Goal: Task Accomplishment & Management: Manage account settings

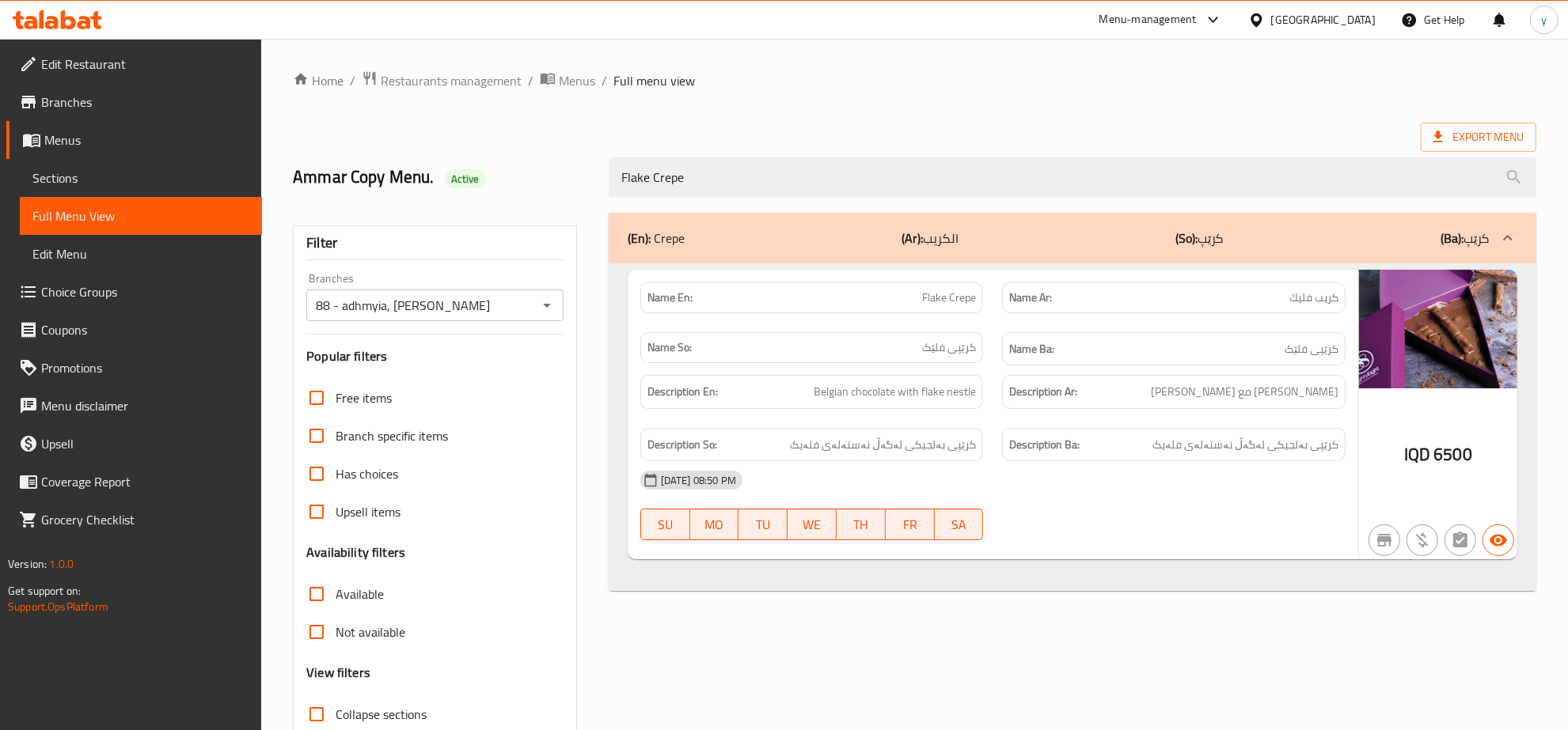
click at [89, 21] on icon at bounding box center [83, 22] width 13 height 13
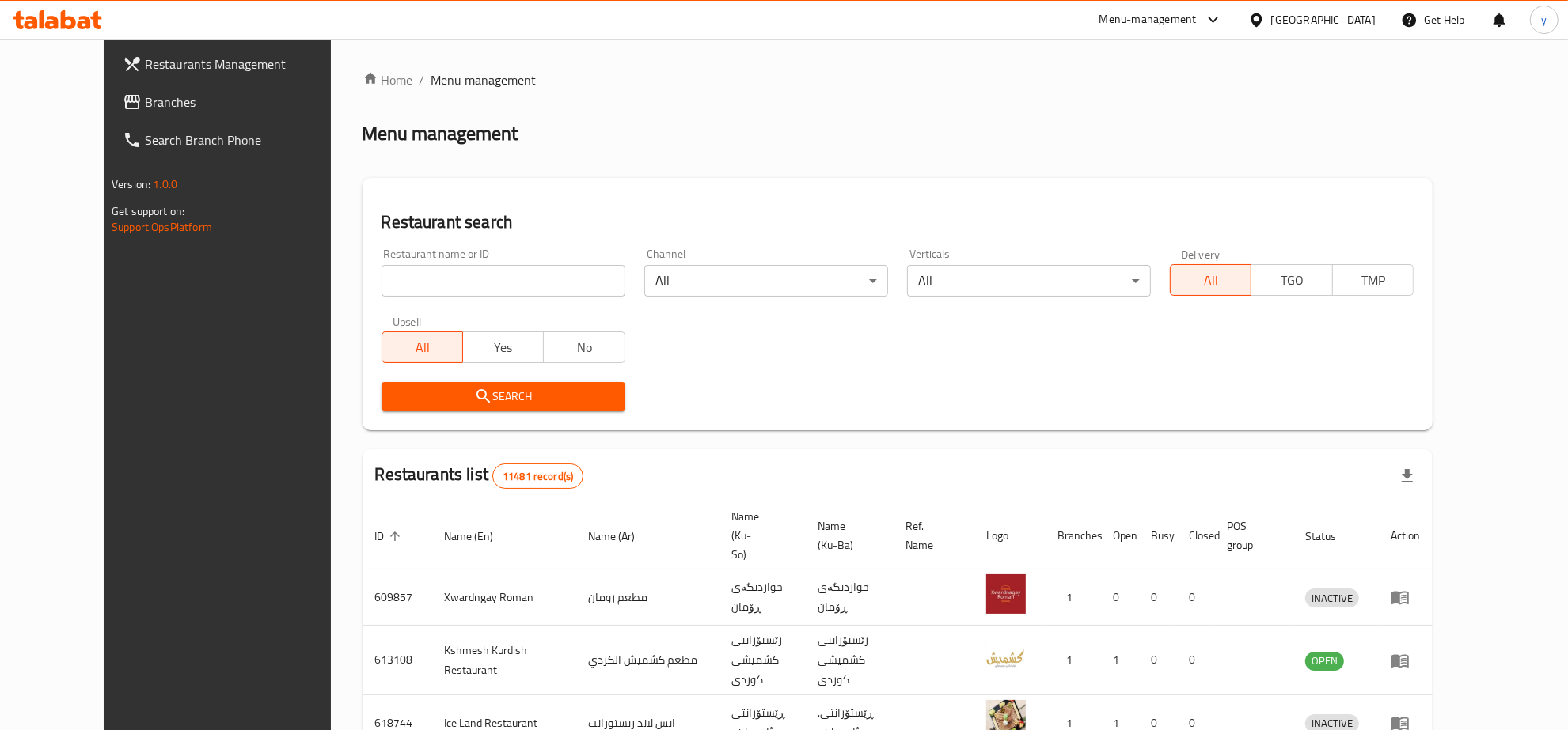
click at [180, 105] on span "Branches" at bounding box center [248, 101] width 209 height 19
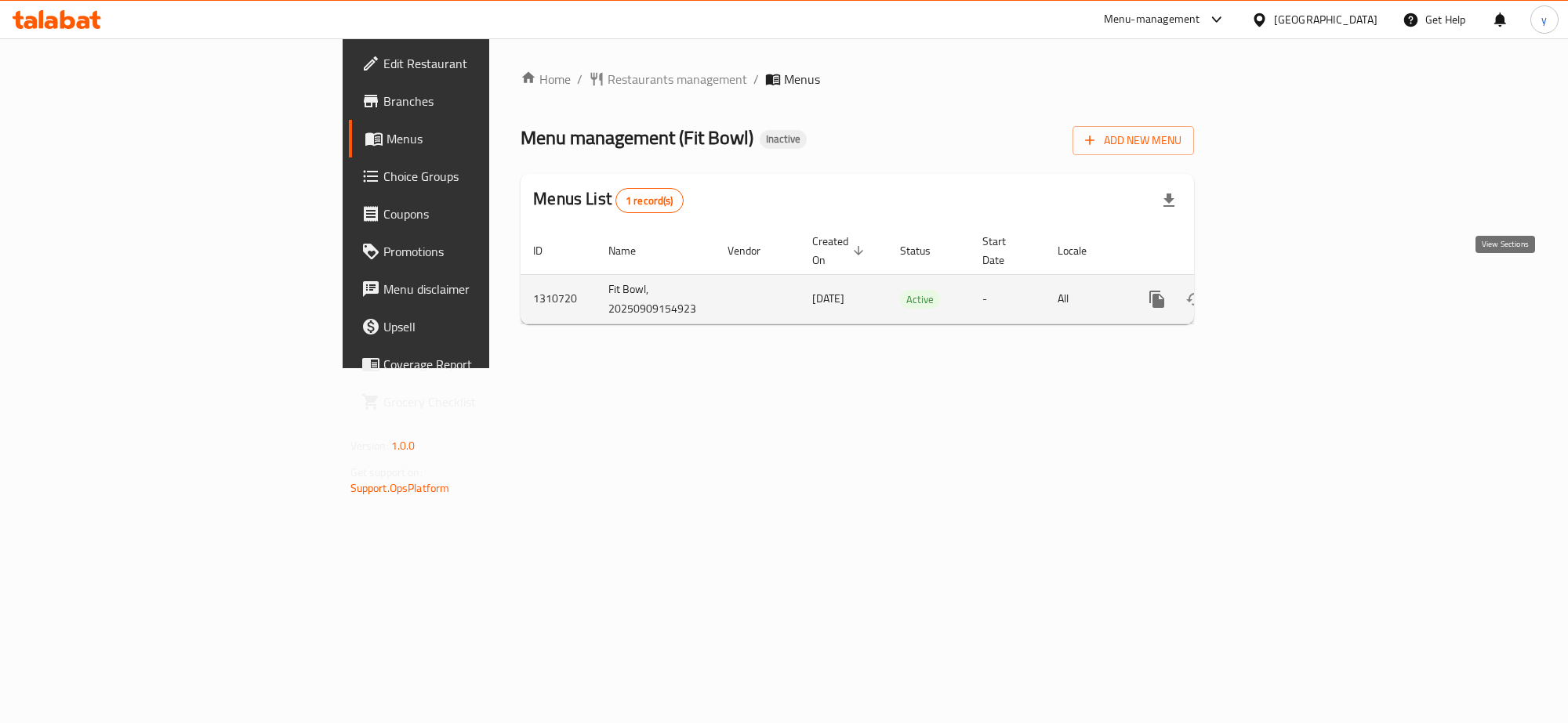
click at [1279, 290] on icon "enhanced table" at bounding box center [1269, 299] width 18 height 18
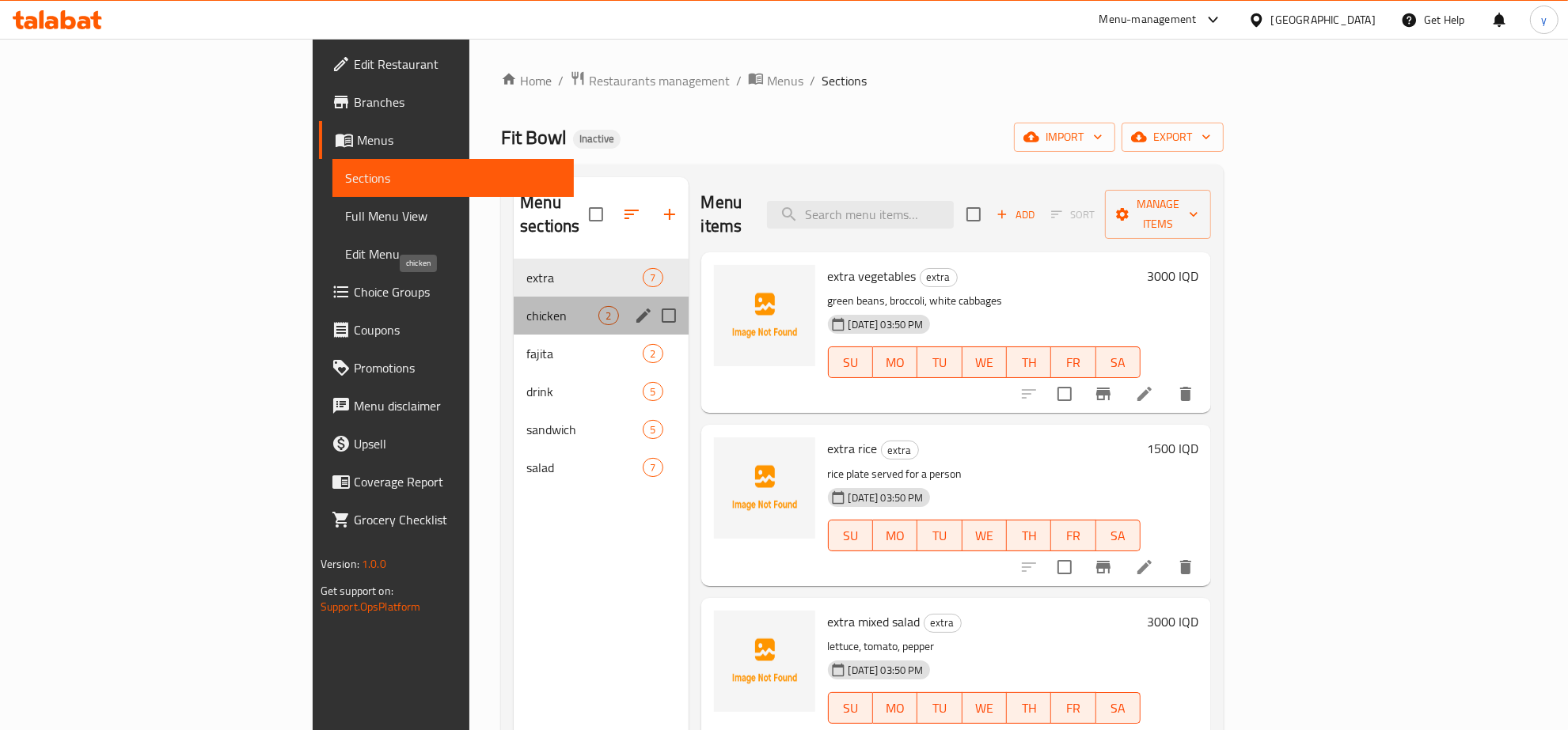
click at [526, 306] on span "chicken" at bounding box center [562, 315] width 72 height 19
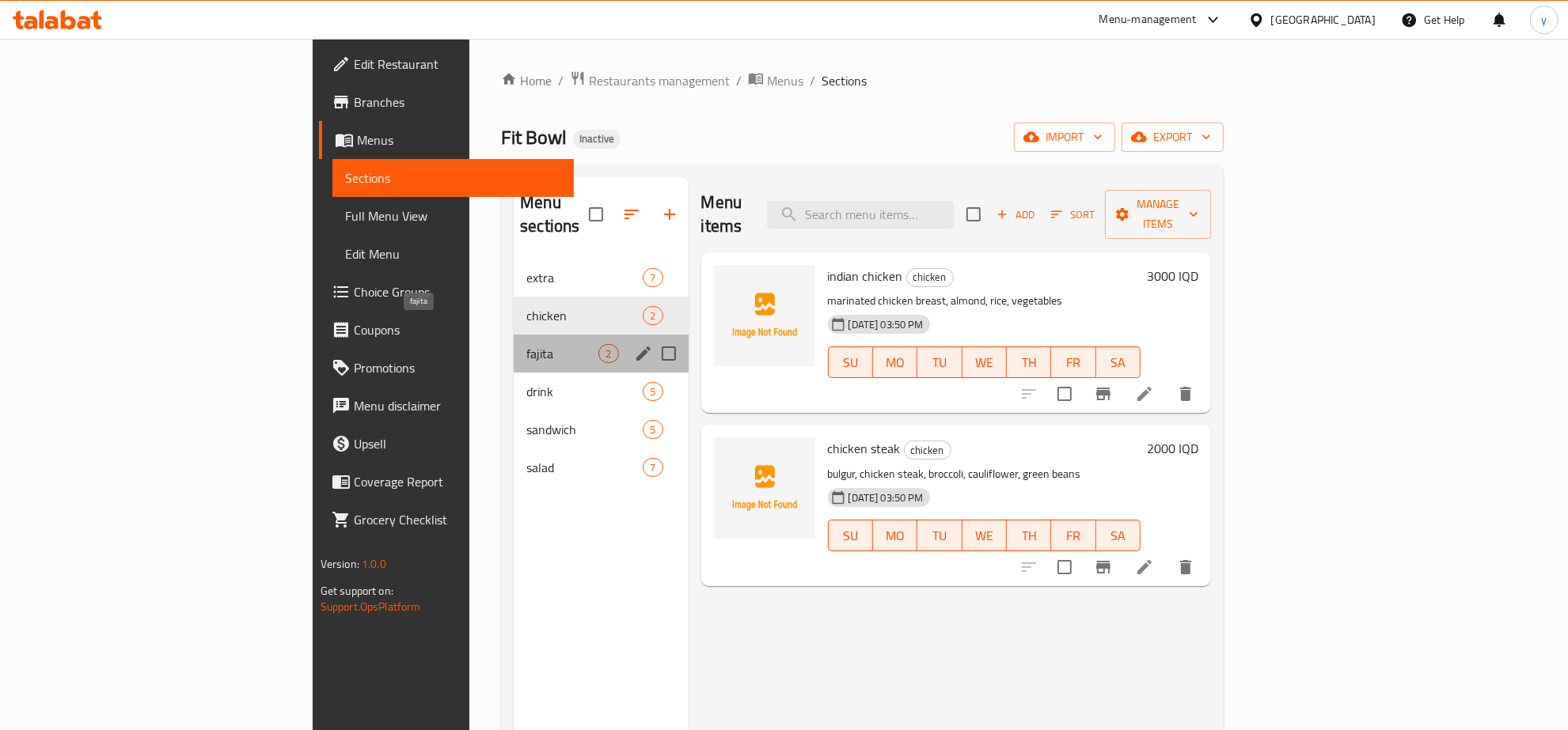
click at [526, 344] on span "fajita" at bounding box center [562, 353] width 72 height 19
click at [514, 342] on div "fajita 2" at bounding box center [601, 353] width 174 height 38
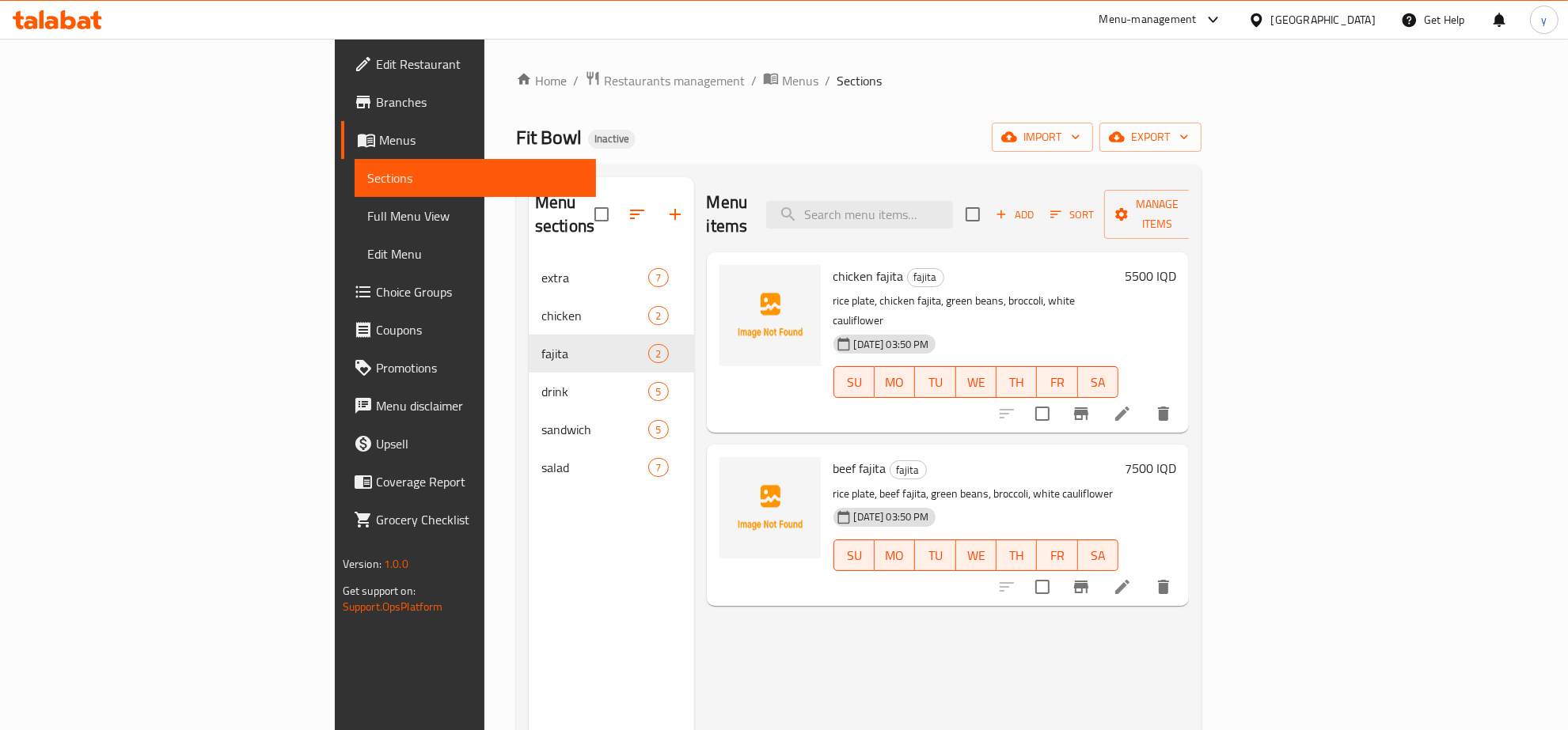
click at [1145, 399] on li at bounding box center [1123, 413] width 44 height 28
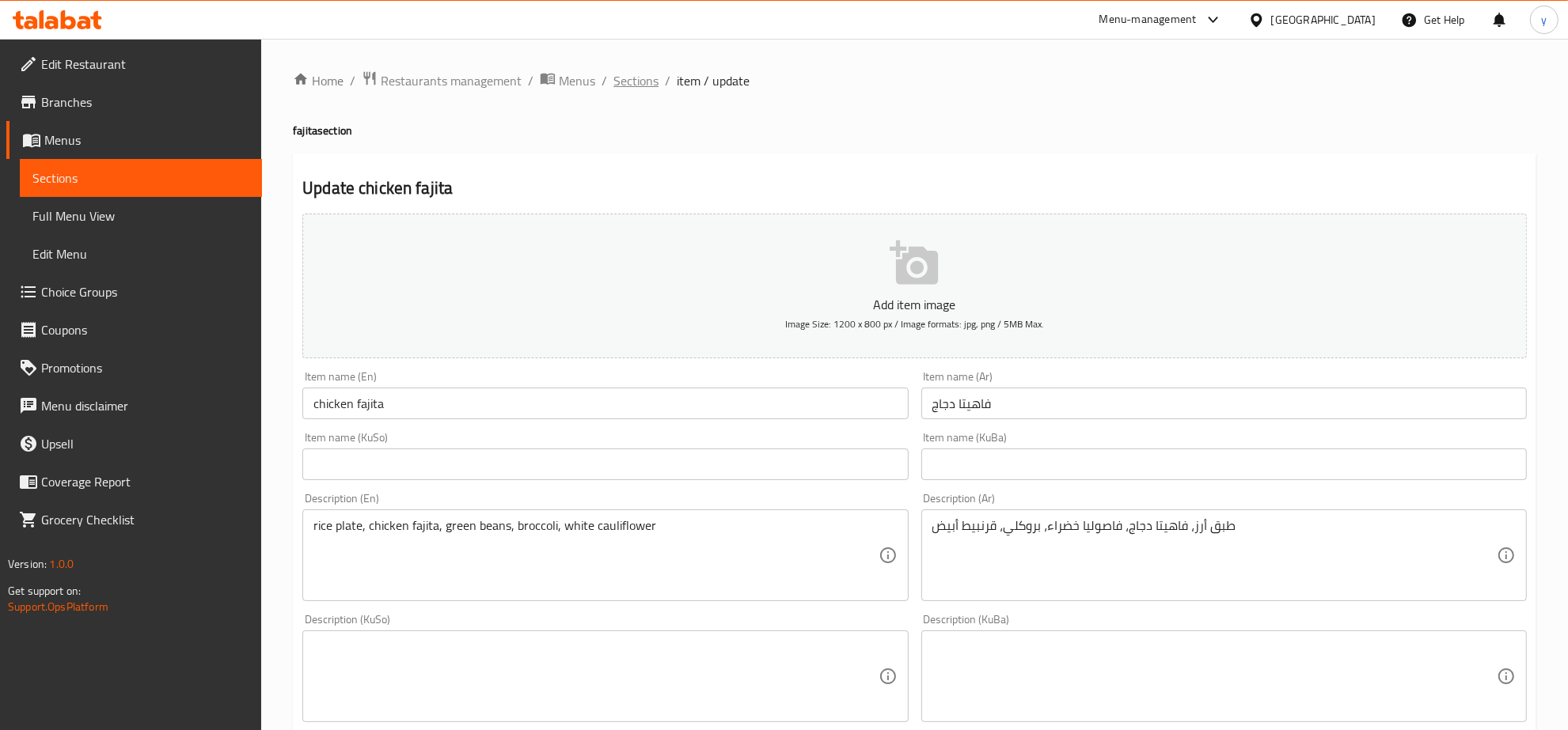
click at [647, 90] on span "Sections" at bounding box center [635, 80] width 45 height 19
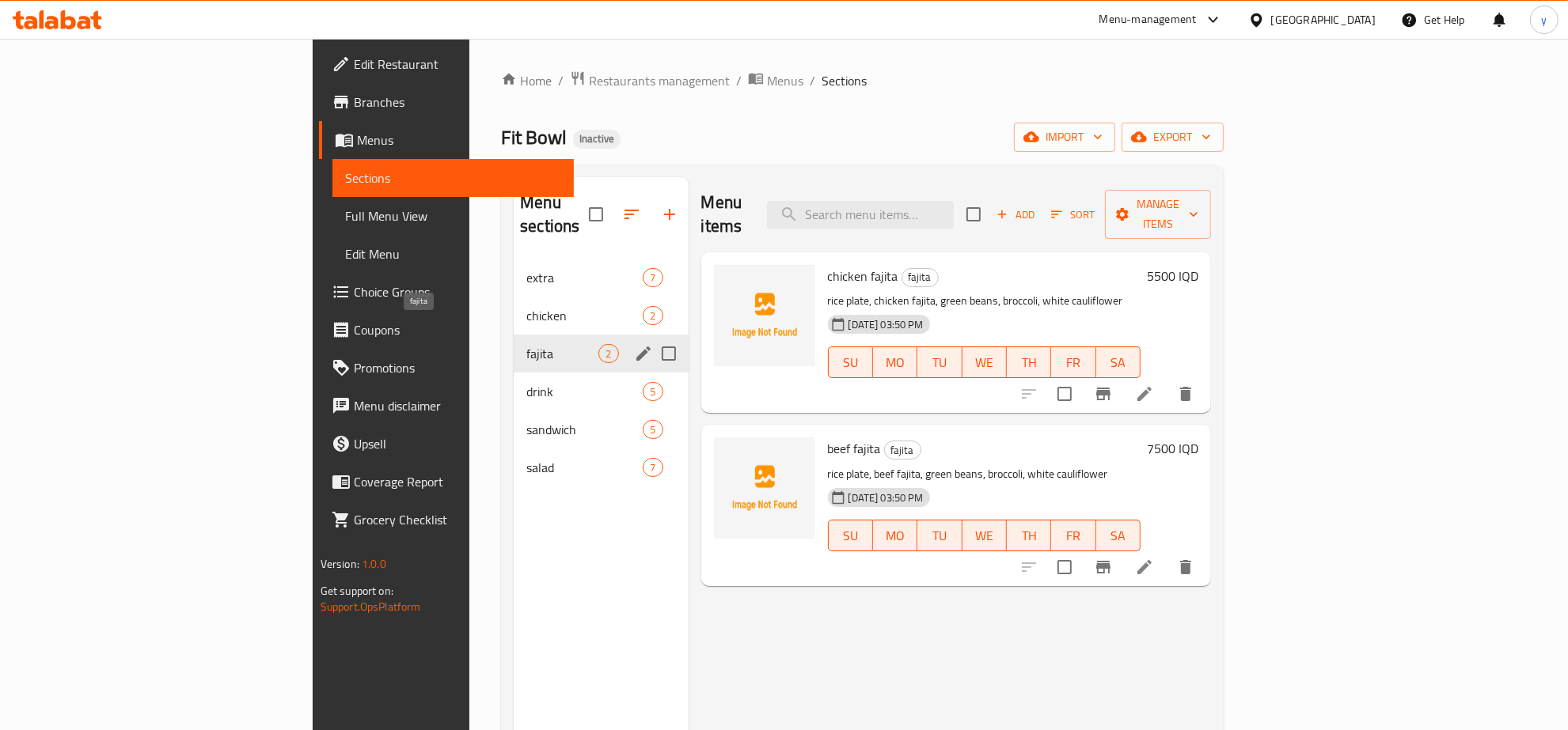
click at [526, 344] on span "fajita" at bounding box center [562, 353] width 72 height 19
click at [526, 382] on span "drink" at bounding box center [562, 391] width 72 height 19
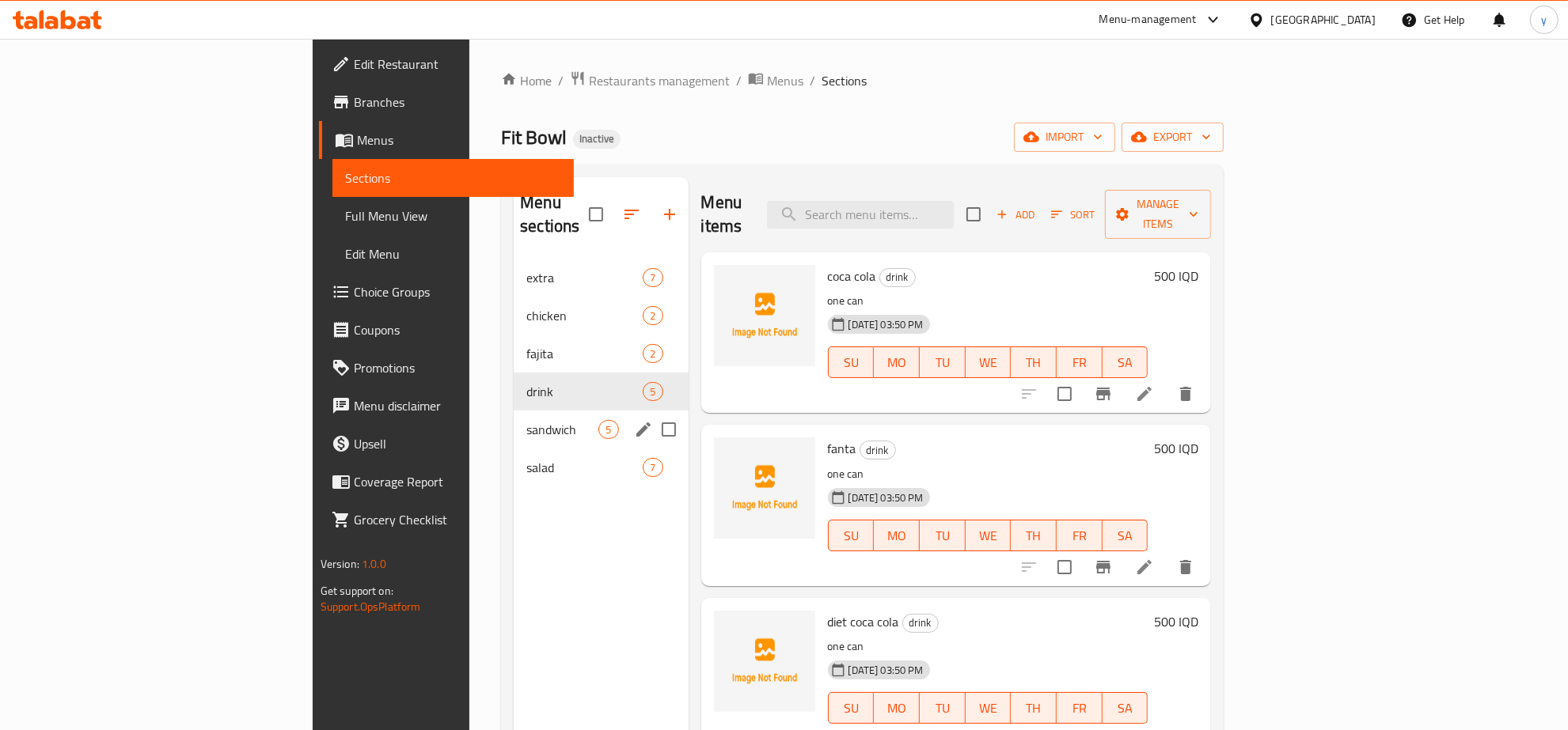
click at [514, 411] on div "sandwich 5" at bounding box center [601, 429] width 174 height 38
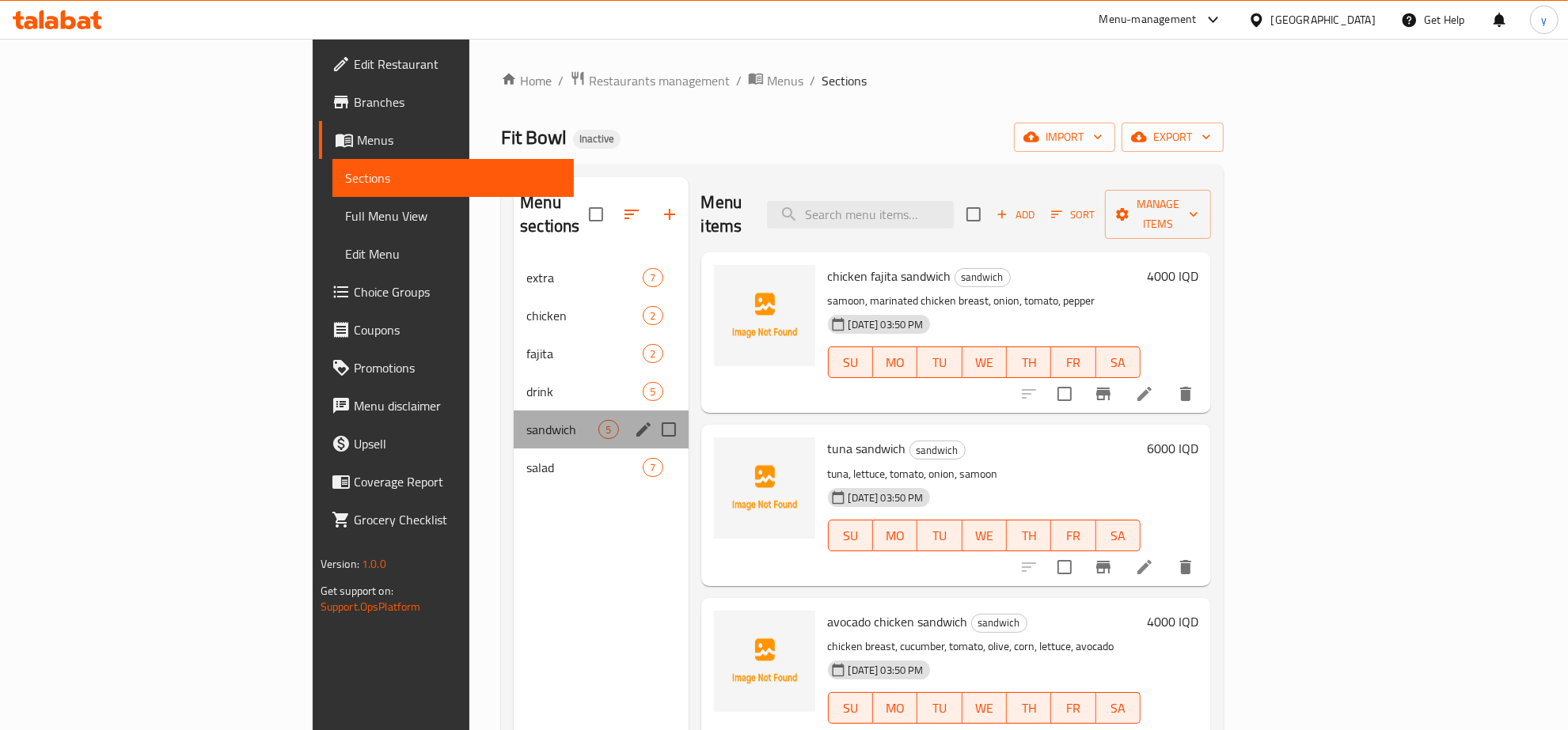
click at [514, 420] on div "sandwich 5" at bounding box center [601, 429] width 174 height 38
click at [526, 458] on span "salad" at bounding box center [562, 467] width 72 height 19
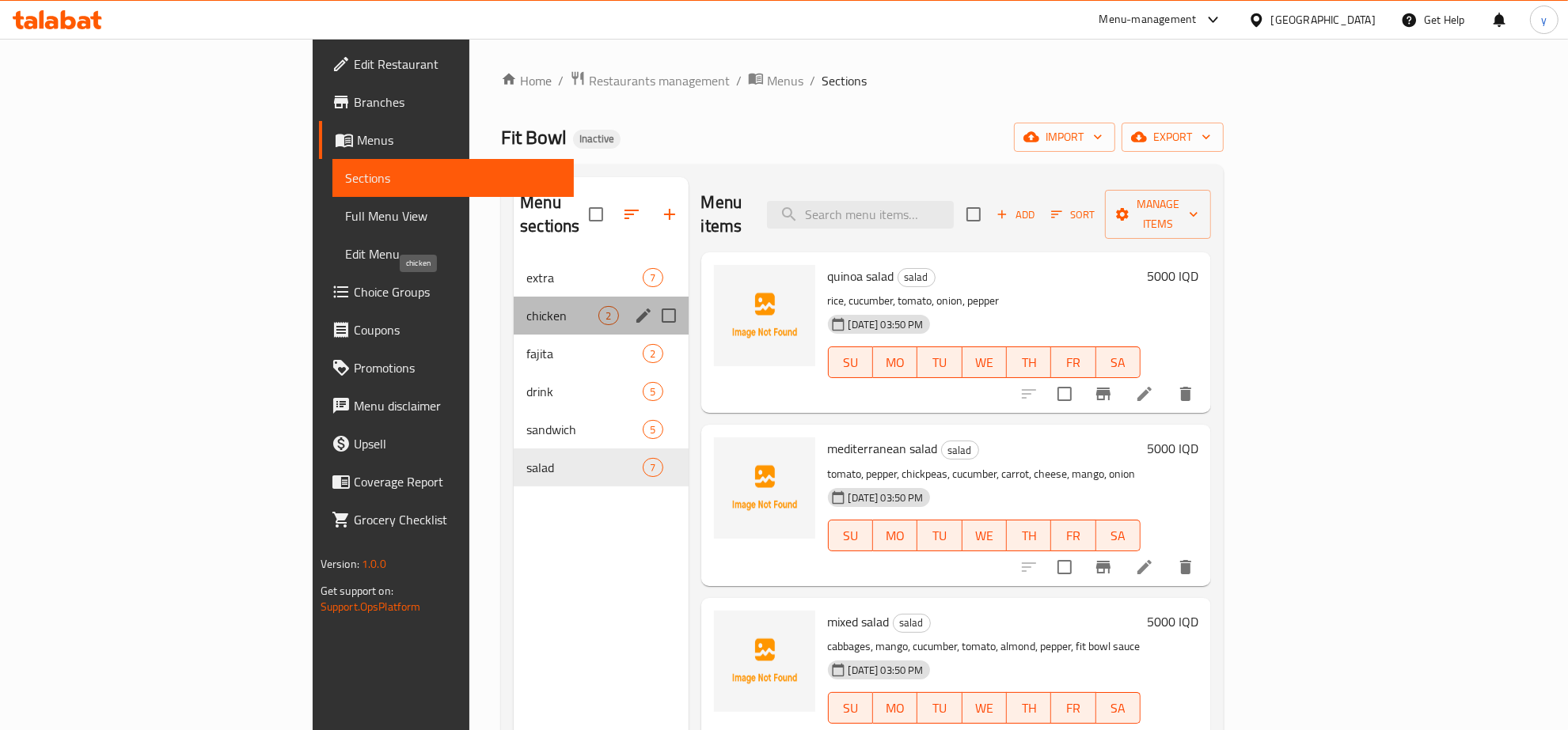
click at [526, 306] on span "chicken" at bounding box center [562, 315] width 72 height 19
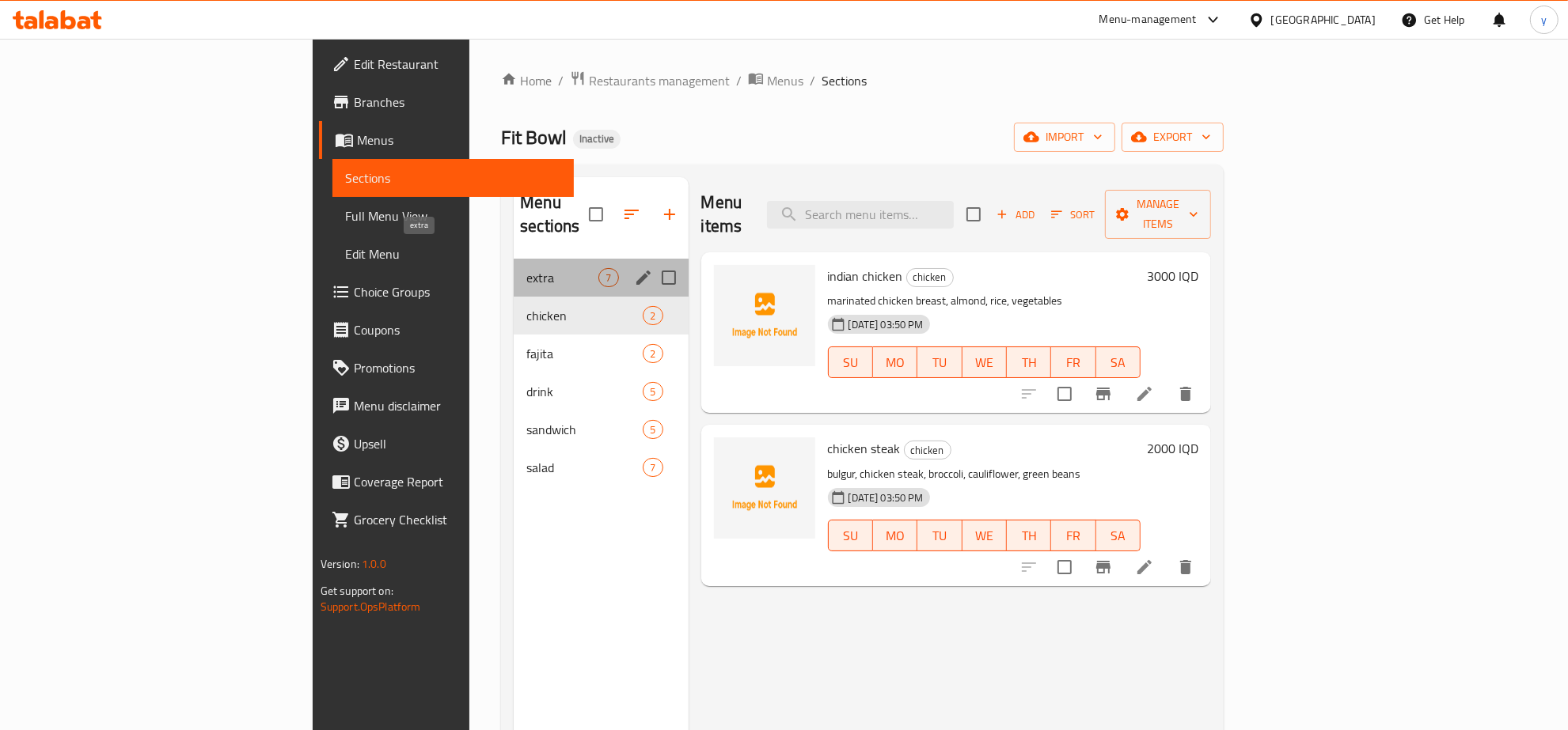
click at [526, 268] on span "extra" at bounding box center [562, 277] width 72 height 19
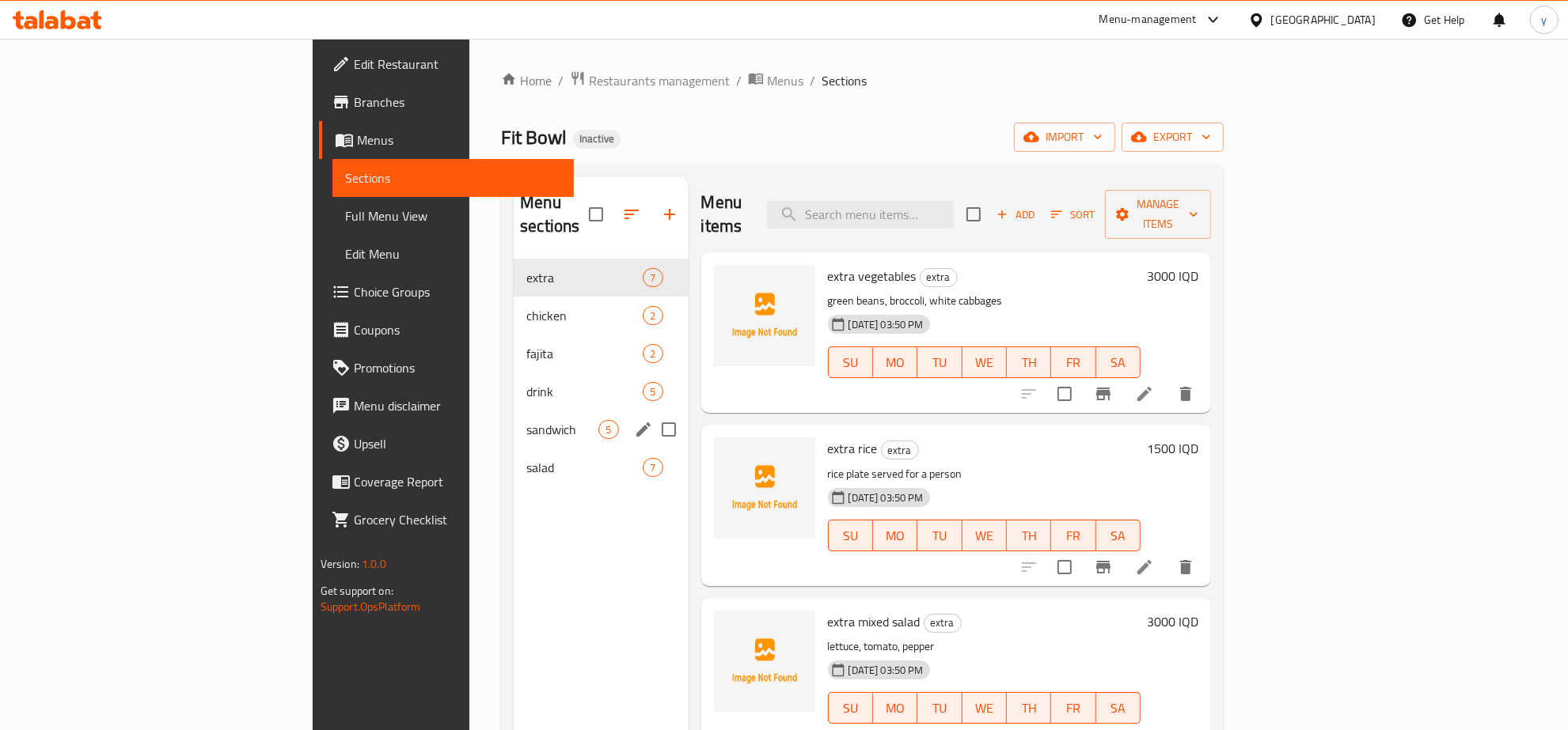
click at [514, 411] on div "sandwich 5" at bounding box center [601, 429] width 174 height 38
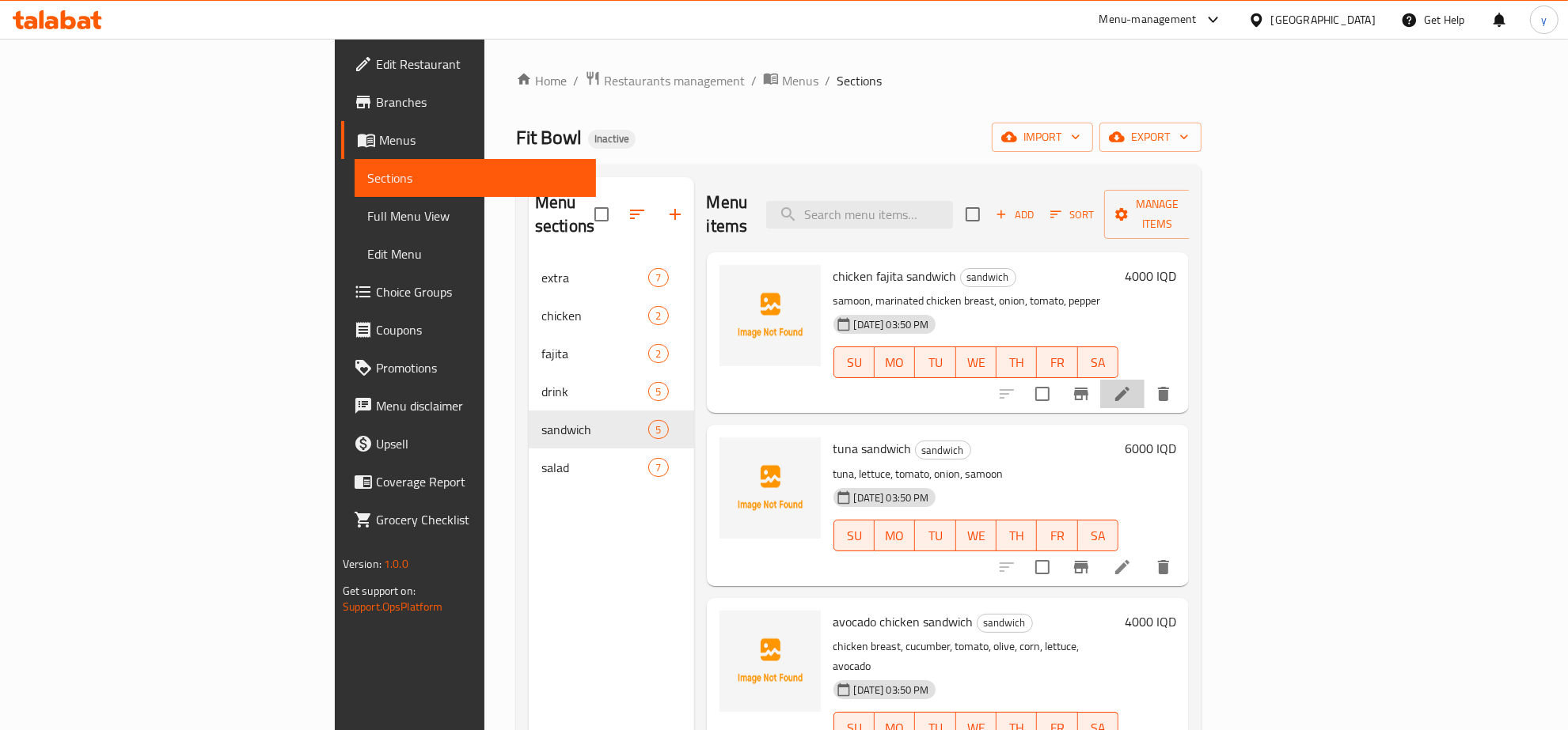
click at [1145, 380] on li at bounding box center [1123, 394] width 44 height 28
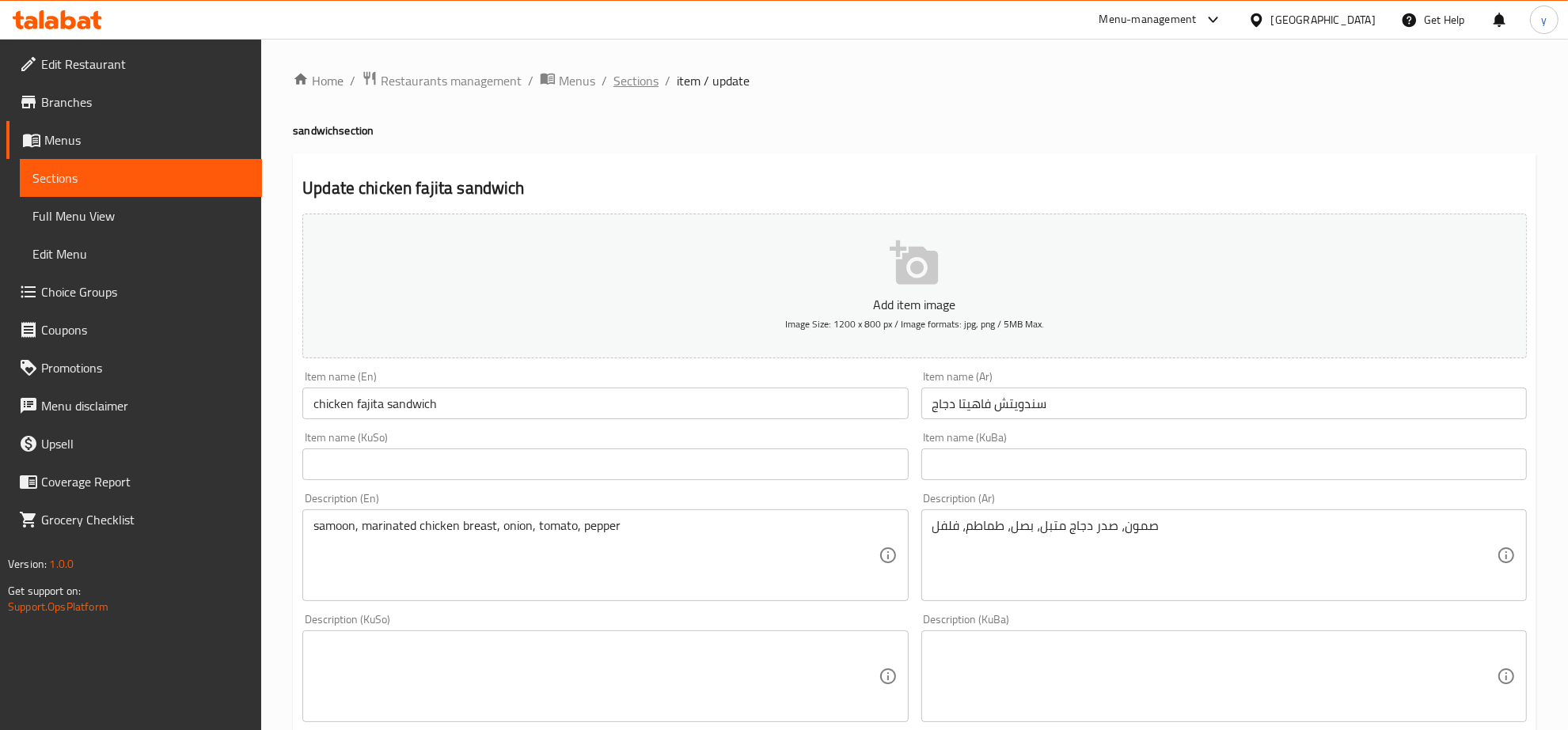
click at [642, 84] on span "Sections" at bounding box center [635, 80] width 45 height 19
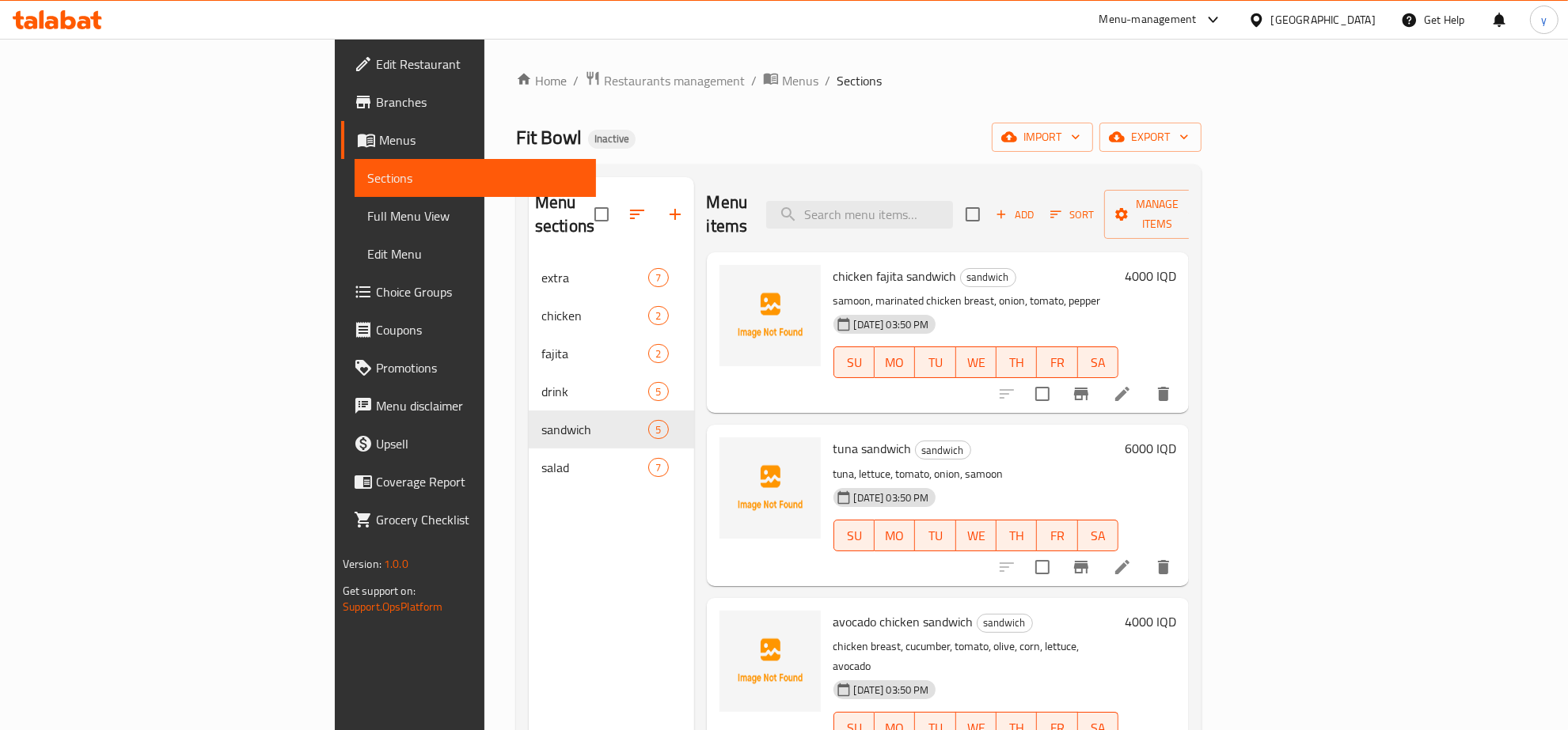
click at [576, 95] on div "Home / Restaurants management / Menus / Sections Fit Bowl Inactive import expor…" at bounding box center [858, 495] width 685 height 850
click at [782, 84] on span "Menus" at bounding box center [800, 80] width 36 height 19
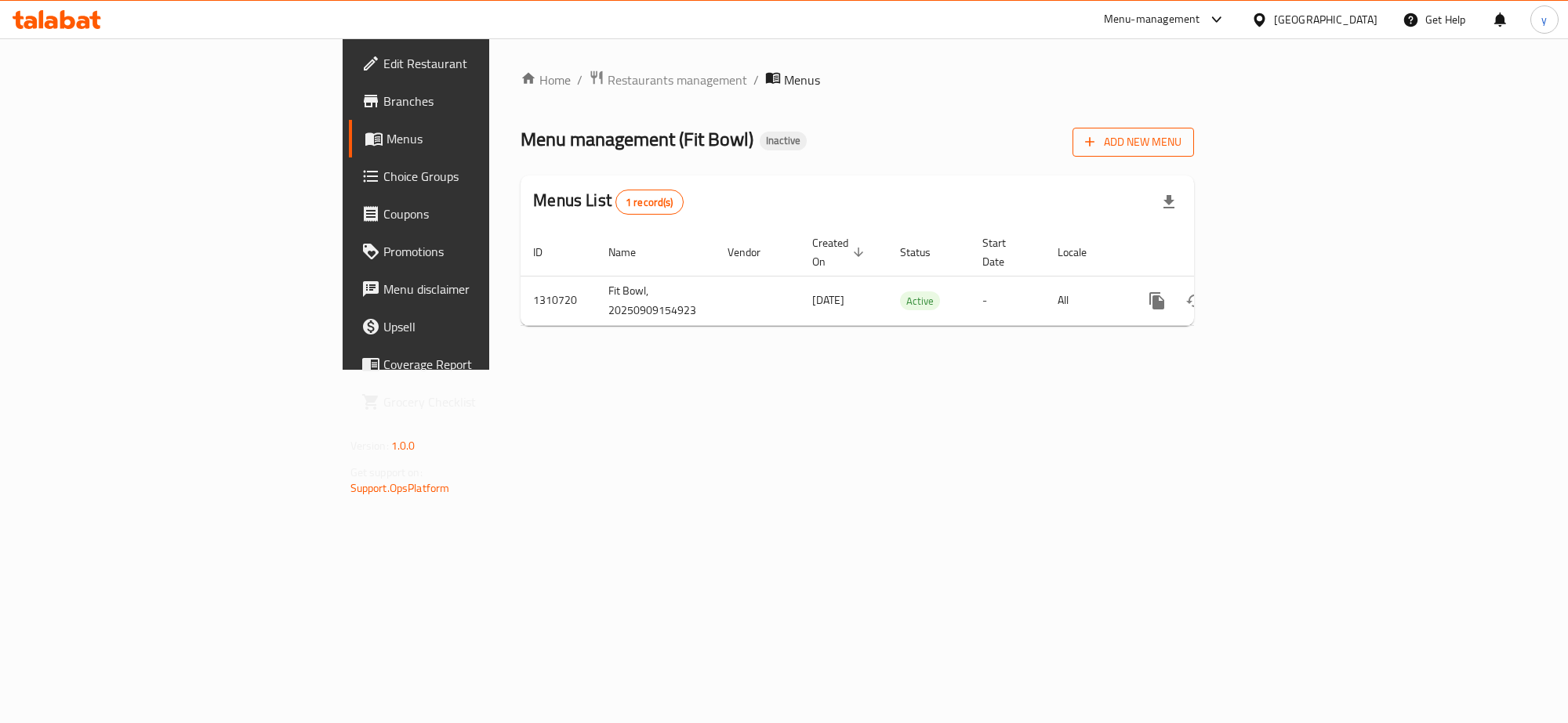
click at [1181, 138] on span "Add New Menu" at bounding box center [1133, 142] width 97 height 19
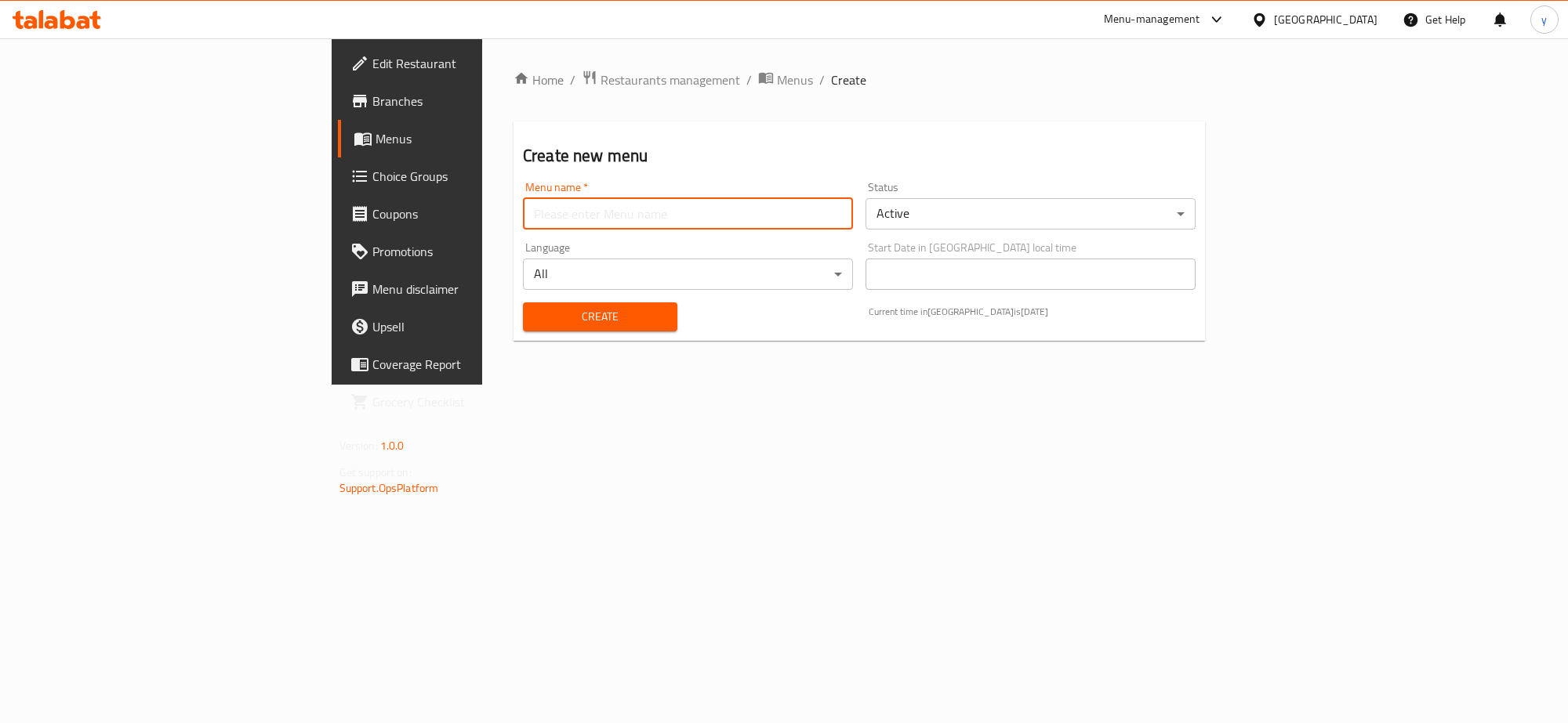
click at [535, 209] on input "text" at bounding box center [687, 214] width 330 height 32
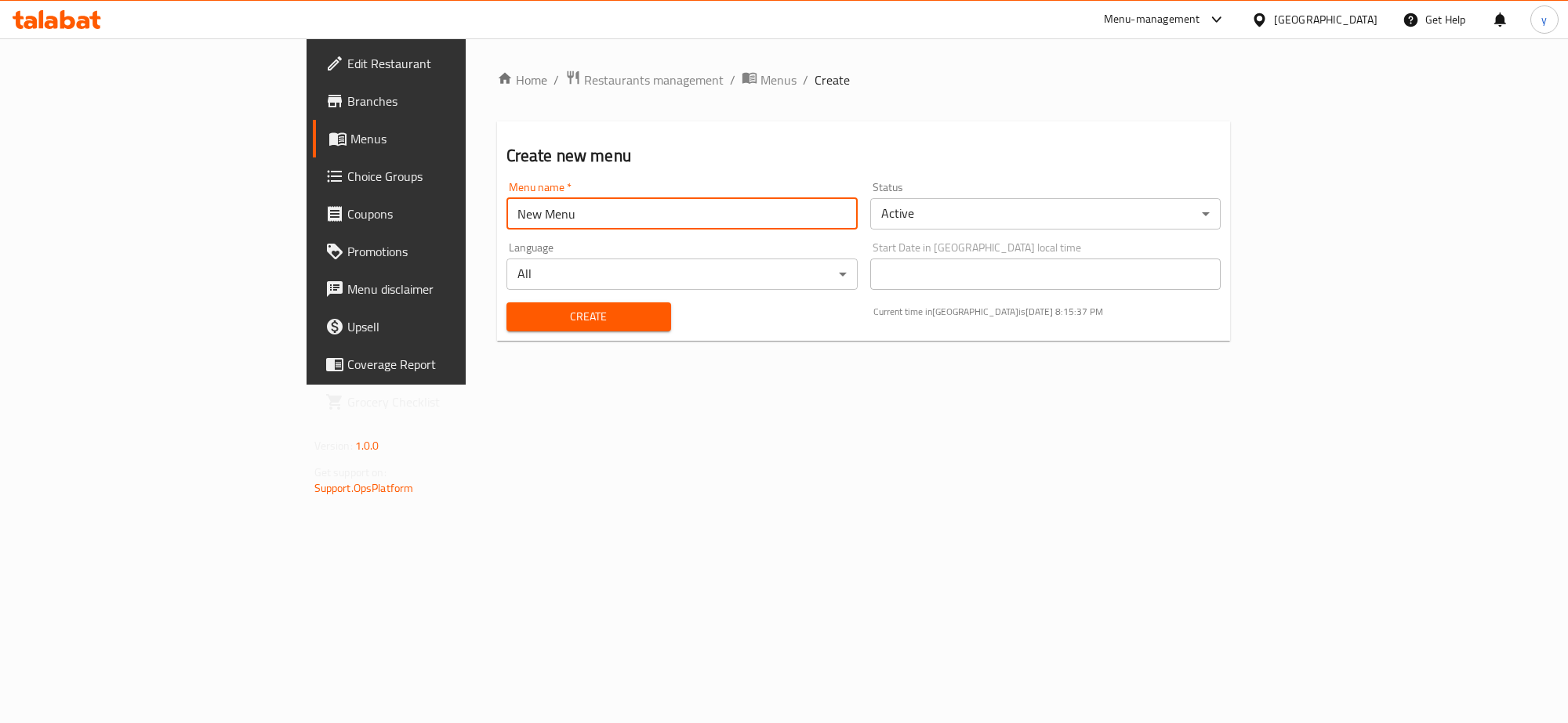
type input "New Menu"
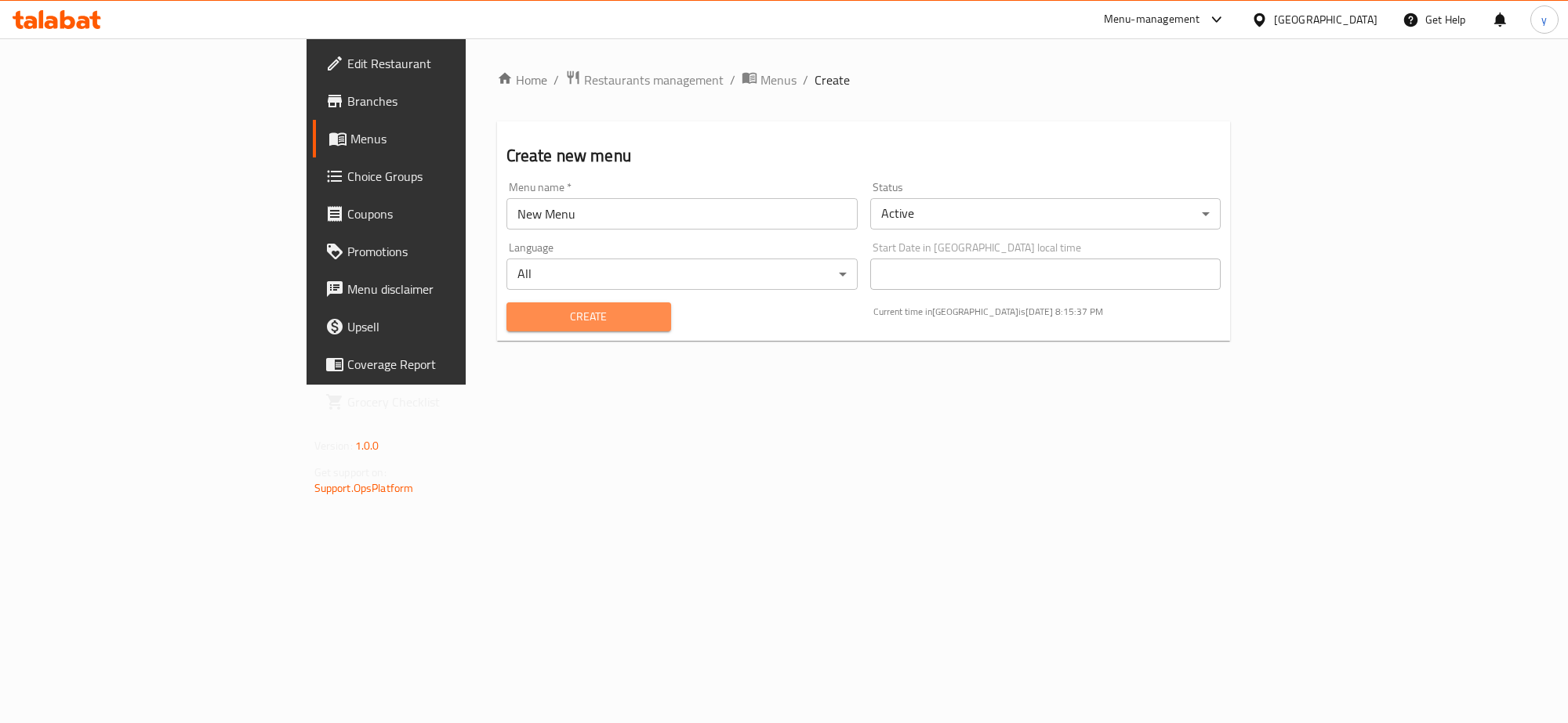
click at [574, 306] on button "Create" at bounding box center [588, 316] width 164 height 29
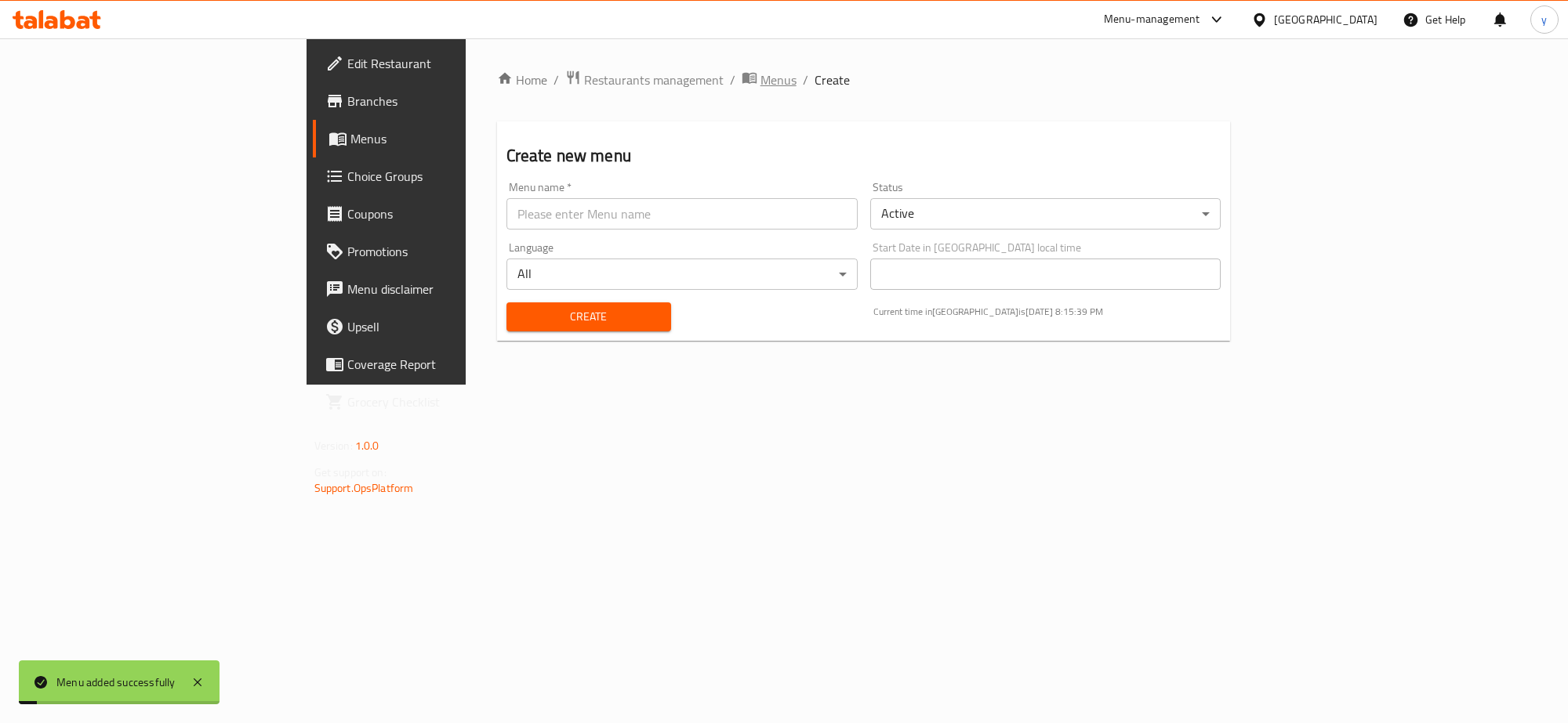
click at [760, 70] on span "Menus" at bounding box center [778, 79] width 36 height 18
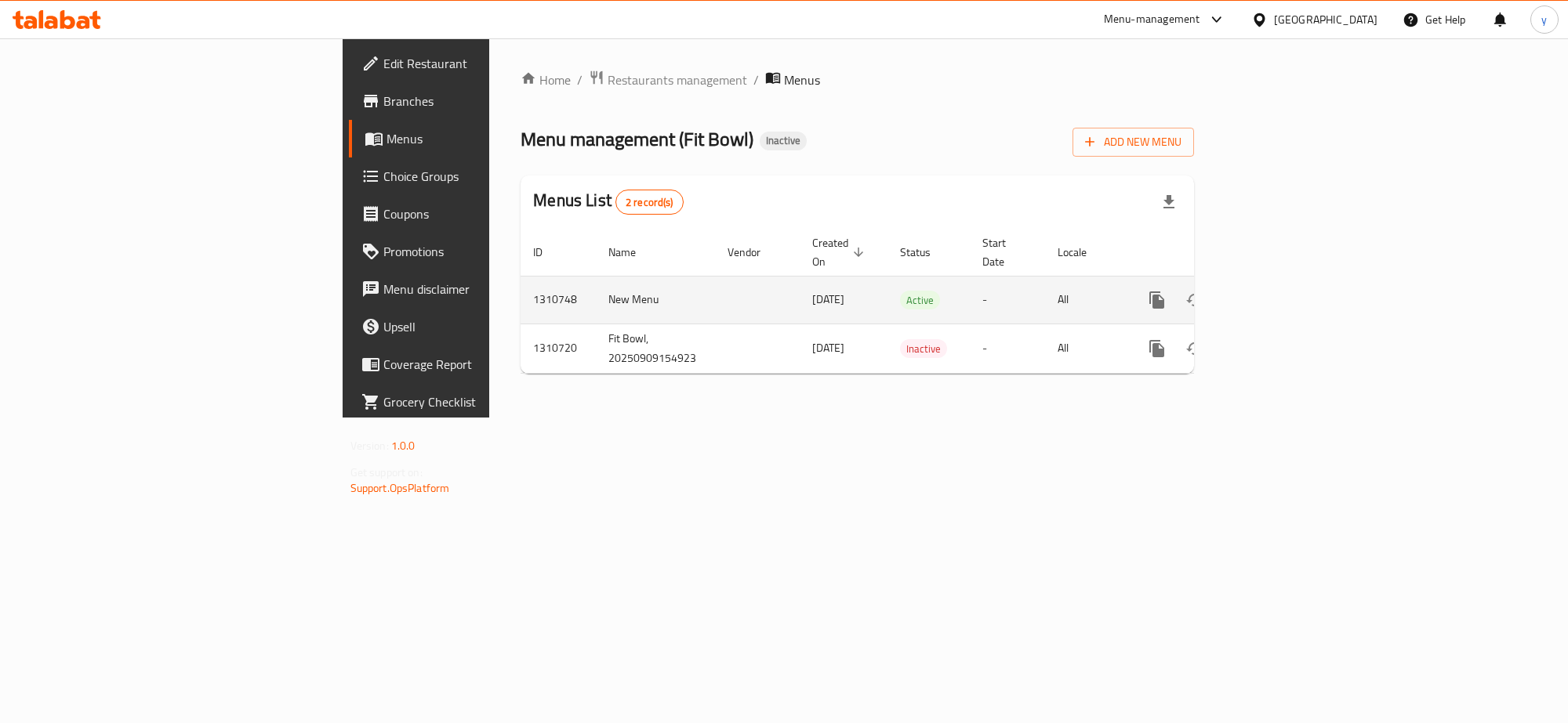
click at [1277, 293] on icon "enhanced table" at bounding box center [1270, 300] width 14 height 14
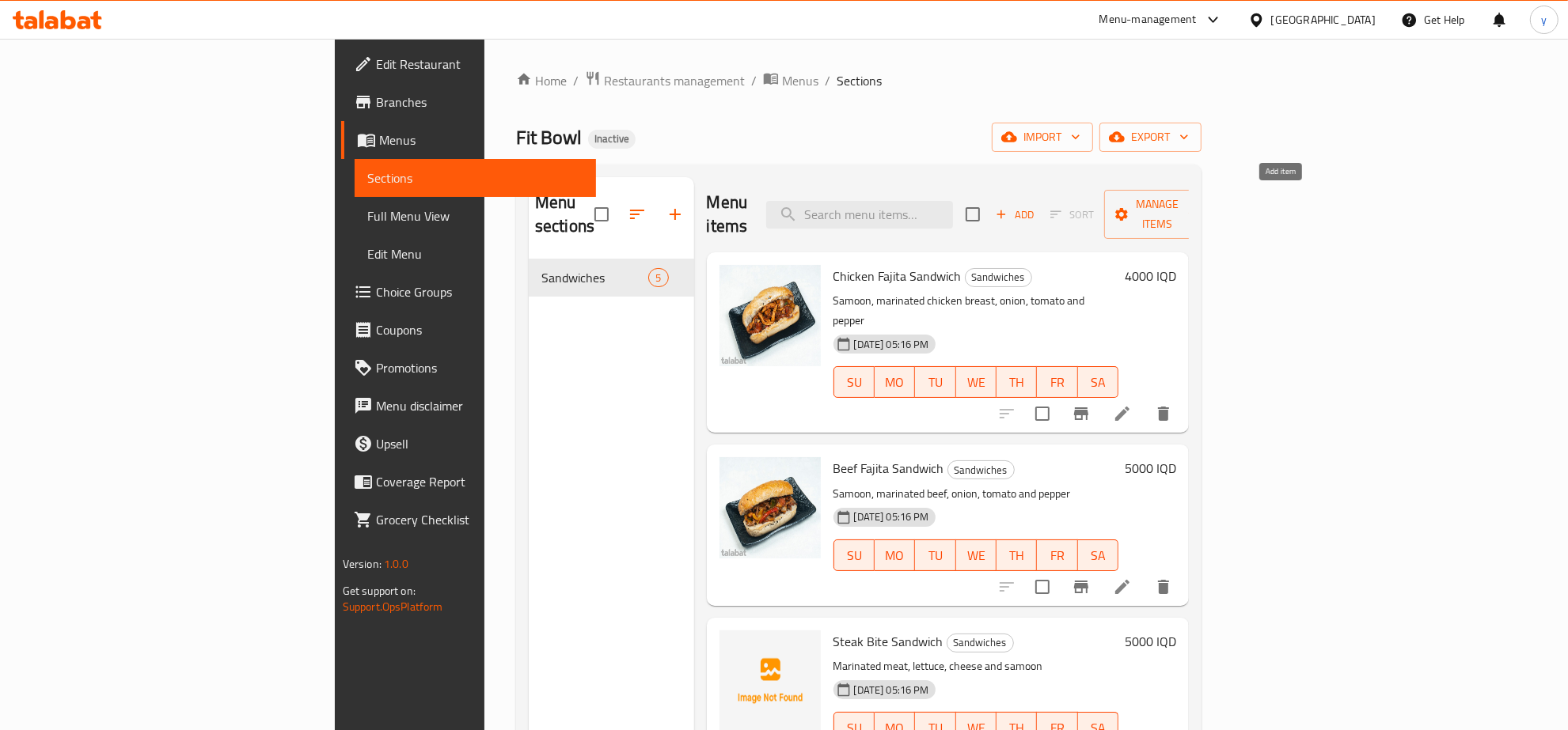
click at [1040, 215] on button "Add" at bounding box center [1014, 215] width 51 height 25
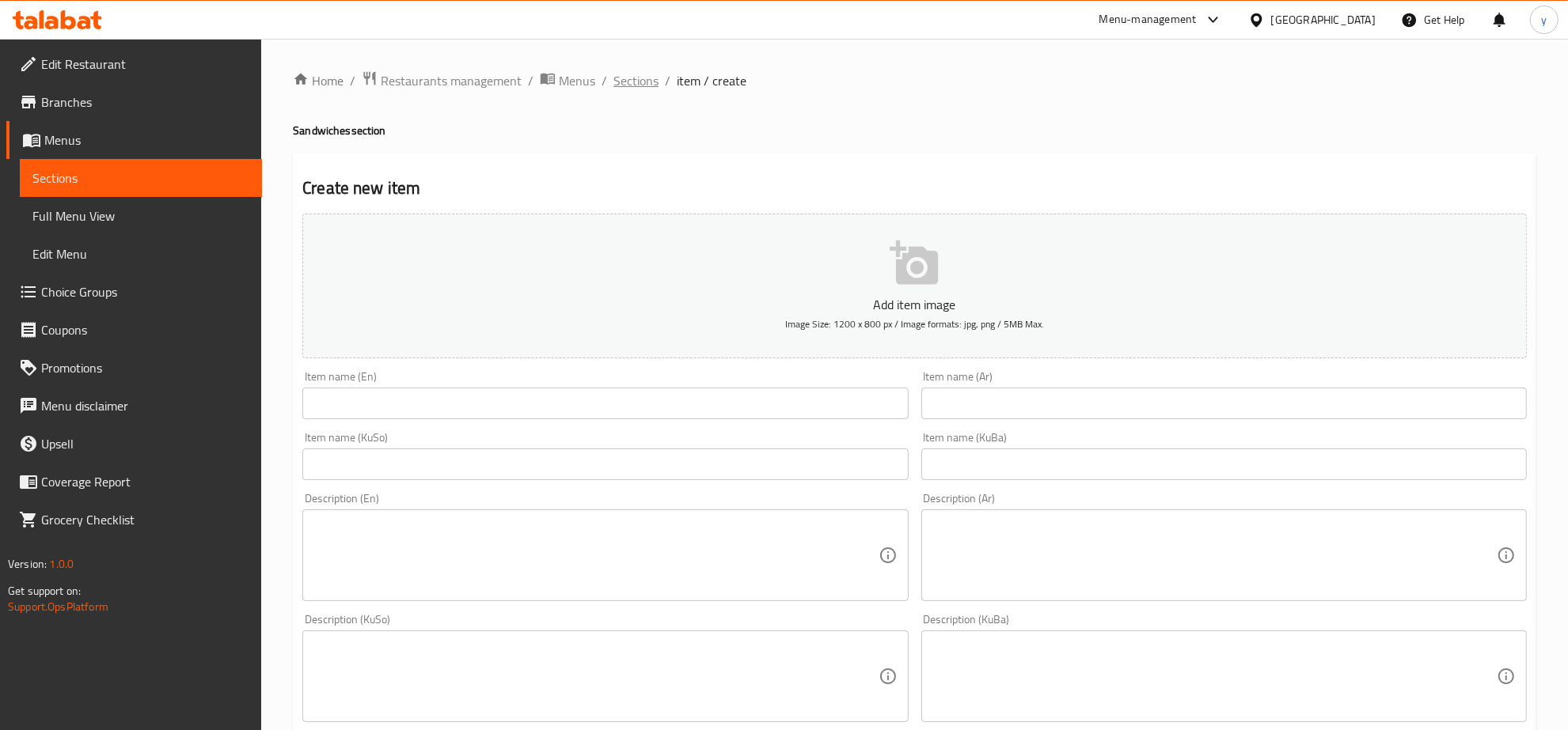
click at [631, 72] on span "Sections" at bounding box center [635, 80] width 45 height 19
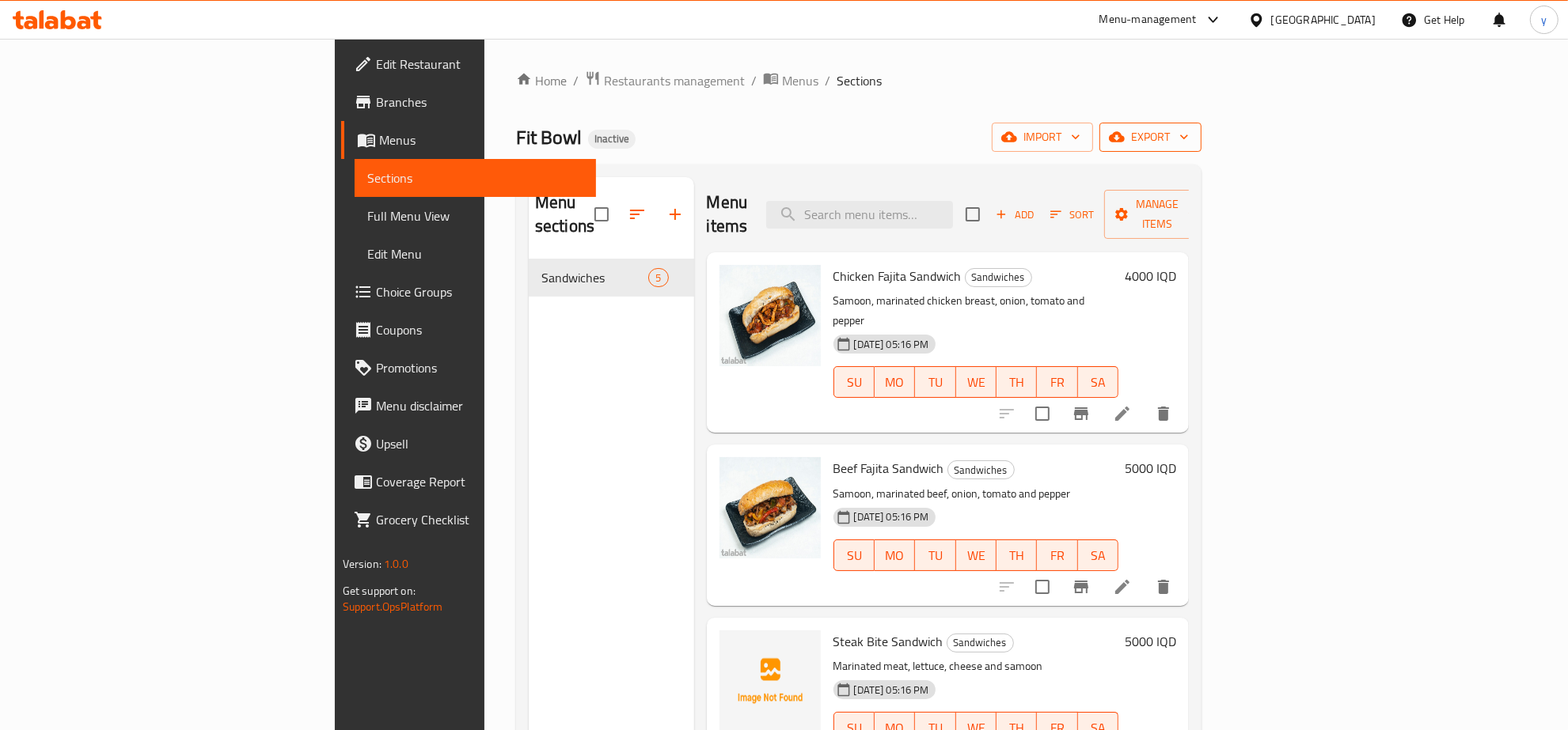
click at [1202, 150] on button "export" at bounding box center [1150, 137] width 102 height 29
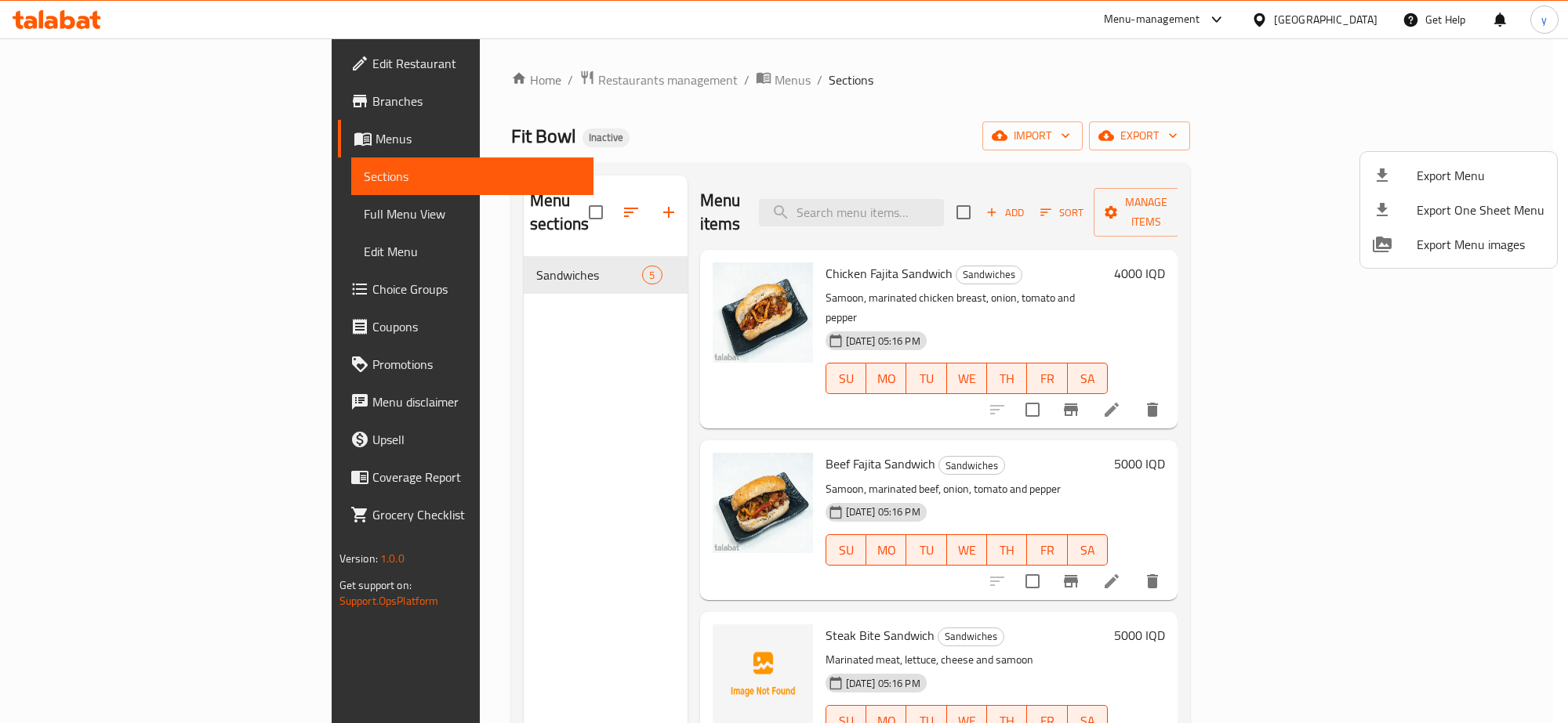
click at [1329, 129] on div at bounding box center [784, 361] width 1568 height 723
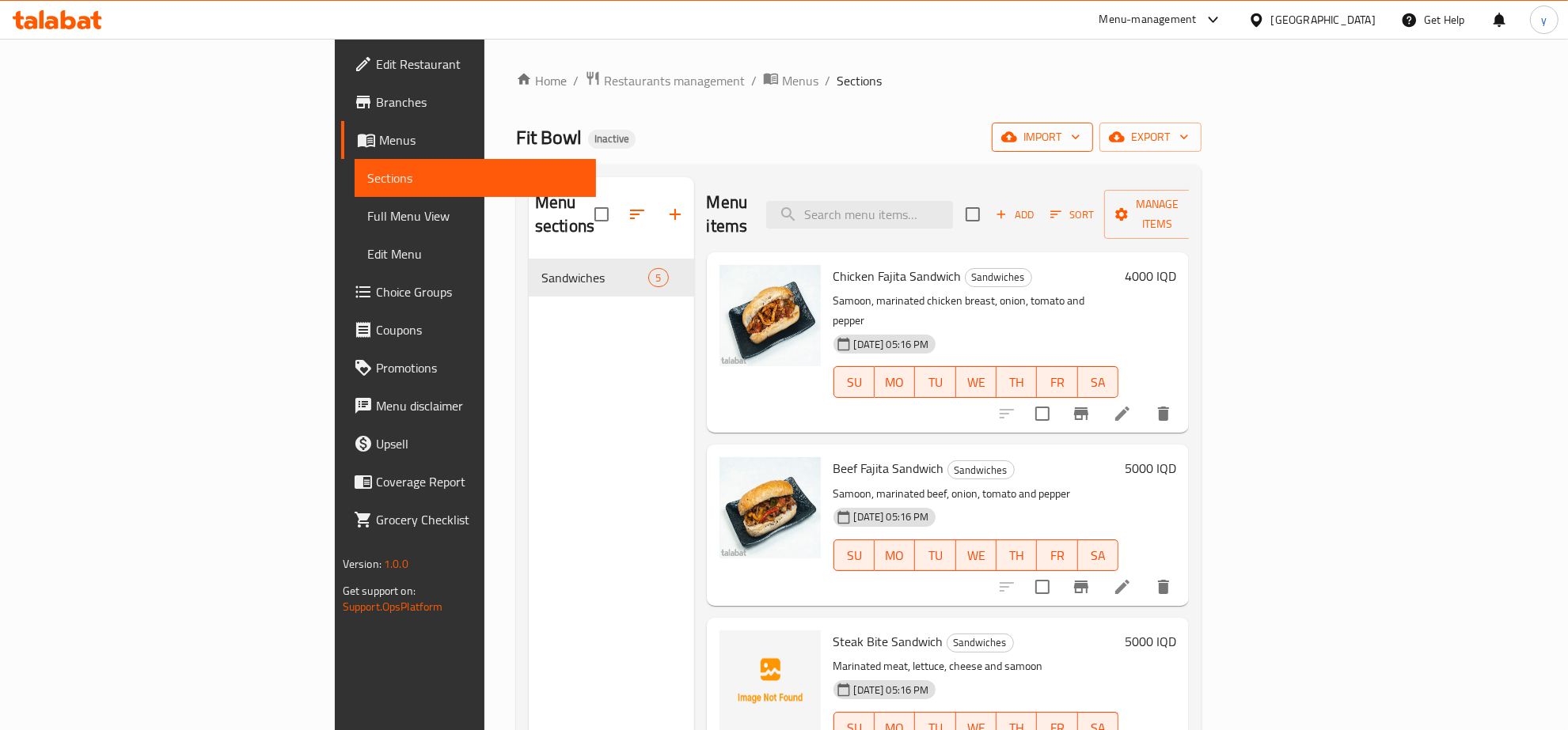
click at [1080, 136] on span "import" at bounding box center [1043, 137] width 76 height 20
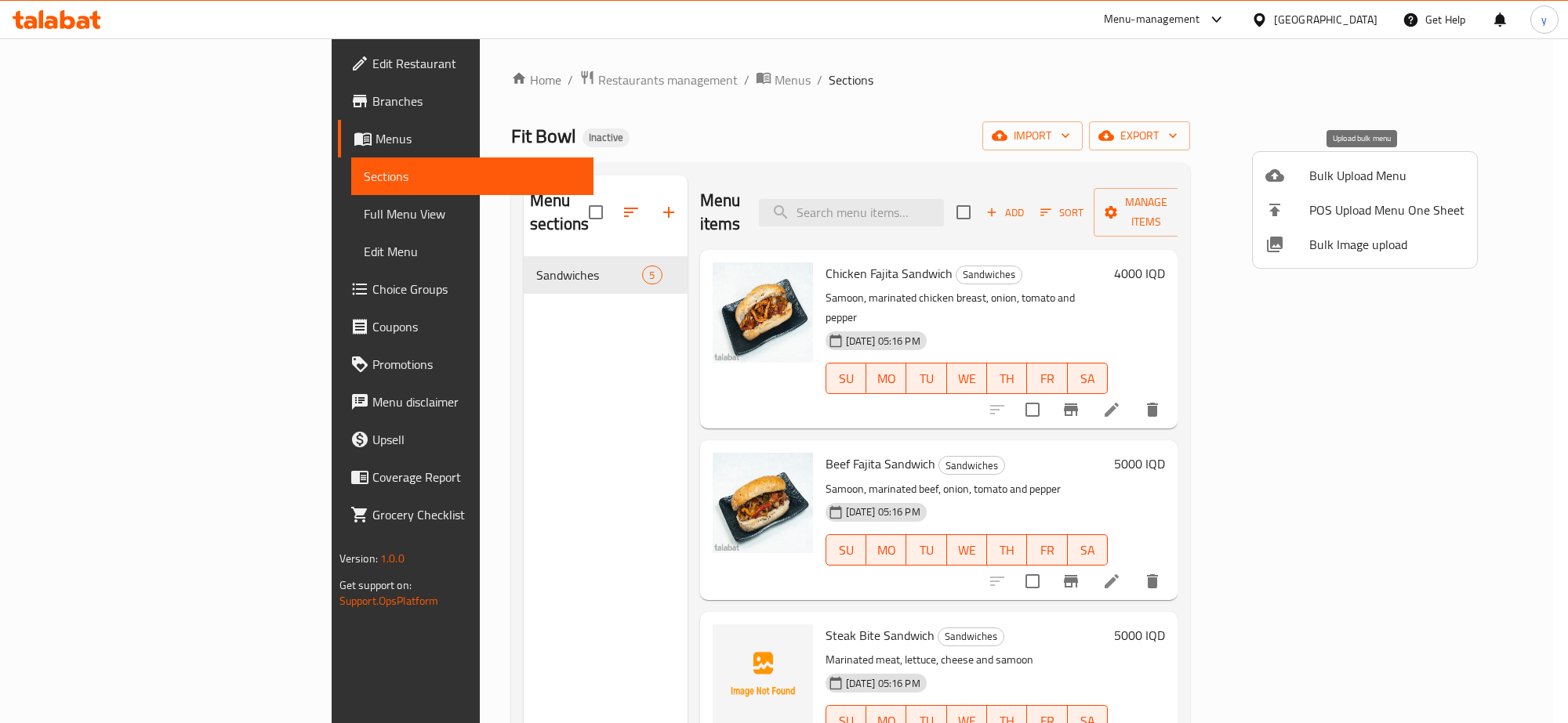
click at [1321, 169] on span "Bulk Upload Menu" at bounding box center [1386, 175] width 156 height 18
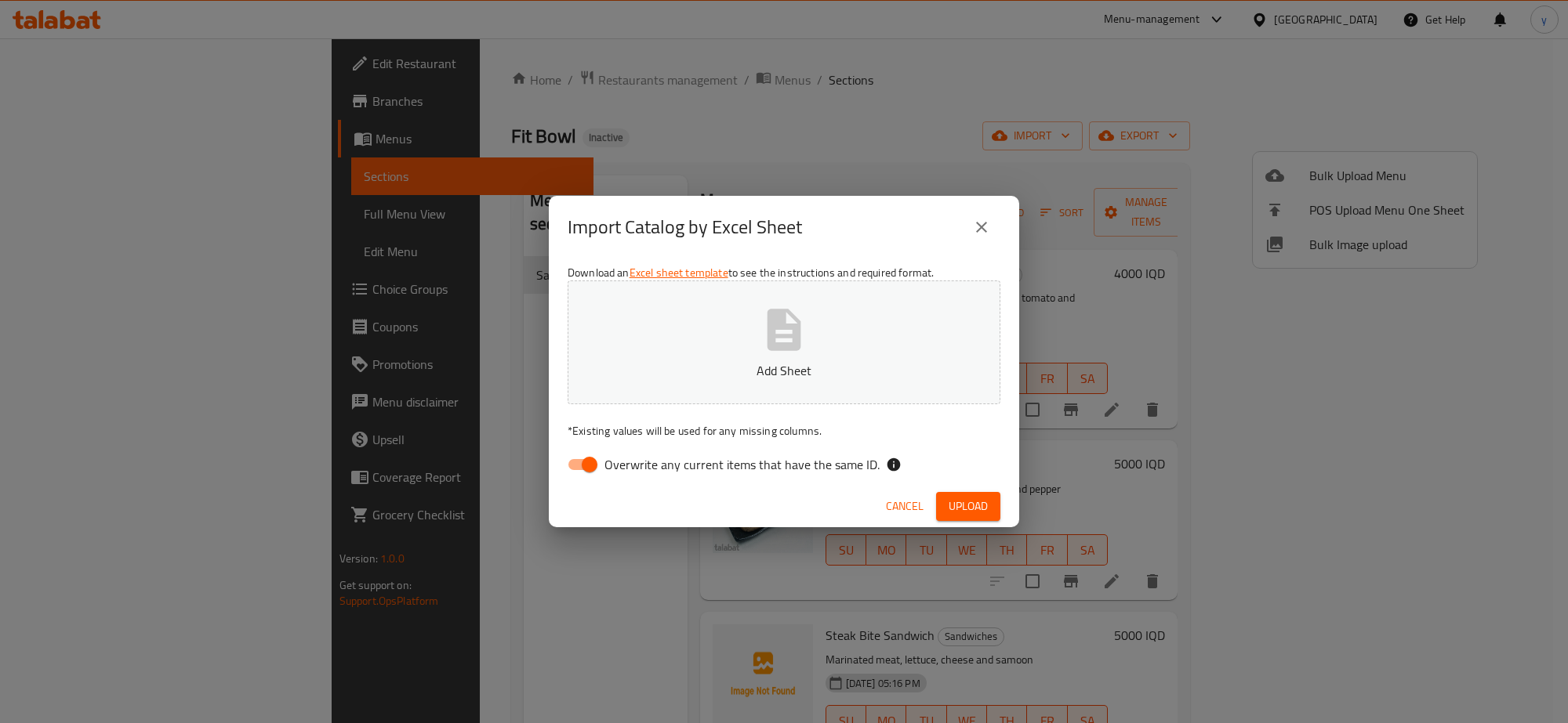
click at [591, 455] on input "Overwrite any current items that have the same ID." at bounding box center [590, 465] width 90 height 30
checkbox input "false"
click at [652, 334] on button "Add Sheet" at bounding box center [784, 342] width 432 height 124
click at [974, 506] on span "Upload" at bounding box center [968, 506] width 40 height 19
click at [976, 210] on button "close" at bounding box center [981, 227] width 38 height 38
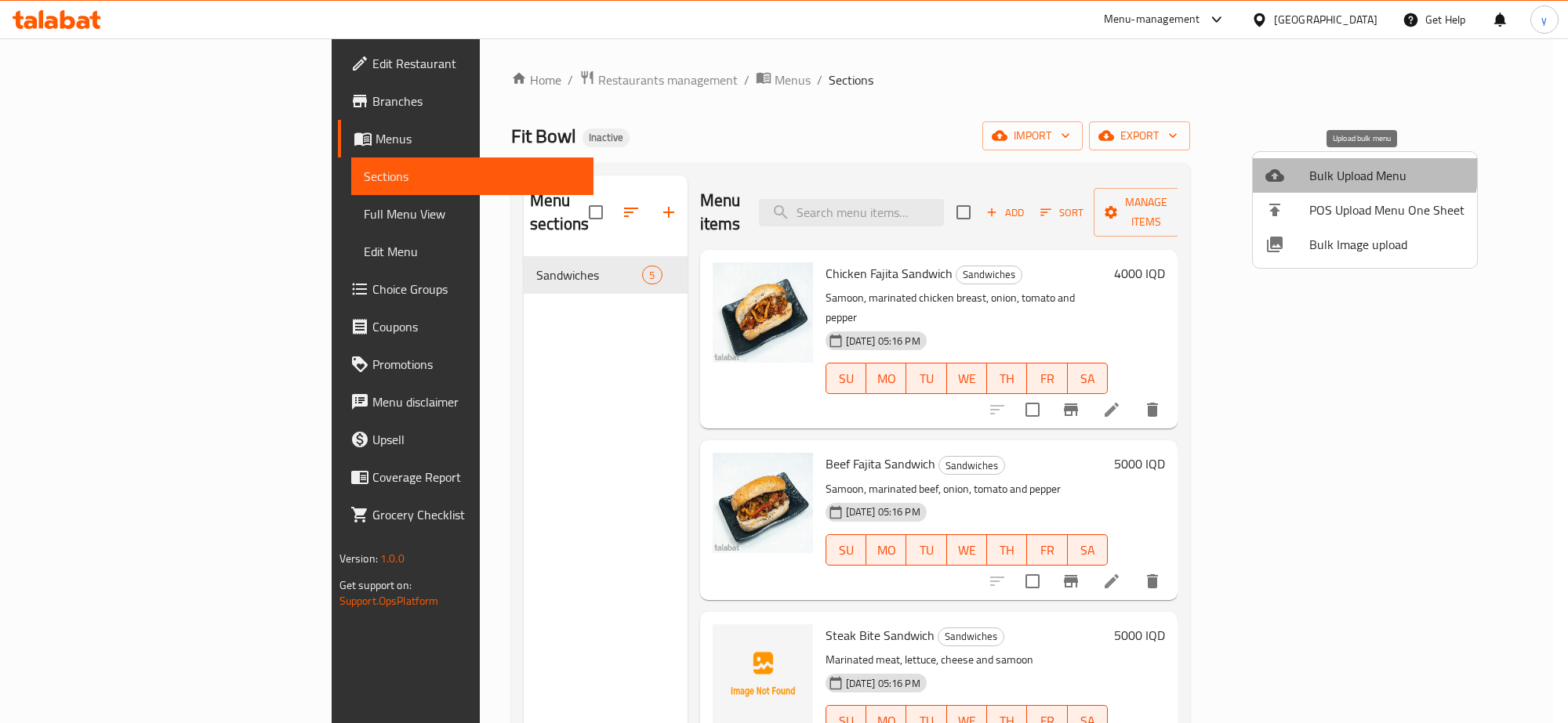
click at [1329, 166] on span "Bulk Upload Menu" at bounding box center [1386, 175] width 156 height 18
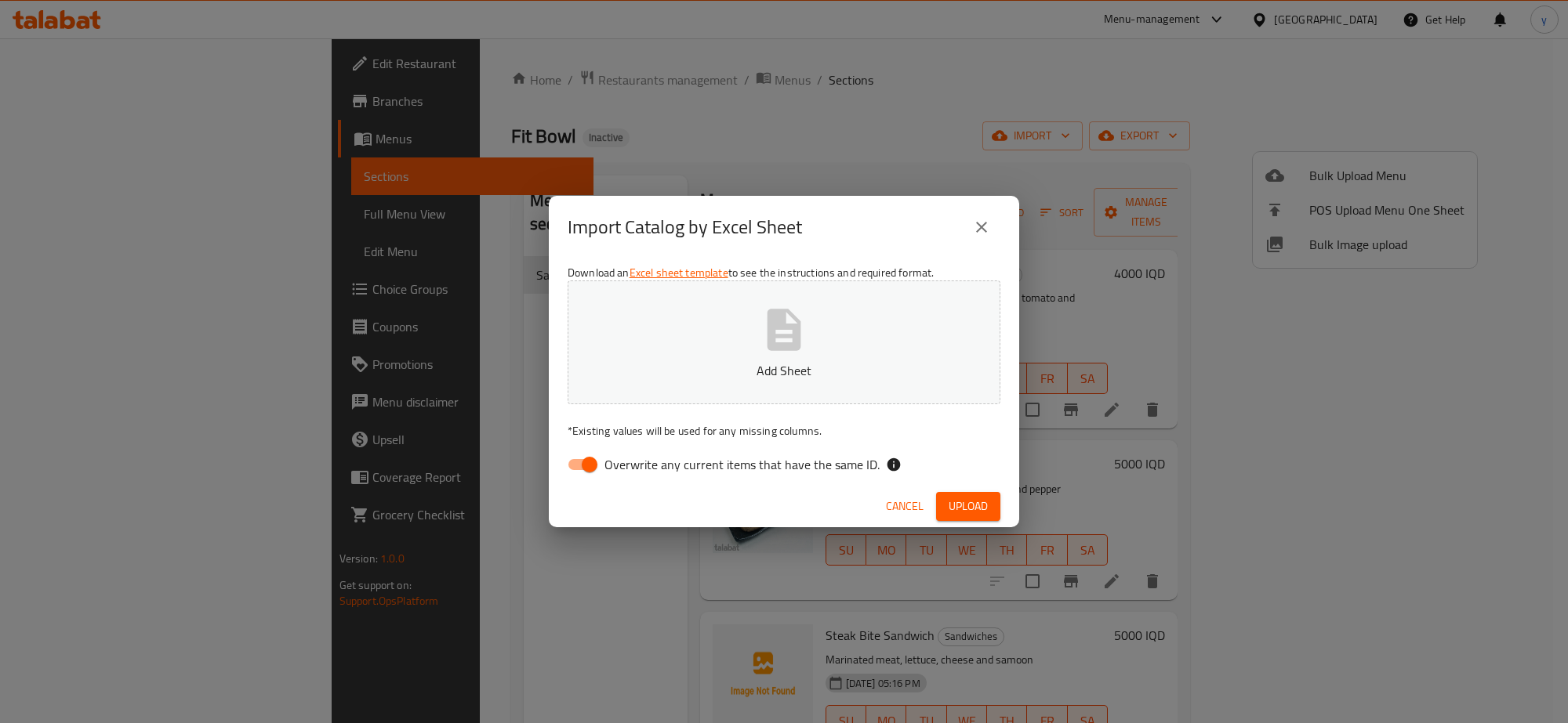
click at [564, 479] on input "Overwrite any current items that have the same ID." at bounding box center [590, 465] width 90 height 30
checkbox input "false"
click at [616, 384] on button "Add Sheet" at bounding box center [784, 342] width 432 height 124
click at [946, 503] on button "Upload" at bounding box center [968, 506] width 64 height 29
click at [819, 358] on button "Copy of Bulk Menu - New Version.xlsx" at bounding box center [784, 342] width 432 height 124
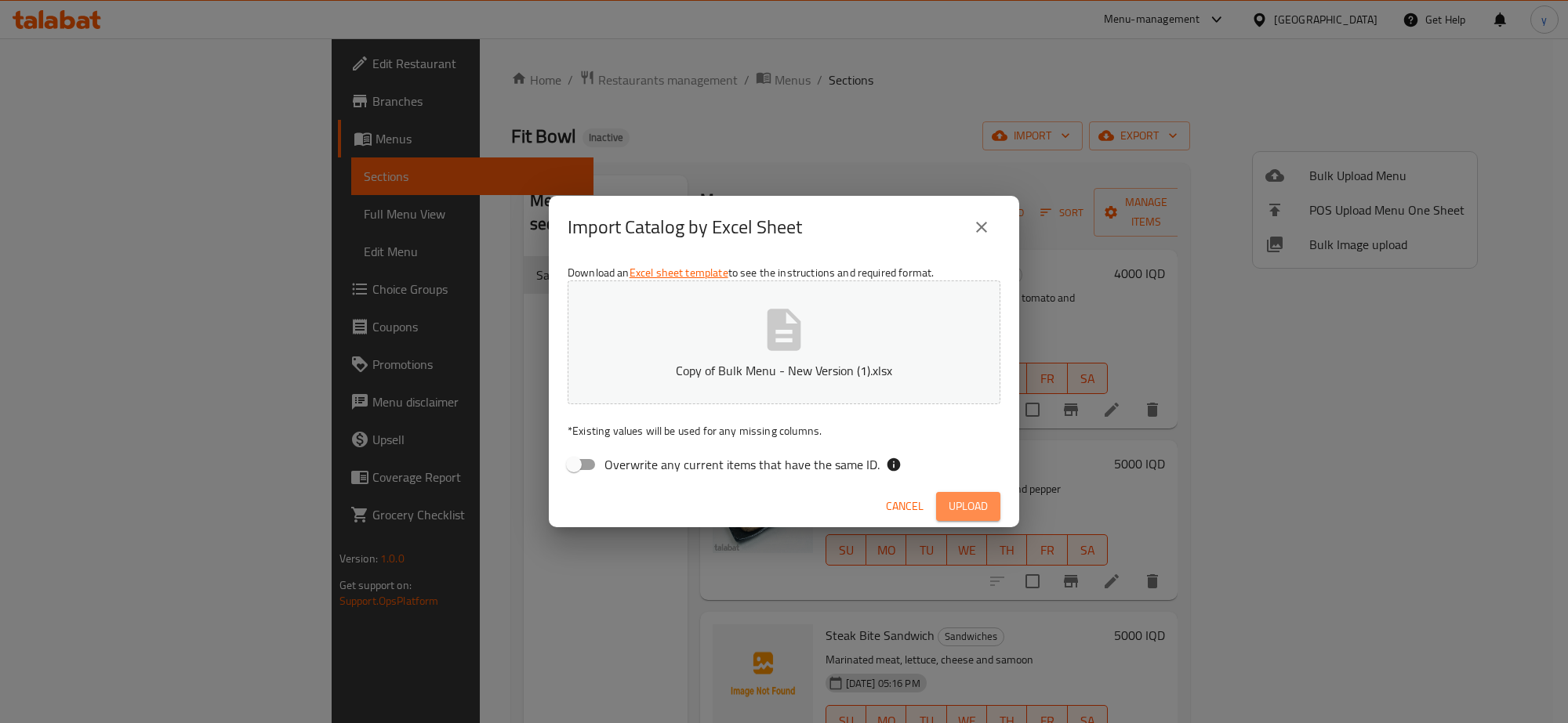
click at [961, 503] on span "Upload" at bounding box center [968, 506] width 40 height 19
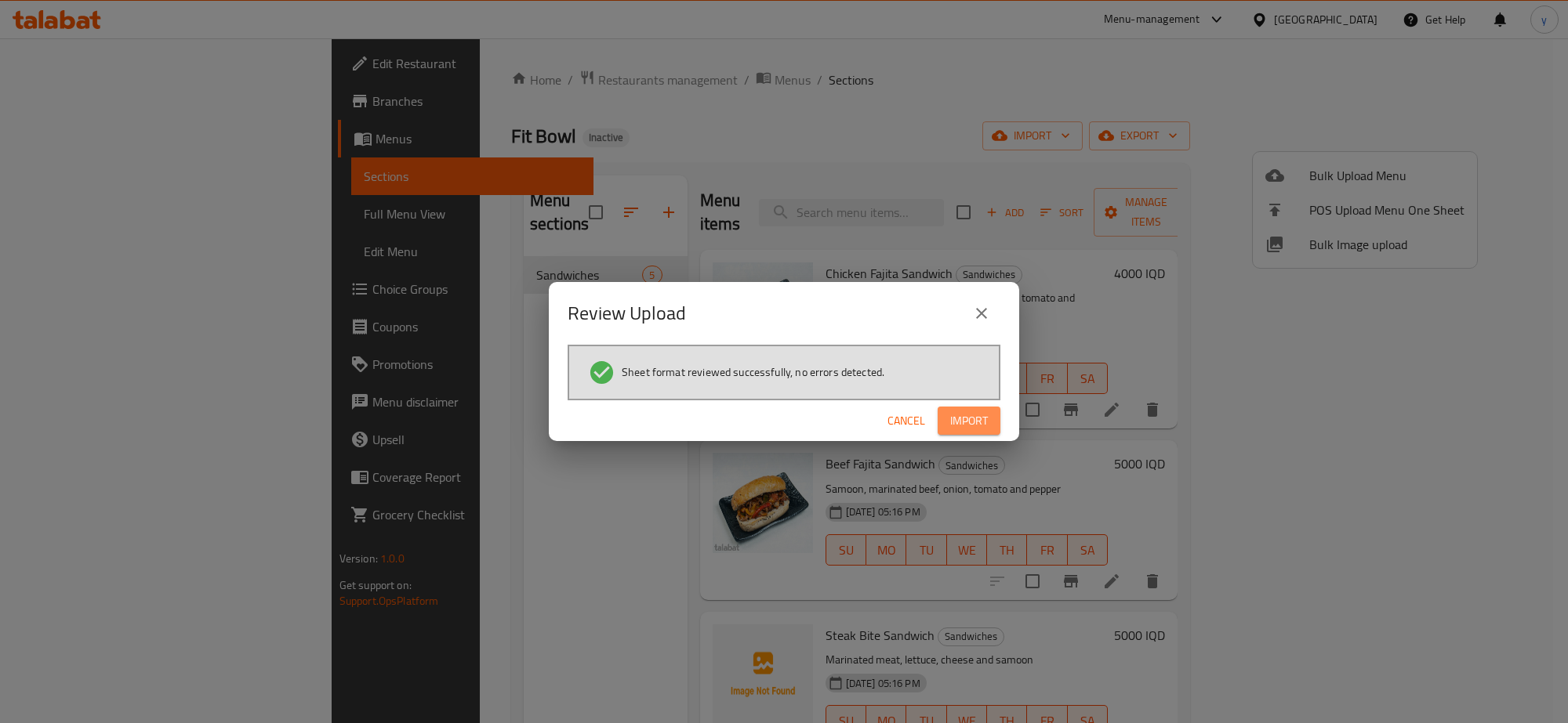
click at [977, 422] on span "Import" at bounding box center [969, 421] width 38 height 19
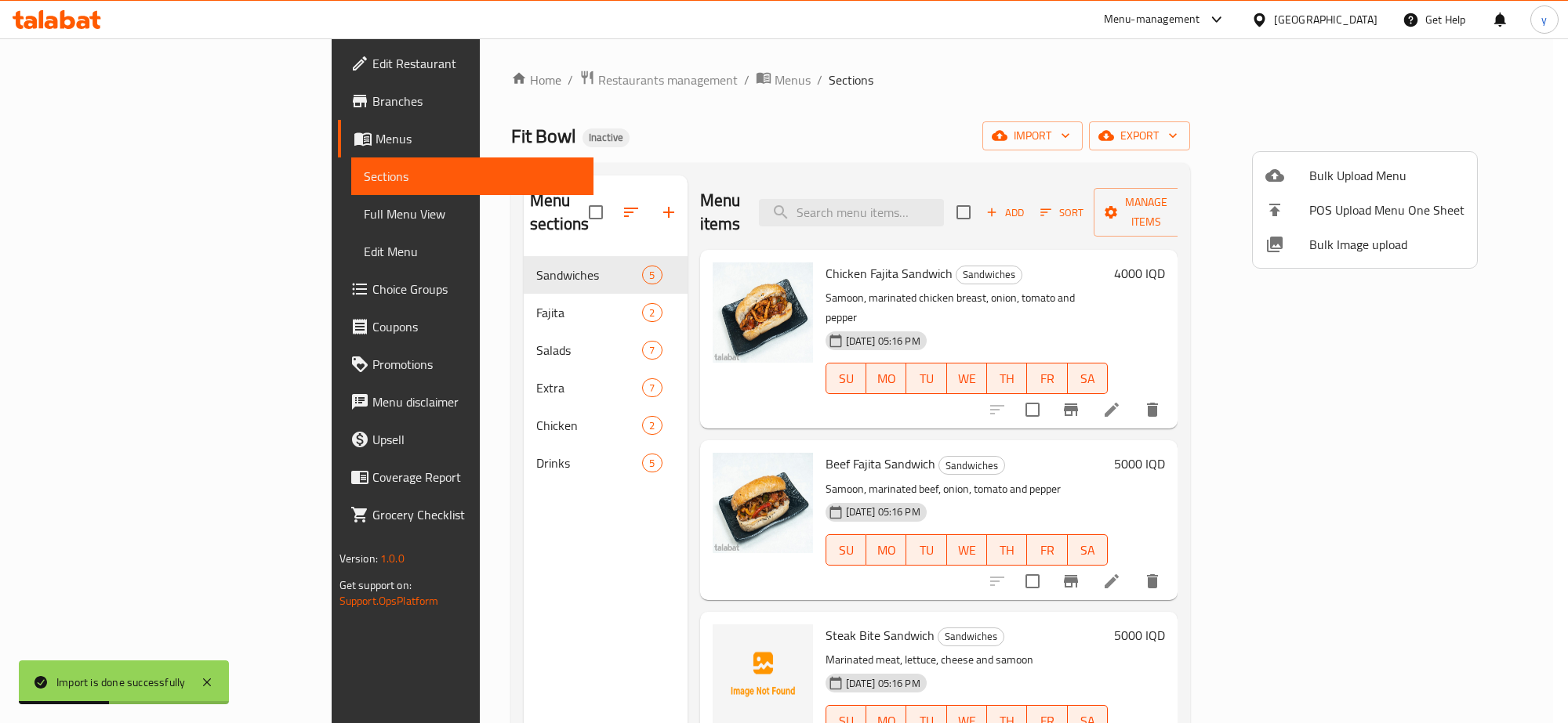
click at [413, 287] on div at bounding box center [784, 361] width 1568 height 723
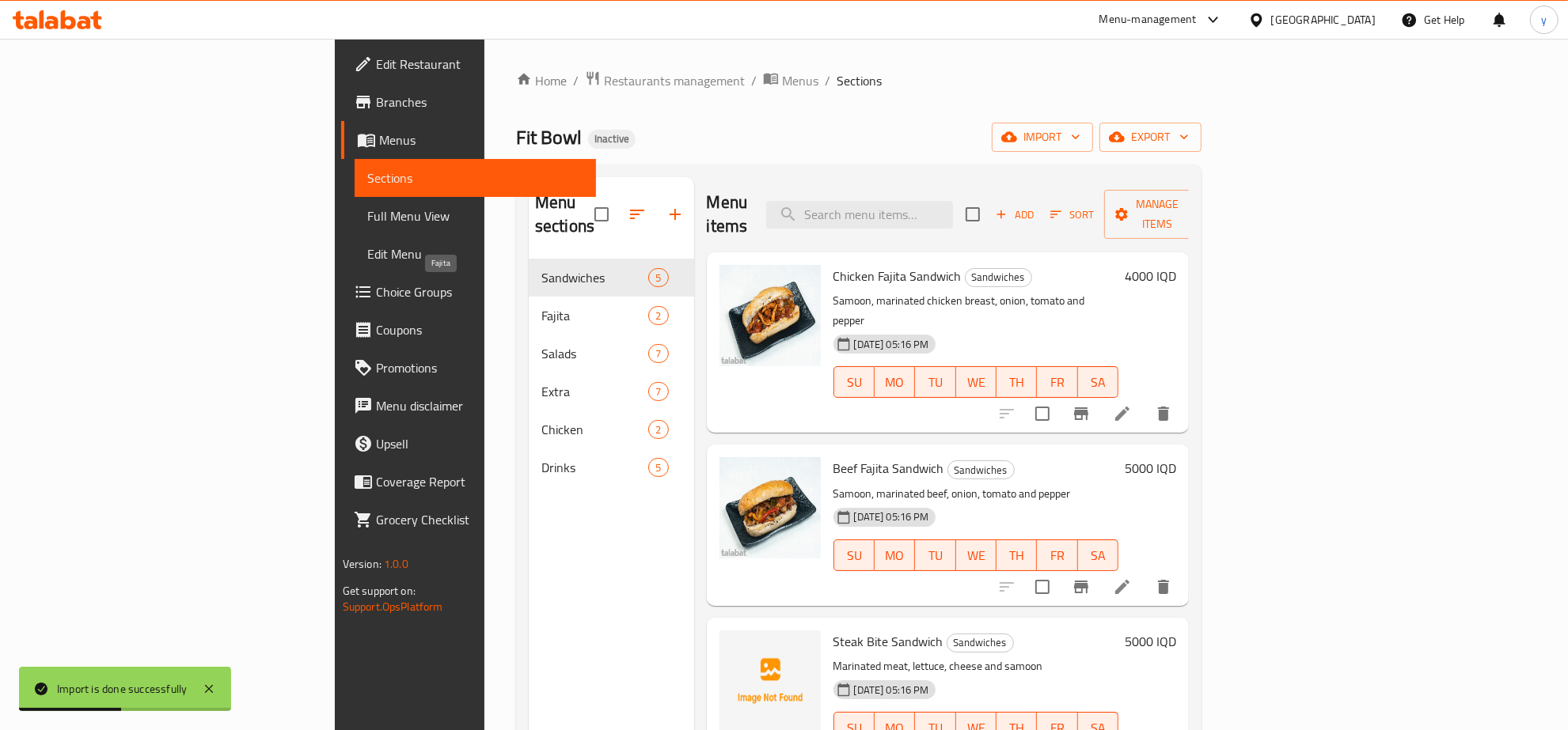
click at [541, 306] on span "Fajita" at bounding box center [595, 315] width 106 height 19
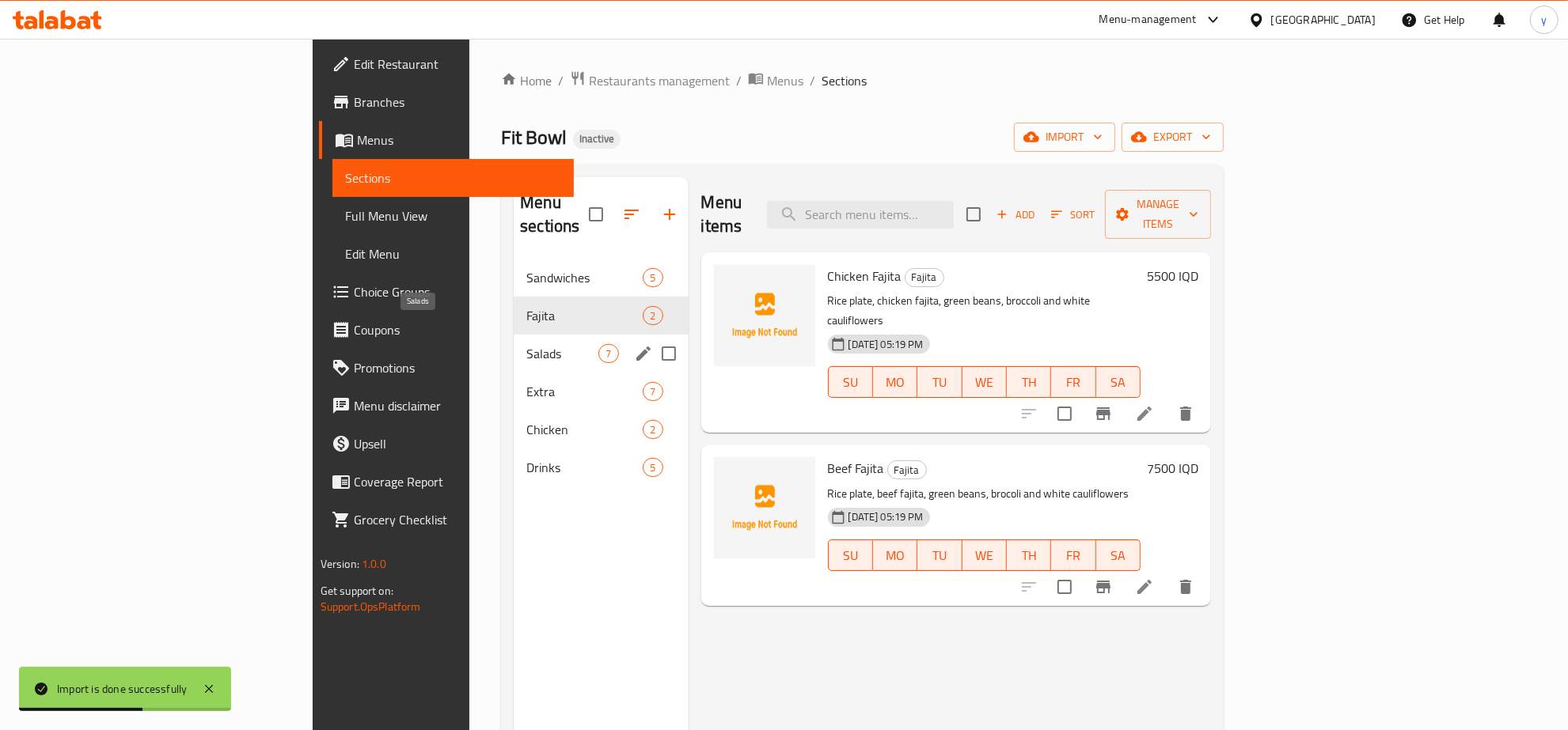
click at [526, 344] on span "Salads" at bounding box center [562, 353] width 72 height 19
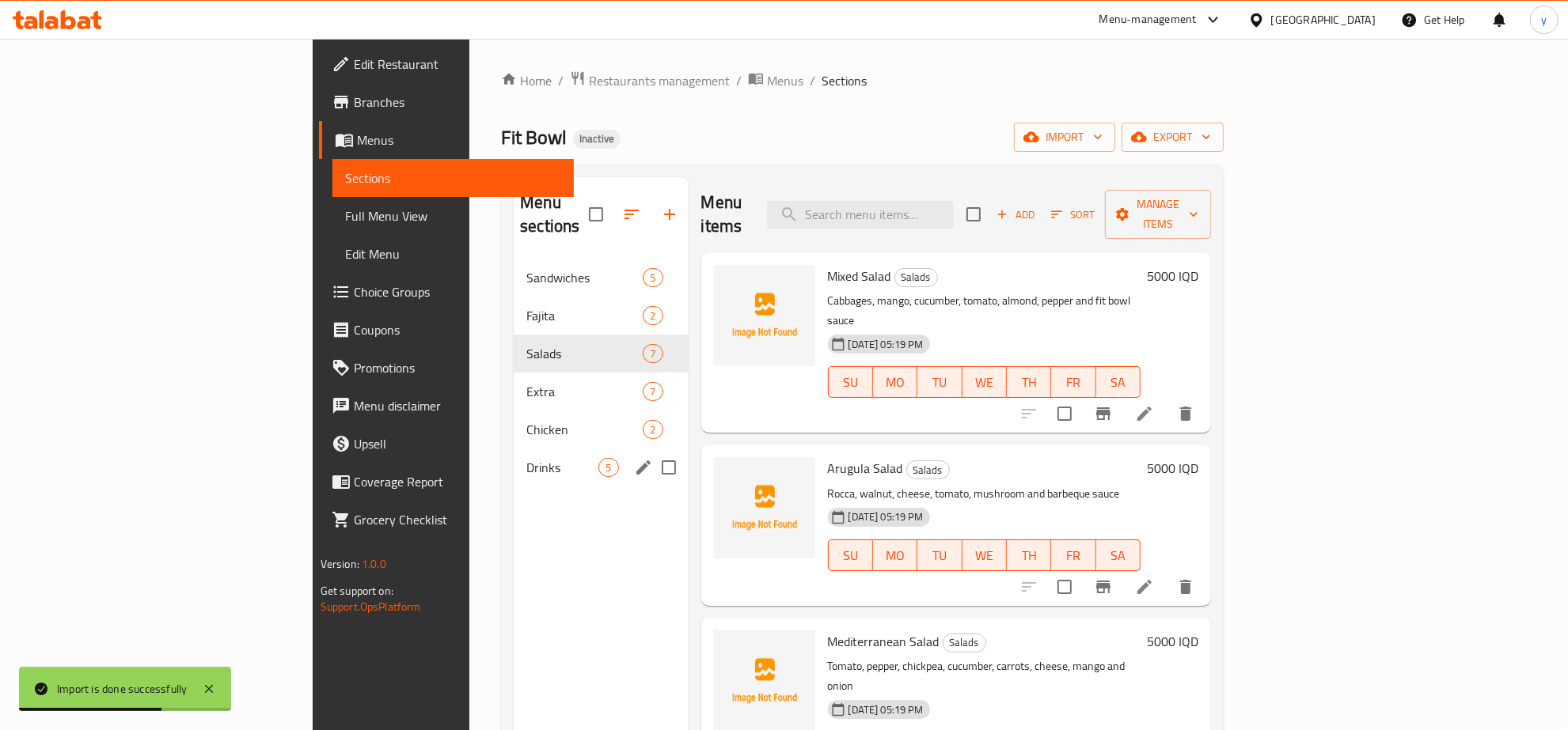
click at [514, 457] on div "Drinks 5" at bounding box center [601, 467] width 174 height 38
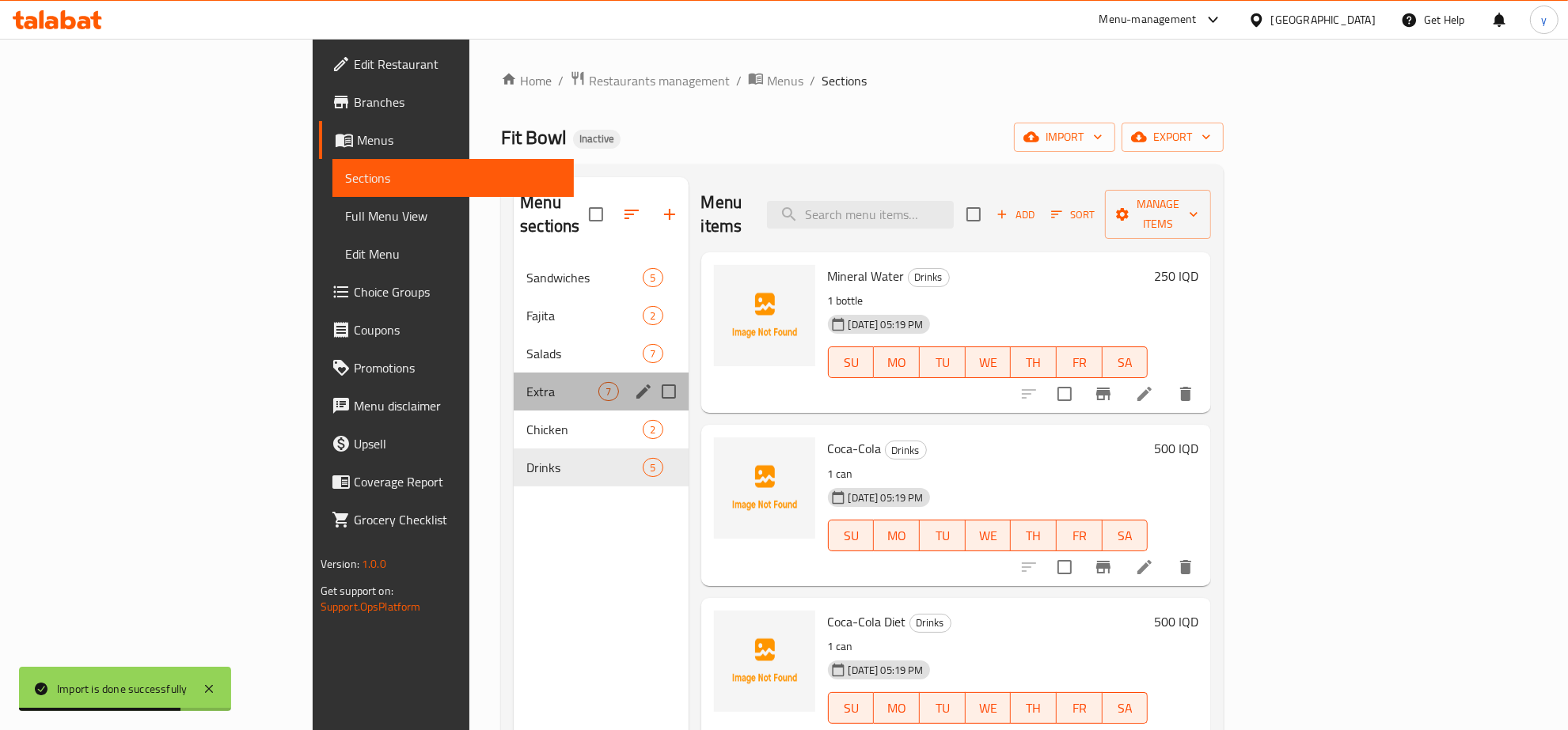
click at [514, 384] on div "Extra 7" at bounding box center [601, 391] width 174 height 38
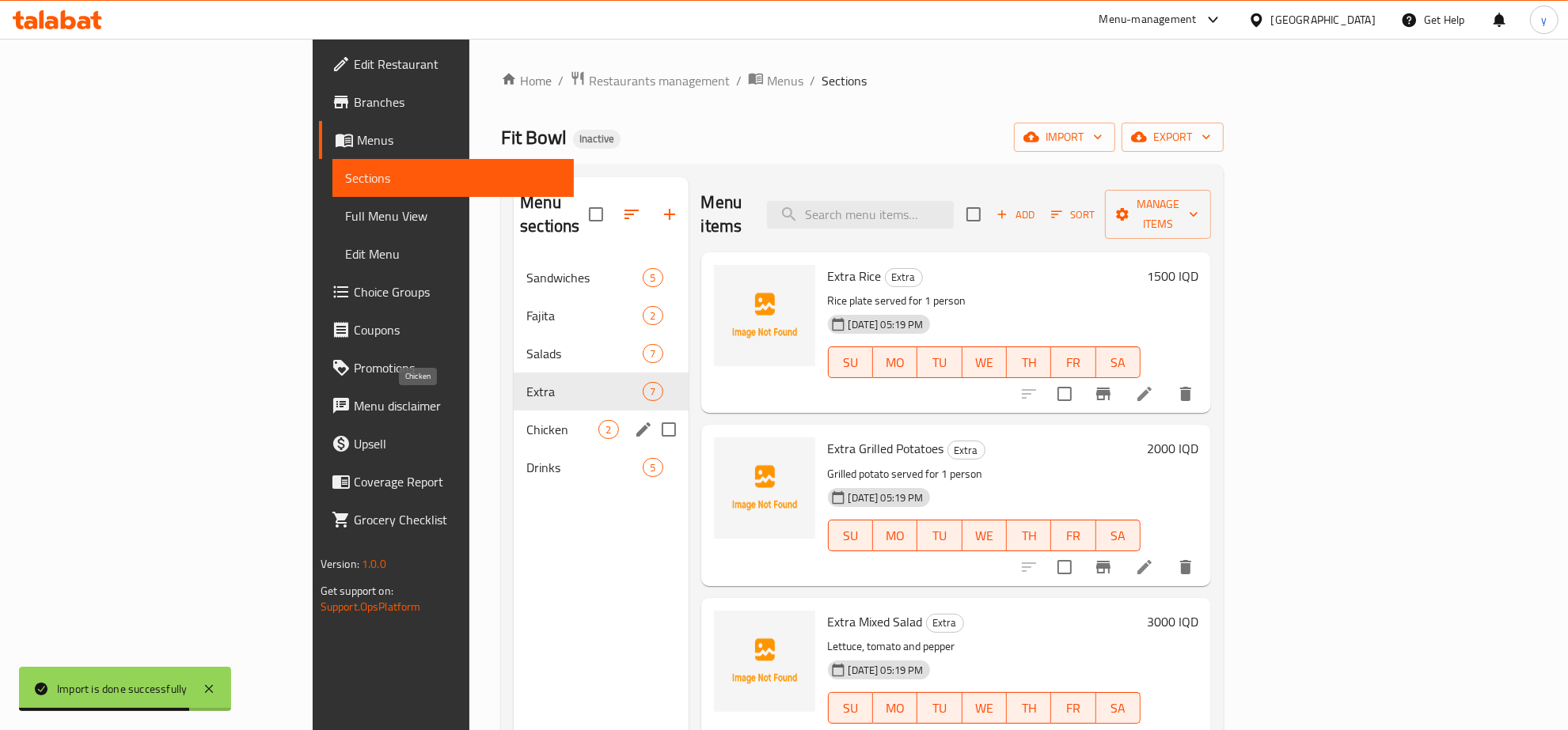
click at [526, 420] on span "Chicken" at bounding box center [562, 429] width 72 height 19
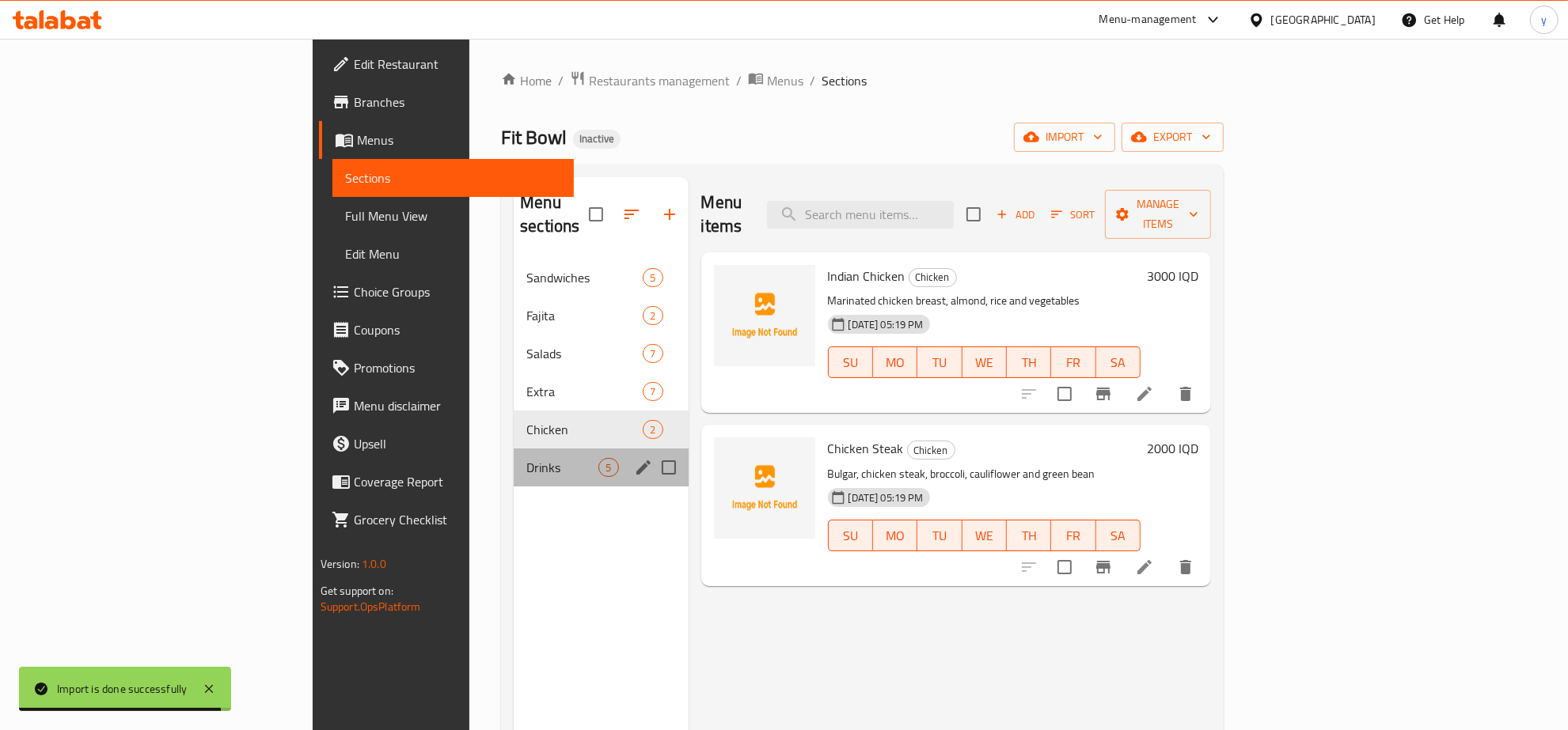
click at [514, 449] on div "Drinks 5" at bounding box center [601, 467] width 174 height 38
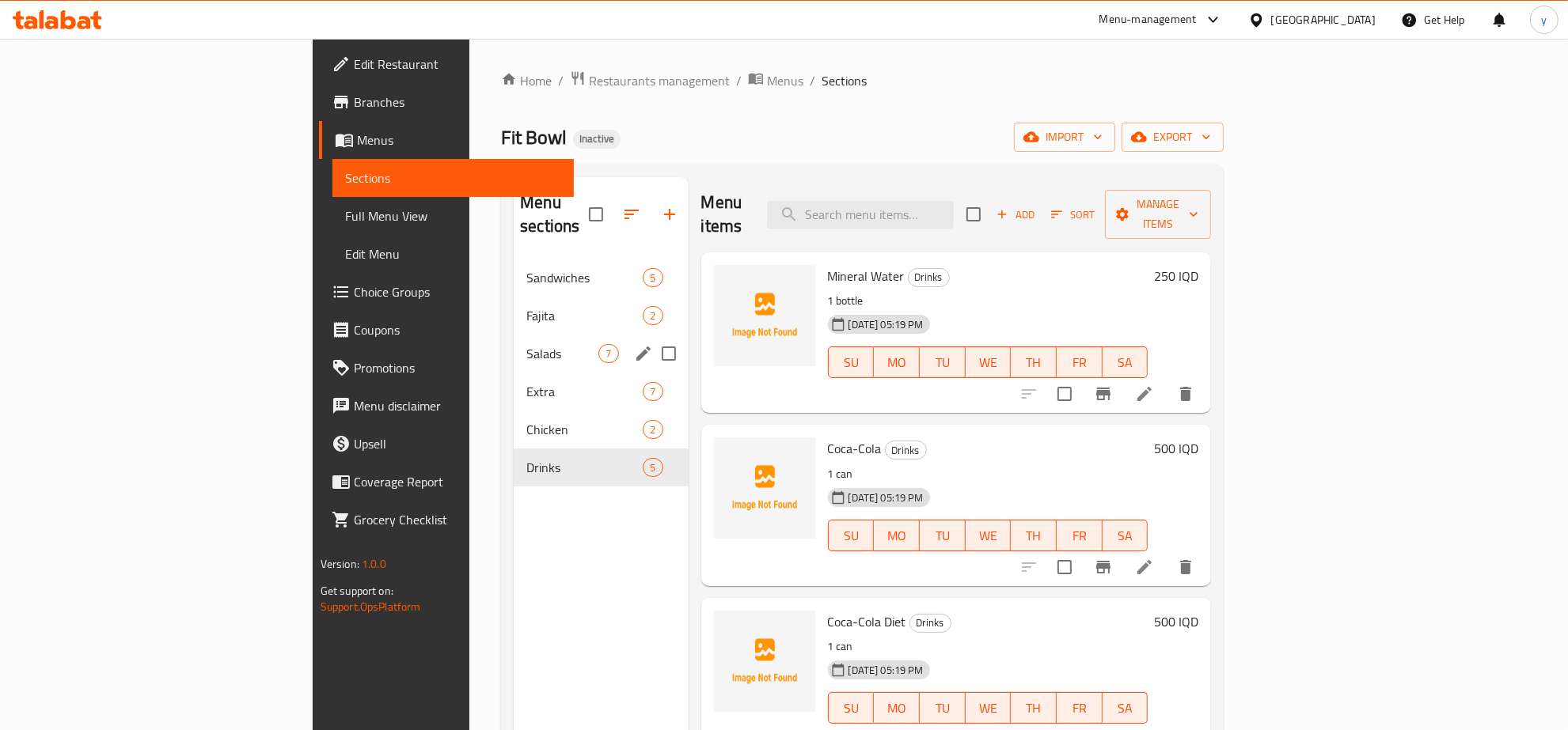
click at [514, 334] on div "Salads 7" at bounding box center [601, 353] width 174 height 38
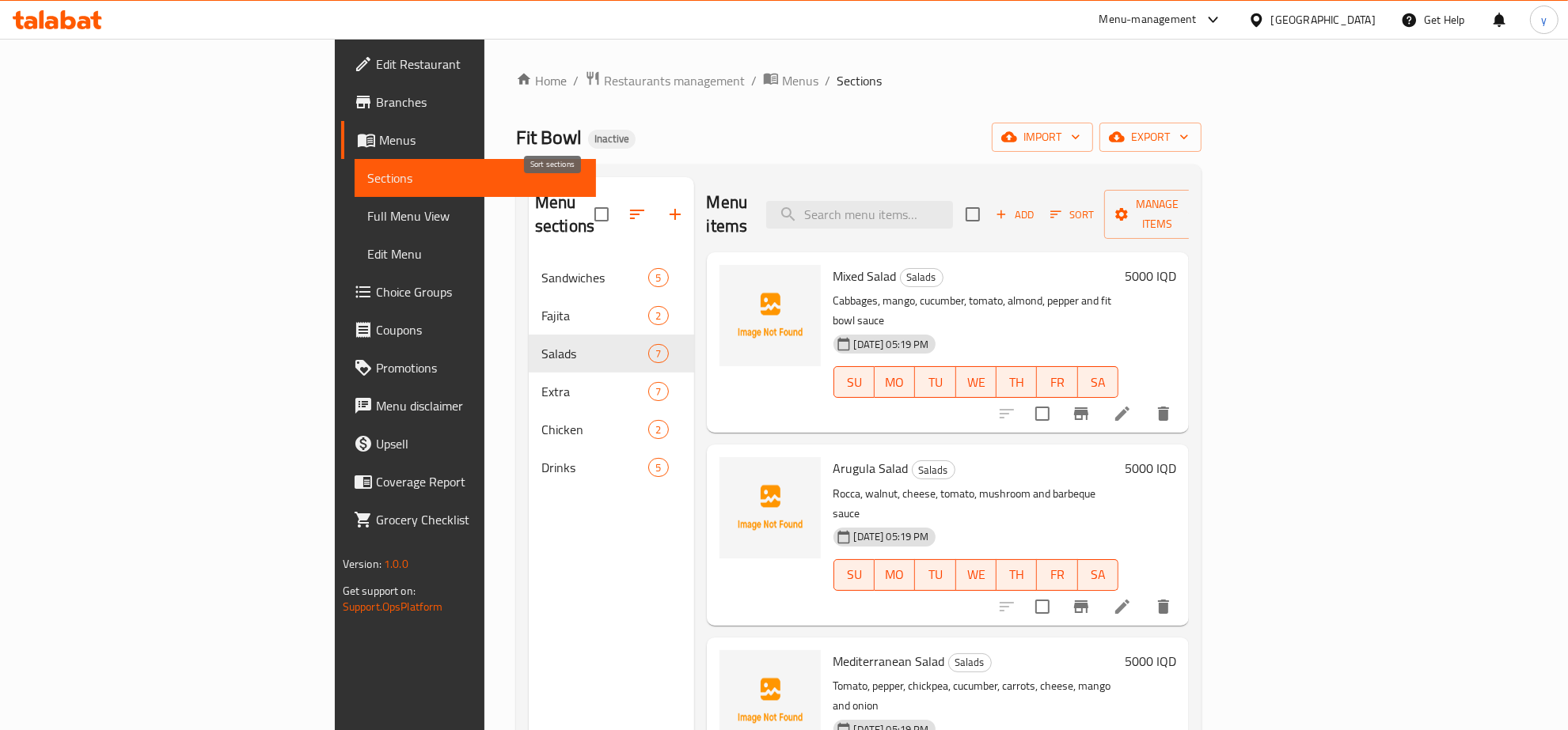
click at [627, 206] on icon "button" at bounding box center [636, 214] width 19 height 19
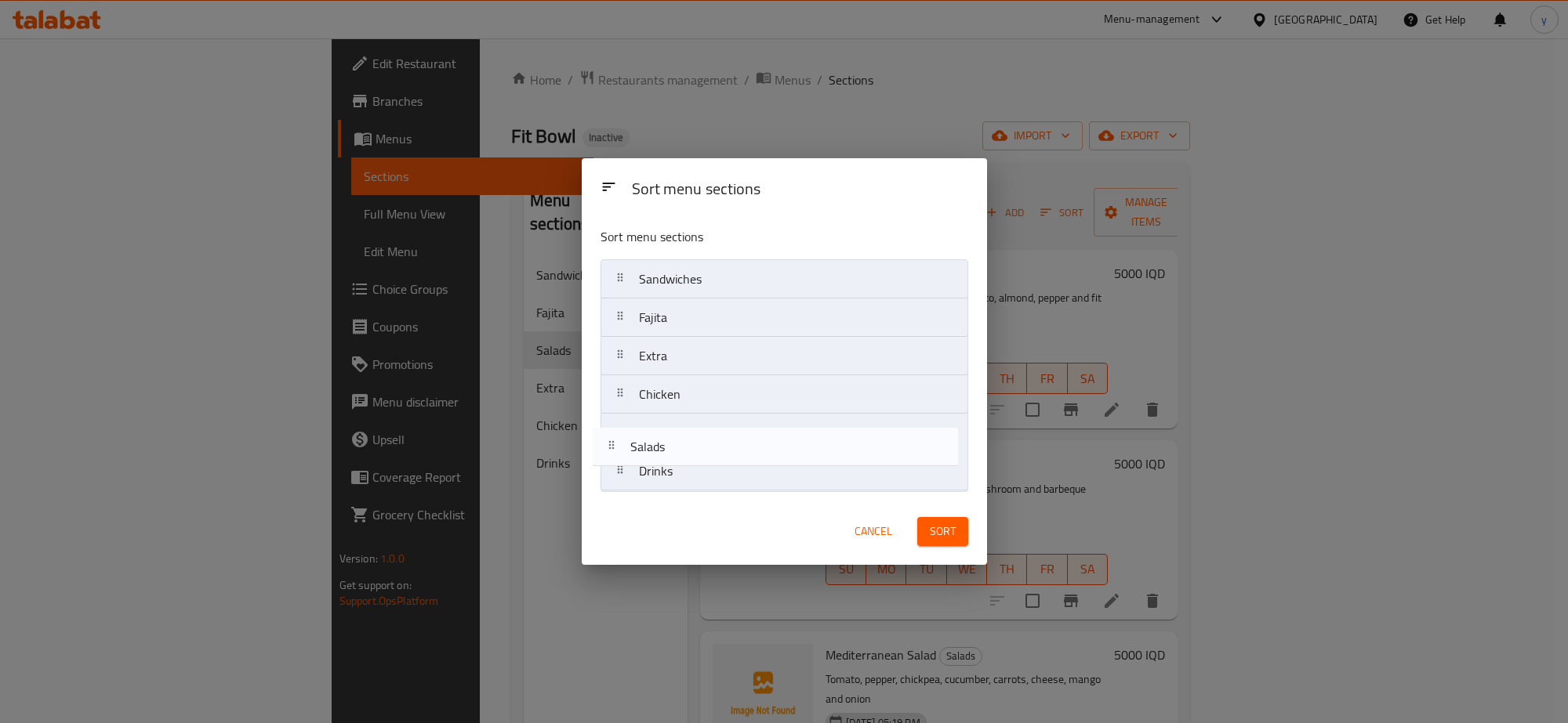
drag, startPoint x: 676, startPoint y: 351, endPoint x: 667, endPoint y: 455, distance: 104.4
click at [667, 455] on nav "Sandwiches Fajita Salads Extra Chicken Drinks" at bounding box center [784, 375] width 367 height 232
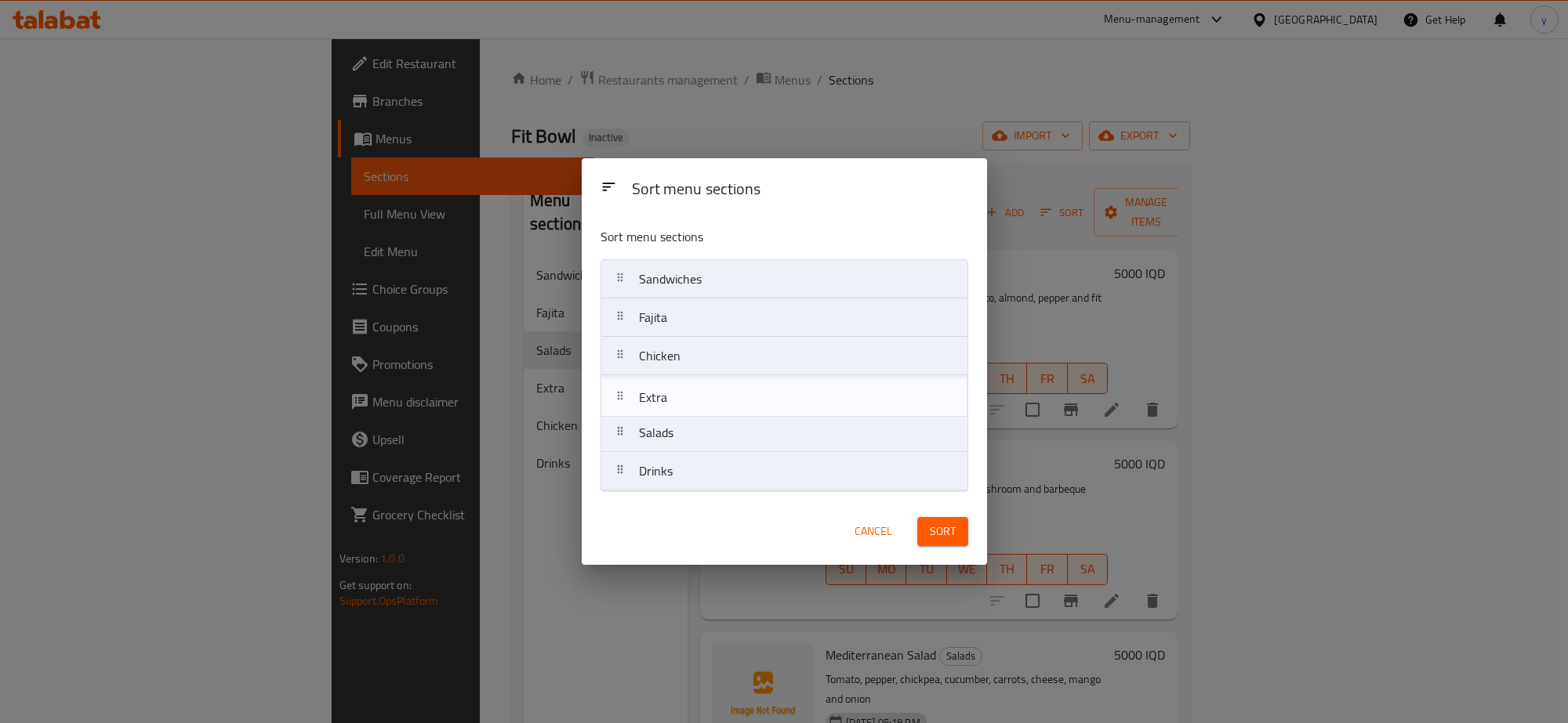
drag, startPoint x: 679, startPoint y: 358, endPoint x: 679, endPoint y: 437, distance: 79.0
click at [679, 425] on nav "Sandwiches Fajita Extra Chicken Salads Drinks" at bounding box center [784, 375] width 367 height 232
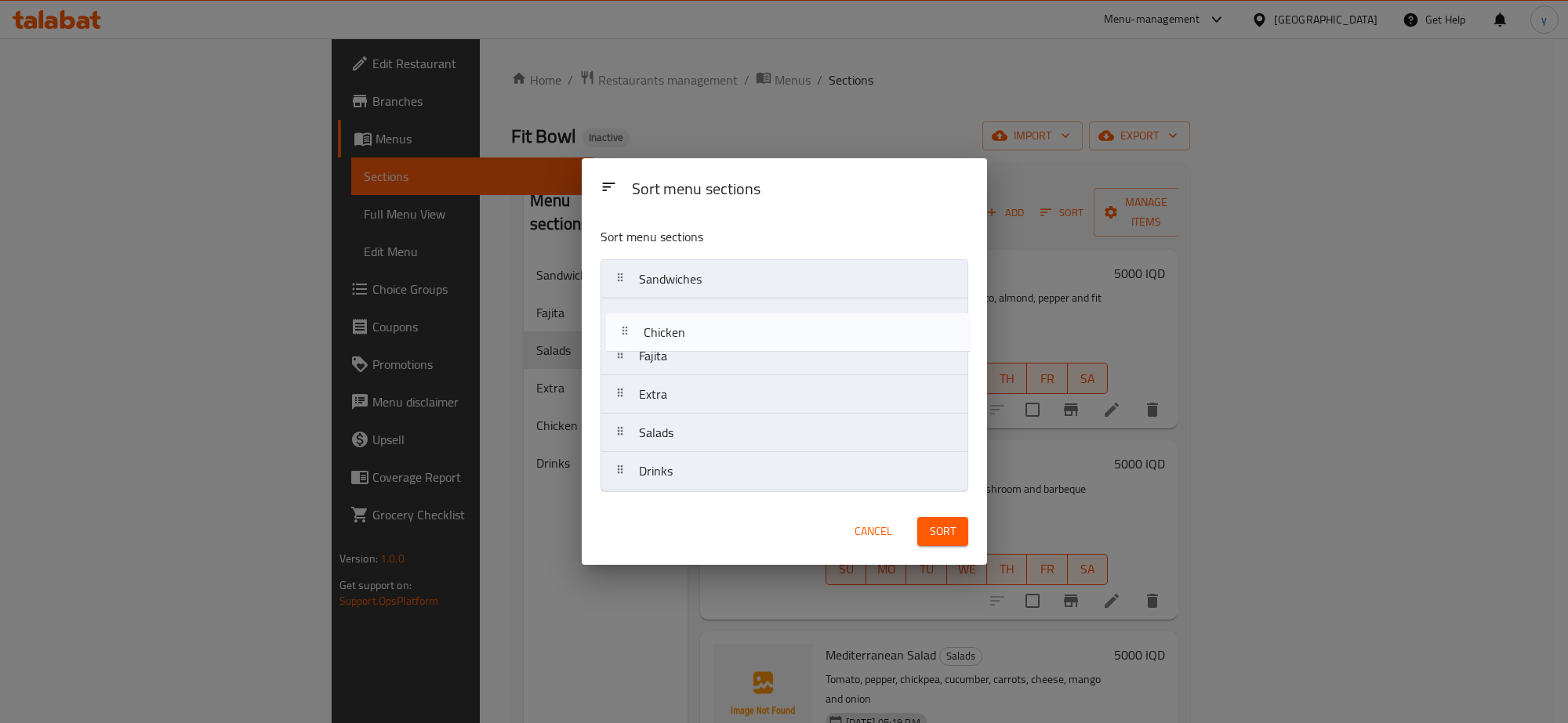
drag, startPoint x: 694, startPoint y: 354, endPoint x: 708, endPoint y: 306, distance: 50.0
click at [708, 306] on nav "Sandwiches Fajita Chicken Extra Salads Drinks" at bounding box center [784, 375] width 367 height 232
drag, startPoint x: 757, startPoint y: 330, endPoint x: 757, endPoint y: 349, distance: 19.0
click at [757, 349] on nav "Sandwiches Chicken Fajita Extra Salads Drinks" at bounding box center [784, 375] width 367 height 232
drag, startPoint x: 784, startPoint y: 310, endPoint x: 871, endPoint y: 392, distance: 119.6
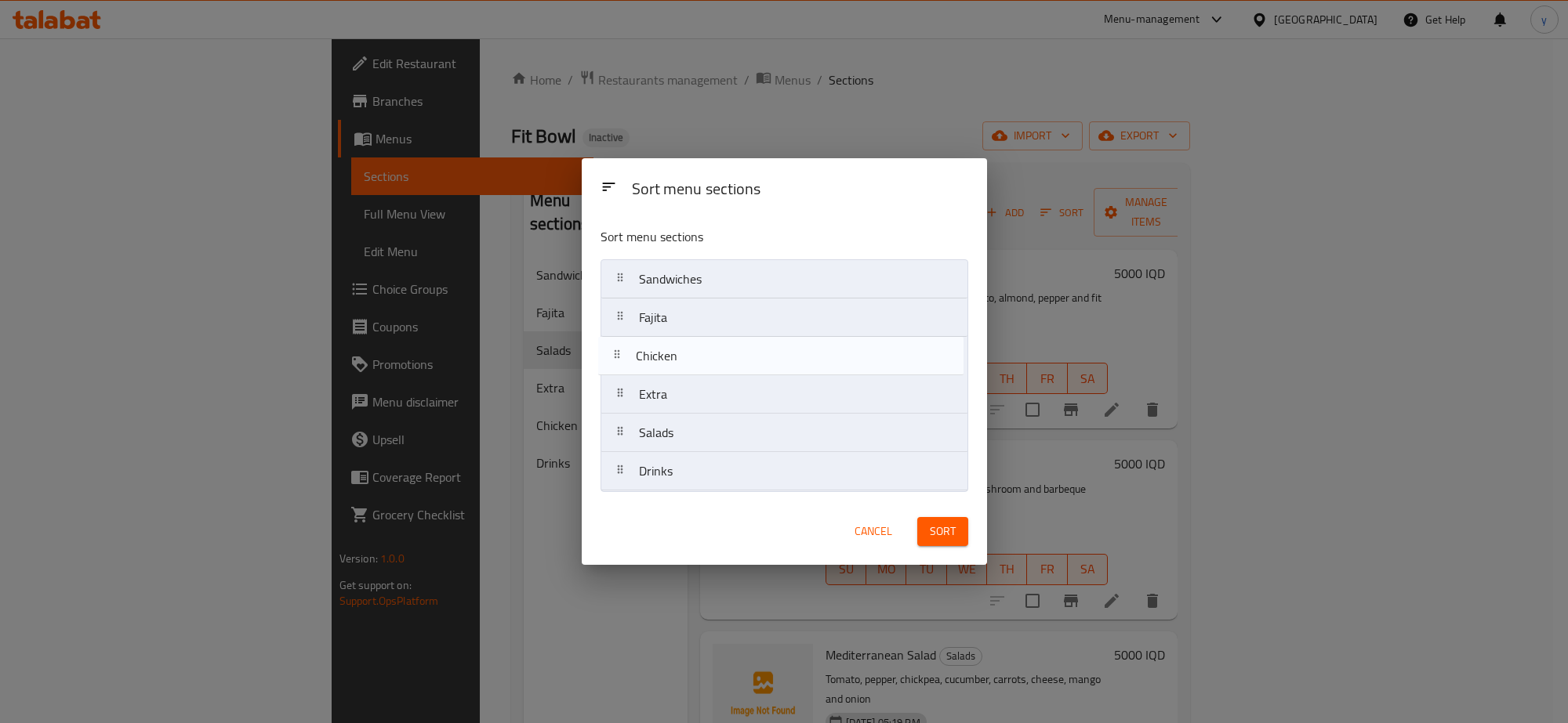
click at [781, 363] on nav "Sandwiches Chicken Fajita Extra Salads Drinks" at bounding box center [784, 375] width 367 height 232
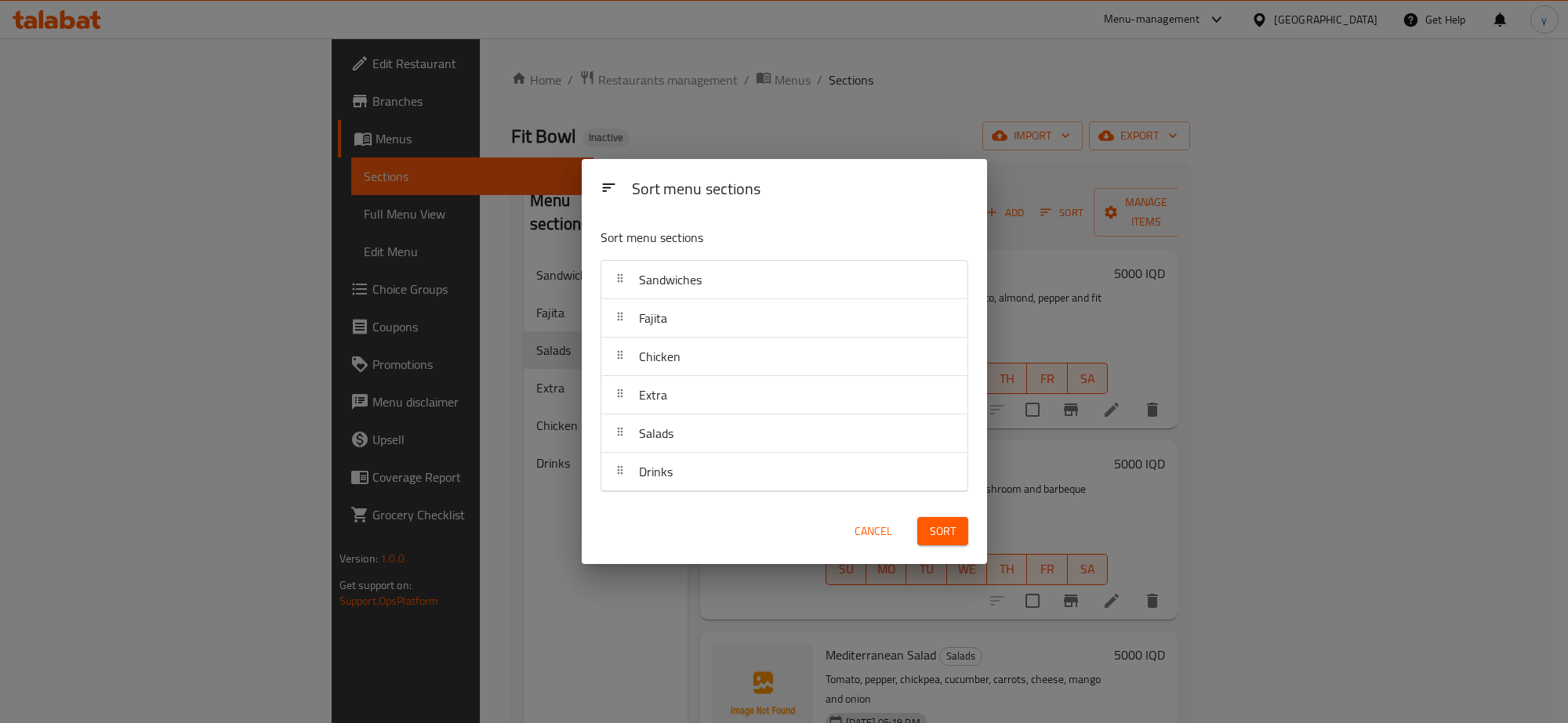
click at [938, 532] on span "Sort" at bounding box center [942, 531] width 25 height 19
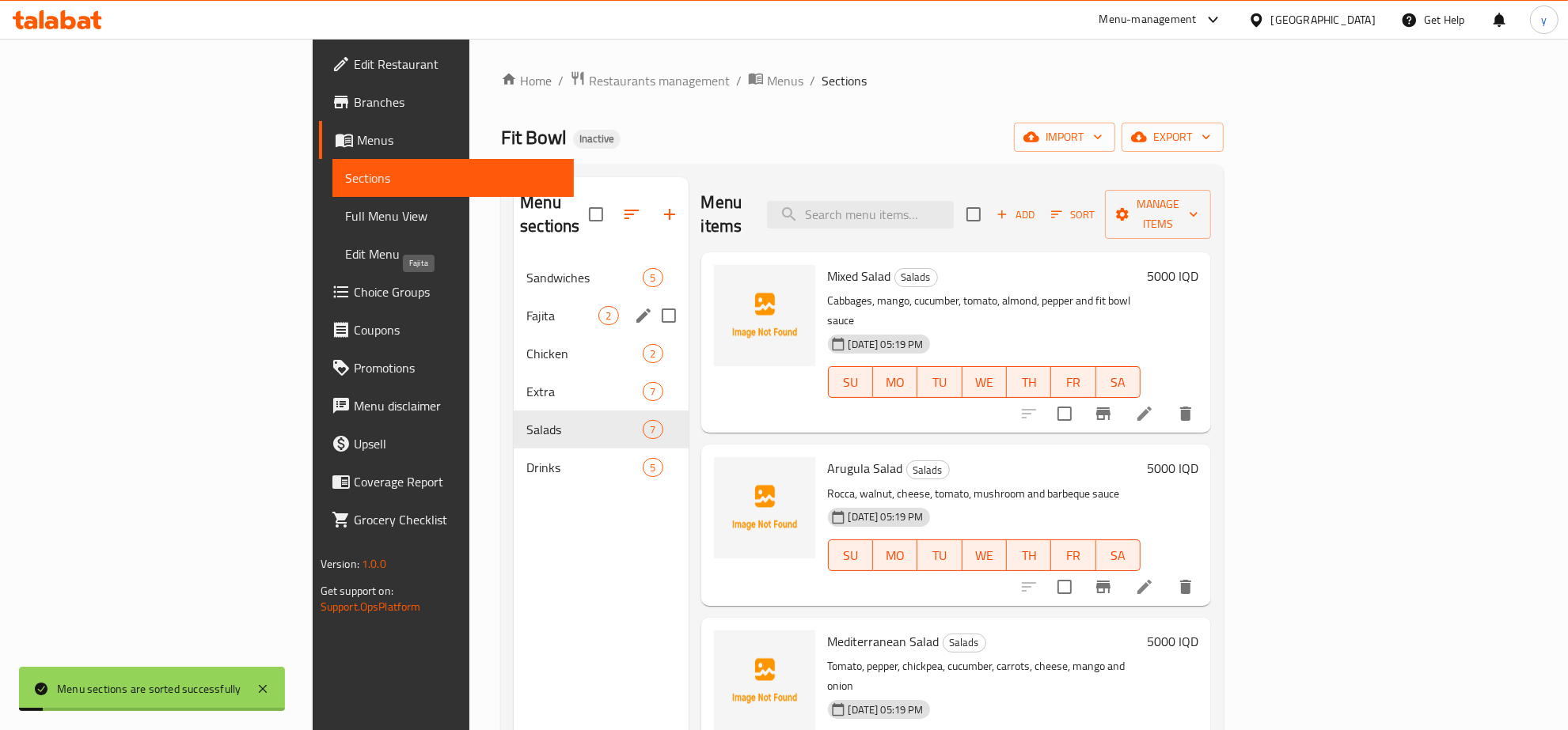
click at [526, 306] on span "Fajita" at bounding box center [562, 315] width 72 height 19
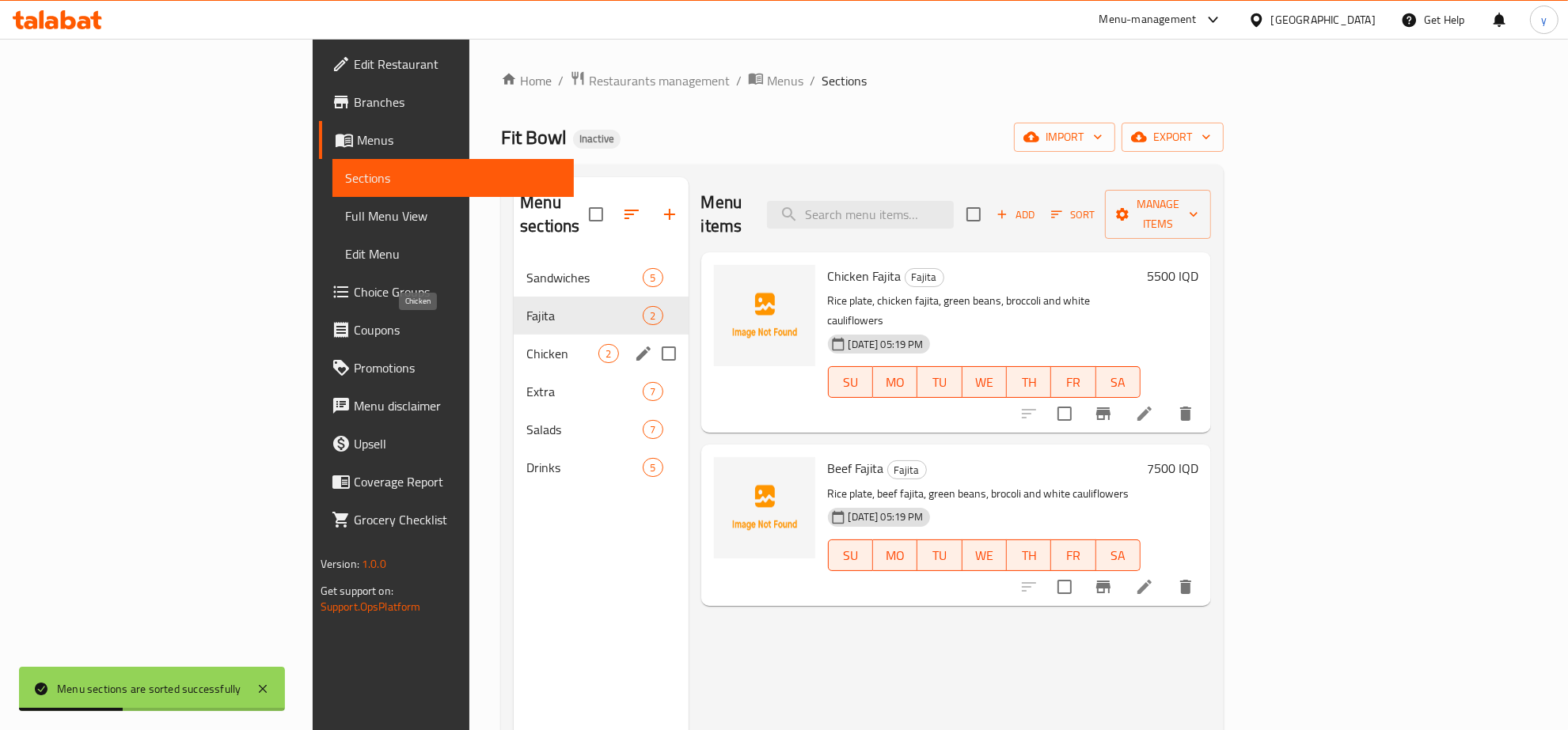
click at [526, 344] on span "Chicken" at bounding box center [562, 353] width 72 height 19
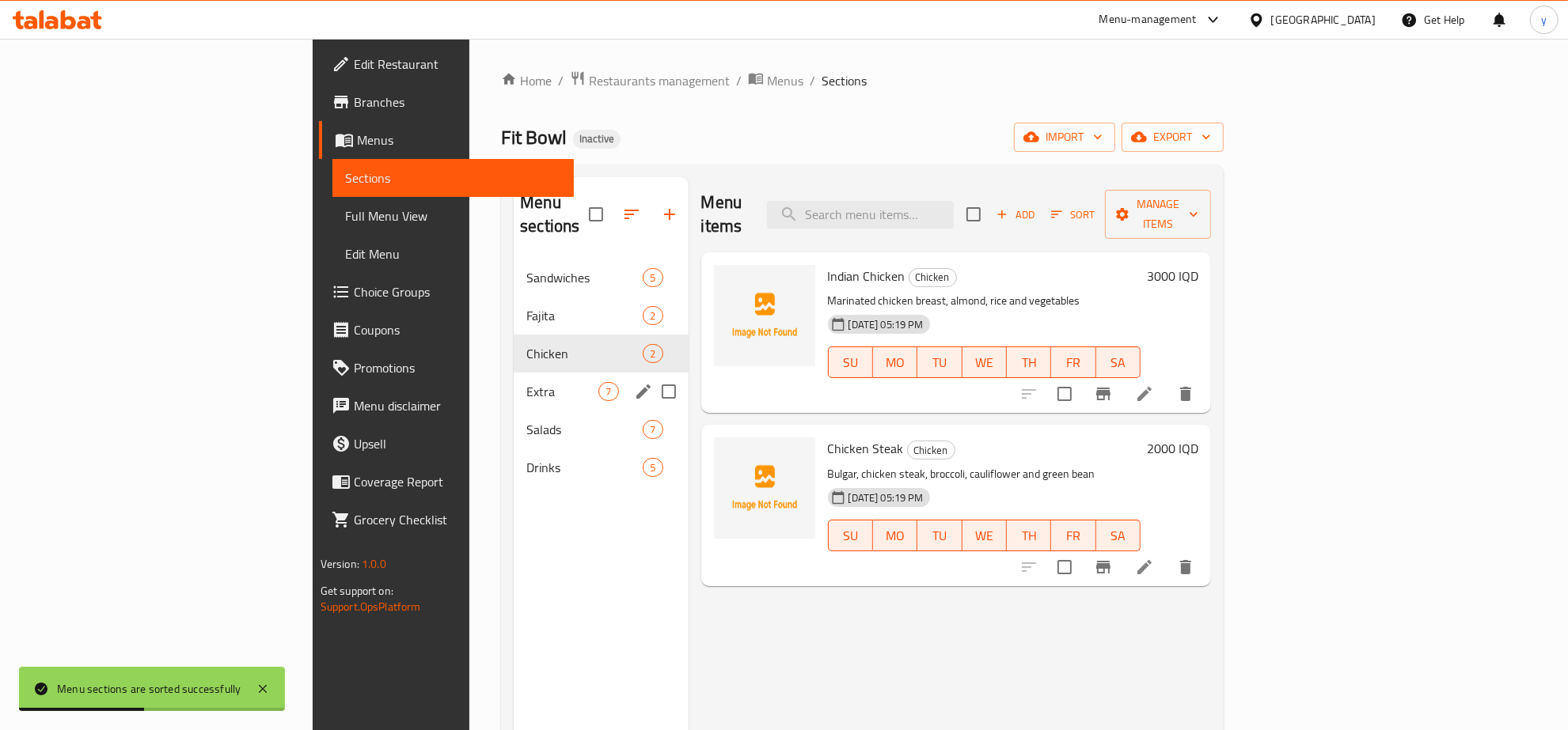
click at [514, 373] on div "Extra 7" at bounding box center [601, 391] width 174 height 38
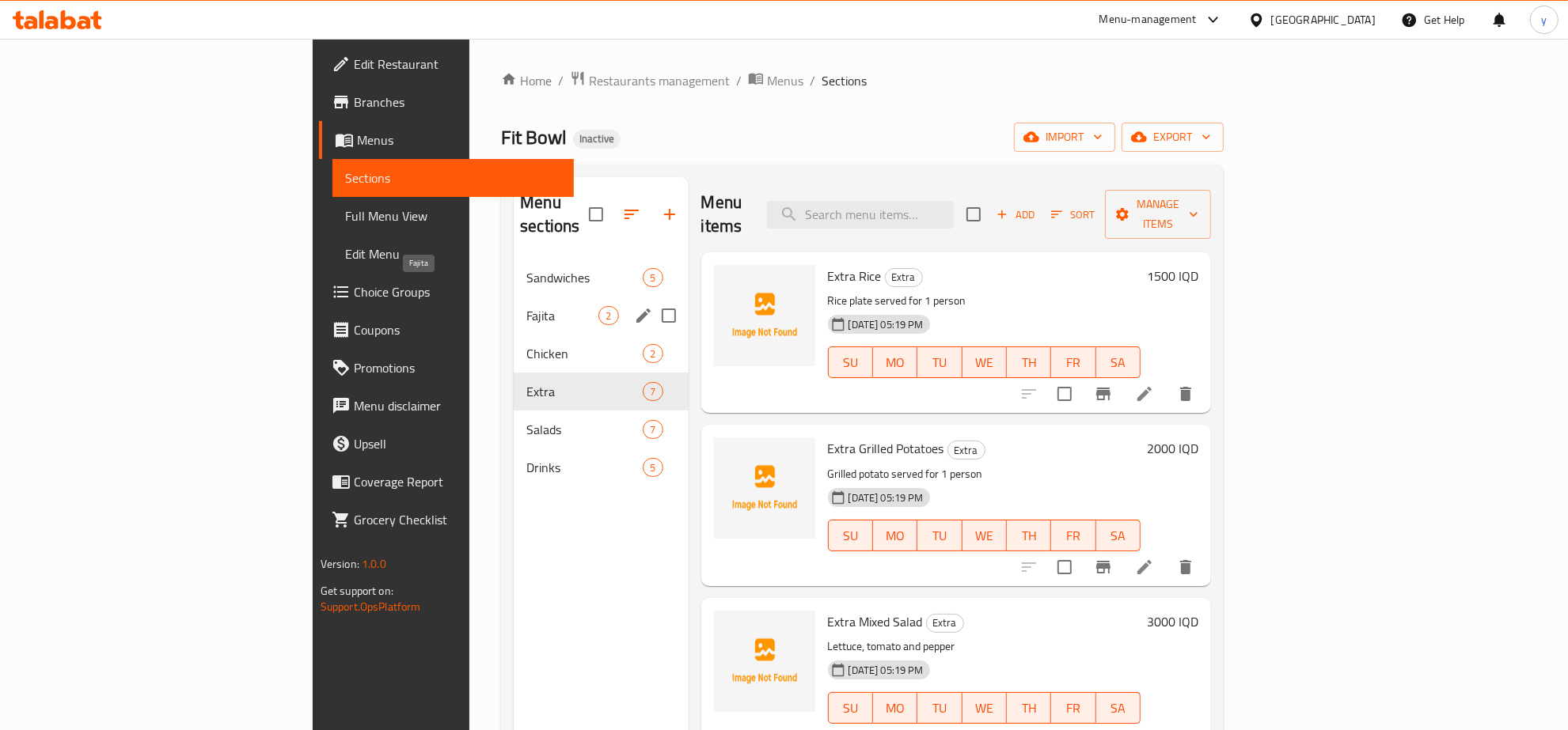
click at [526, 306] on span "Fajita" at bounding box center [562, 315] width 72 height 19
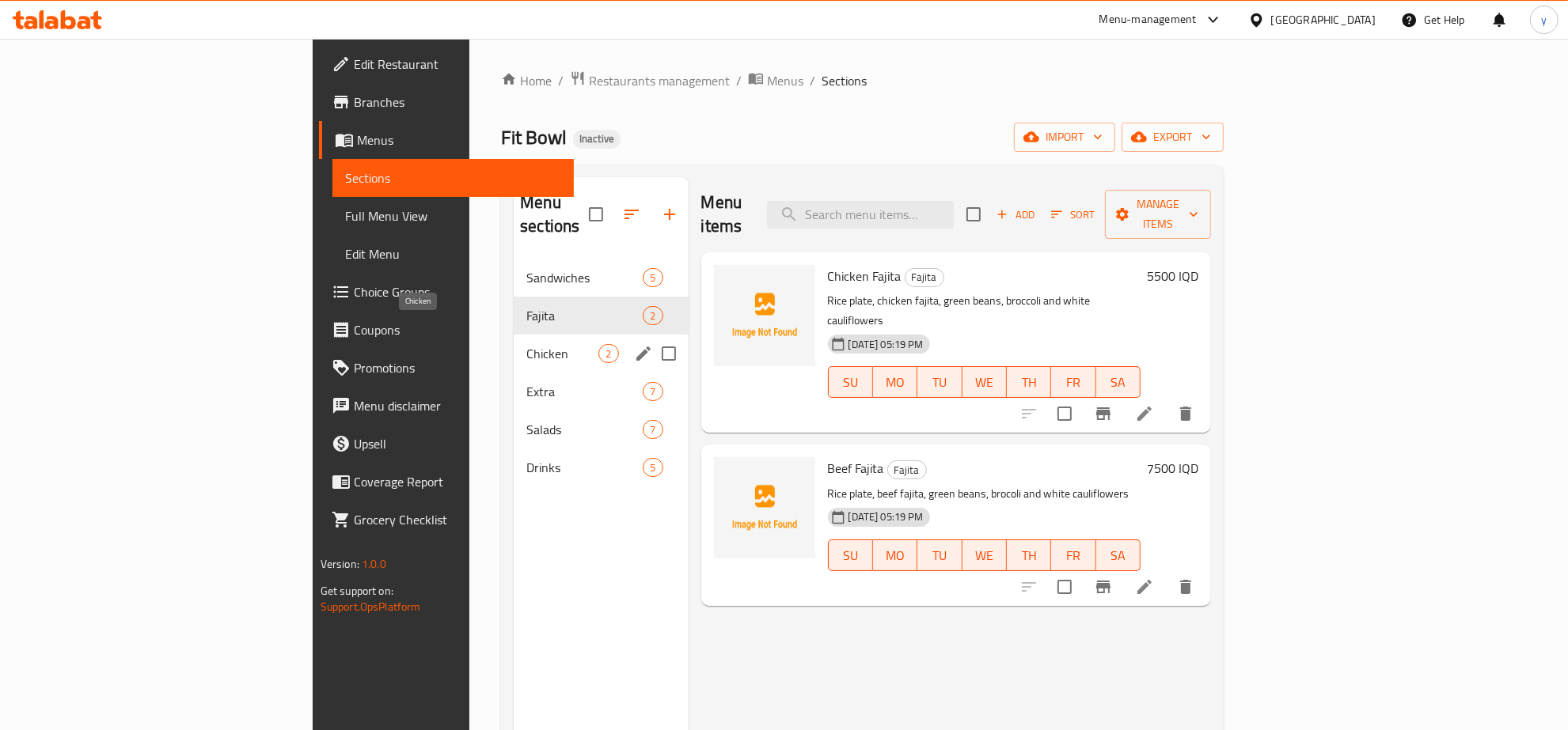
click at [526, 344] on span "Chicken" at bounding box center [562, 353] width 72 height 19
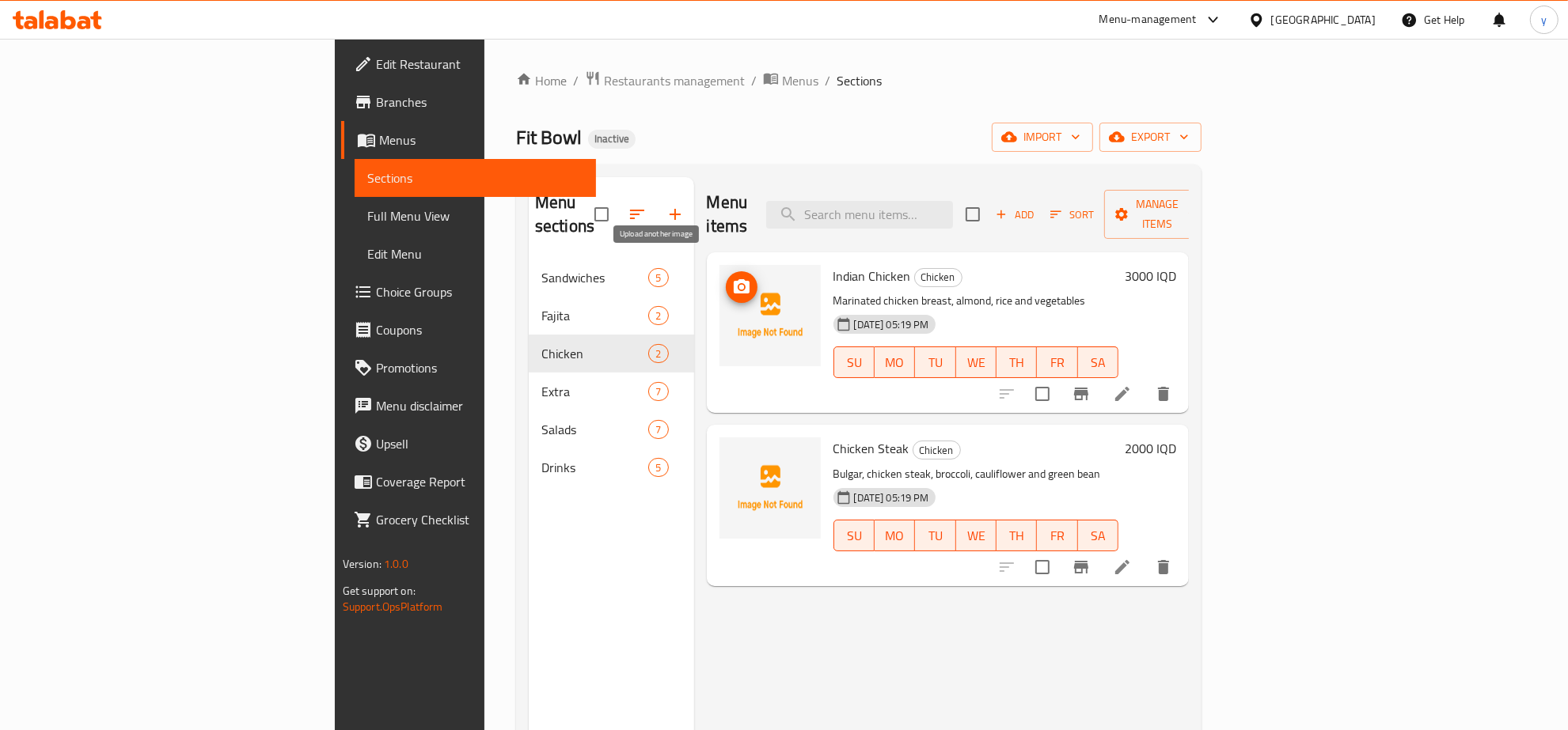
click at [734, 279] on icon "upload picture" at bounding box center [742, 287] width 16 height 14
click at [752, 227] on div "Menu items Add Sort Manage items" at bounding box center [948, 215] width 483 height 75
click at [734, 279] on icon "upload picture" at bounding box center [742, 287] width 16 height 14
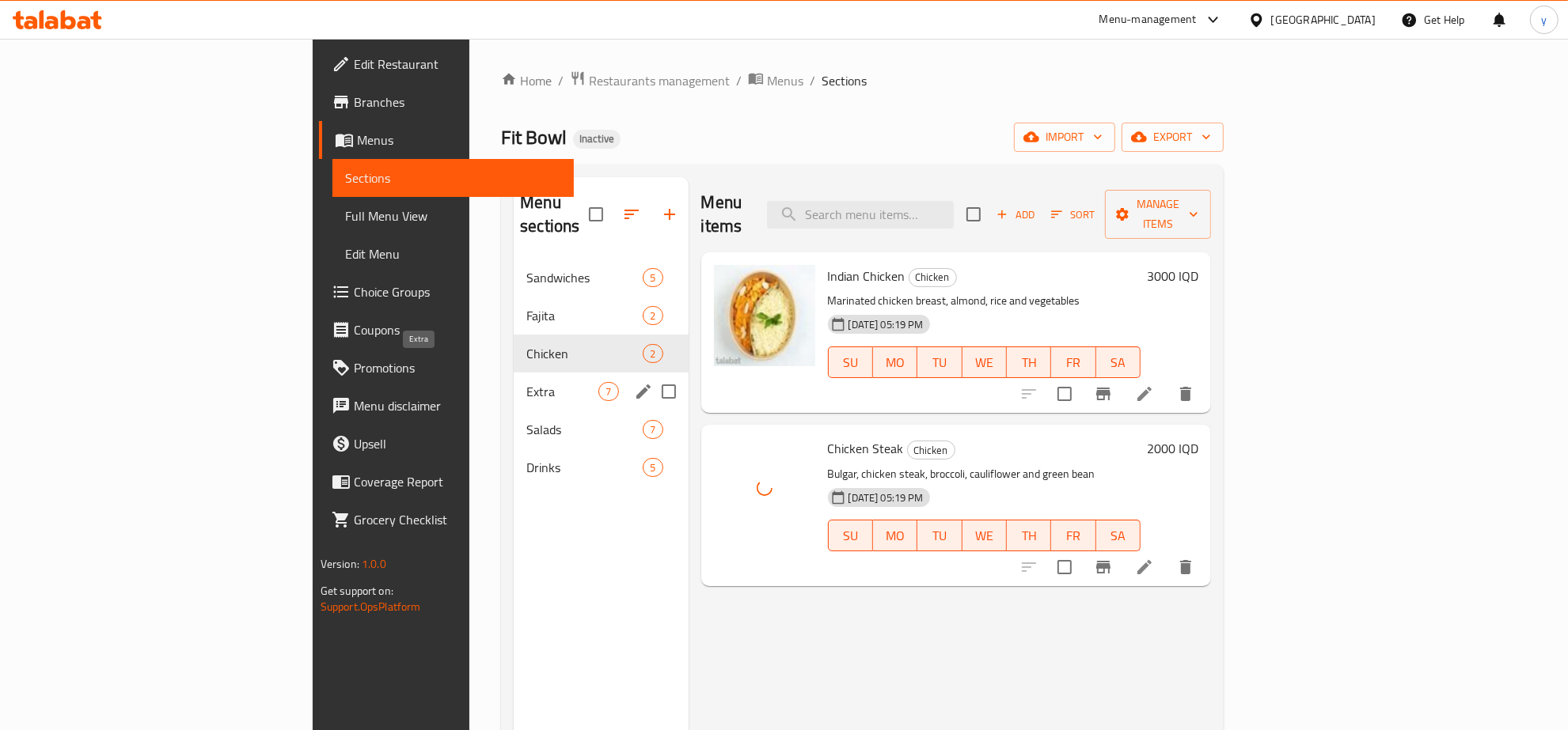
click at [526, 382] on span "Extra" at bounding box center [562, 391] width 72 height 19
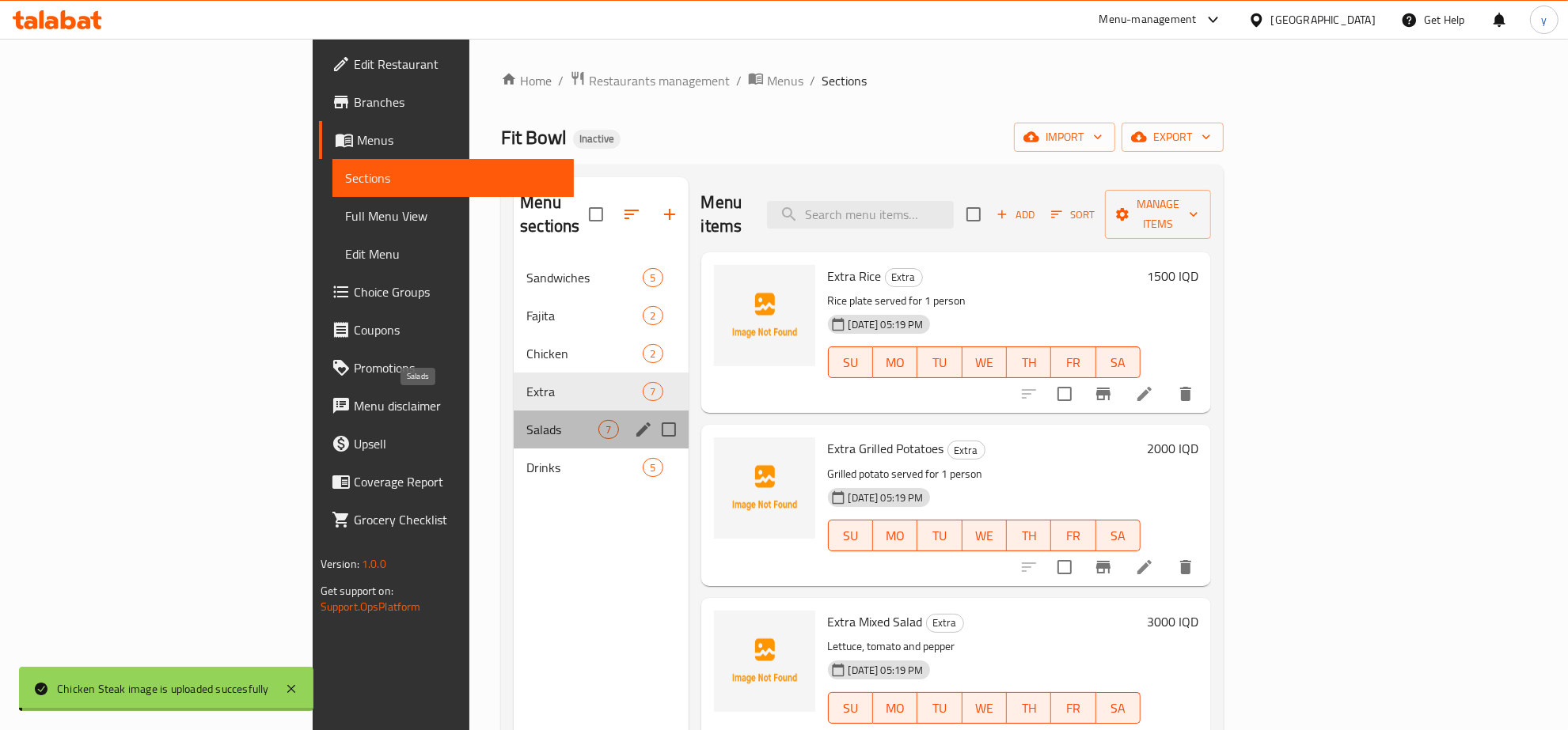
click at [526, 420] on span "Salads" at bounding box center [562, 429] width 72 height 19
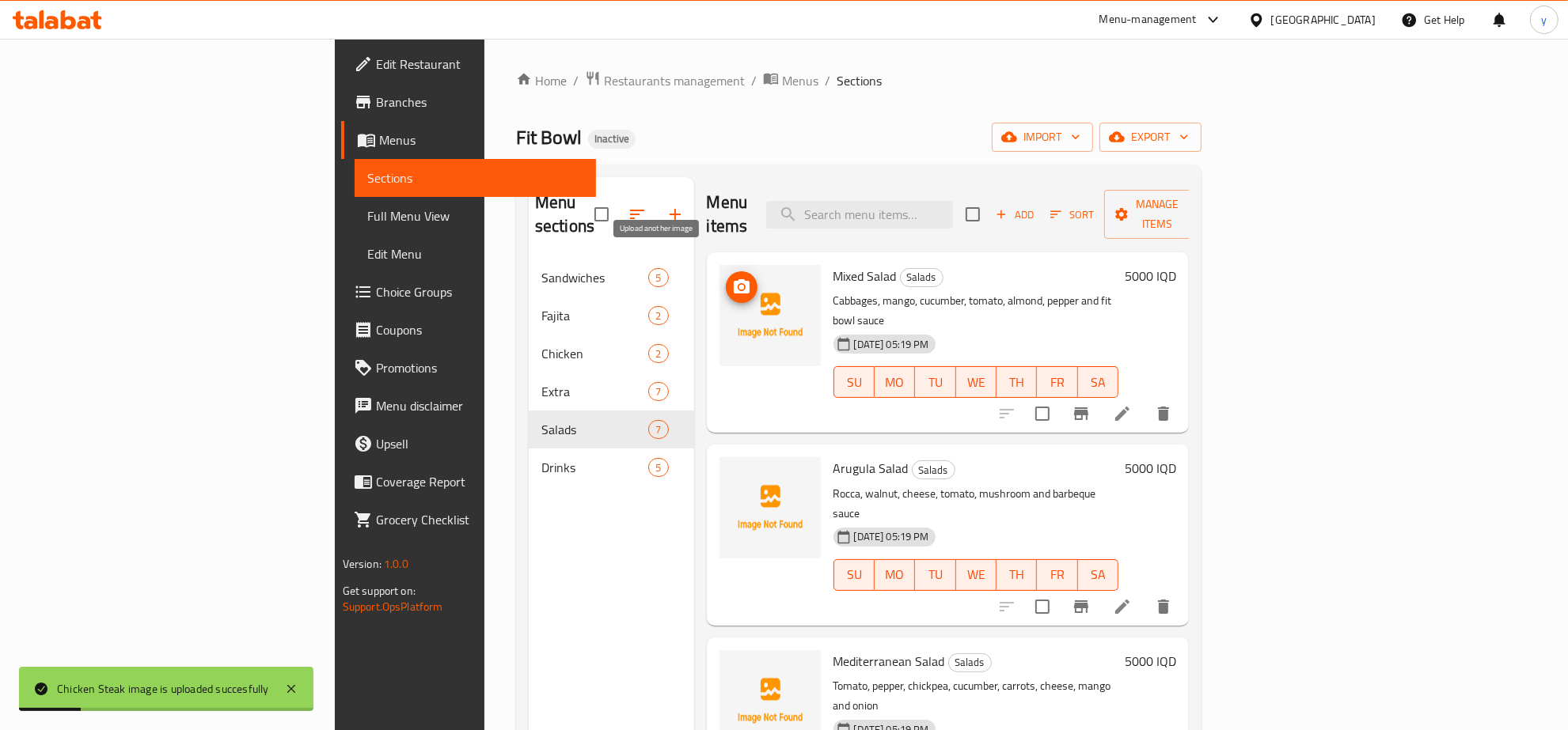
click at [726, 278] on span "upload picture" at bounding box center [742, 287] width 32 height 19
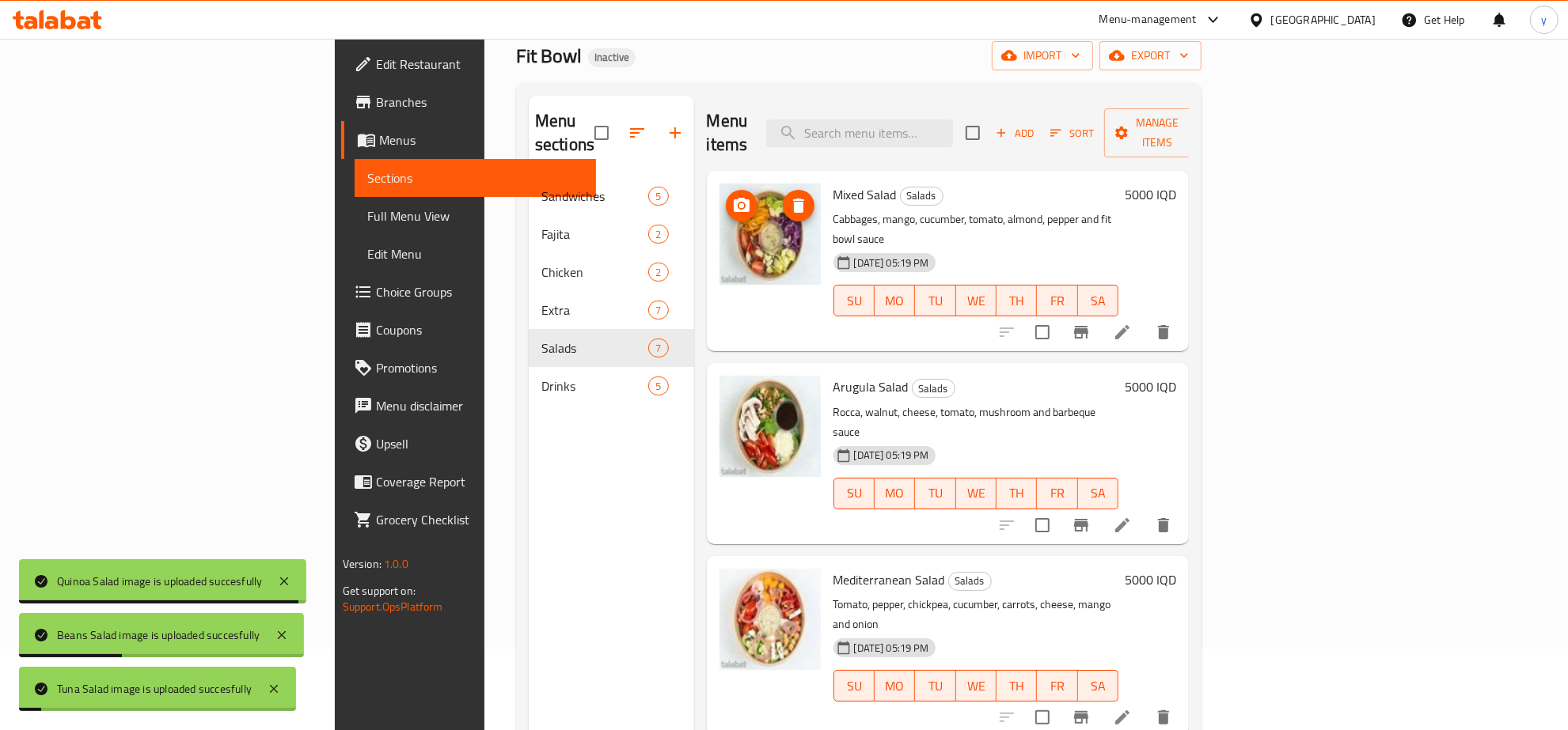
scroll to position [57, 0]
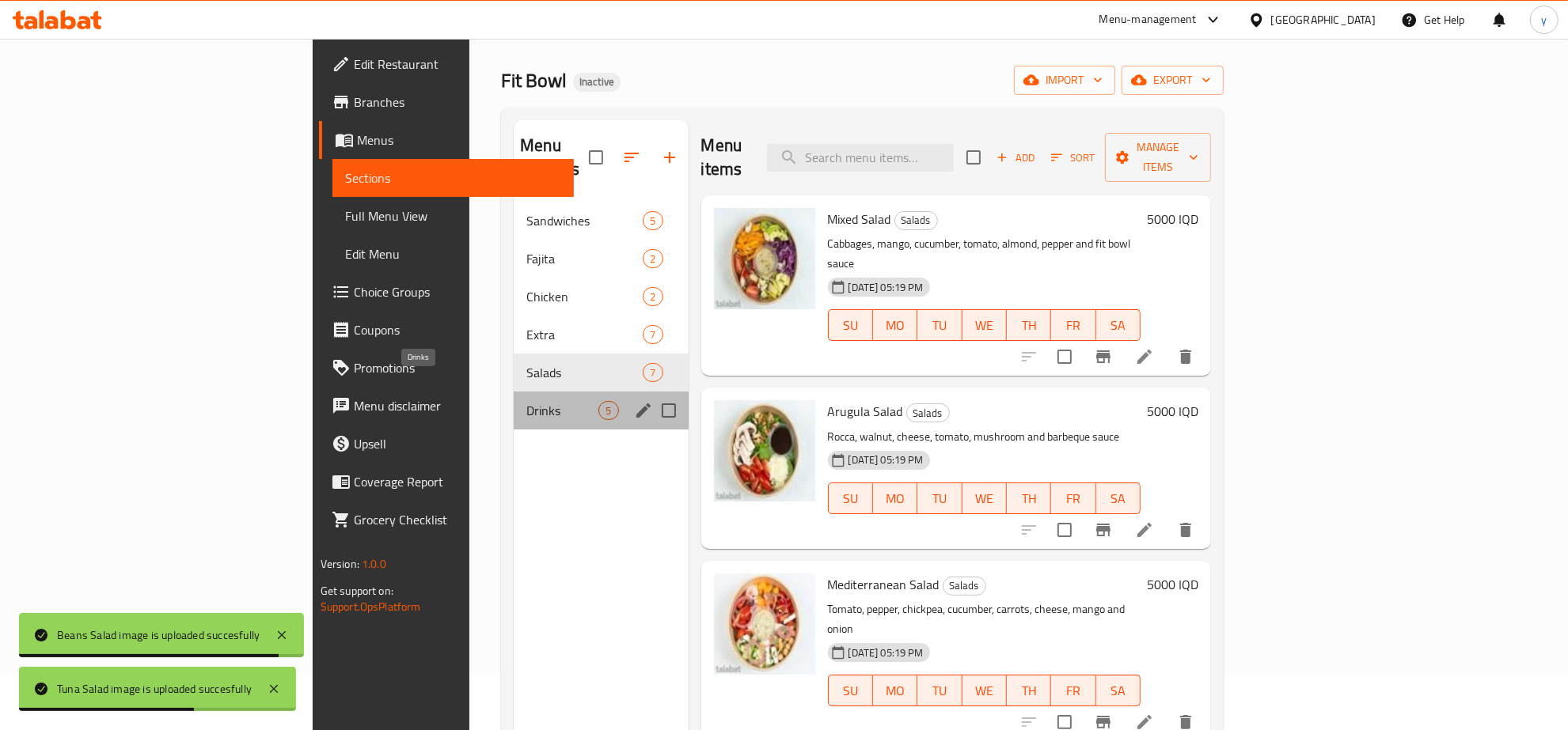
click at [526, 401] on span "Drinks" at bounding box center [562, 410] width 72 height 19
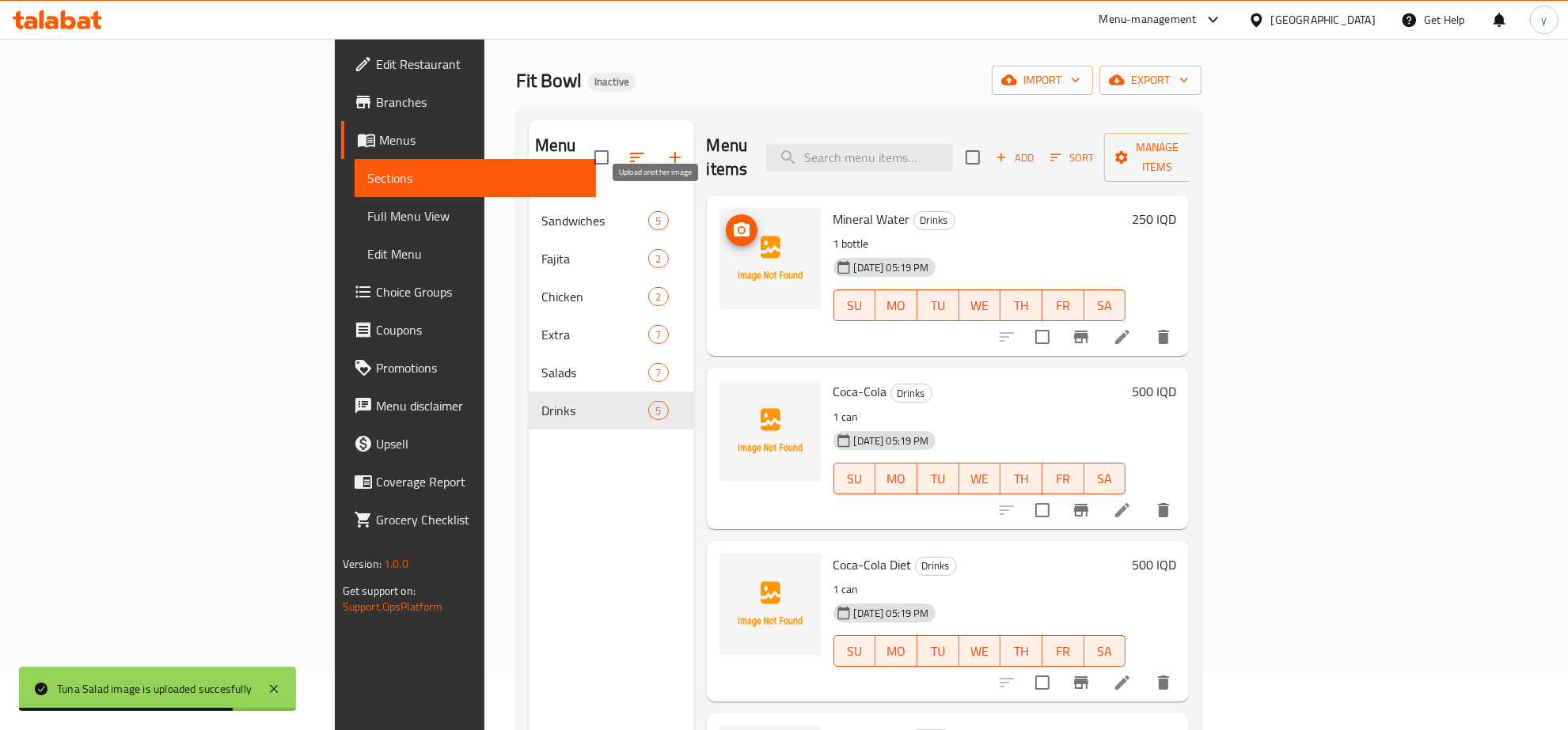
click at [734, 223] on icon "upload picture" at bounding box center [742, 230] width 16 height 14
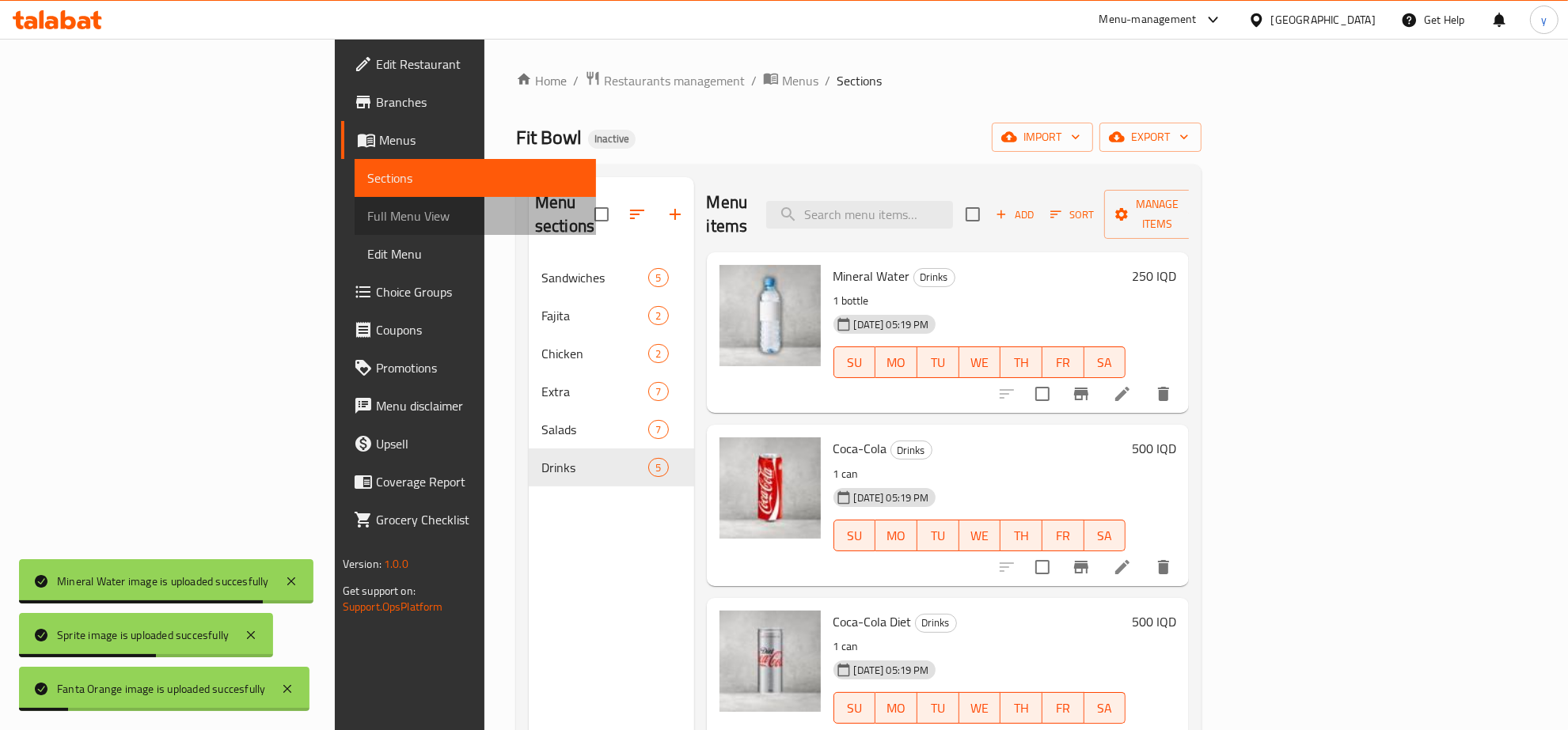
click at [367, 216] on span "Full Menu View" at bounding box center [476, 216] width 217 height 19
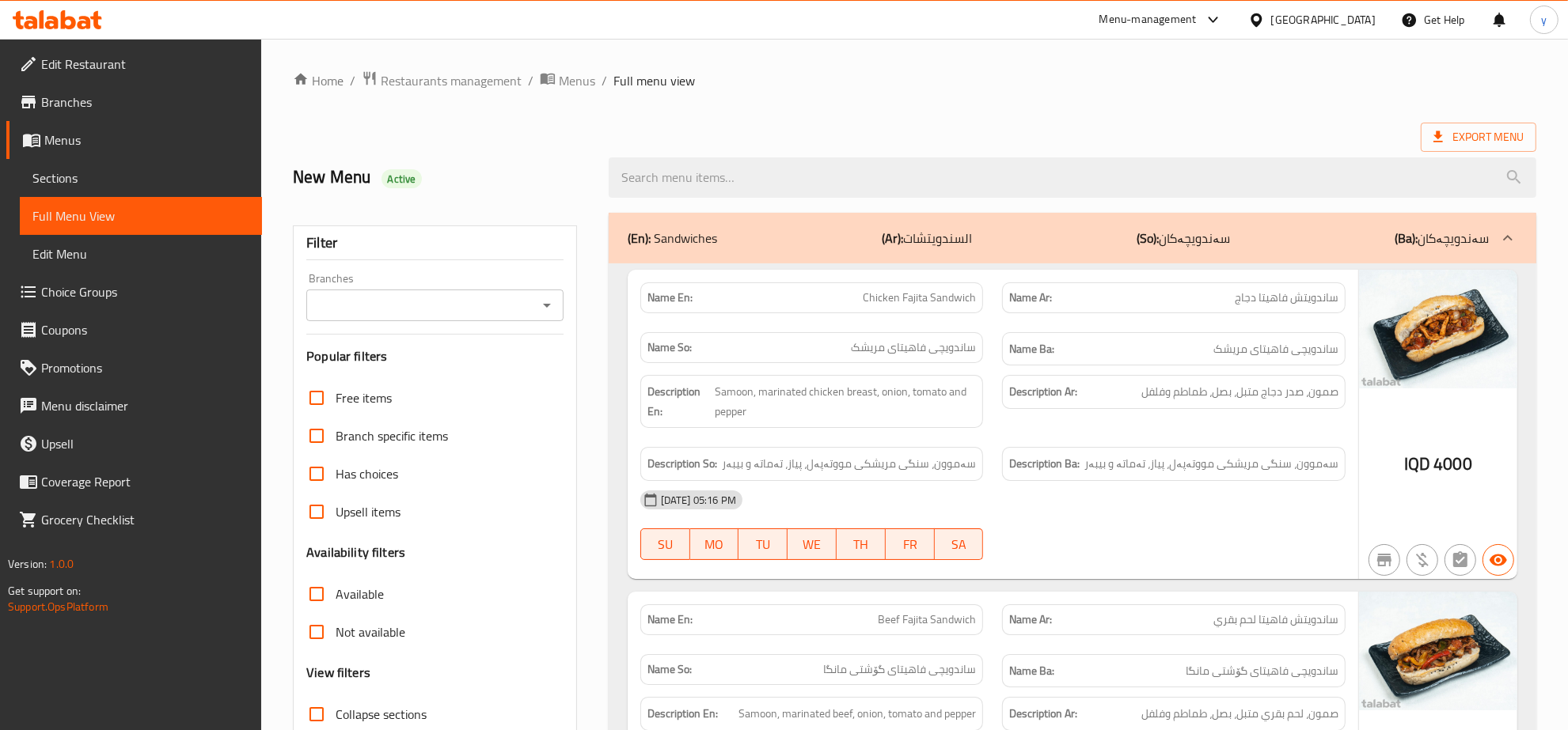
click at [538, 310] on icon "Open" at bounding box center [547, 305] width 19 height 19
click at [477, 372] on li "Fit Bowl," at bounding box center [435, 374] width 256 height 28
type input "Fit Bowl,"
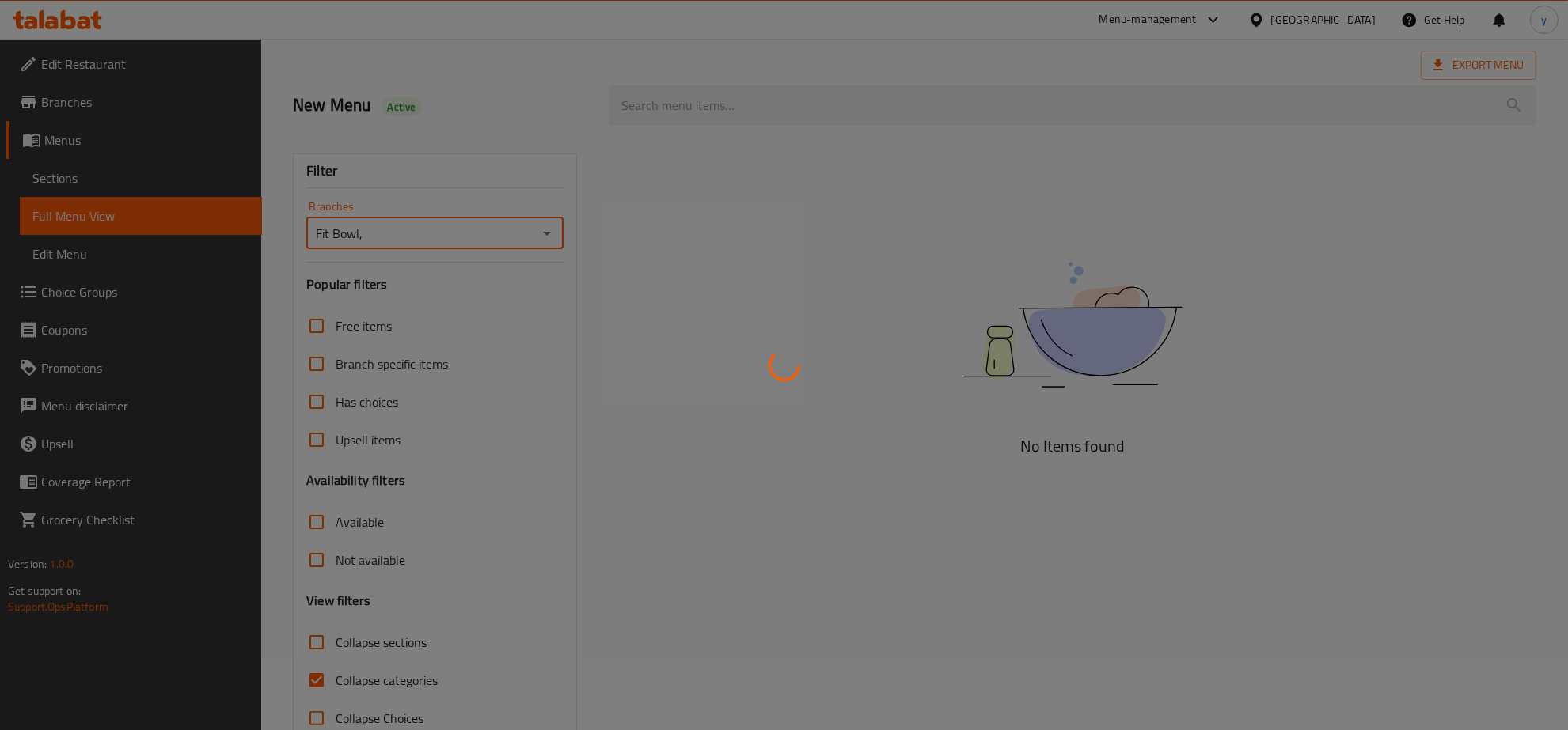
scroll to position [112, 0]
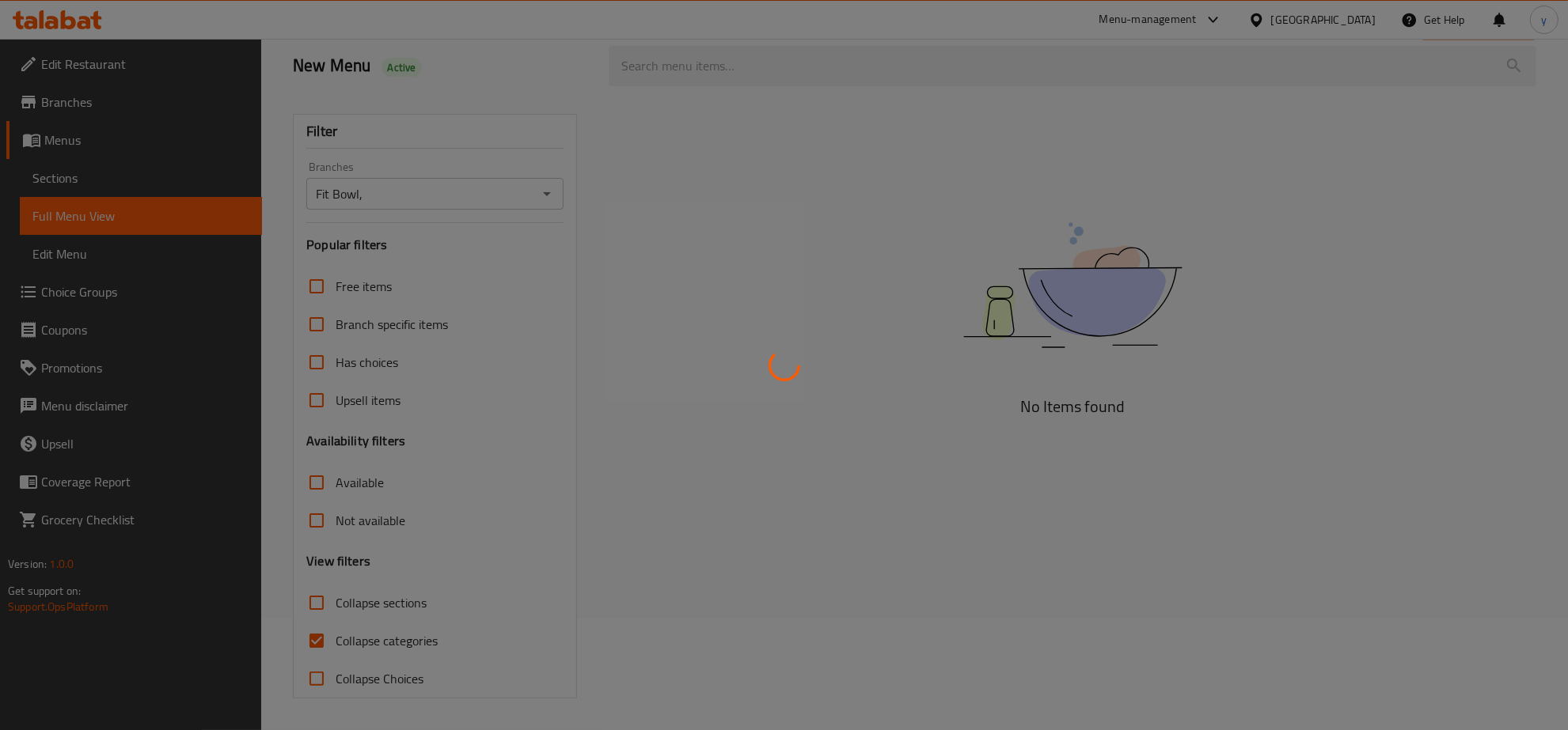
click at [179, 104] on div at bounding box center [784, 365] width 1568 height 730
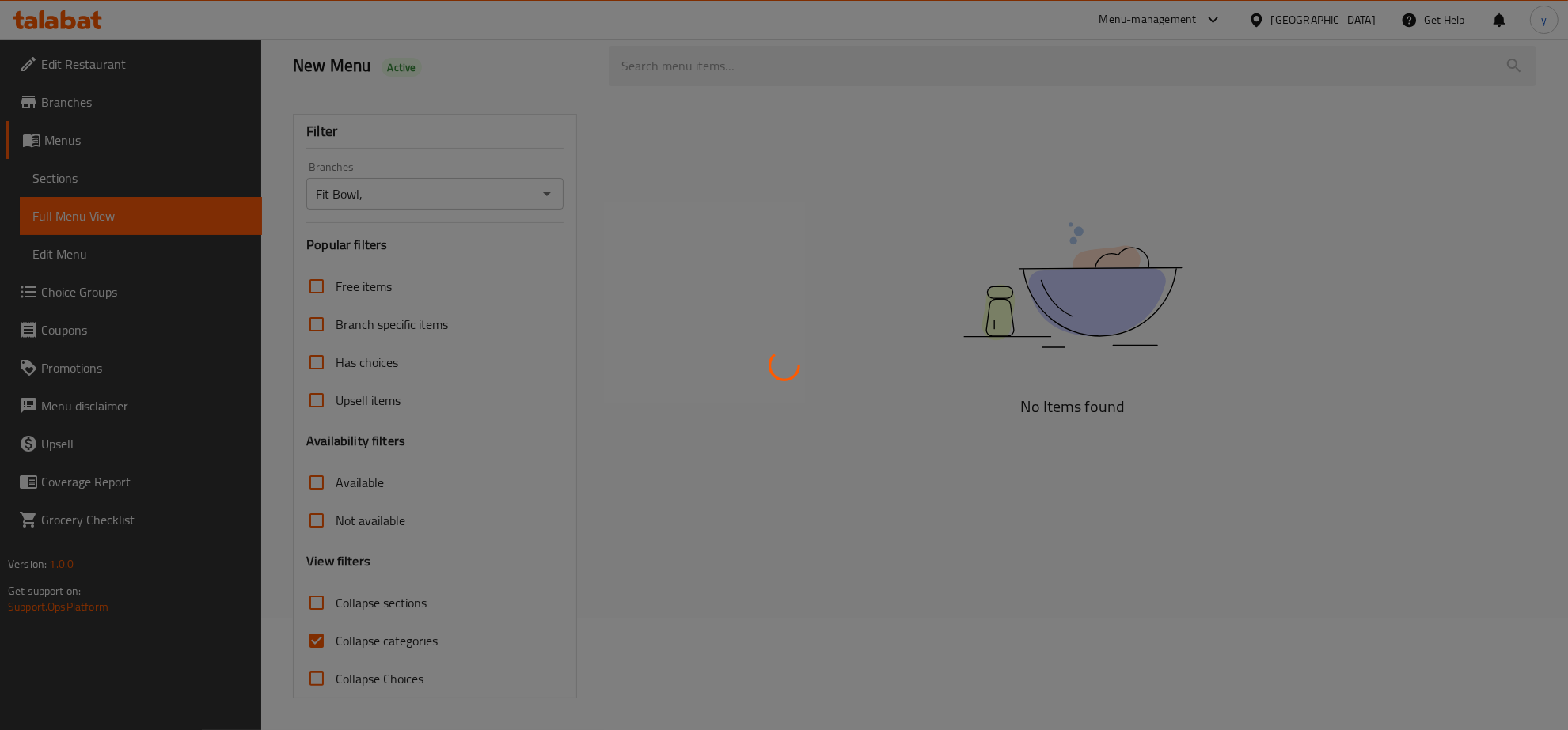
click at [179, 104] on div at bounding box center [784, 365] width 1568 height 730
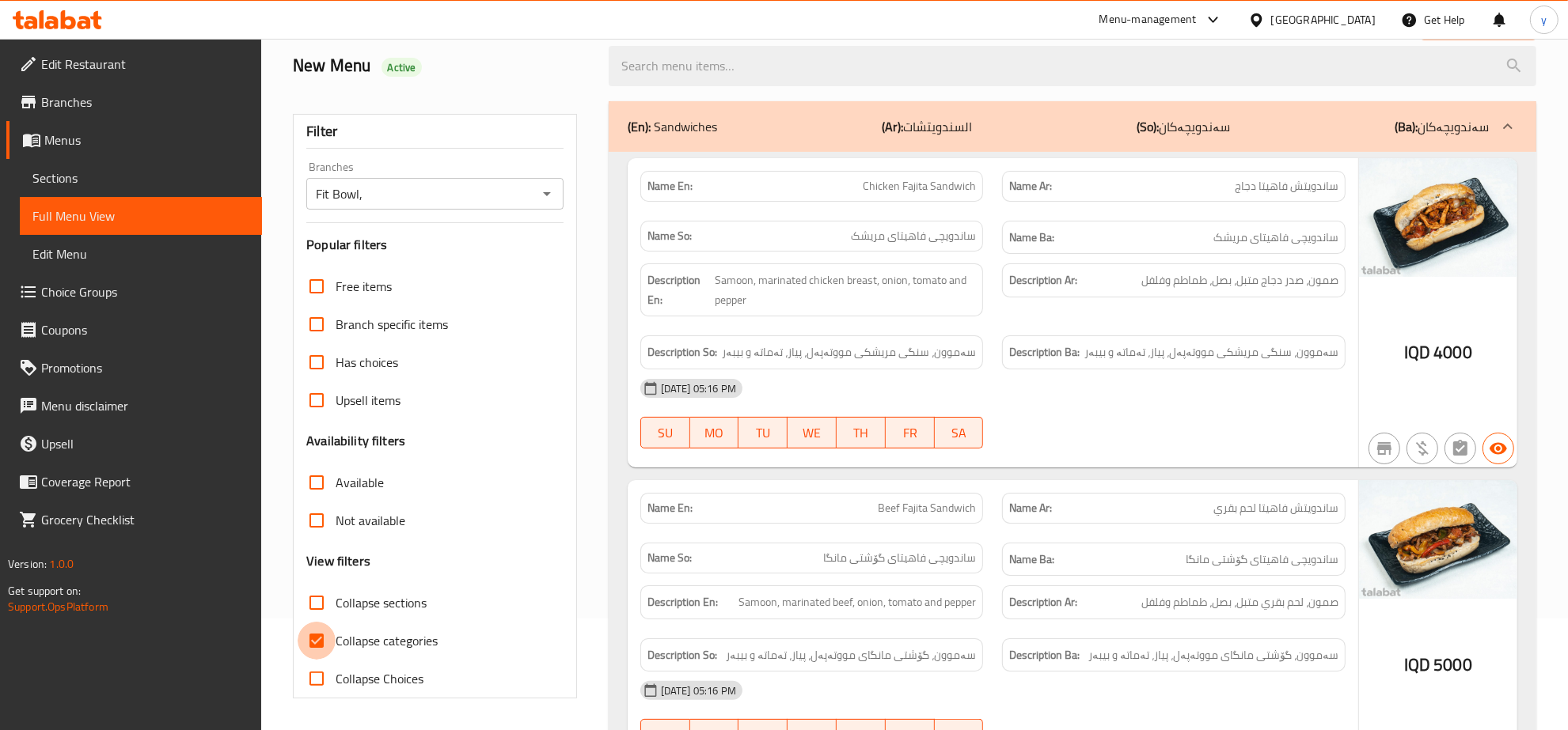
click at [320, 631] on input "Collapse categories" at bounding box center [316, 640] width 38 height 38
checkbox input "false"
click at [320, 617] on input "Collapse sections" at bounding box center [316, 602] width 38 height 38
checkbox input "true"
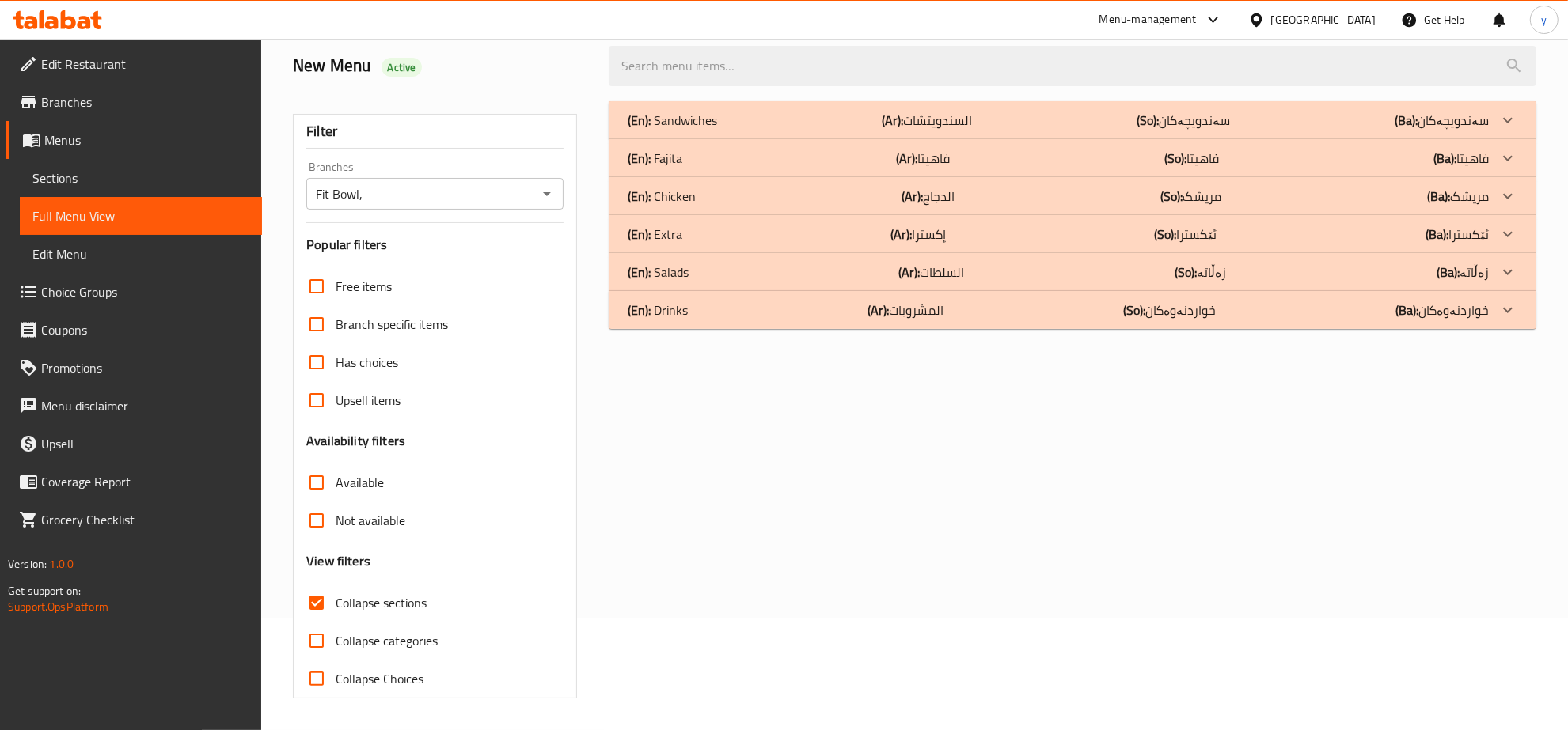
click at [800, 199] on div "(En): Chicken (Ar): الدجاج (So): مریشک (Ba): مریشک" at bounding box center [1058, 195] width 861 height 19
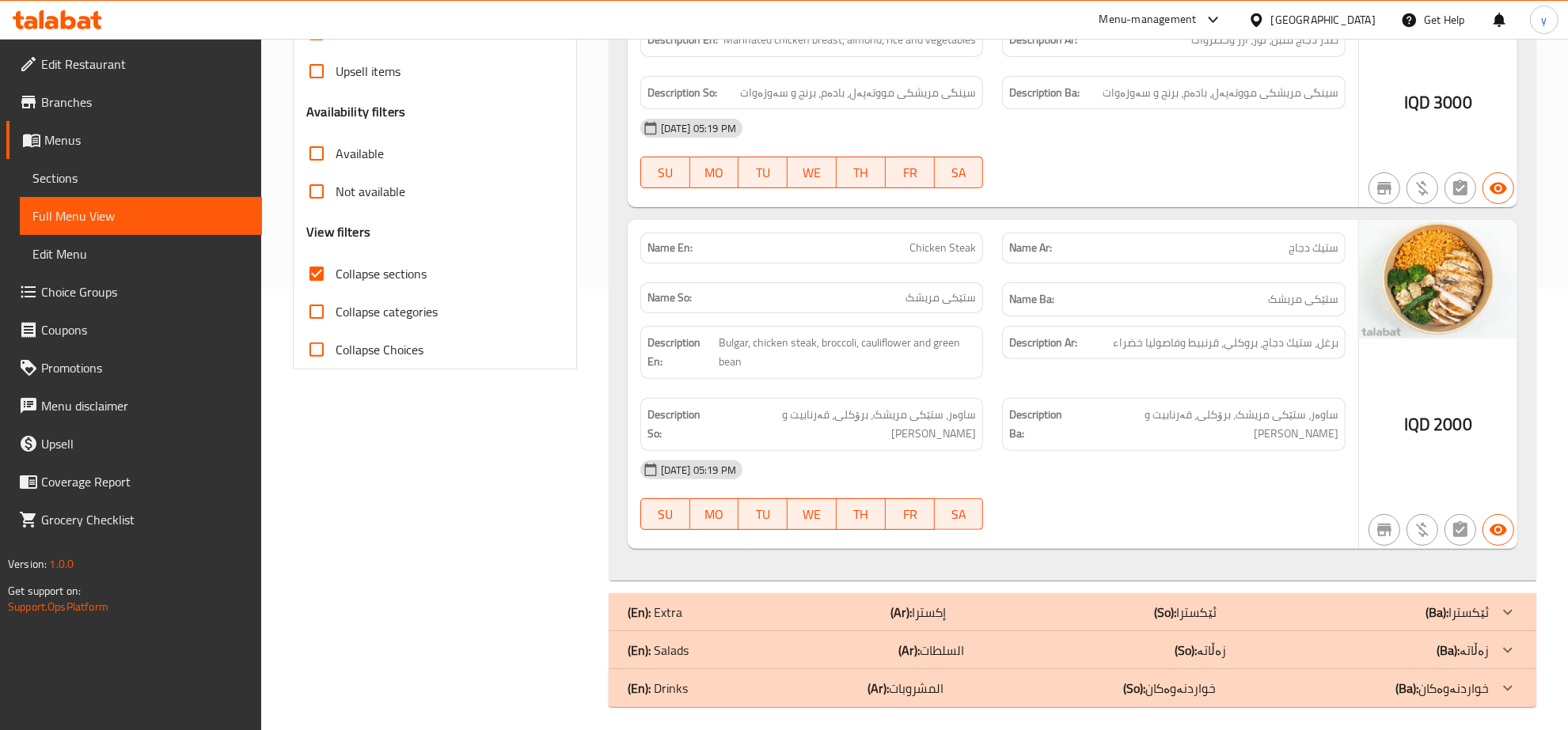
scroll to position [451, 0]
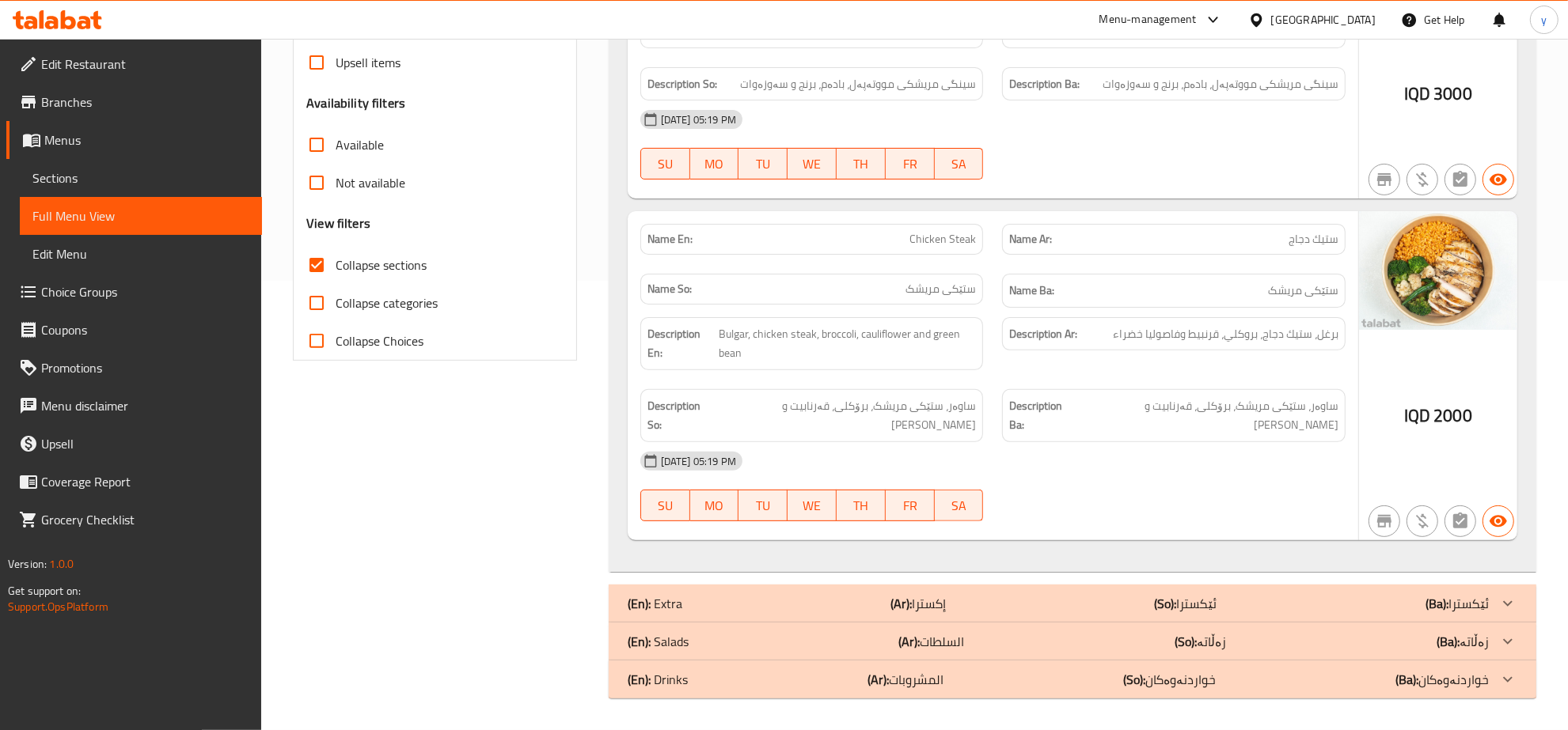
click at [907, 641] on b "(Ar):" at bounding box center [910, 641] width 21 height 24
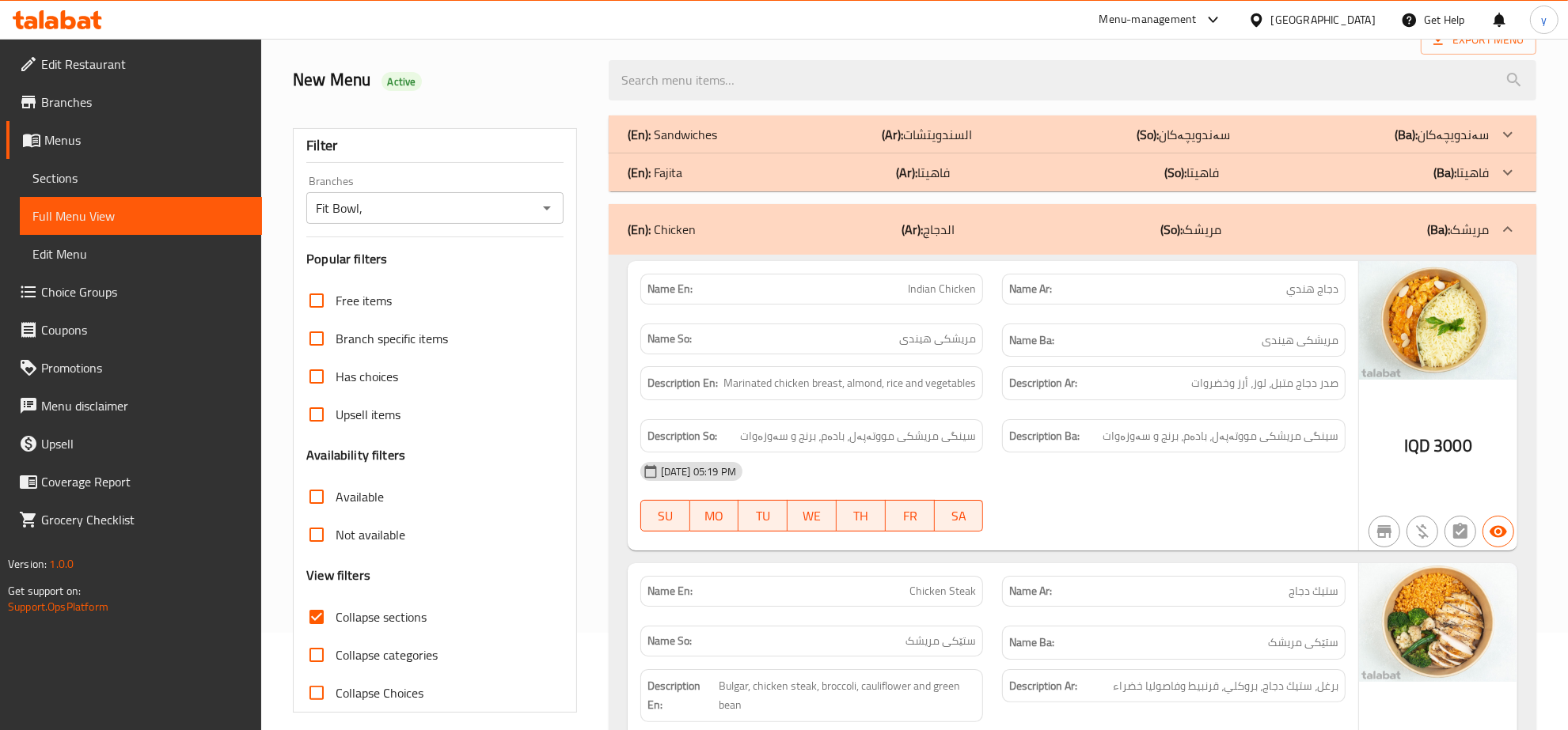
scroll to position [164, 0]
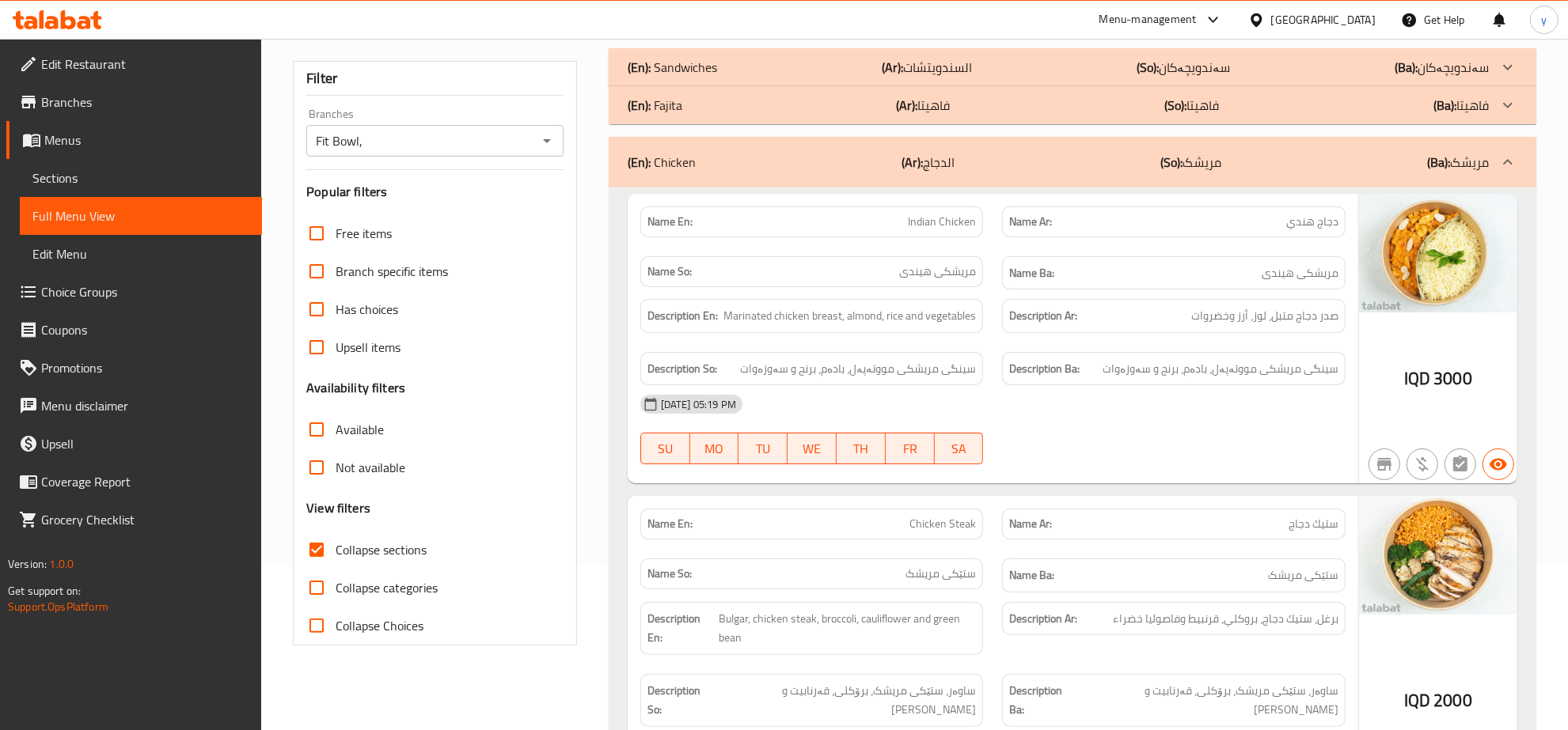
click at [168, 77] on link "Edit Restaurant" at bounding box center [134, 64] width 256 height 38
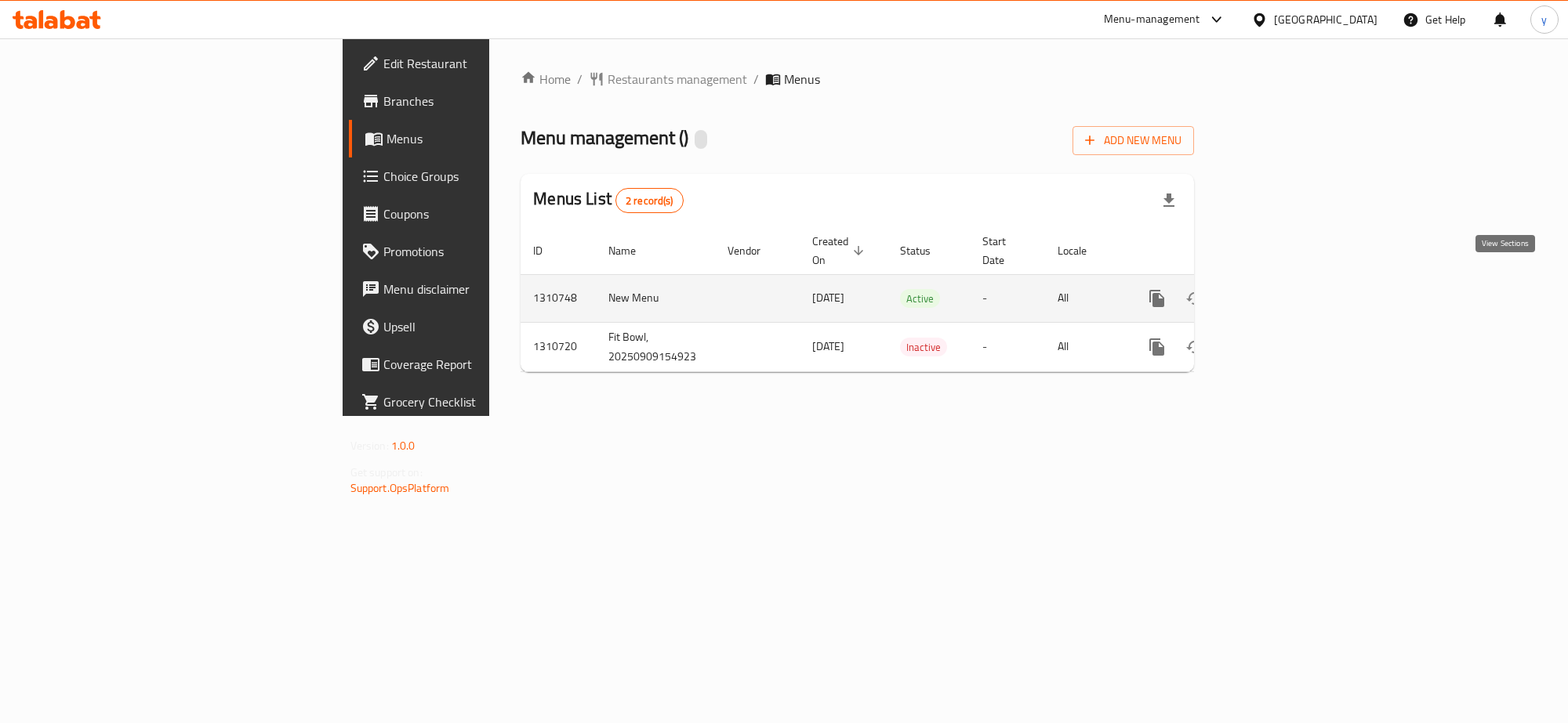
click at [1279, 289] on icon "enhanced table" at bounding box center [1269, 298] width 18 height 18
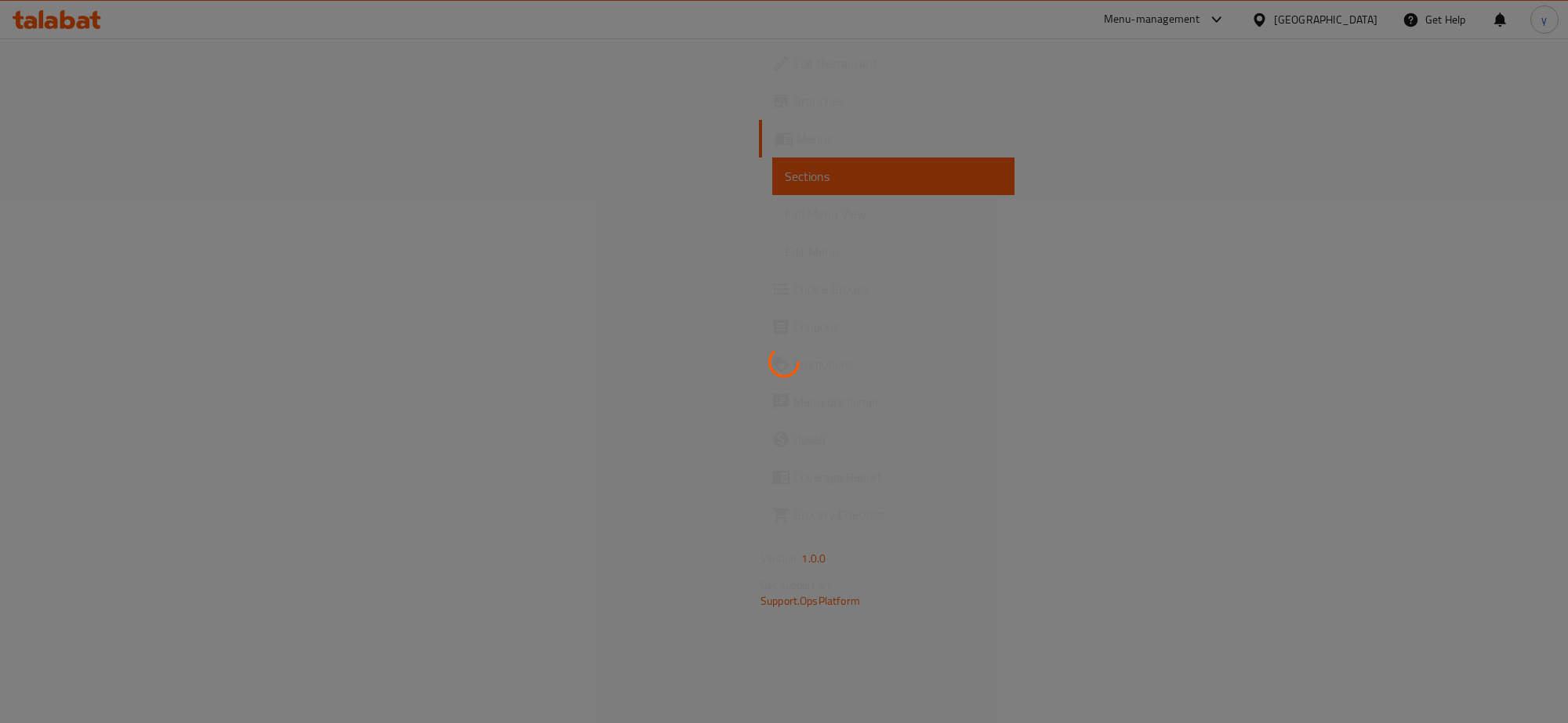
click at [79, 206] on div at bounding box center [784, 361] width 1568 height 723
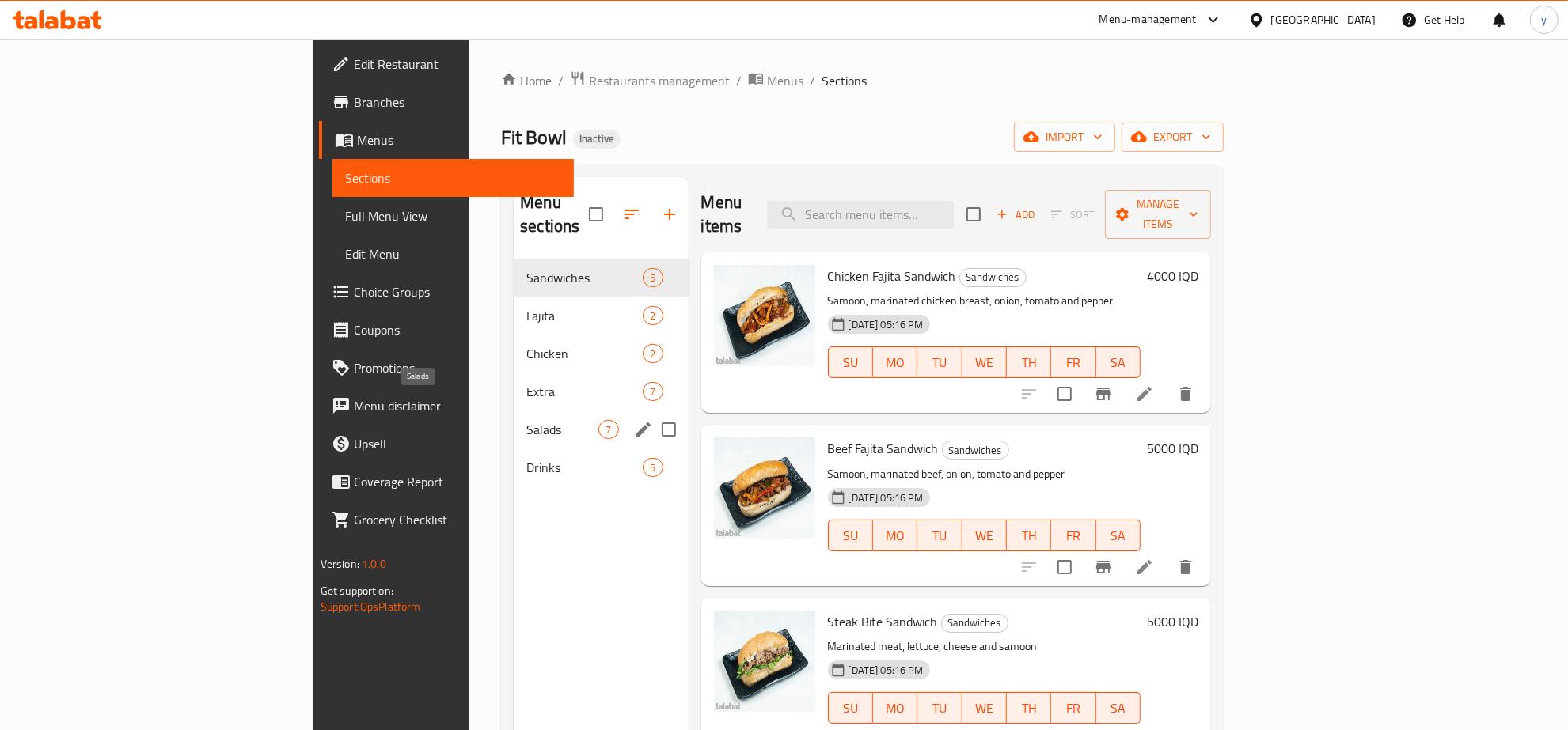
click at [526, 420] on span "Salads" at bounding box center [562, 429] width 72 height 19
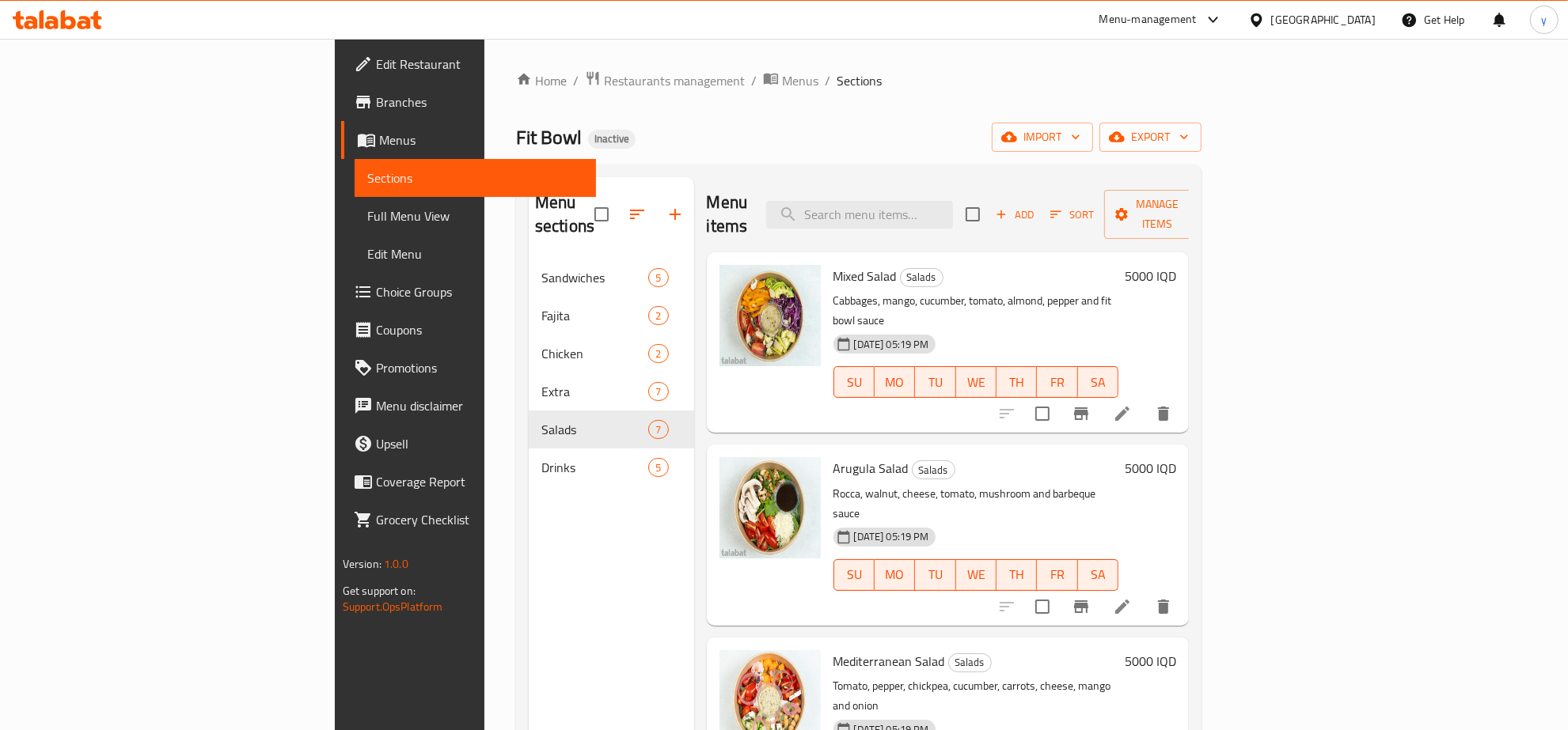
click at [1145, 399] on li at bounding box center [1123, 413] width 44 height 28
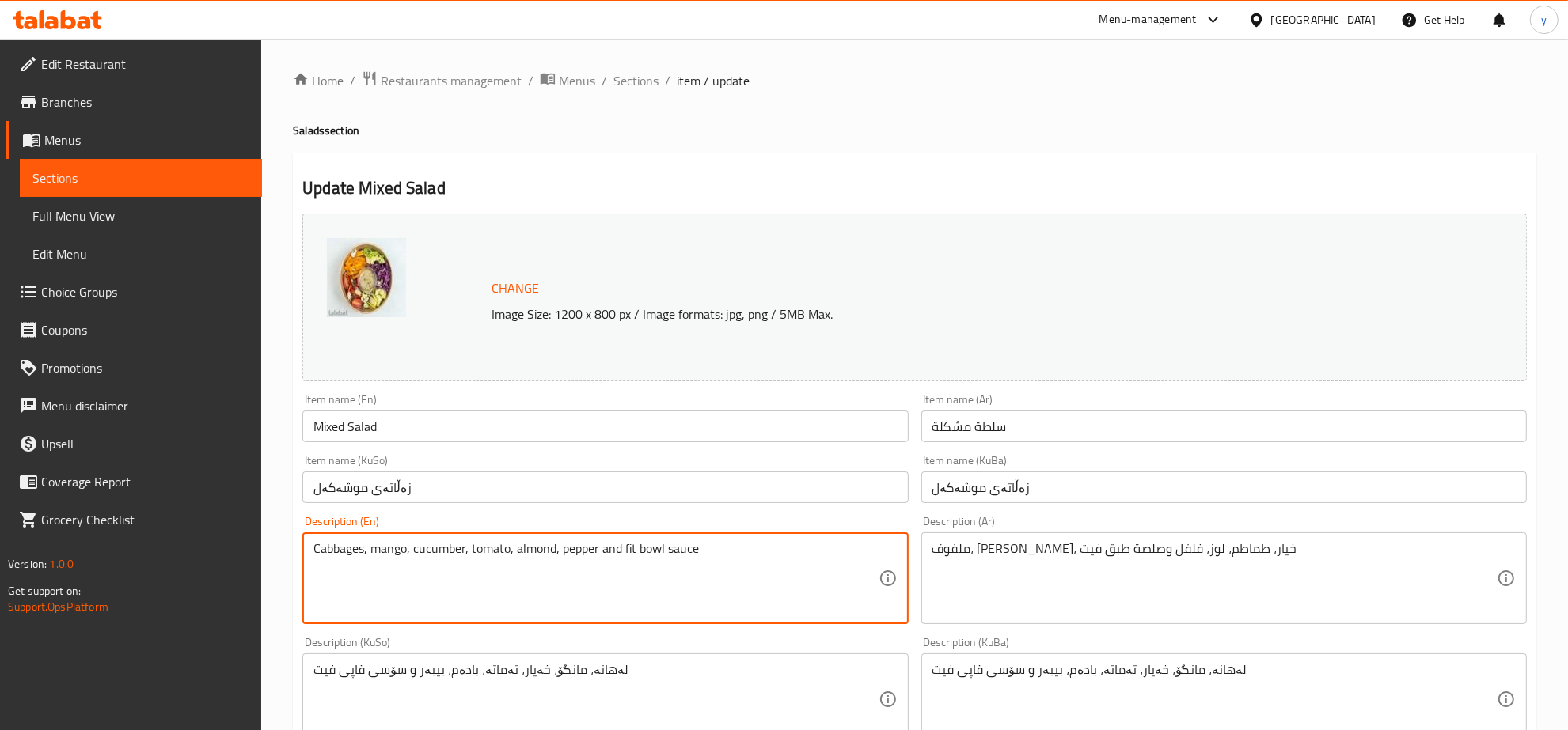
drag, startPoint x: 629, startPoint y: 546, endPoint x: 624, endPoint y: 553, distance: 8.6
click at [642, 555] on textarea "Cabbages, mango, cucumber, tomato, almond, pepper and Fit bowl sauce" at bounding box center [595, 578] width 564 height 75
drag, startPoint x: 626, startPoint y: 551, endPoint x: 706, endPoint y: 550, distance: 80.0
click at [706, 550] on textarea "Cabbages, mango, cucumber, tomato, almond, pepper and Fit Bowl sauce" at bounding box center [595, 578] width 564 height 75
type textarea "Cabbages, mango, cucumber, tomato, almond, pepper and Fit Bowl sauce"
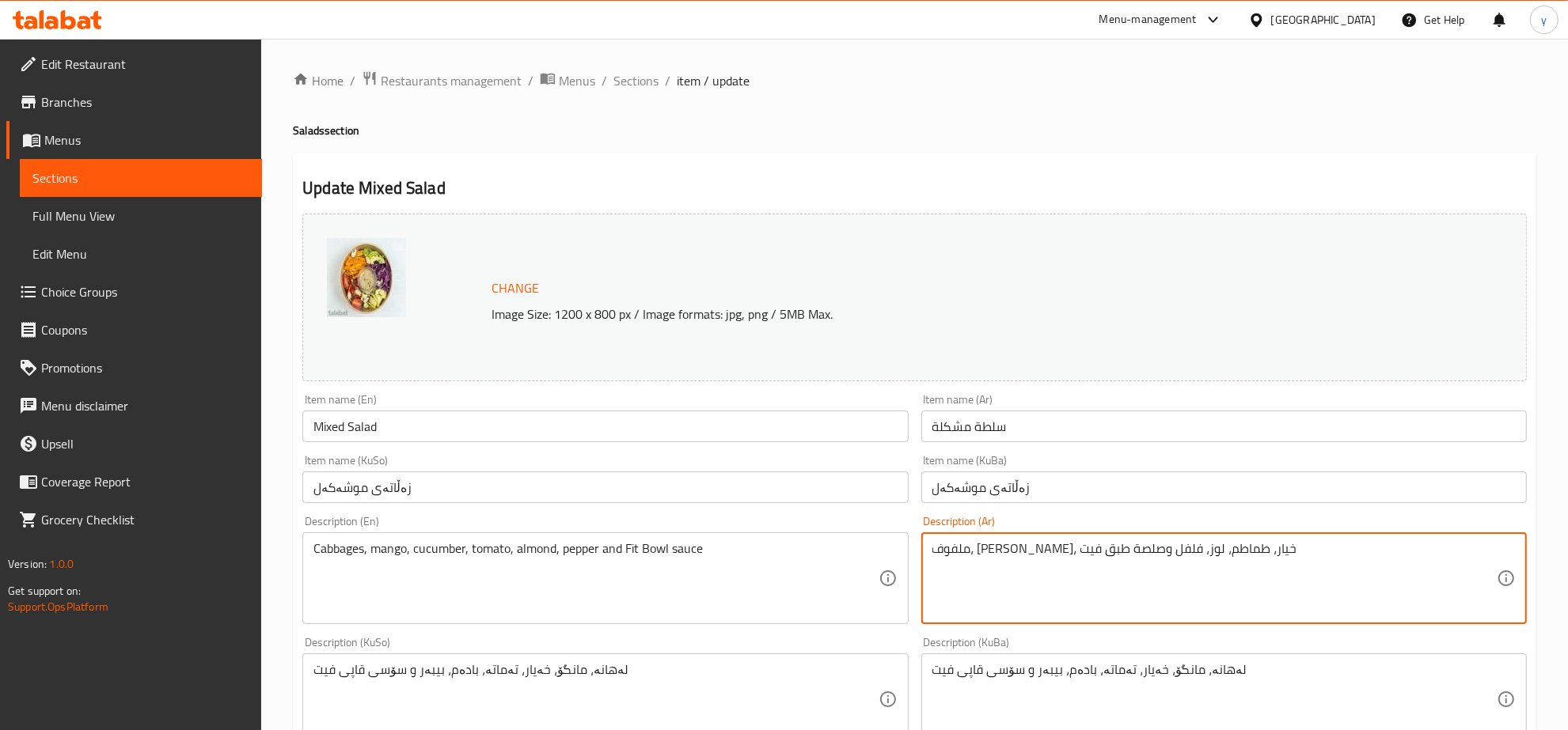
click at [974, 552] on textarea "ملفوف، مانجو، خيار، طماطم، لوز، فلفل وصلصة طبق فيت" at bounding box center [1215, 578] width 564 height 75
click at [1208, 554] on textarea "ملفوف، مانجو، خيار، طماطم، لوز، فلفل وصلصة فيت" at bounding box center [1215, 578] width 564 height 75
drag, startPoint x: 1205, startPoint y: 547, endPoint x: 1254, endPoint y: 550, distance: 49.1
click at [1254, 550] on textarea "ملفوف، مانجو، خيار، طماطم، لوز، فلفل وصلصة فيت بول" at bounding box center [1215, 578] width 564 height 75
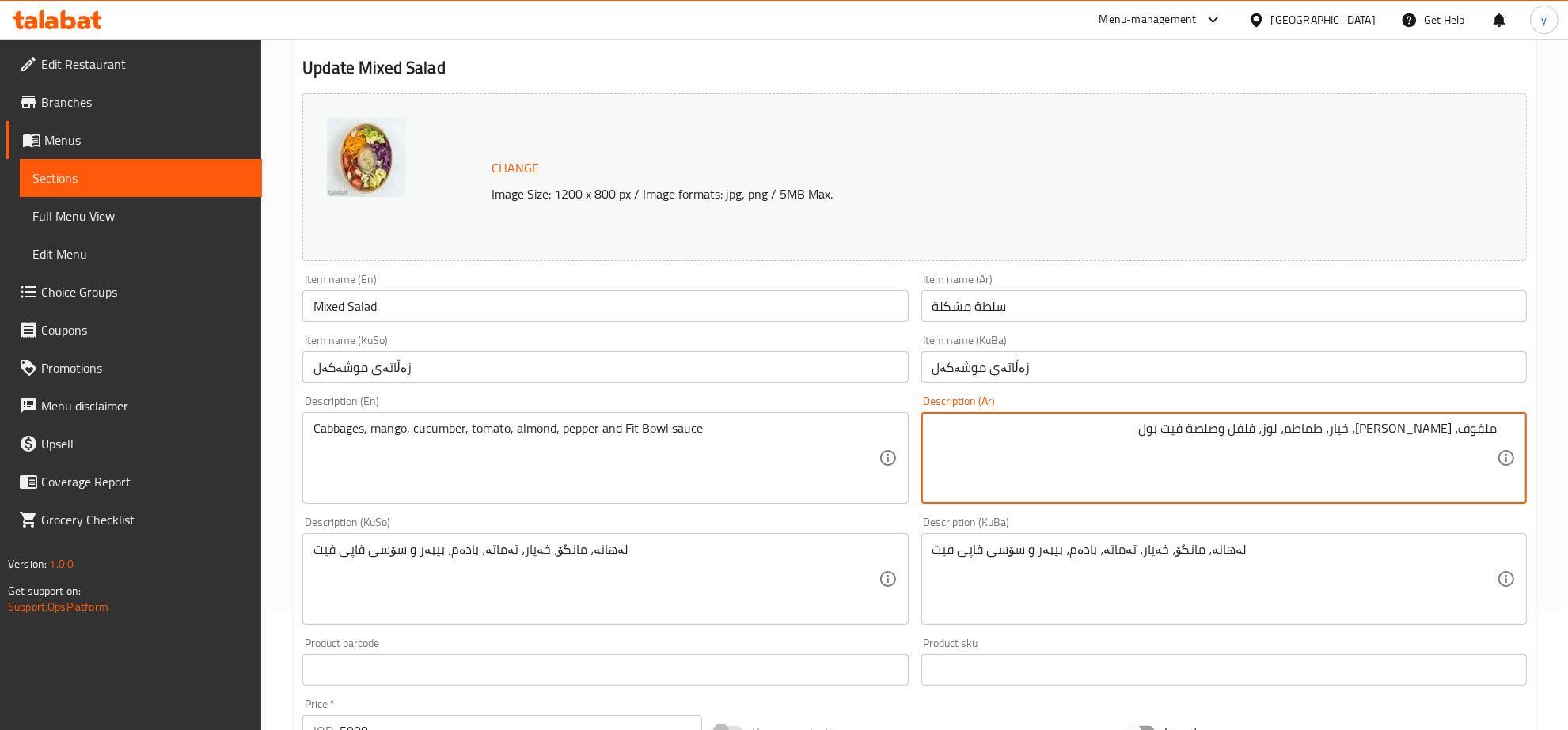
scroll to position [164, 0]
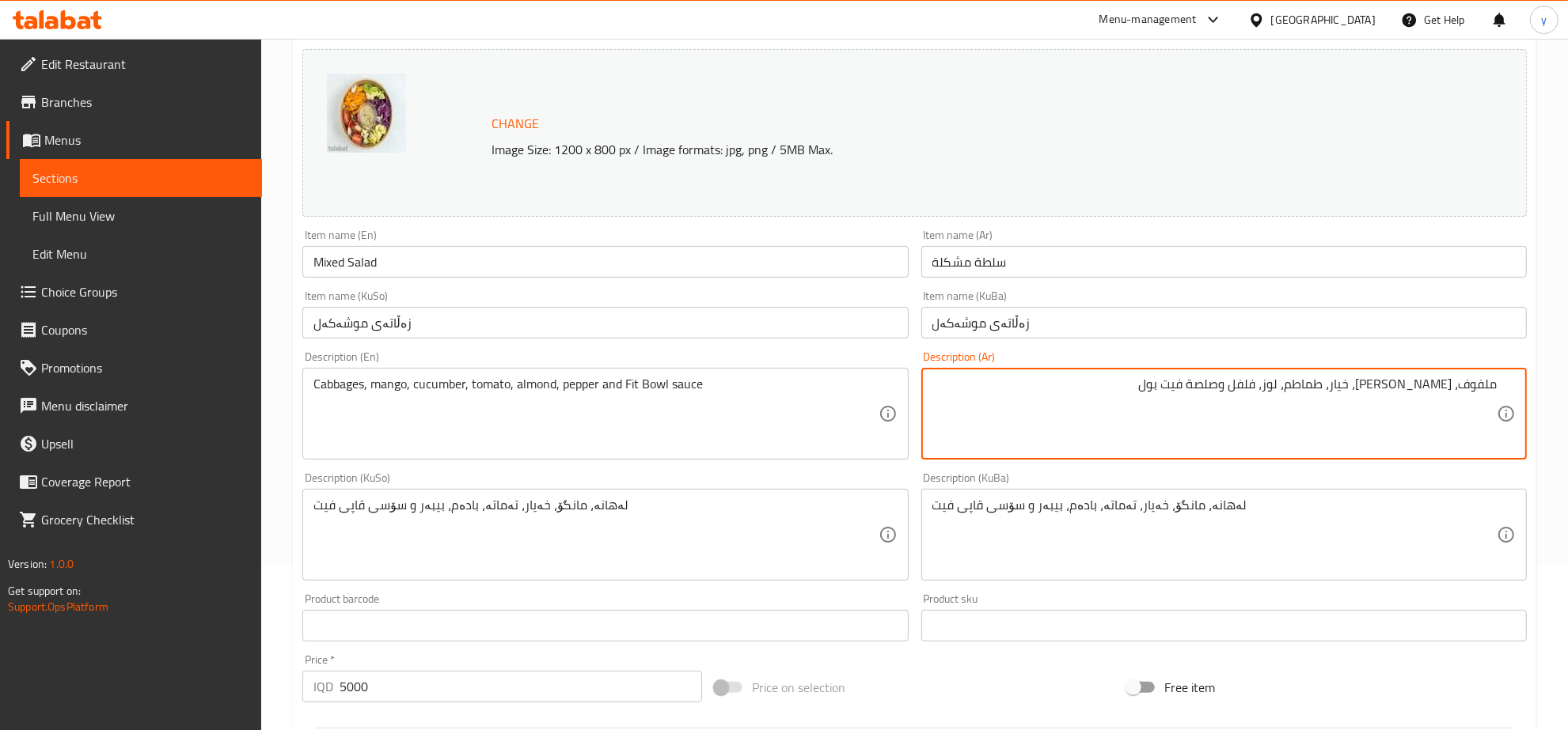
type textarea "ملفوف، مانجو، خيار، طماطم، لوز، فلفل وصلصة فيت بول"
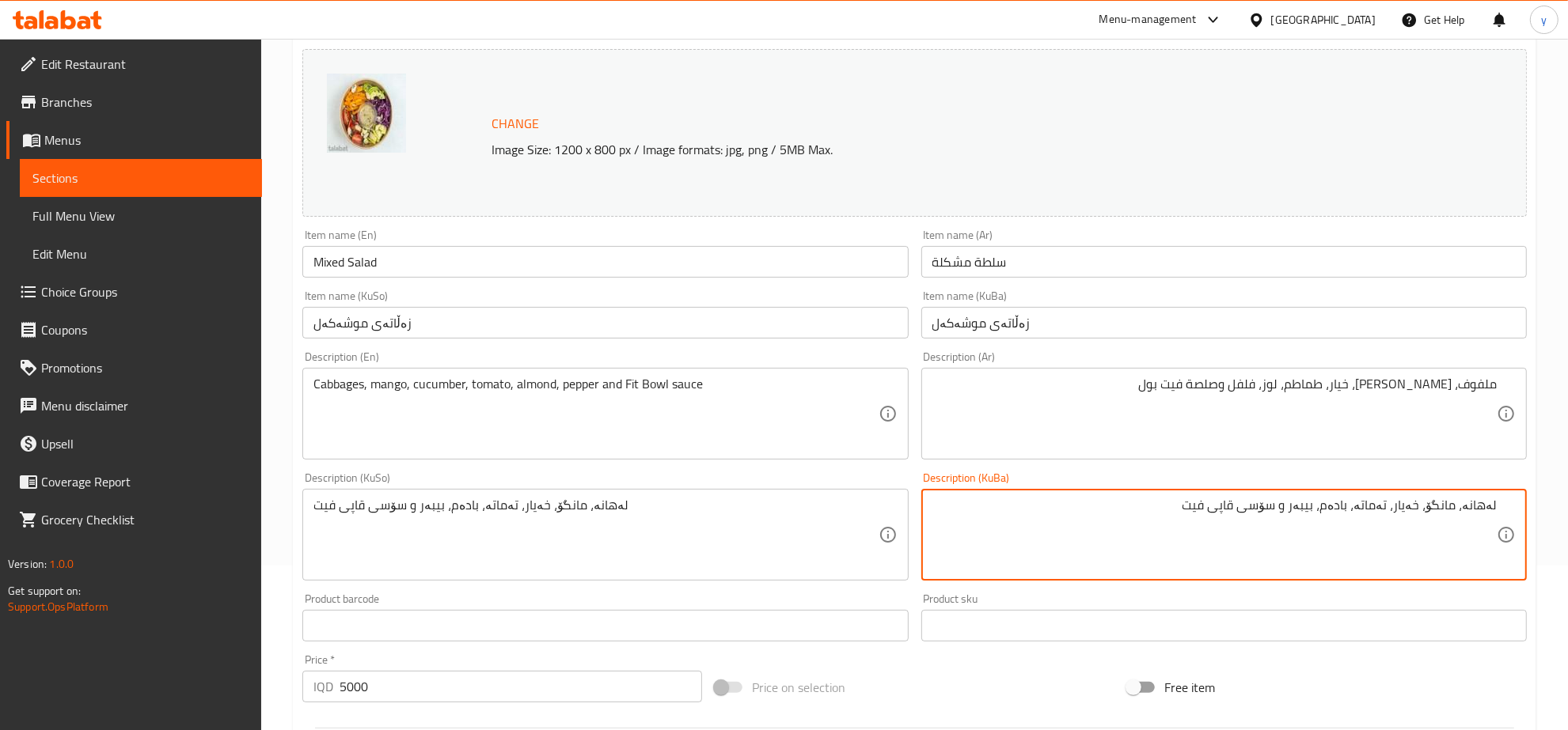
click at [1253, 513] on textarea "لەهانە، مانگۆ، خەیار، تەماتە، بادەم، بیبەر و سۆسی قاپی فیت" at bounding box center [1215, 535] width 564 height 75
click at [1223, 505] on textarea "لەهانە، مانگۆ، خەیار، تەماتە، بادەم، بیبەر و سۆسی فیت" at bounding box center [1215, 535] width 564 height 75
drag, startPoint x: 1210, startPoint y: 505, endPoint x: 1256, endPoint y: 507, distance: 46.0
click at [1256, 507] on textarea "لەهانە، مانگۆ، خەیار، تەماتە، بادەم، بیبەر و سۆسی فیت بۆل" at bounding box center [1215, 535] width 564 height 75
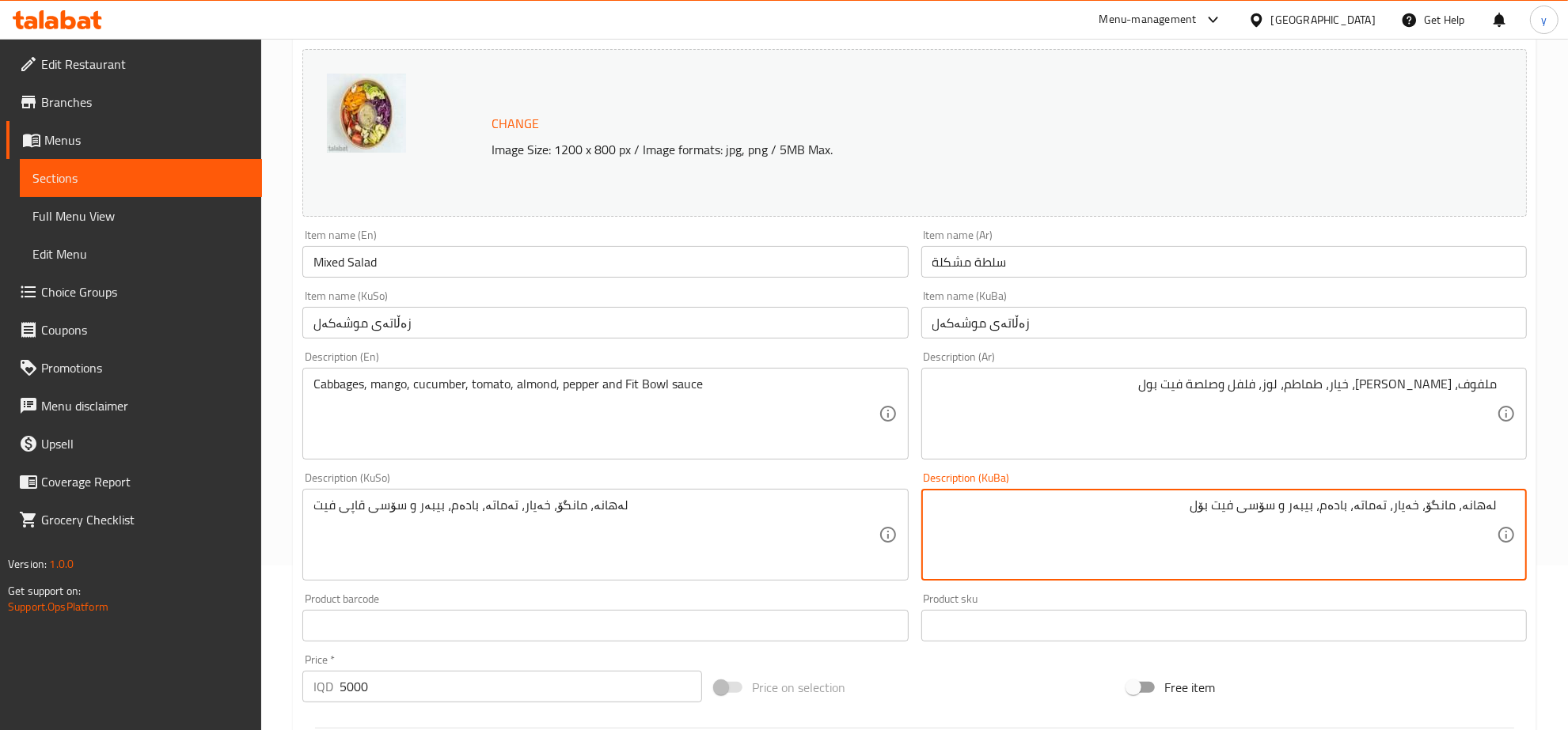
type textarea "لەهانە، مانگۆ، خەیار، تەماتە، بادەم، بیبەر و سۆسی فیت بۆل"
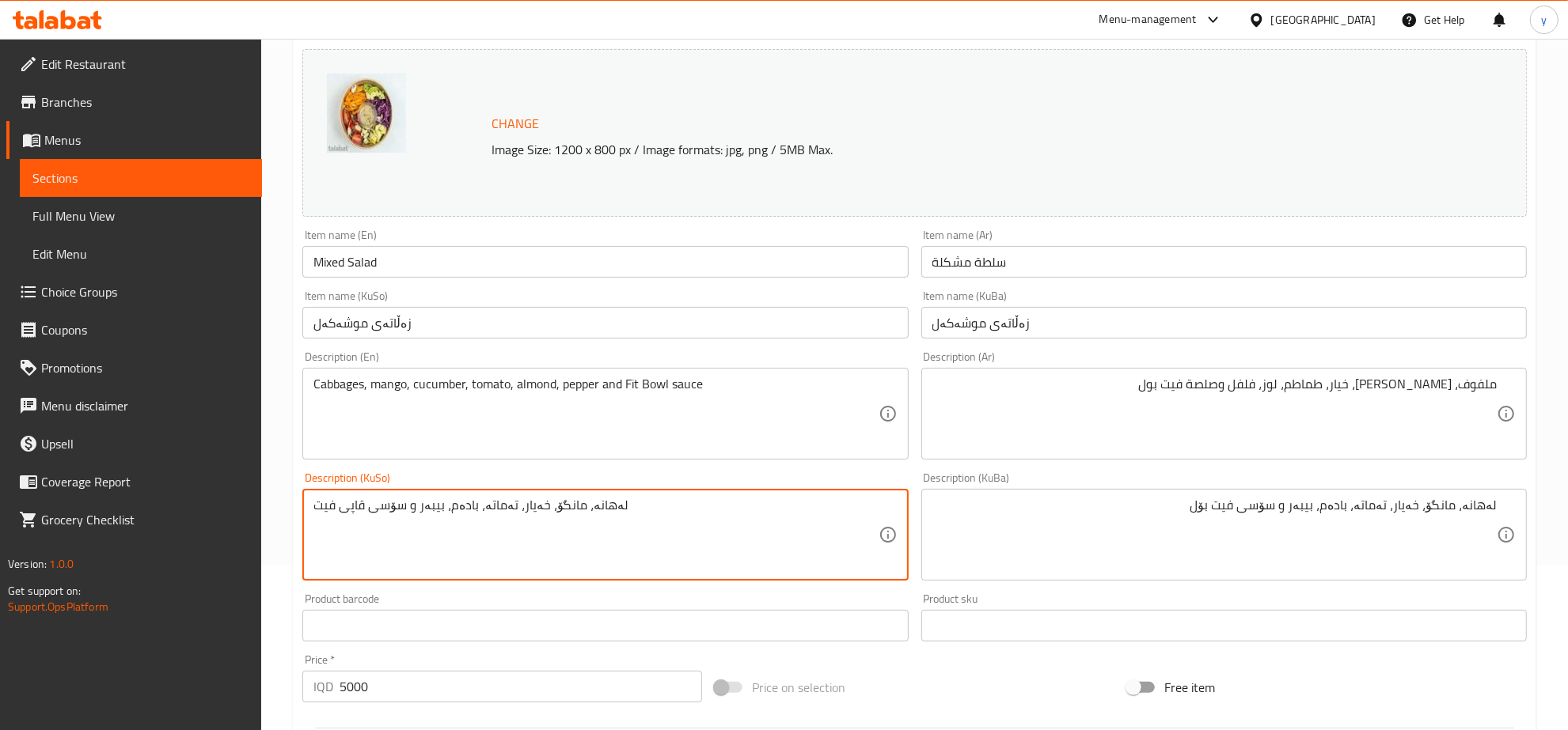
drag, startPoint x: 366, startPoint y: 507, endPoint x: 301, endPoint y: 508, distance: 65.0
paste textarea "یت بۆل"
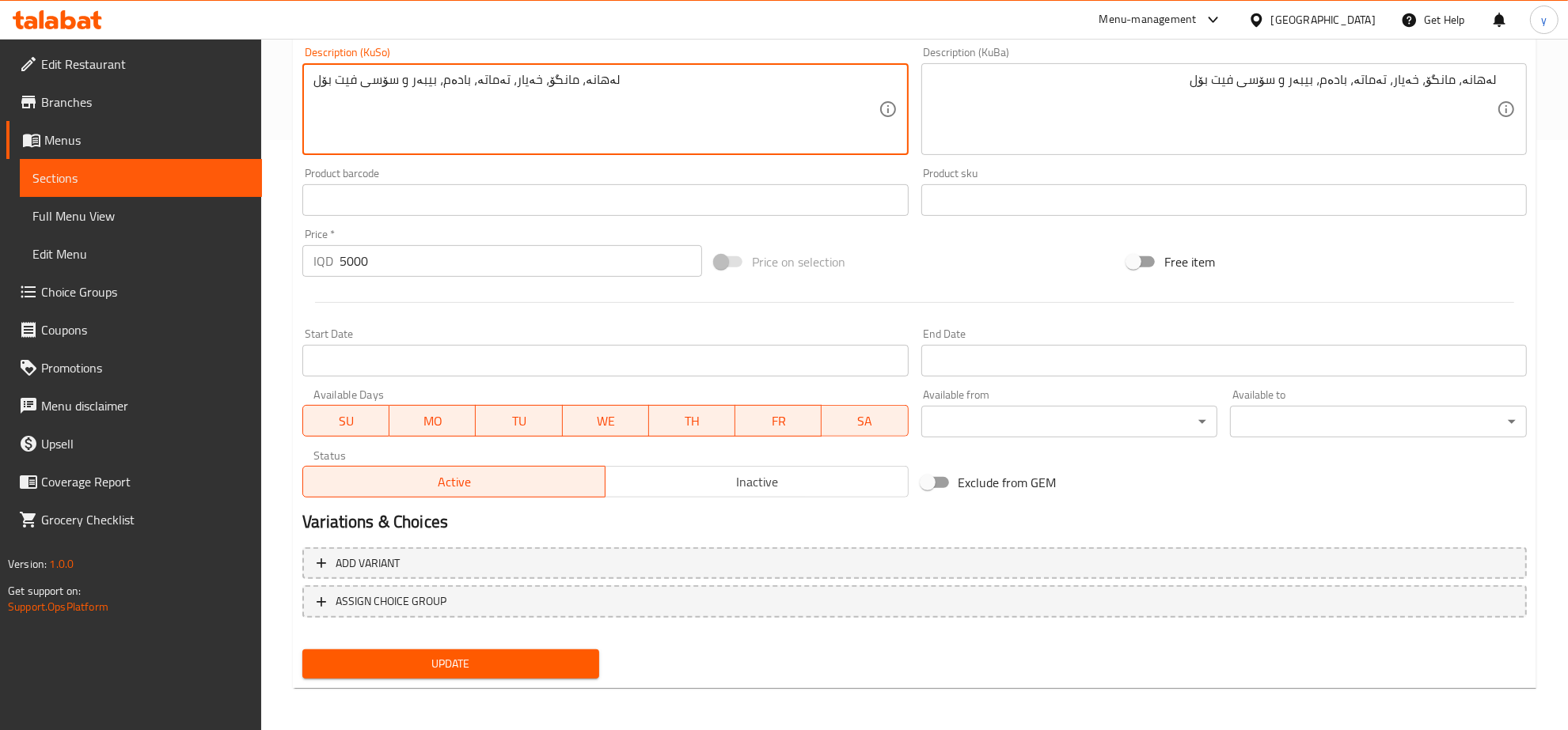
type textarea "لەهانە، مانگۆ، خەیار، تەماتە، بادەم، بیبەر و سۆسی فیت بۆل"
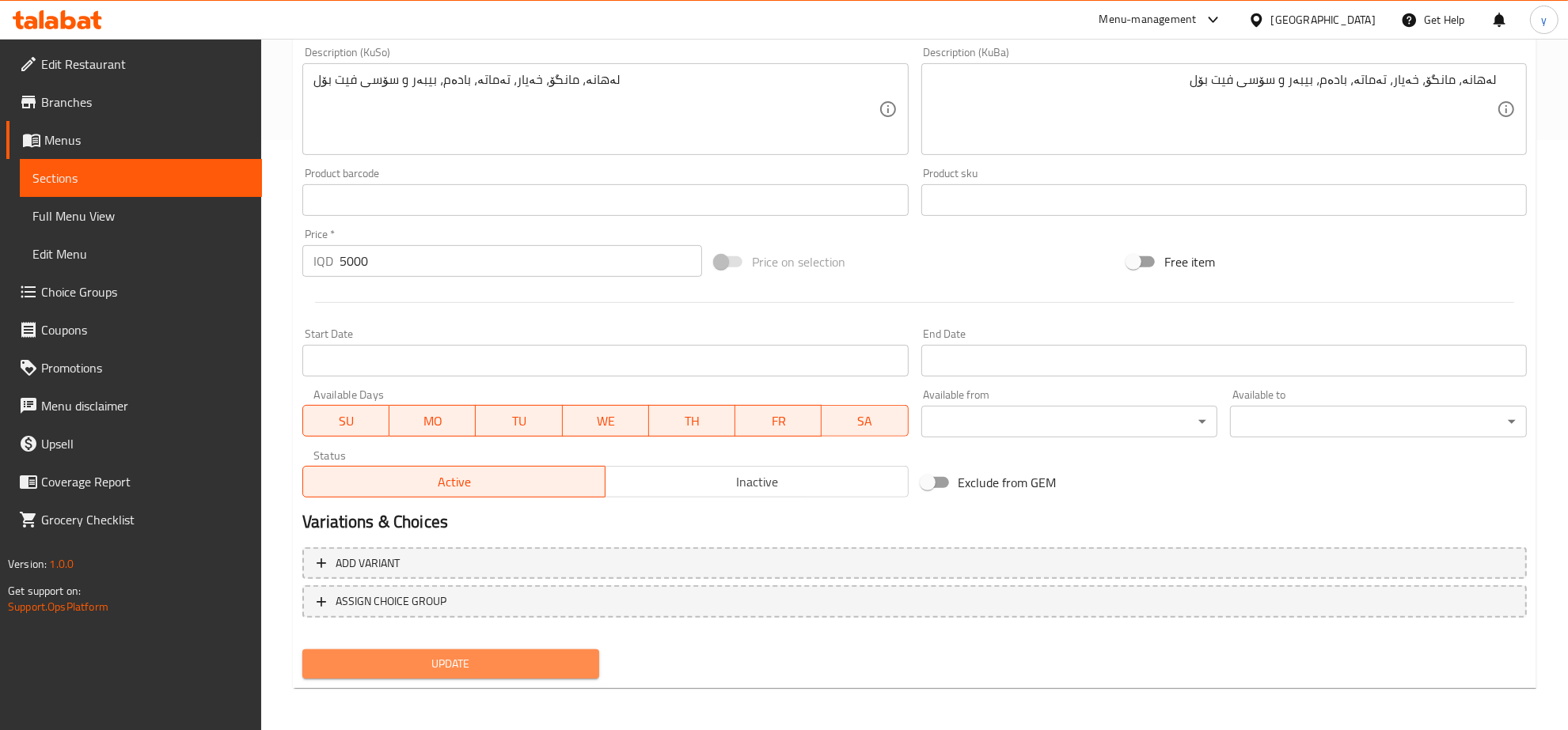
click at [409, 655] on span "Update" at bounding box center [451, 663] width 272 height 20
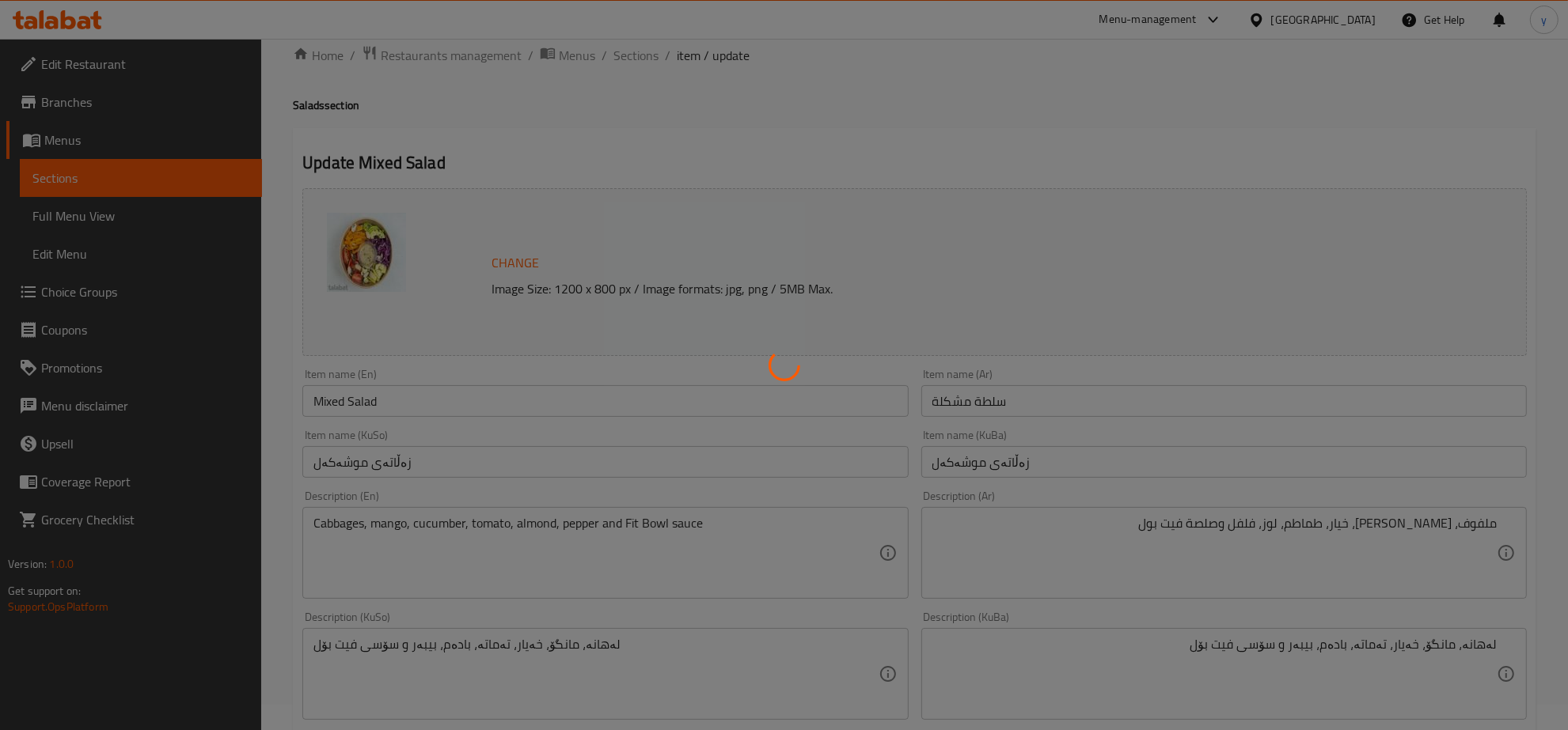
scroll to position [0, 0]
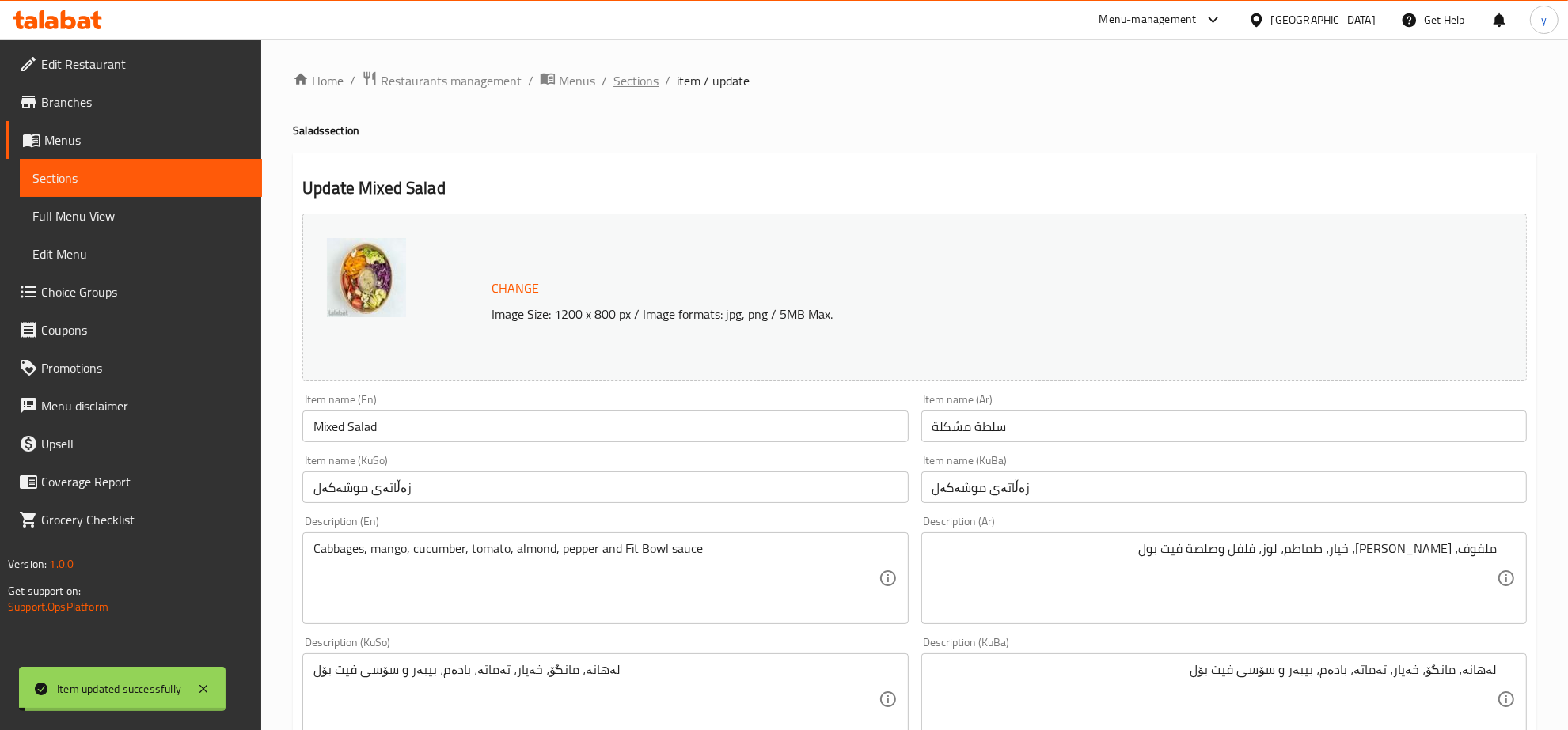
click at [634, 84] on span "Sections" at bounding box center [635, 80] width 45 height 19
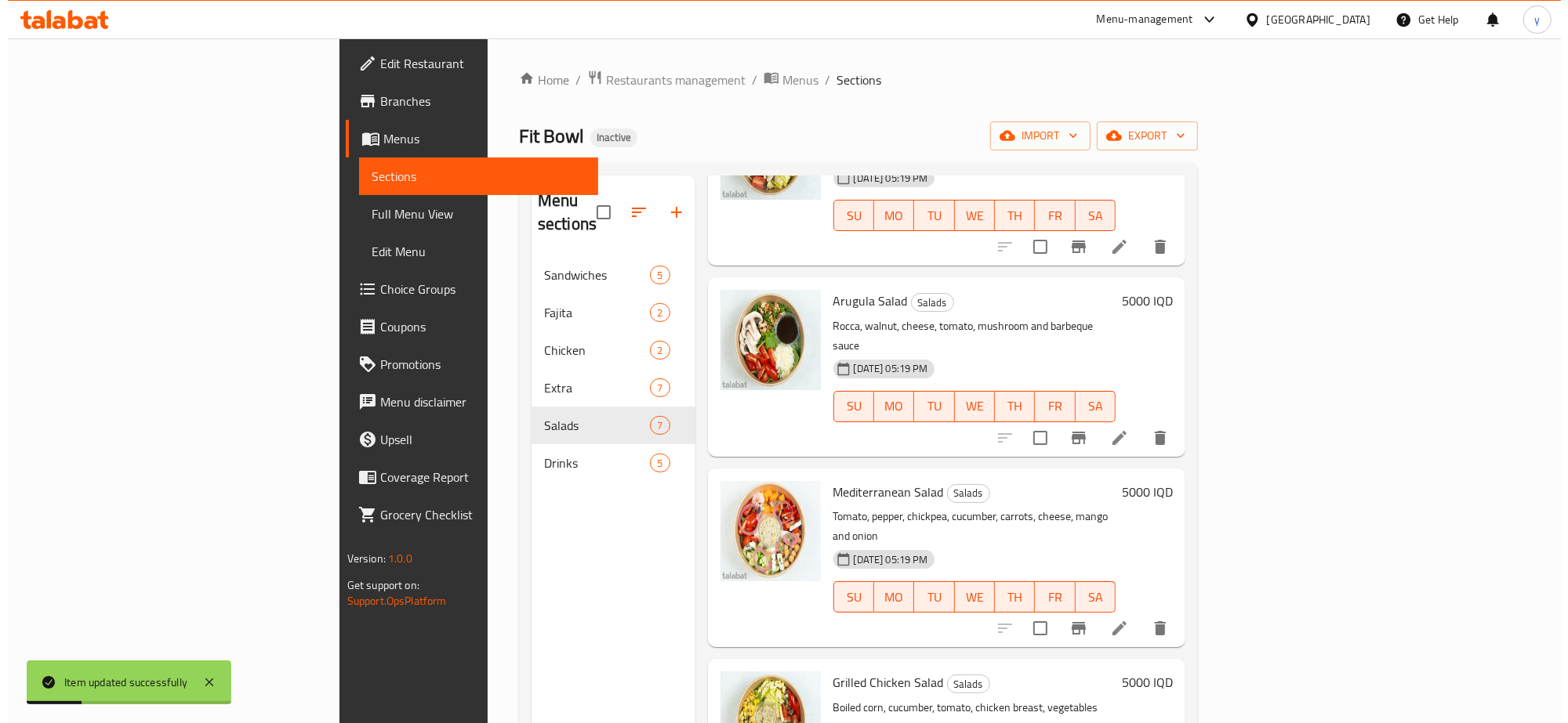
scroll to position [326, 0]
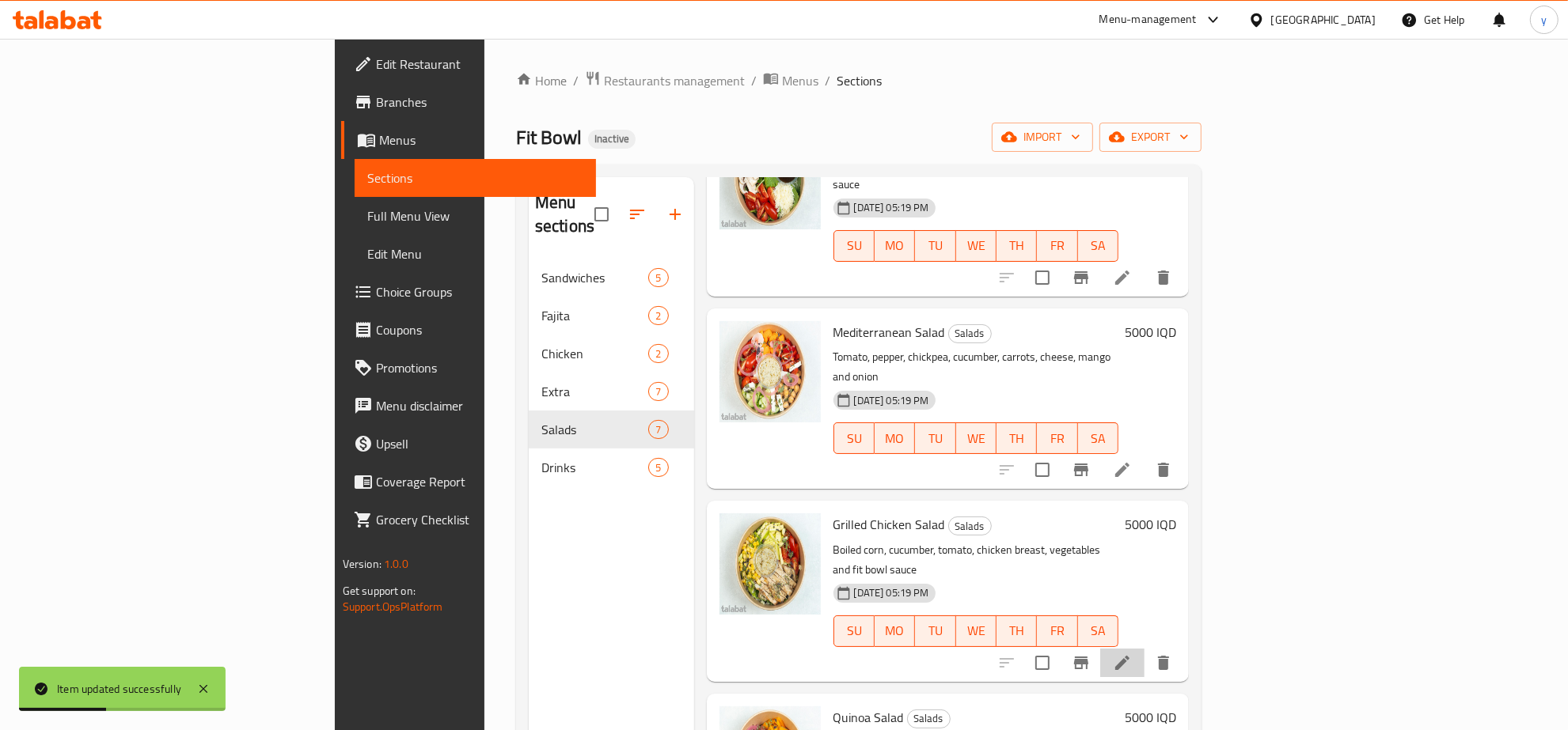
click at [1131, 654] on icon at bounding box center [1122, 663] width 19 height 19
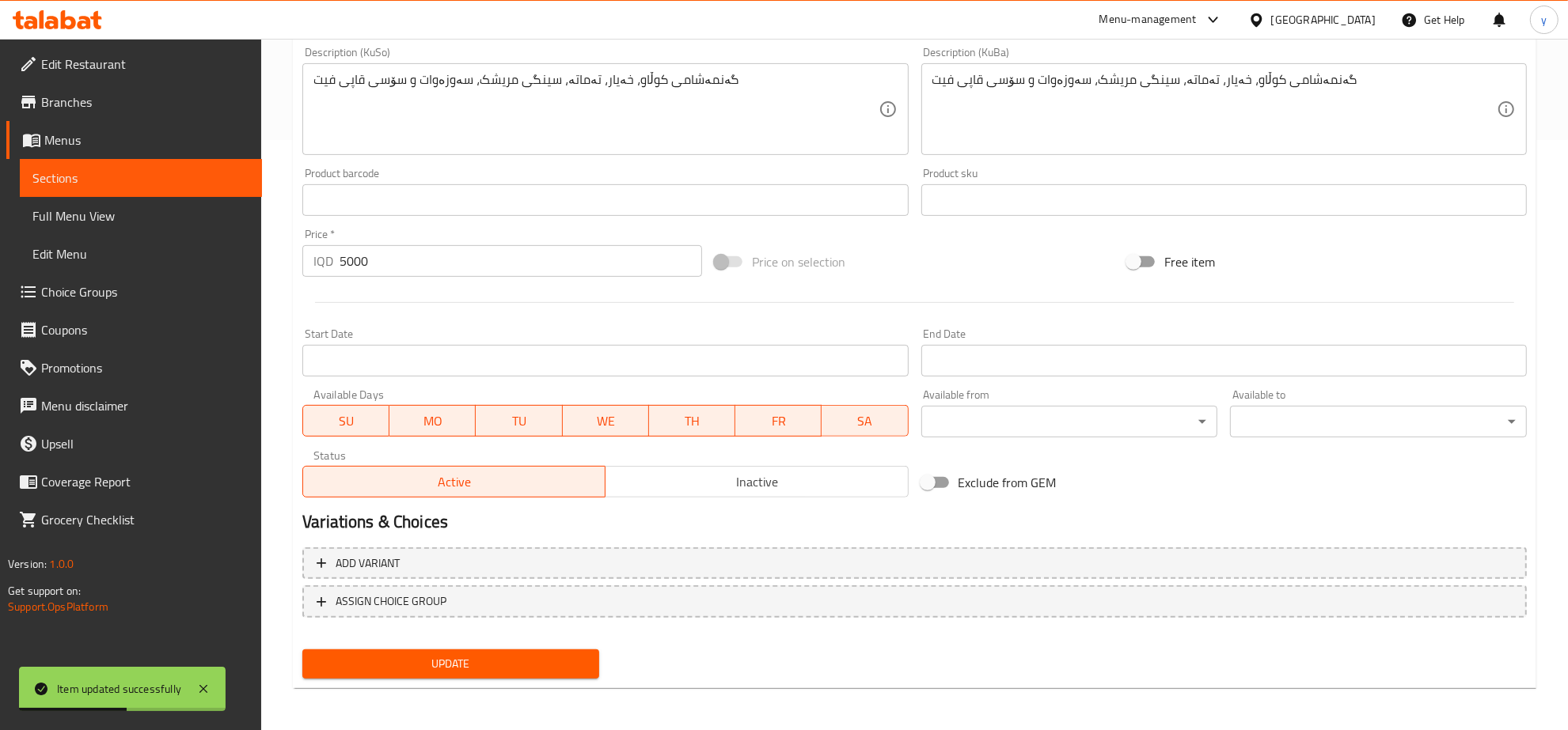
scroll to position [261, 0]
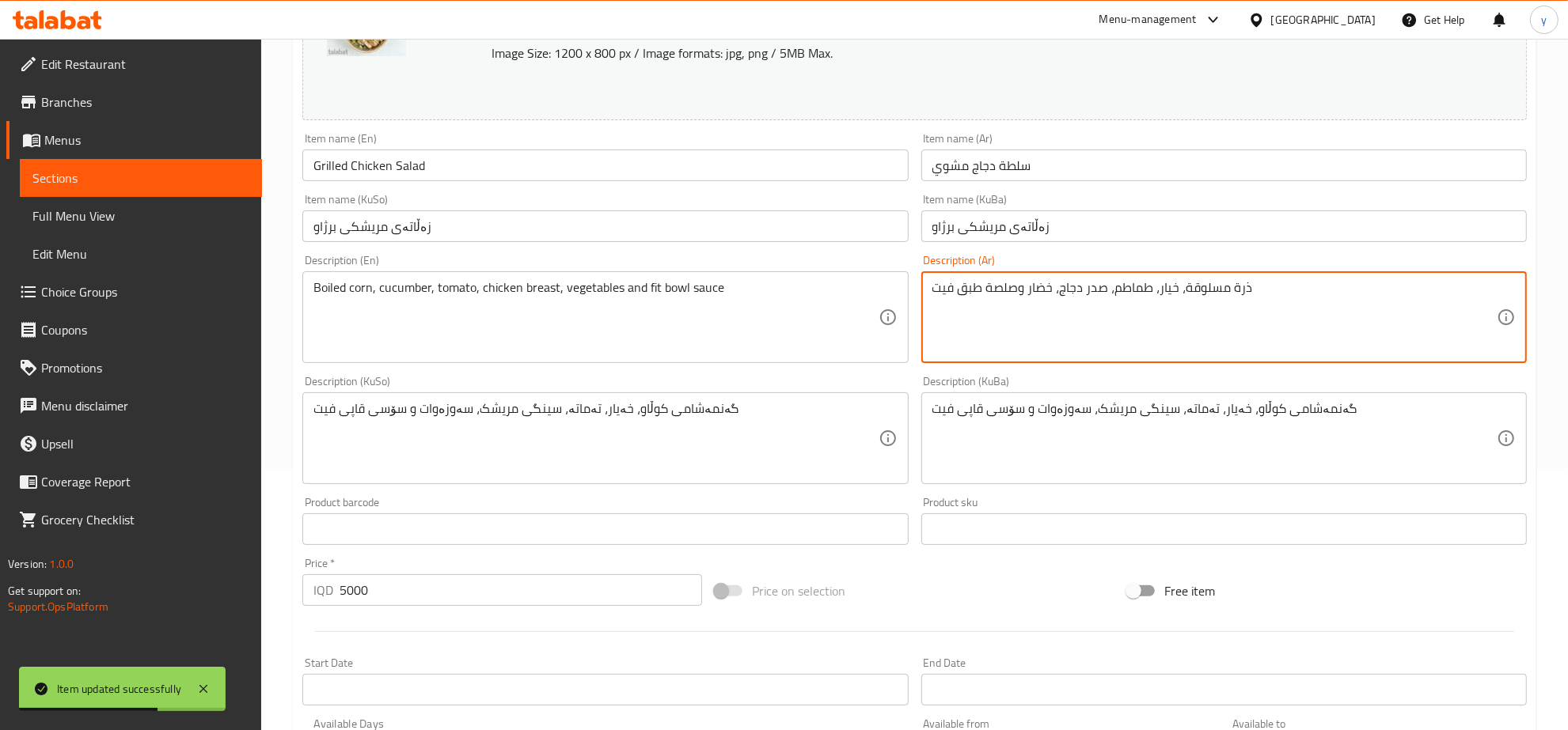
drag, startPoint x: 981, startPoint y: 293, endPoint x: 930, endPoint y: 291, distance: 51.0
paste textarea "فيت بول"
type textarea "ذرة مسلوقة، خيار، طماطم، صدر دجاج، خضار وصلصة فيت بول"
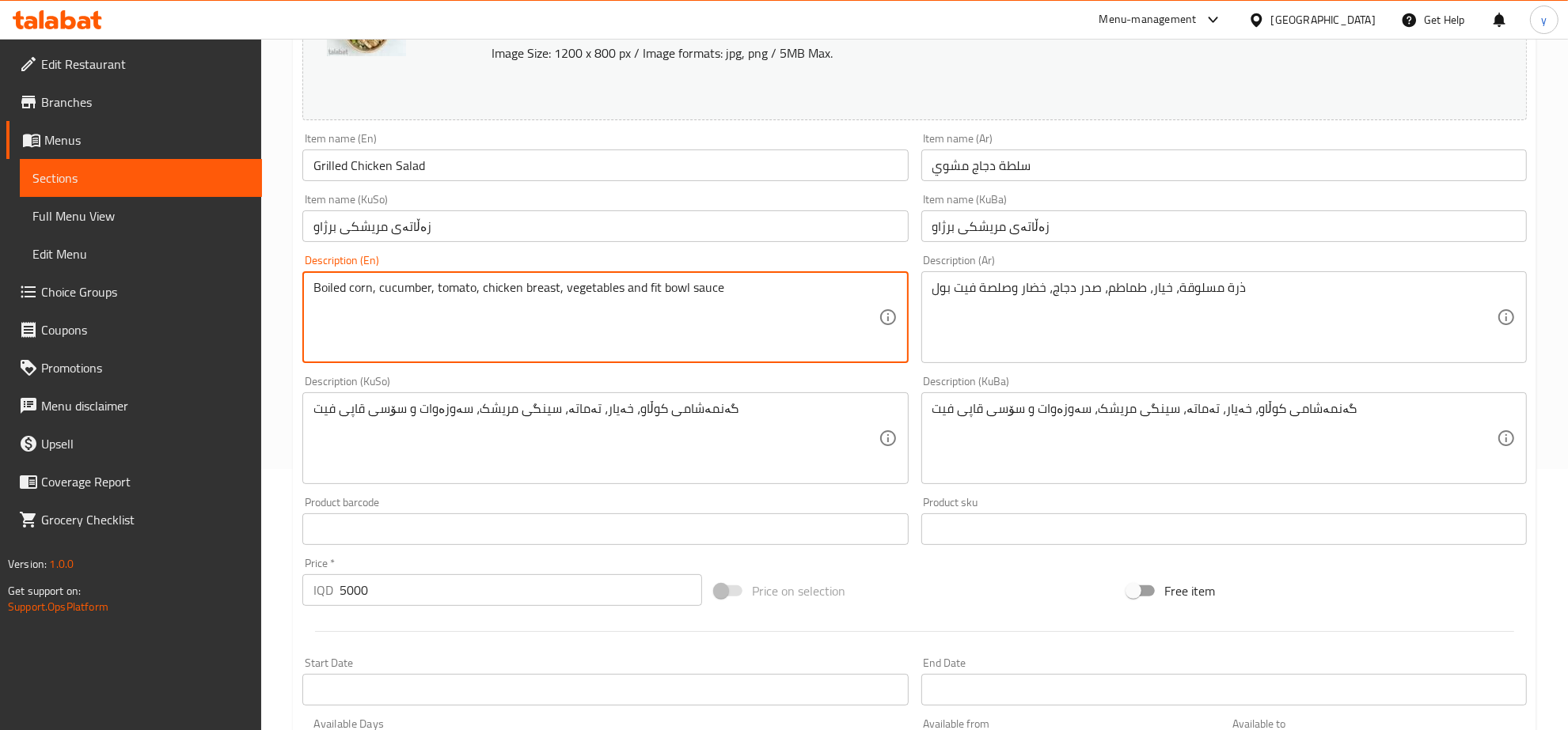
drag, startPoint x: 647, startPoint y: 282, endPoint x: 686, endPoint y: 291, distance: 40.0
paste textarea "Fit Bowl sauce"
click at [749, 295] on textarea "Boiled corn, cucumber, tomato, chicken breast, vegetables and Fit Bowl sauce sa…" at bounding box center [595, 318] width 564 height 75
type textarea "Boiled corn, cucumber, tomato, chicken breast, vegetables and Fit Bowl sauce"
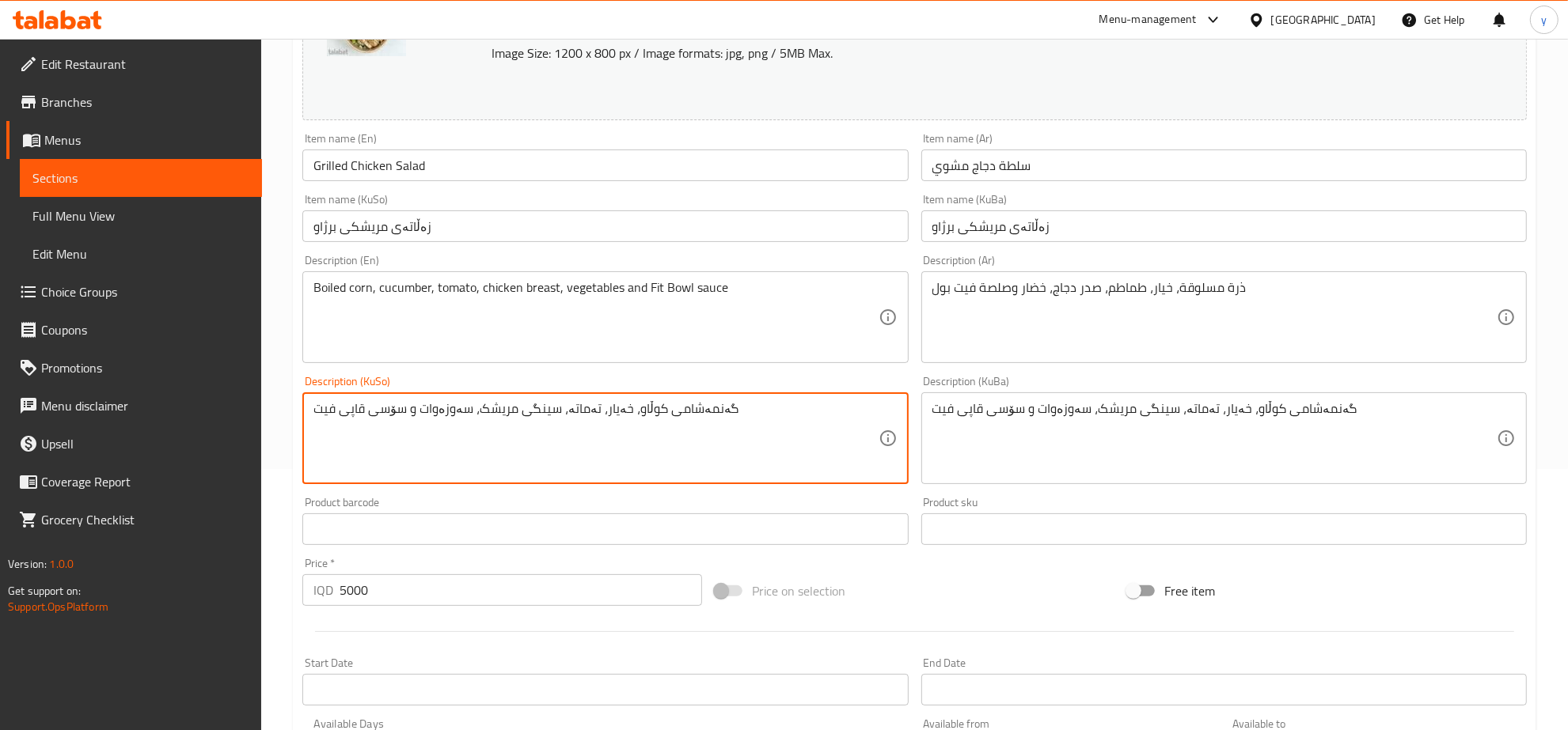
drag, startPoint x: 366, startPoint y: 412, endPoint x: 309, endPoint y: 418, distance: 57.3
paste textarea "یت بۆل"
type textarea "گەنمەشامی کوڵاو، خەیار، تەماتە، سینگی مریشک، سەوزەوات و سۆسی فیت بۆل"
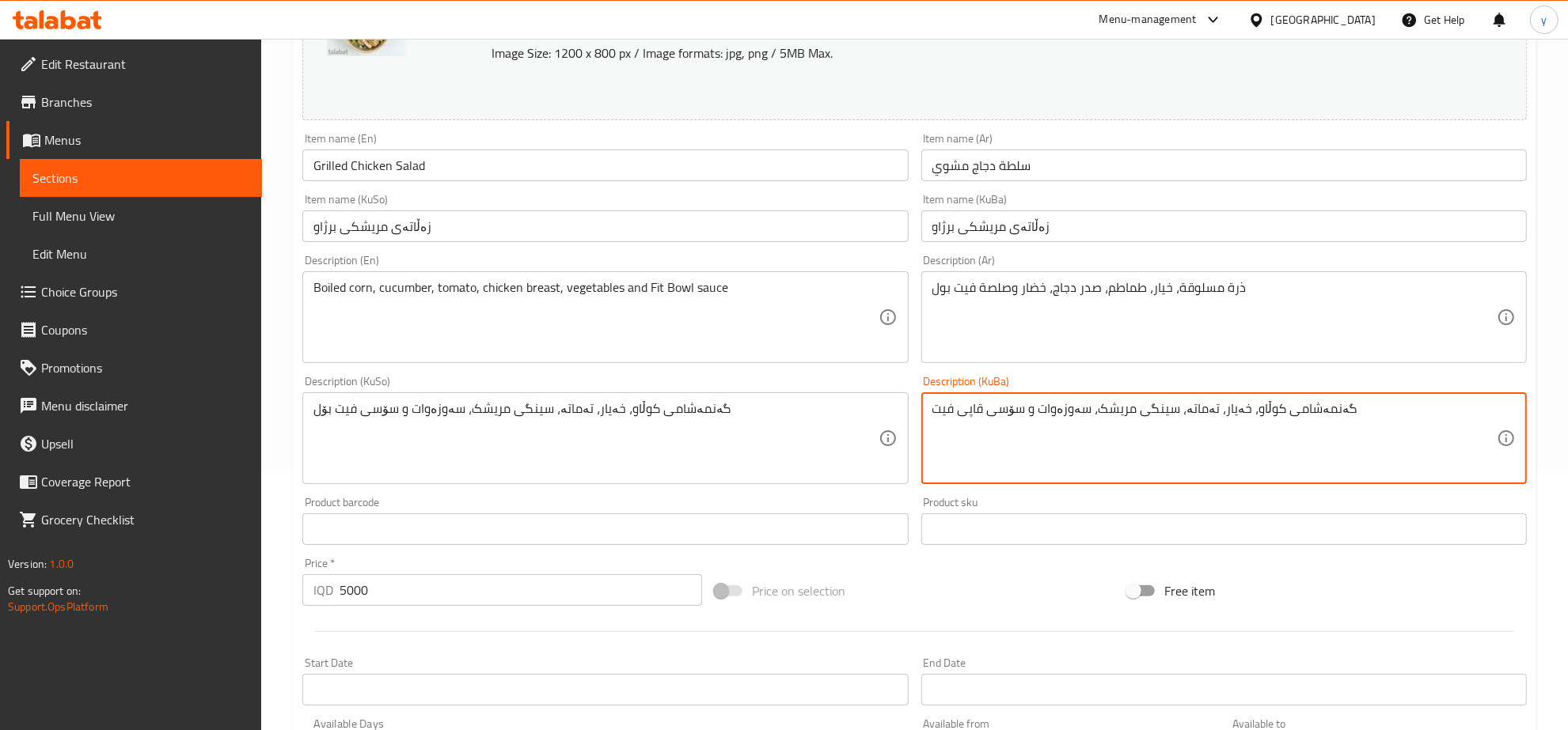
drag, startPoint x: 980, startPoint y: 410, endPoint x: 918, endPoint y: 417, distance: 62.4
paste textarea "یت بۆل"
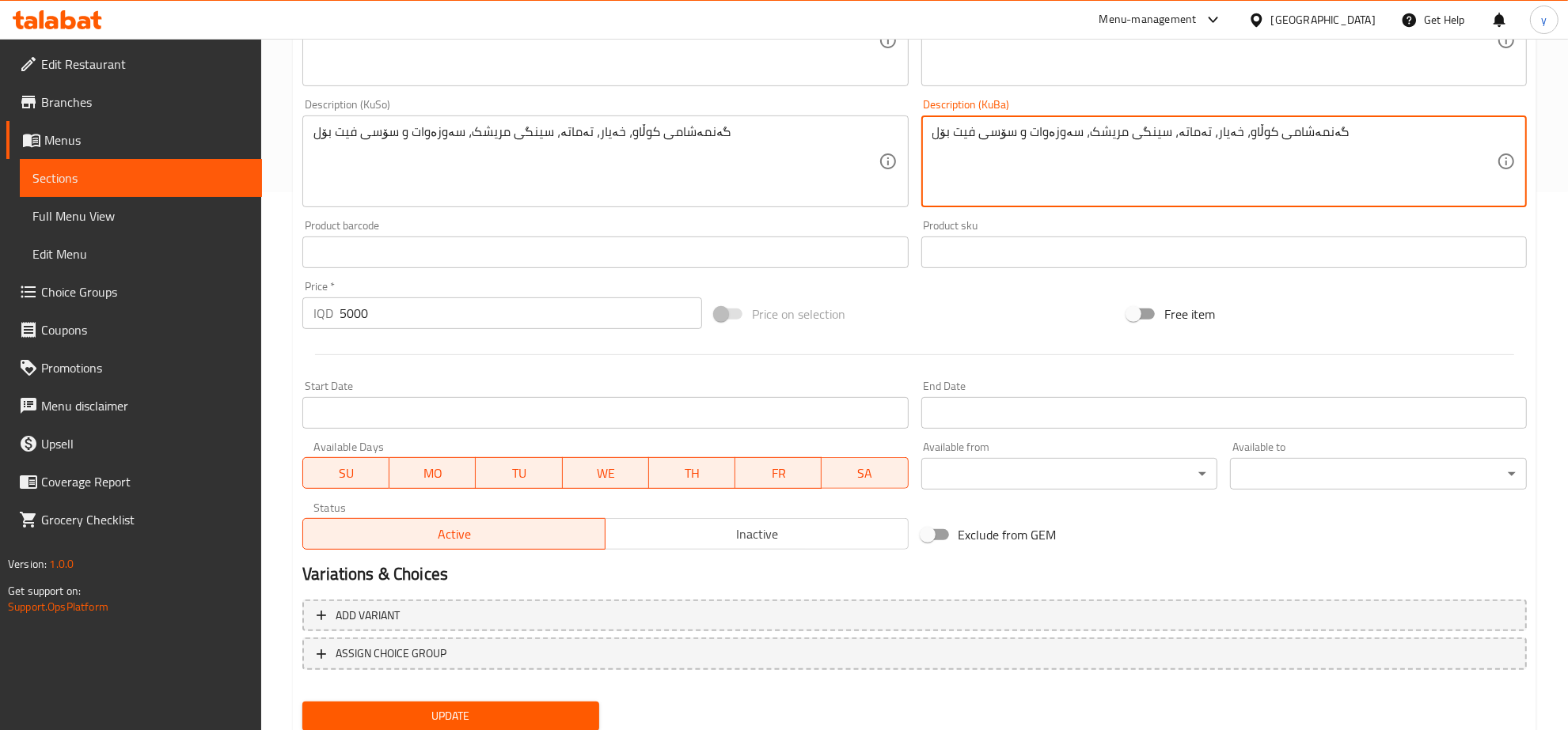
scroll to position [590, 0]
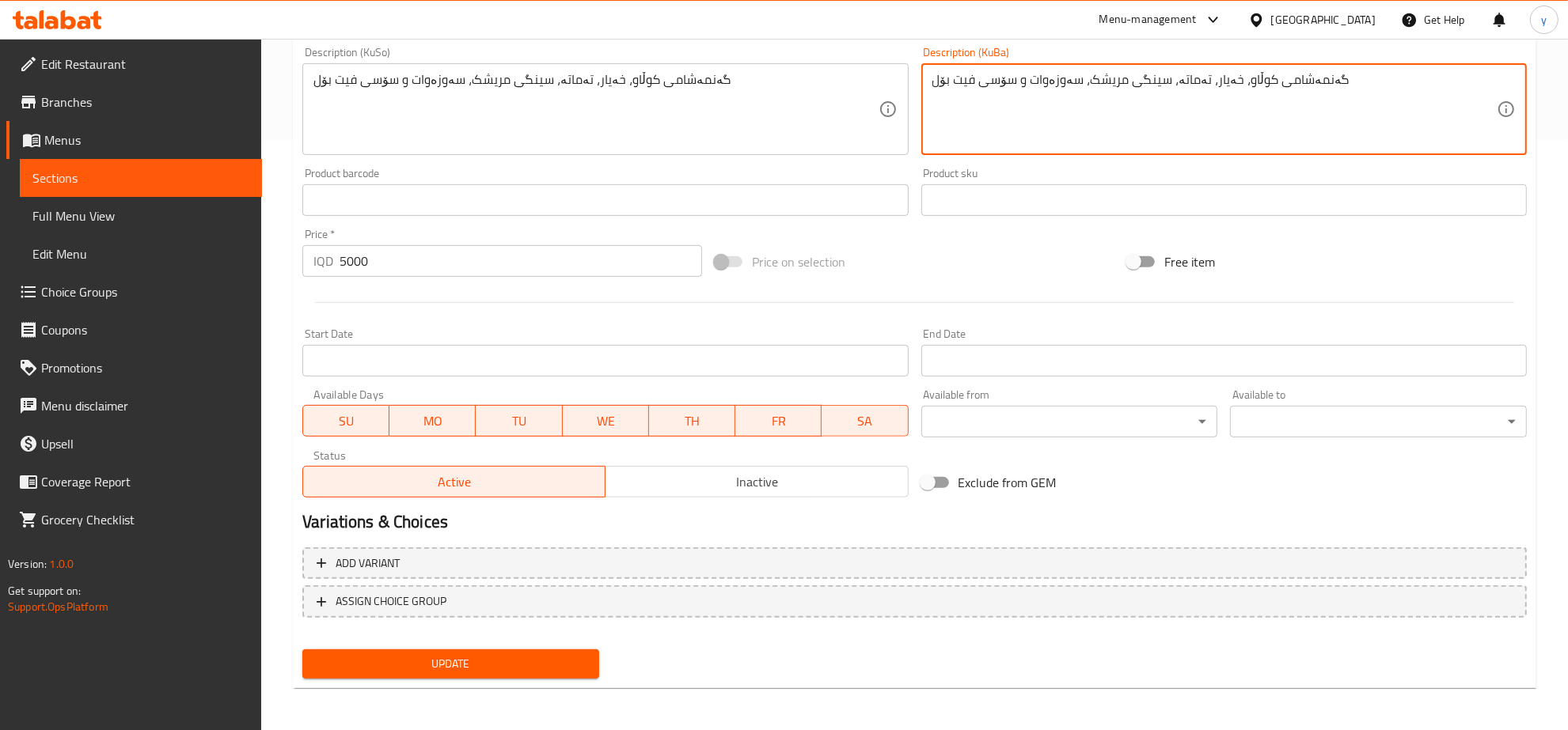
type textarea "گەنمەشامی کوڵاو، خەیار، تەماتە، سینگی مریشک، سەوزەوات و سۆسی فیت بۆل"
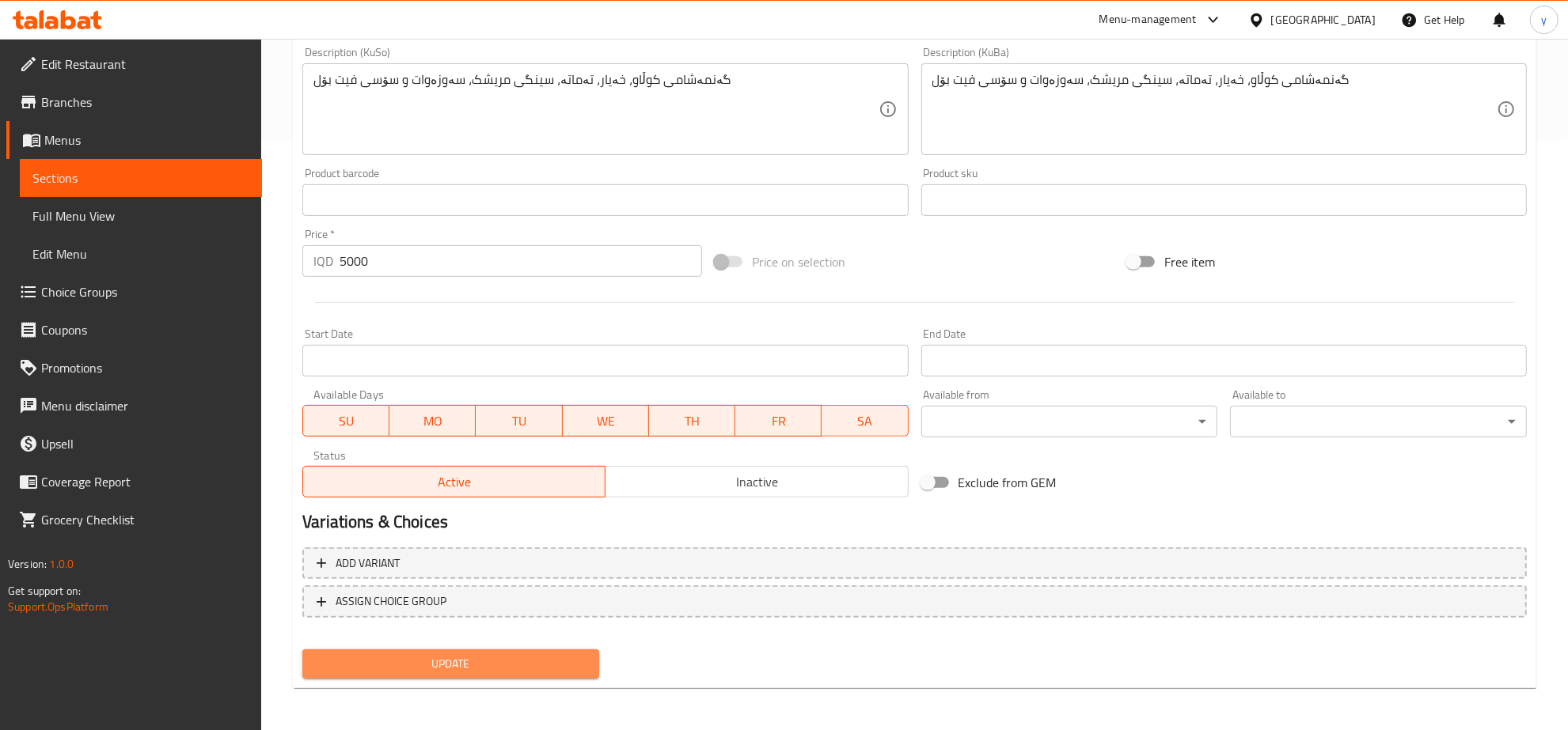
click at [516, 656] on span "Update" at bounding box center [451, 663] width 272 height 20
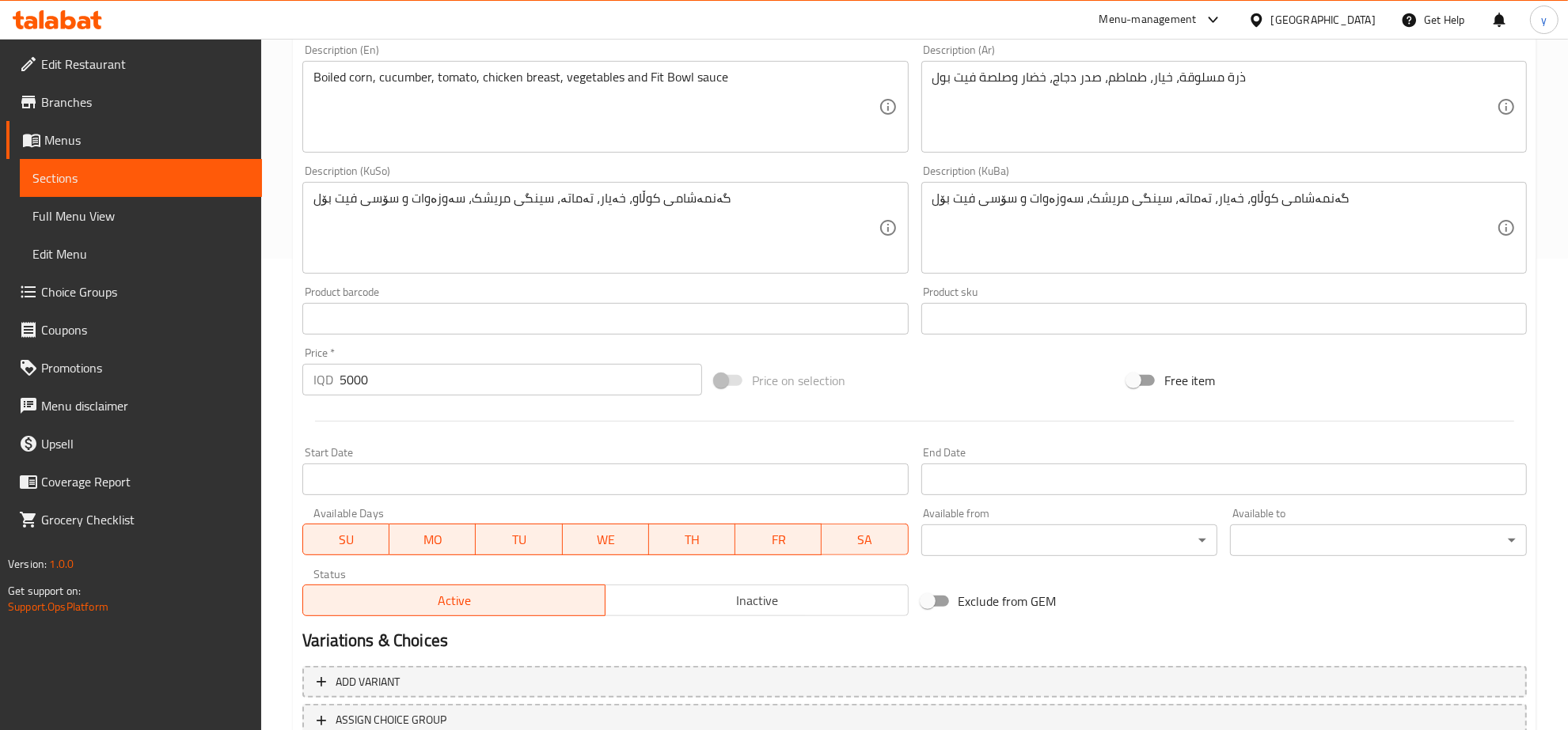
scroll to position [425, 0]
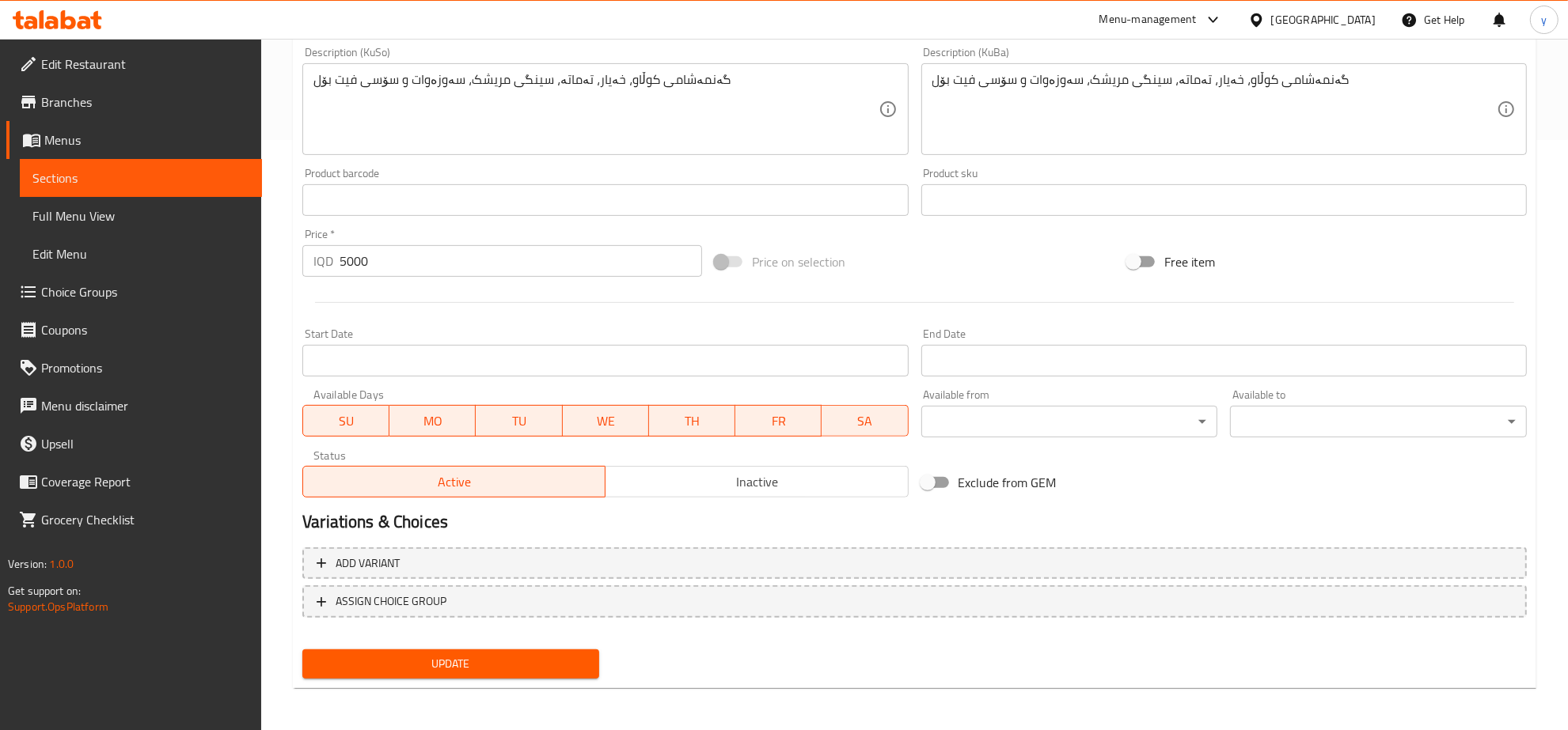
click at [500, 669] on span "Update" at bounding box center [451, 663] width 272 height 20
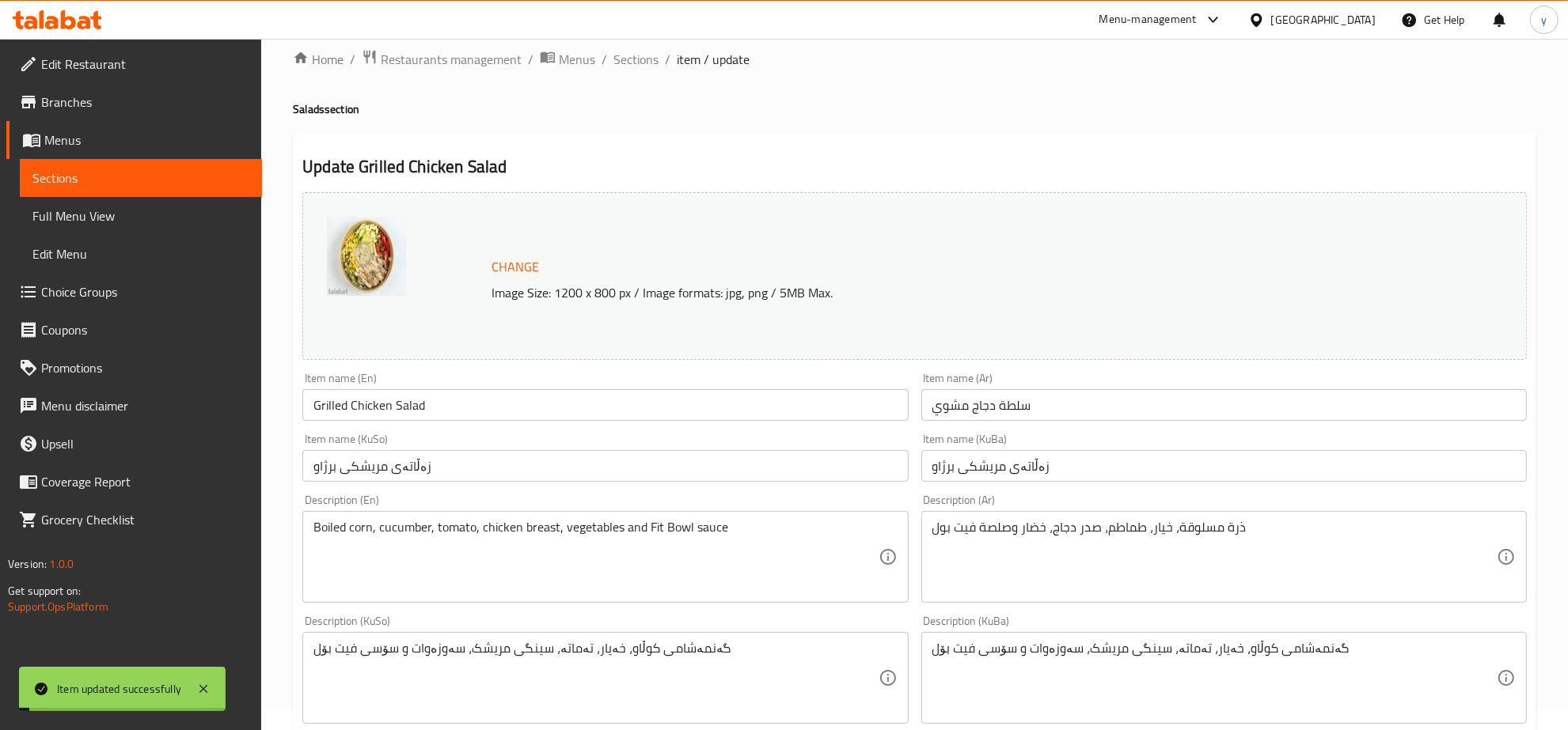
scroll to position [0, 0]
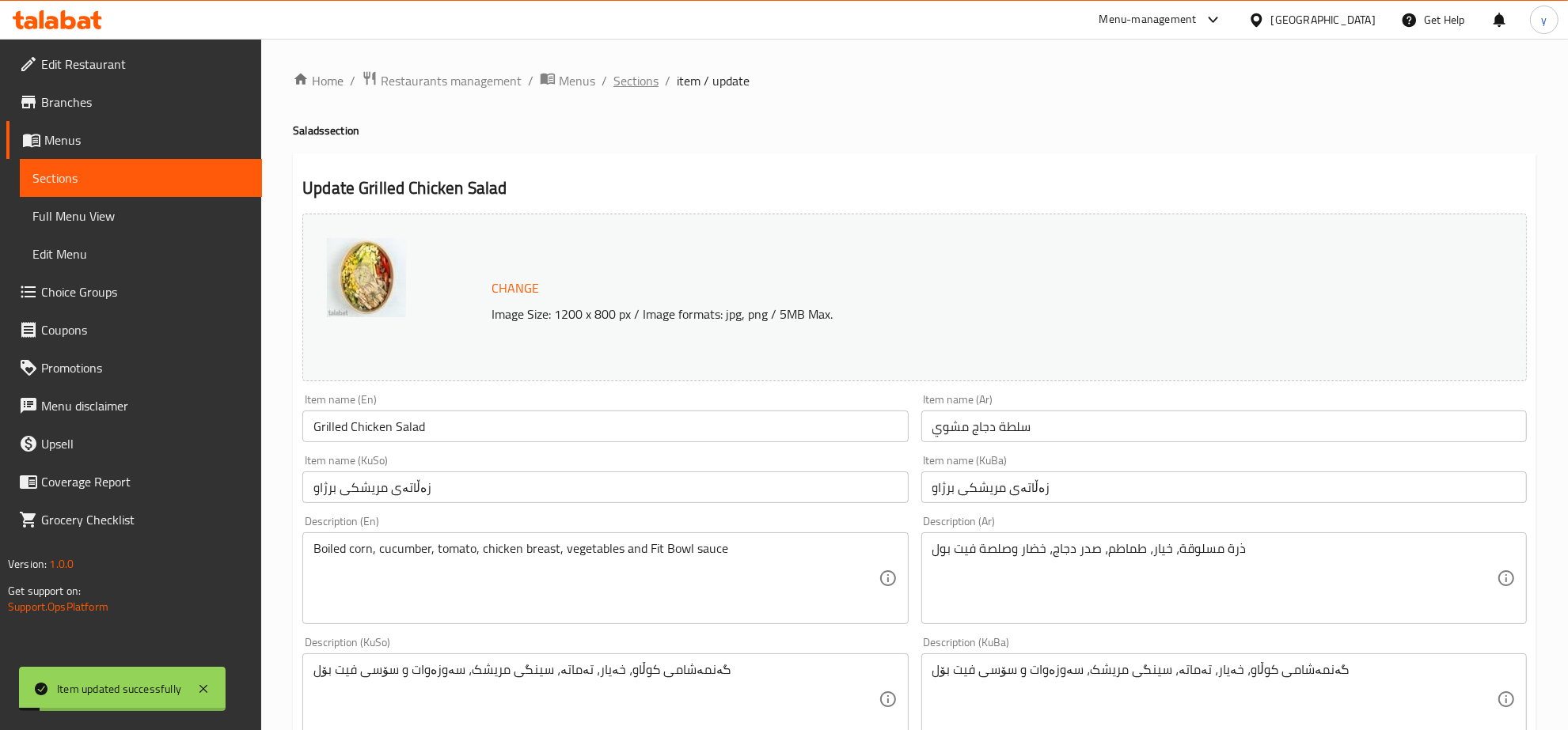
click at [619, 73] on span "Sections" at bounding box center [635, 80] width 45 height 19
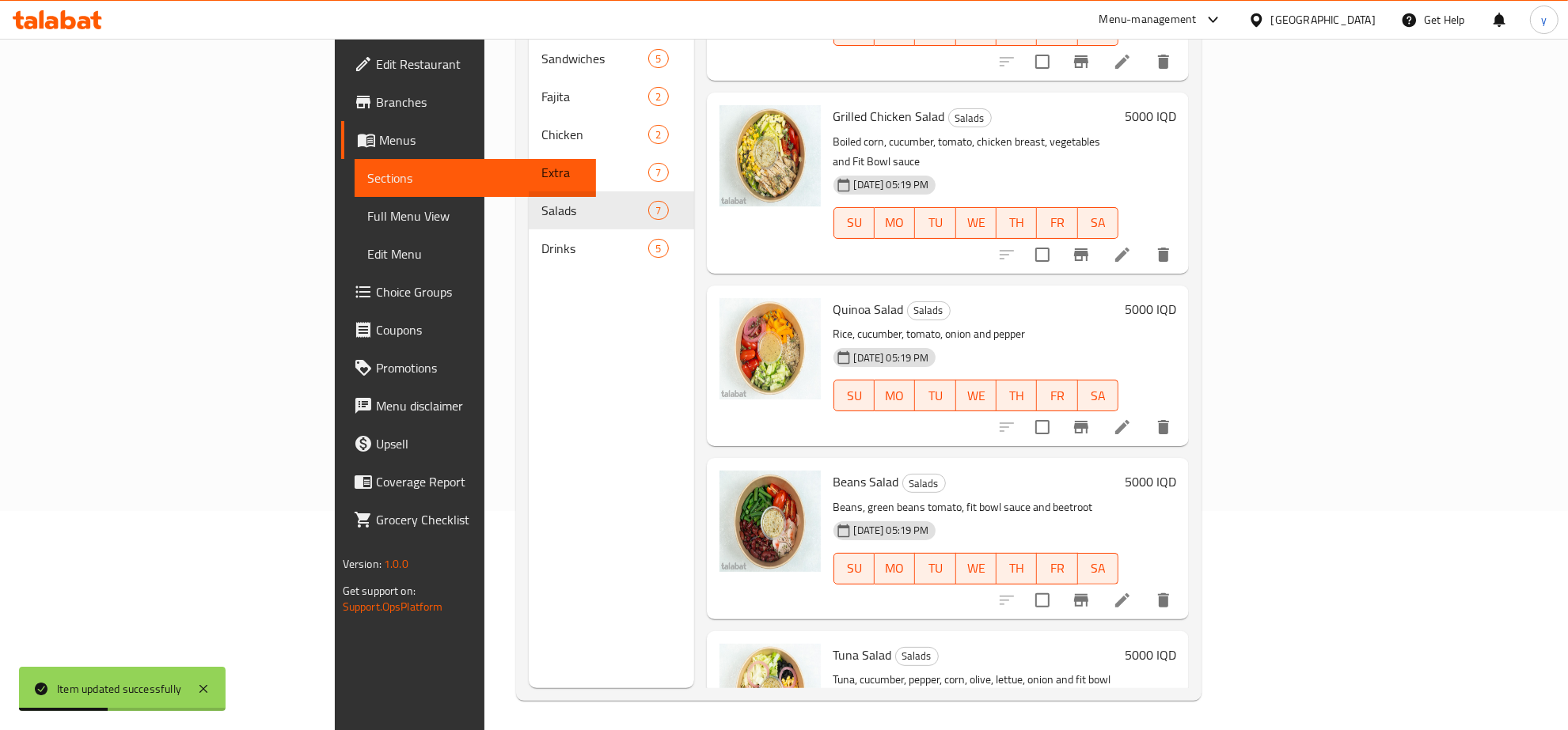
scroll to position [223, 0]
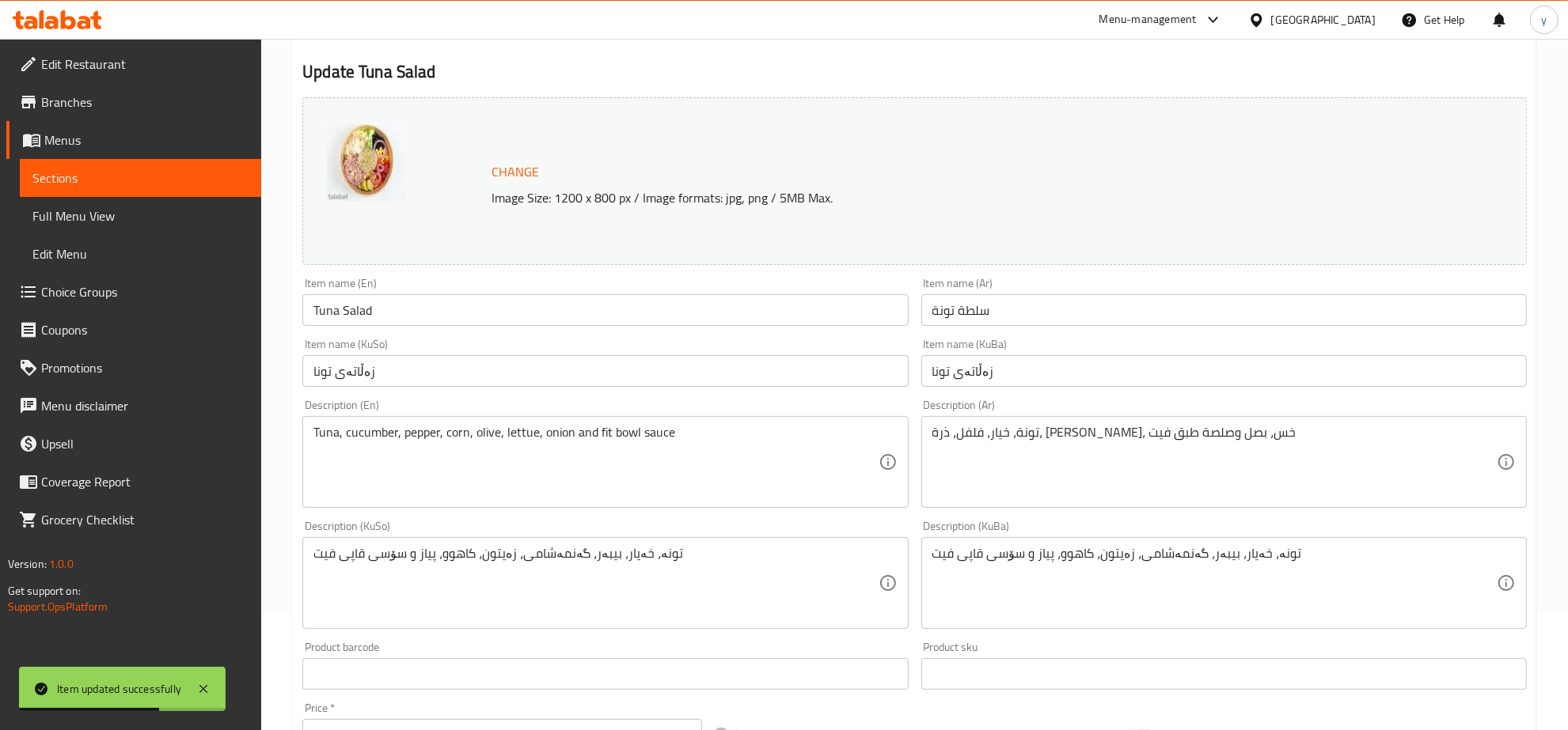
scroll to position [164, 0]
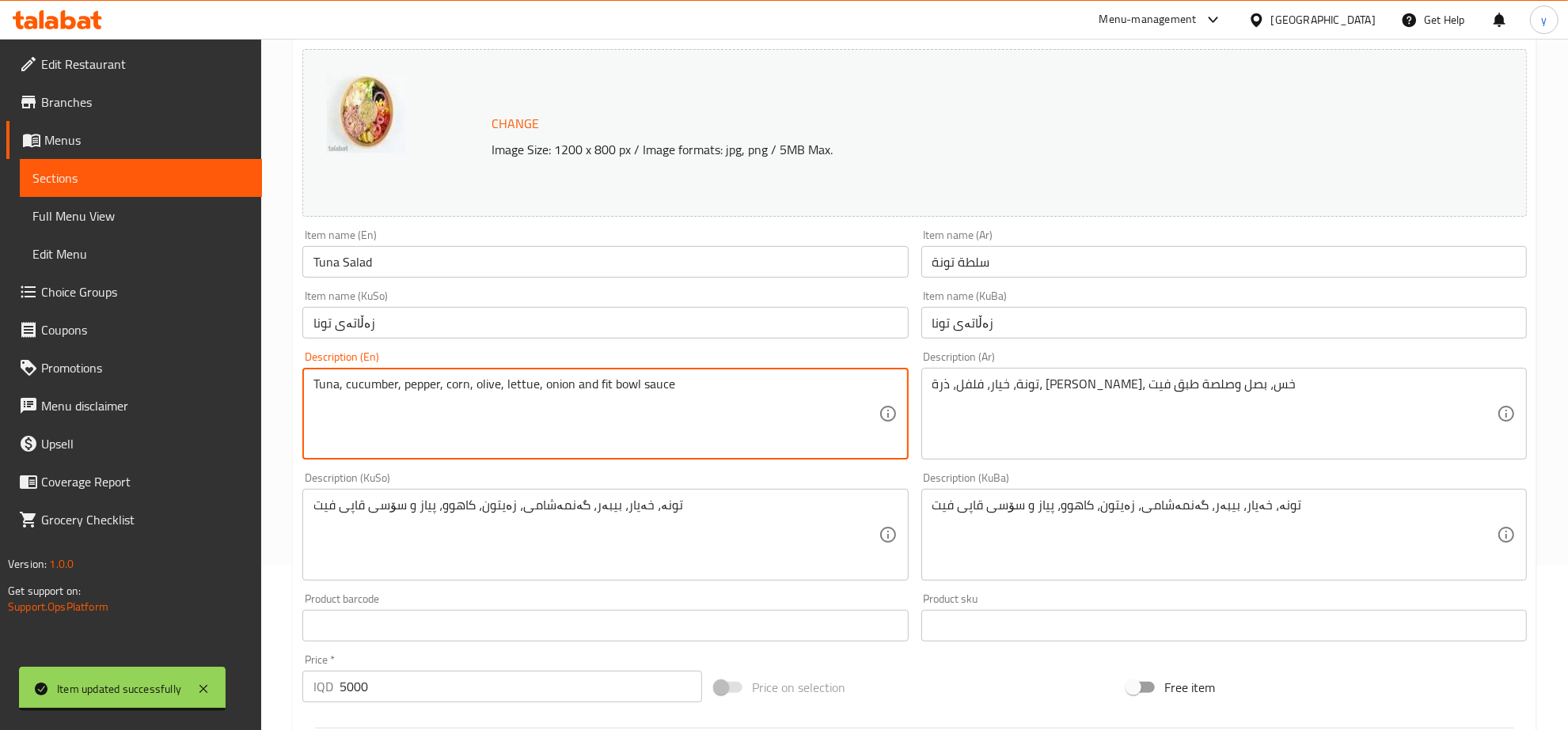
drag, startPoint x: 634, startPoint y: 378, endPoint x: 596, endPoint y: 385, distance: 38.6
click at [596, 385] on textarea "Tuna, cucumber, pepper, corn, olive, lettue, onion and fit bowl sauce" at bounding box center [595, 413] width 564 height 75
drag, startPoint x: 671, startPoint y: 377, endPoint x: 595, endPoint y: 376, distance: 76.0
click at [595, 376] on textarea "Tuna, cucumber, pepper, corn, olive, lettue, onion and fit bowl sauce" at bounding box center [595, 413] width 564 height 75
paste textarea "Fit B"
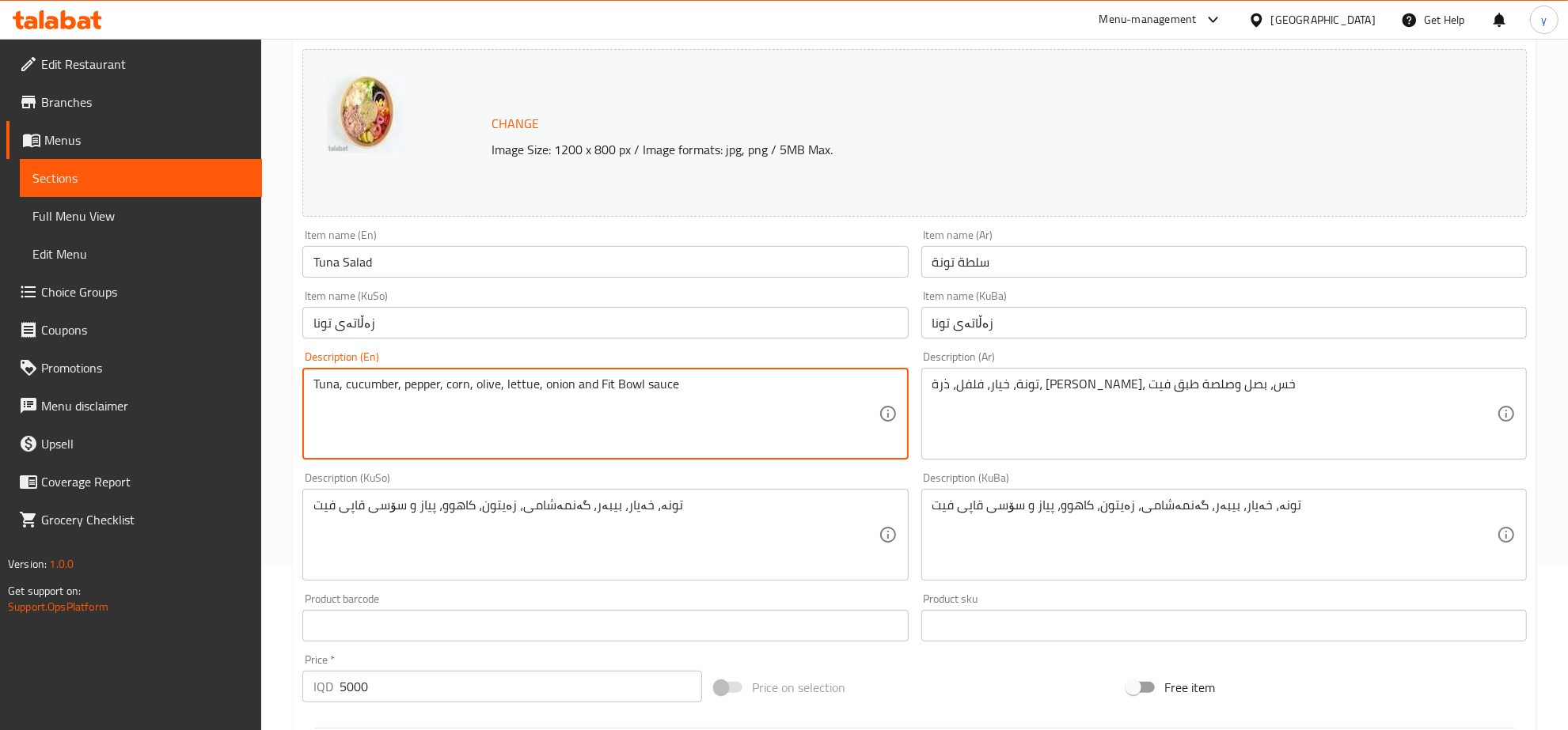
type textarea "Tuna, cucumber, pepper, corn, olive, lettue, onion and Fit Bowl sauce"
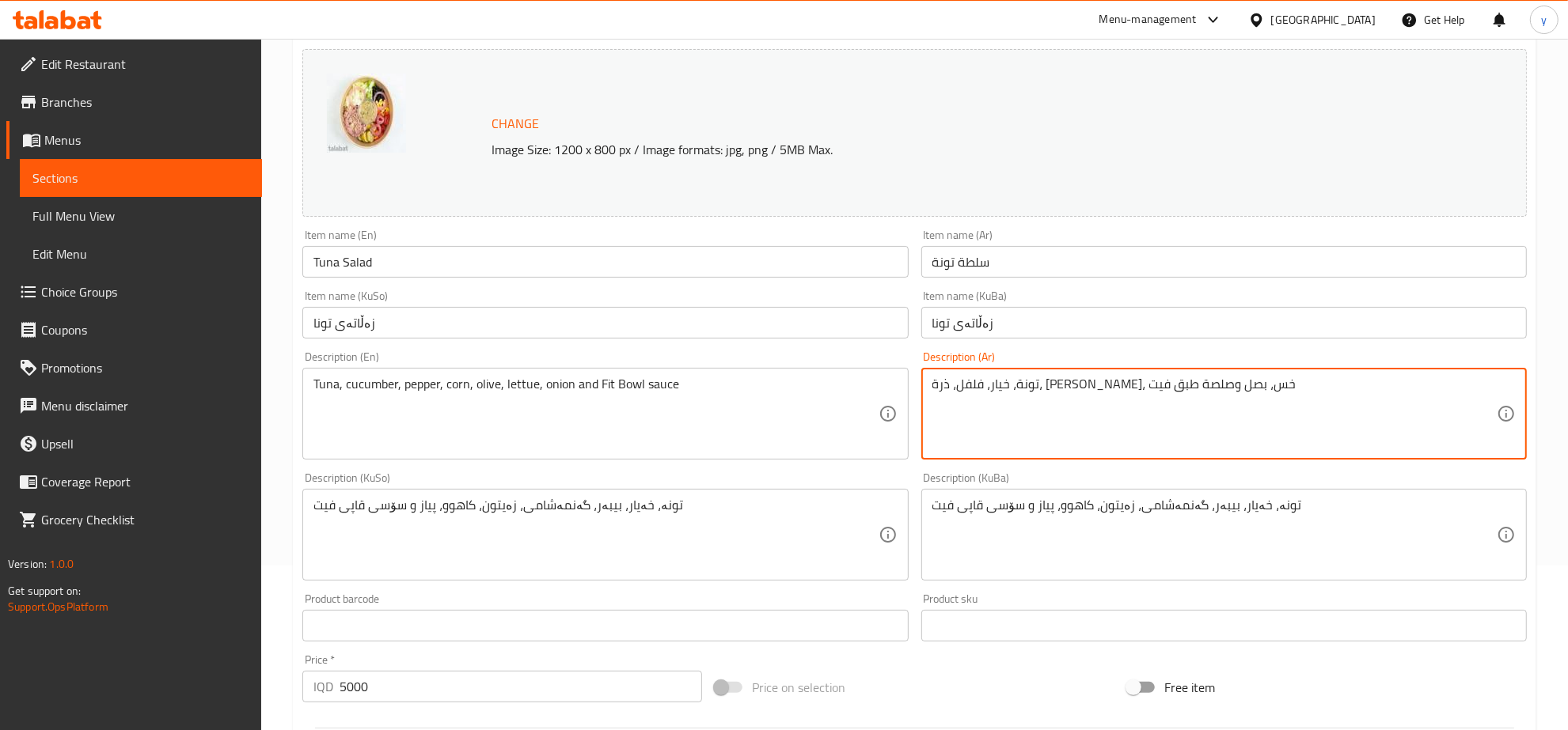
drag, startPoint x: 982, startPoint y: 386, endPoint x: 932, endPoint y: 392, distance: 50.4
paste textarea "فيت بول"
type textarea "تونة، خيار، فلفل، ذرة، زيتون، خس، بصل وصلصة فيت بول"
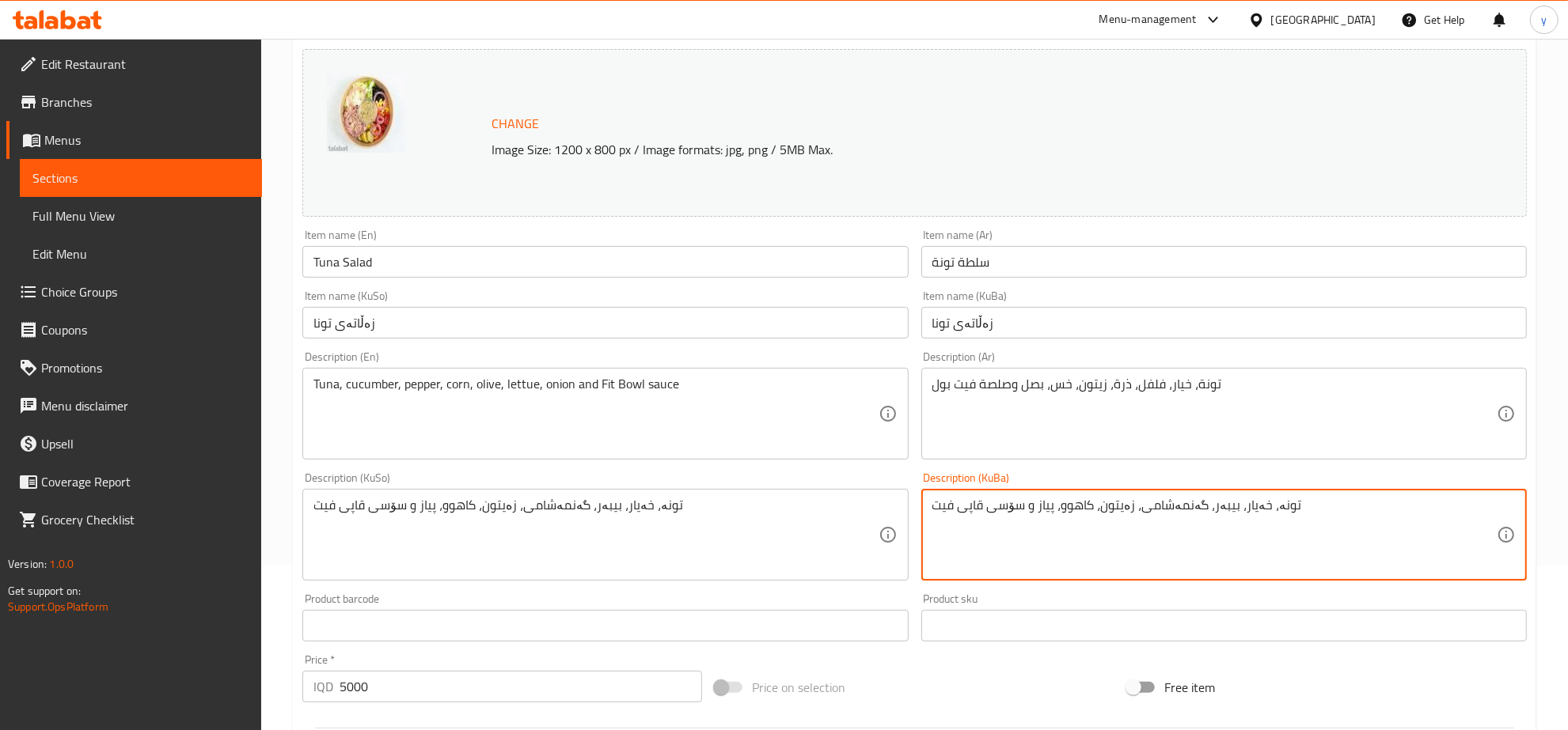
drag, startPoint x: 982, startPoint y: 505, endPoint x: 930, endPoint y: 510, distance: 52.2
paste textarea "یت بۆل"
type textarea "تونە، خەیار، بیبەر، گەنمەشامی، زەیتون، کاهوو، پیاز و سۆسی فیت بۆل"
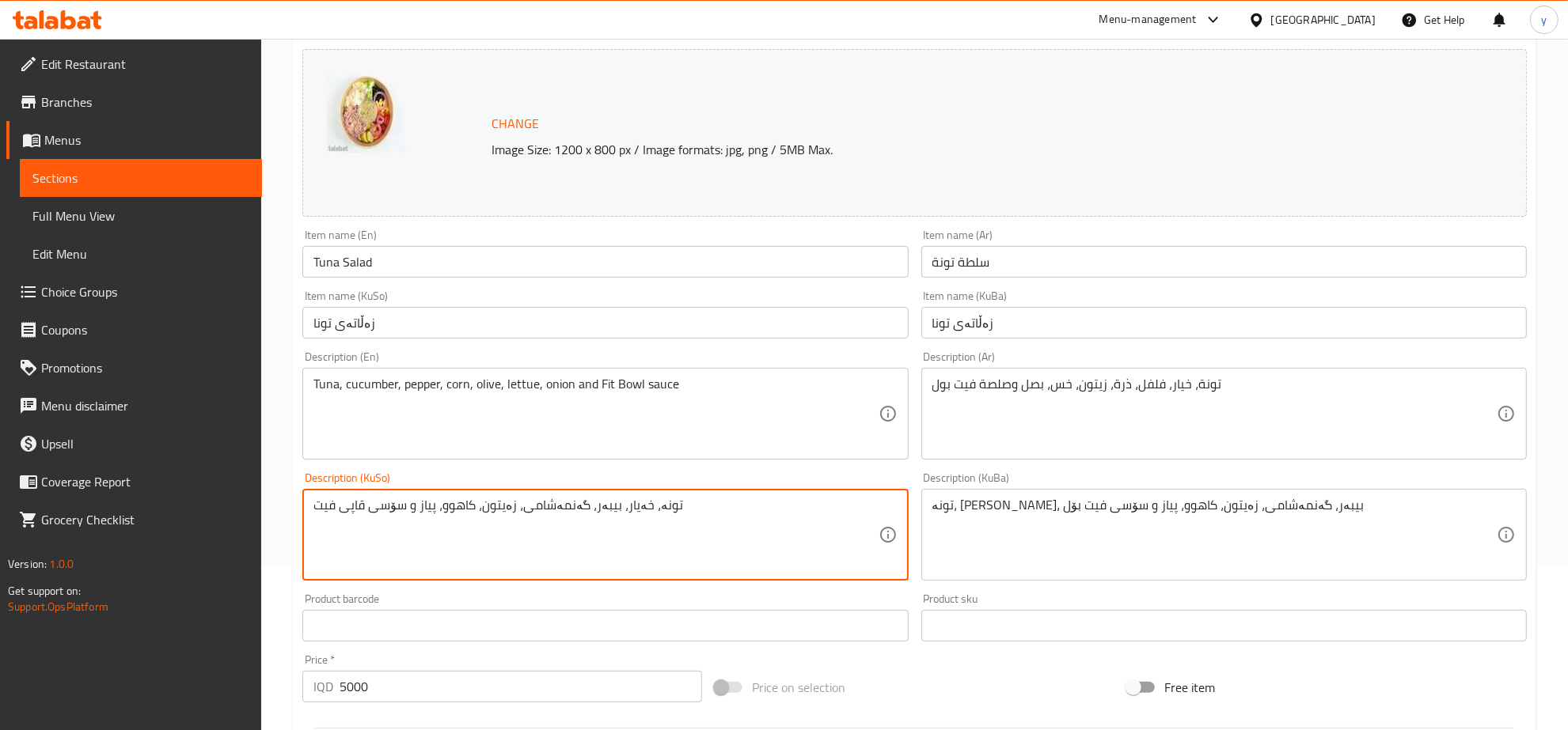
drag, startPoint x: 366, startPoint y: 508, endPoint x: 311, endPoint y: 516, distance: 55.6
paste textarea "یت بۆل"
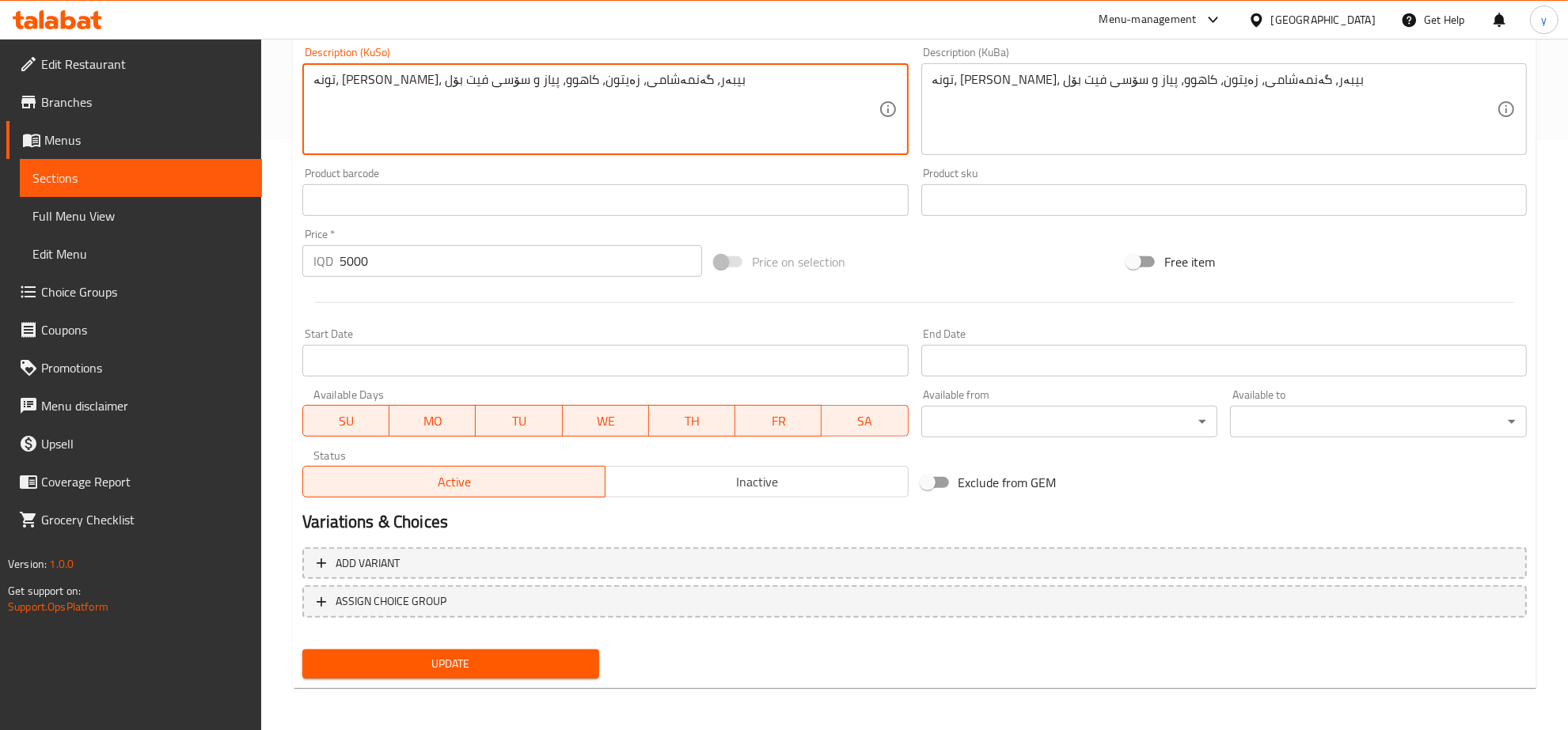
type textarea "تونە، [PERSON_NAME]، بیبەر، گەنمەشامی، زەیتون، کاهوو، پیاز و سۆسی فیت بۆل"
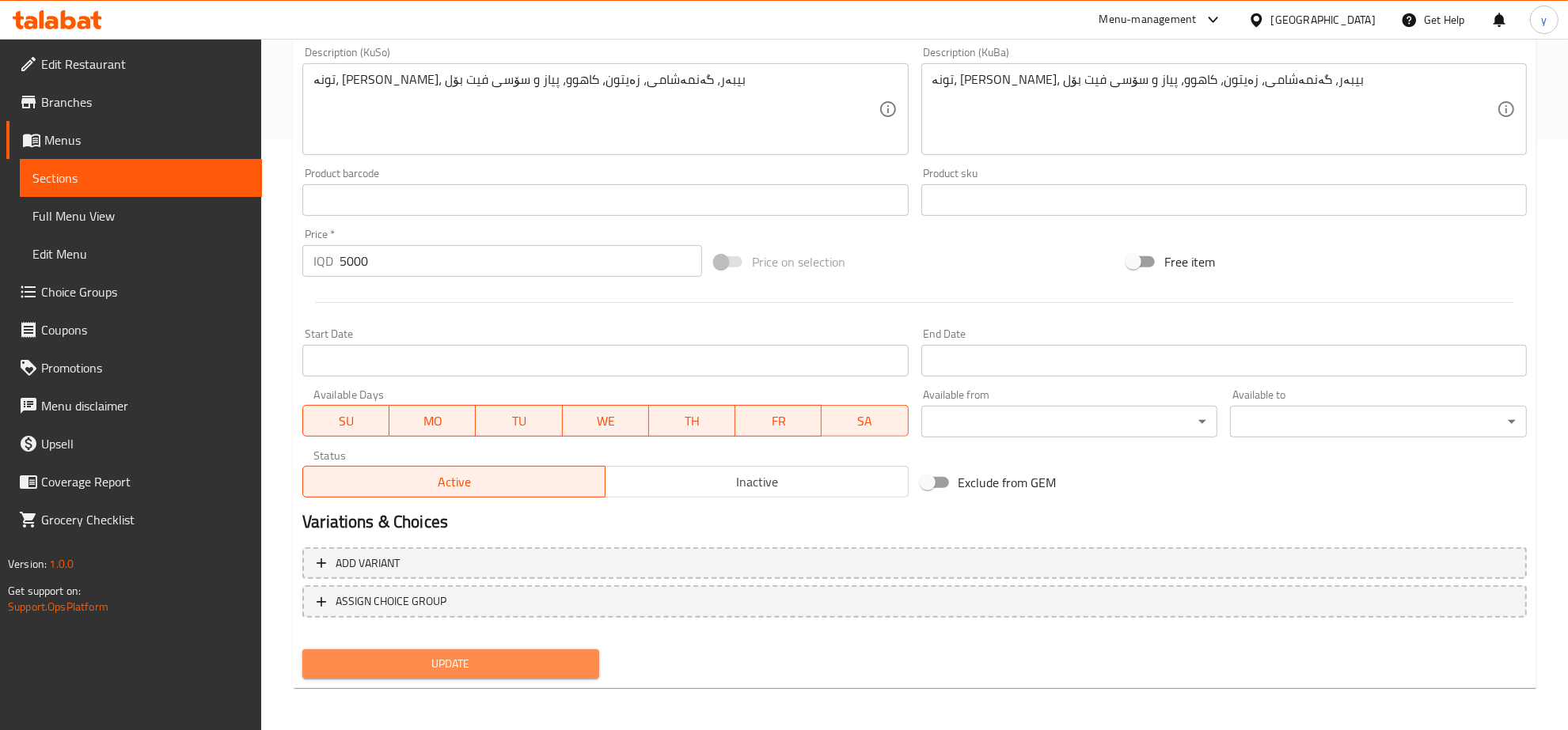
click at [382, 659] on span "Update" at bounding box center [451, 663] width 272 height 20
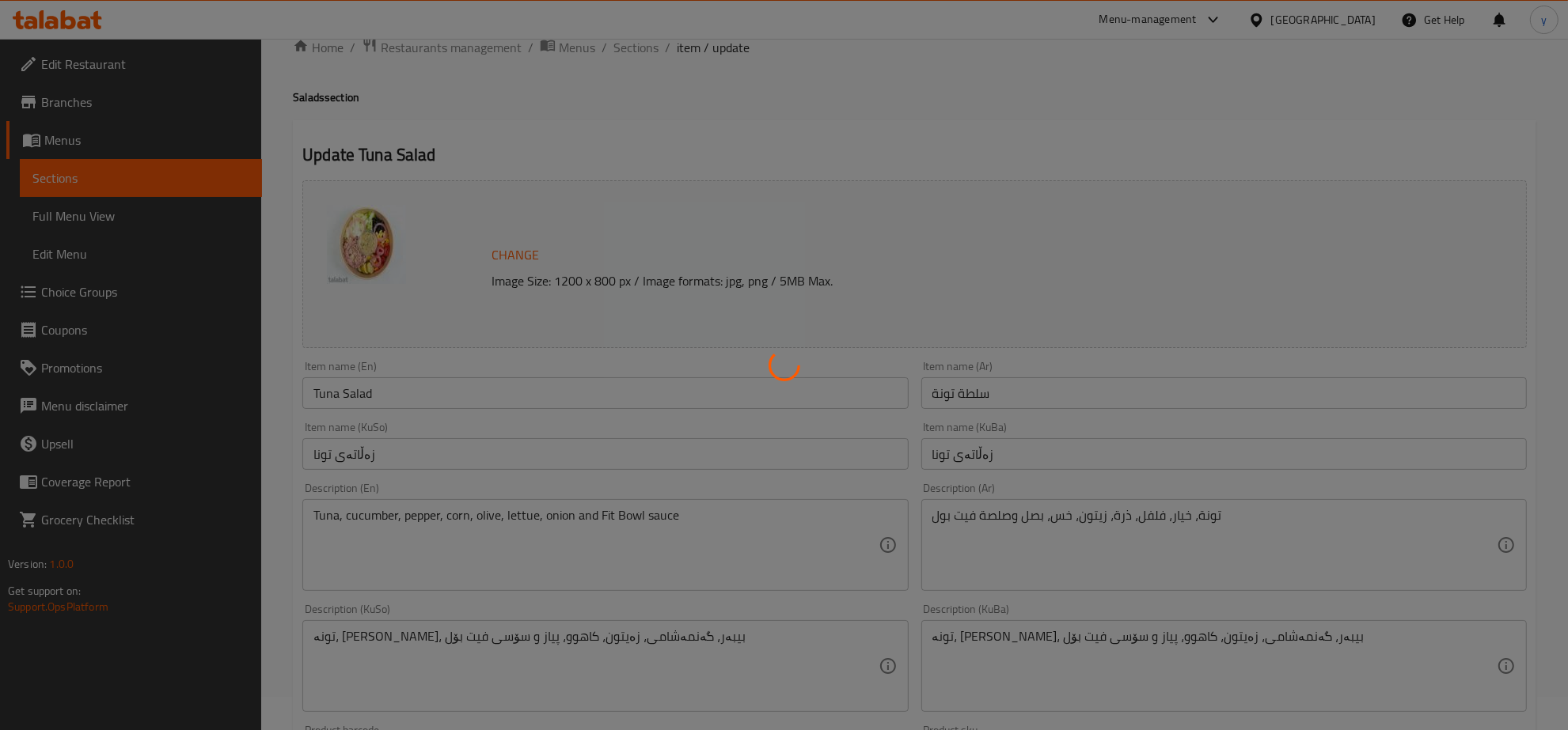
scroll to position [0, 0]
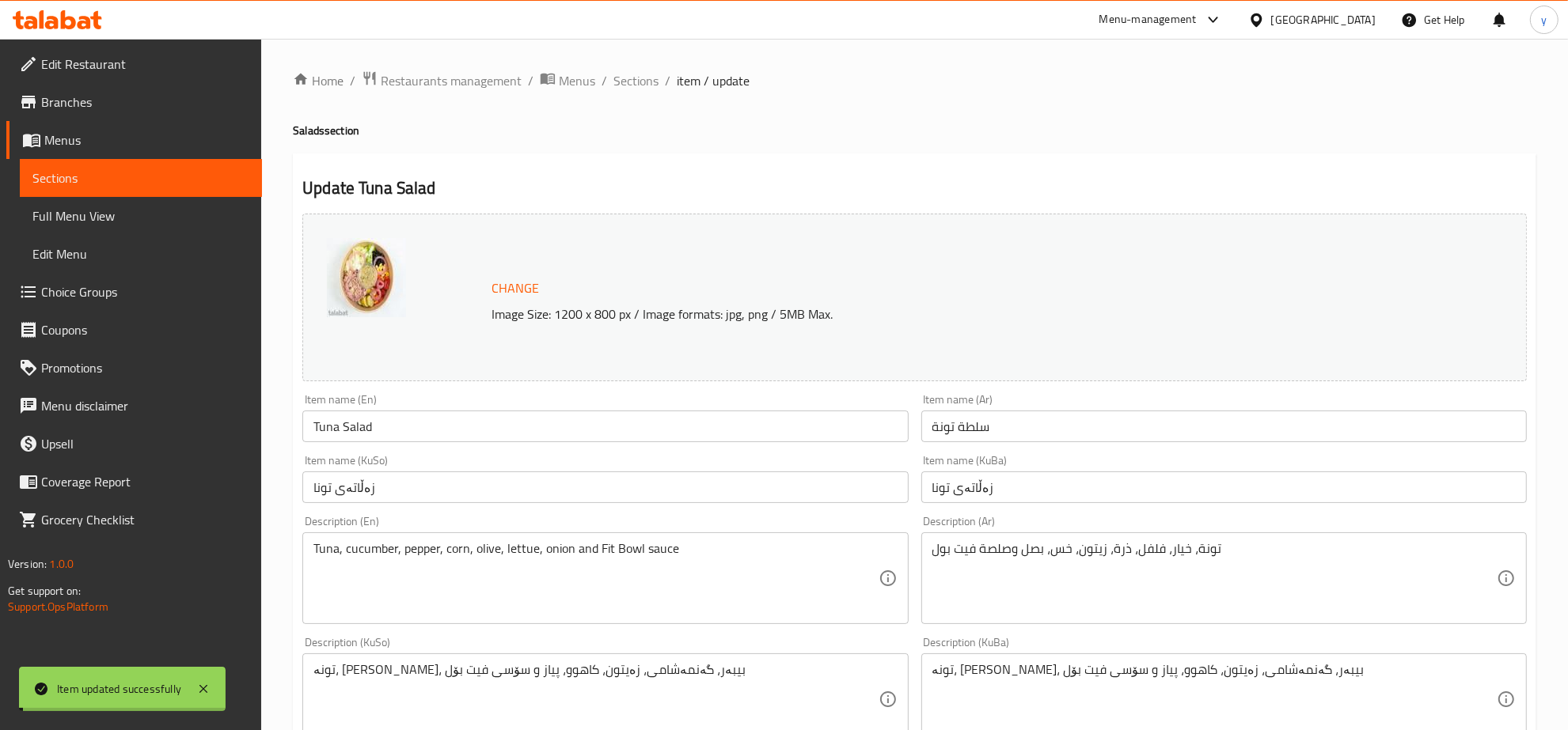
click at [623, 76] on span "Sections" at bounding box center [635, 80] width 45 height 19
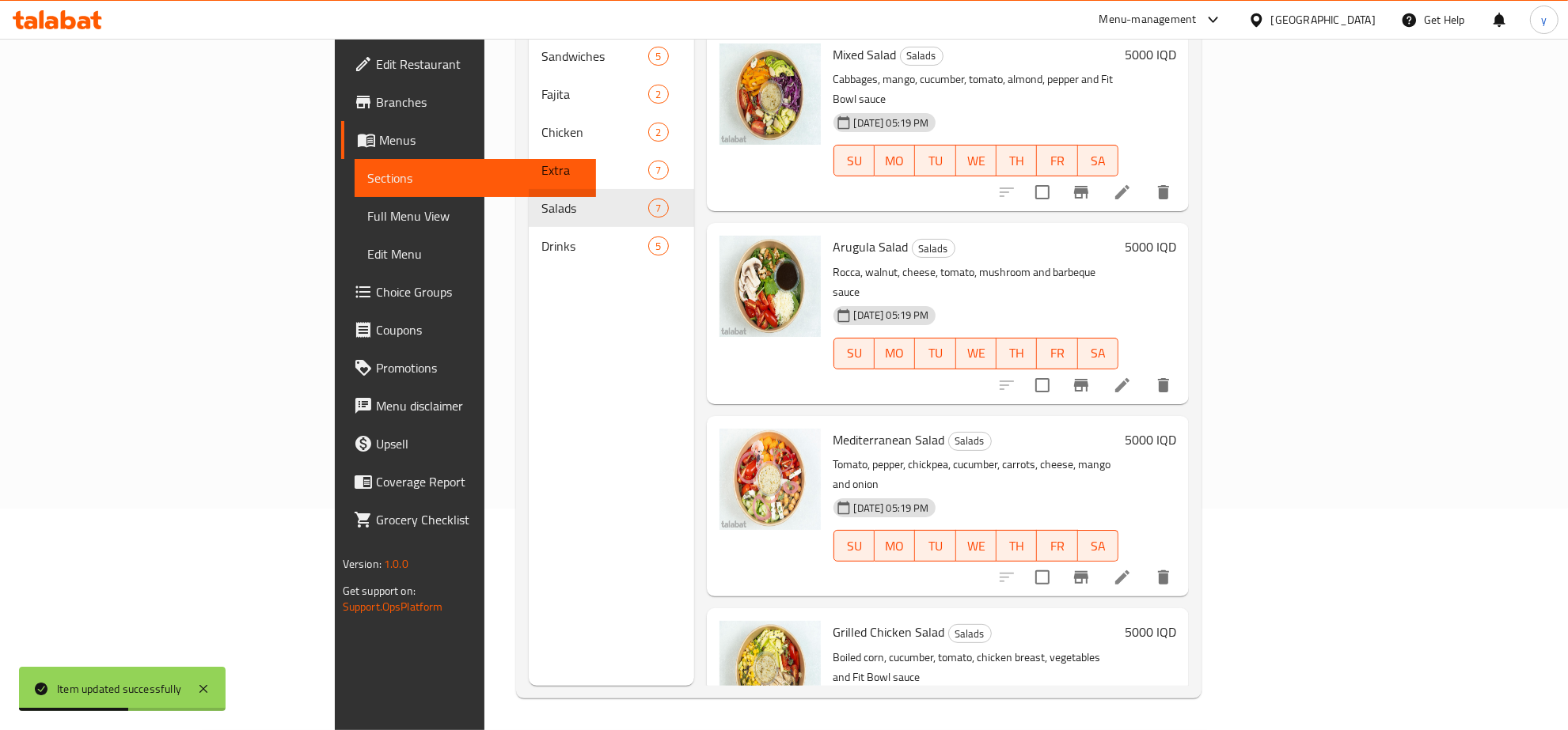
click at [376, 67] on span "Edit Restaurant" at bounding box center [480, 64] width 209 height 19
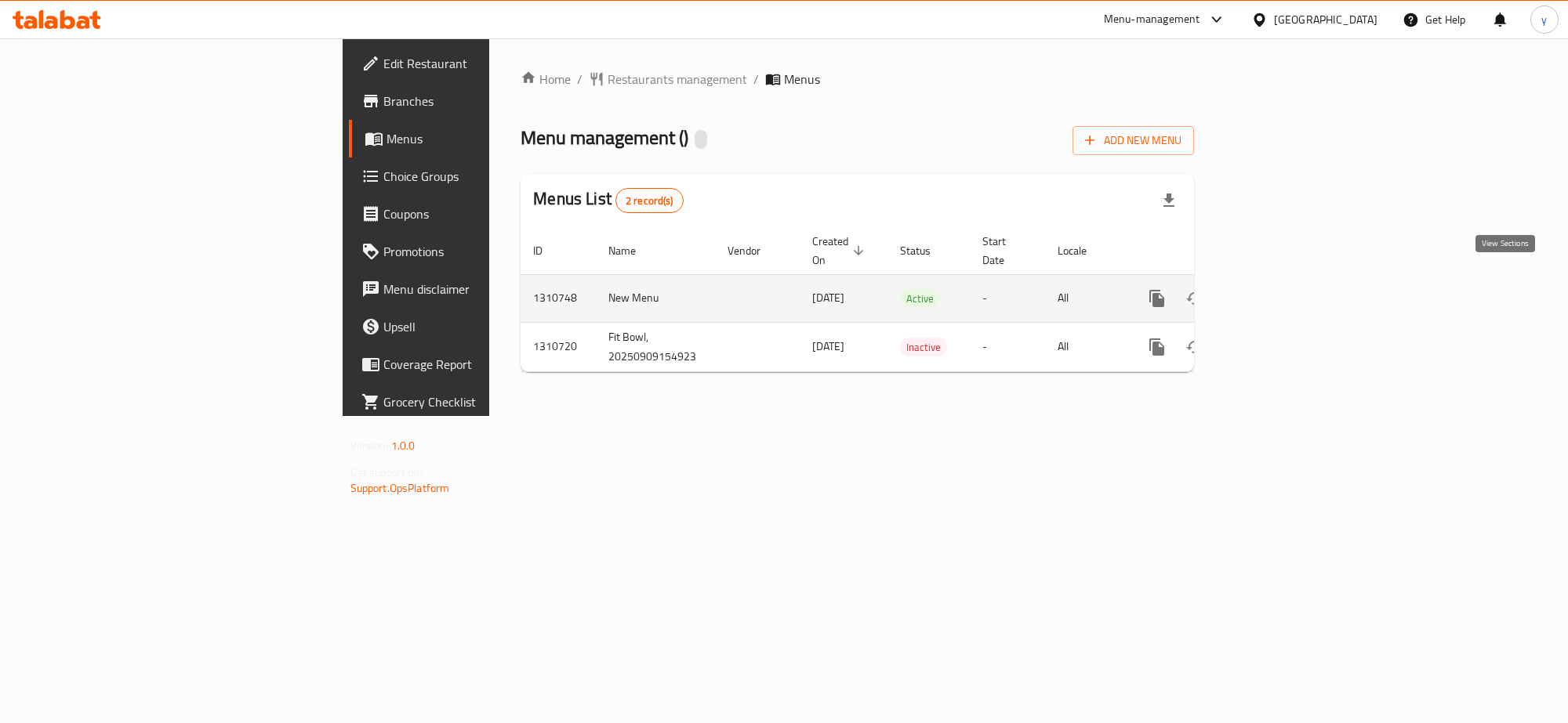
click at [1289, 279] on link "enhanced table" at bounding box center [1269, 298] width 38 height 38
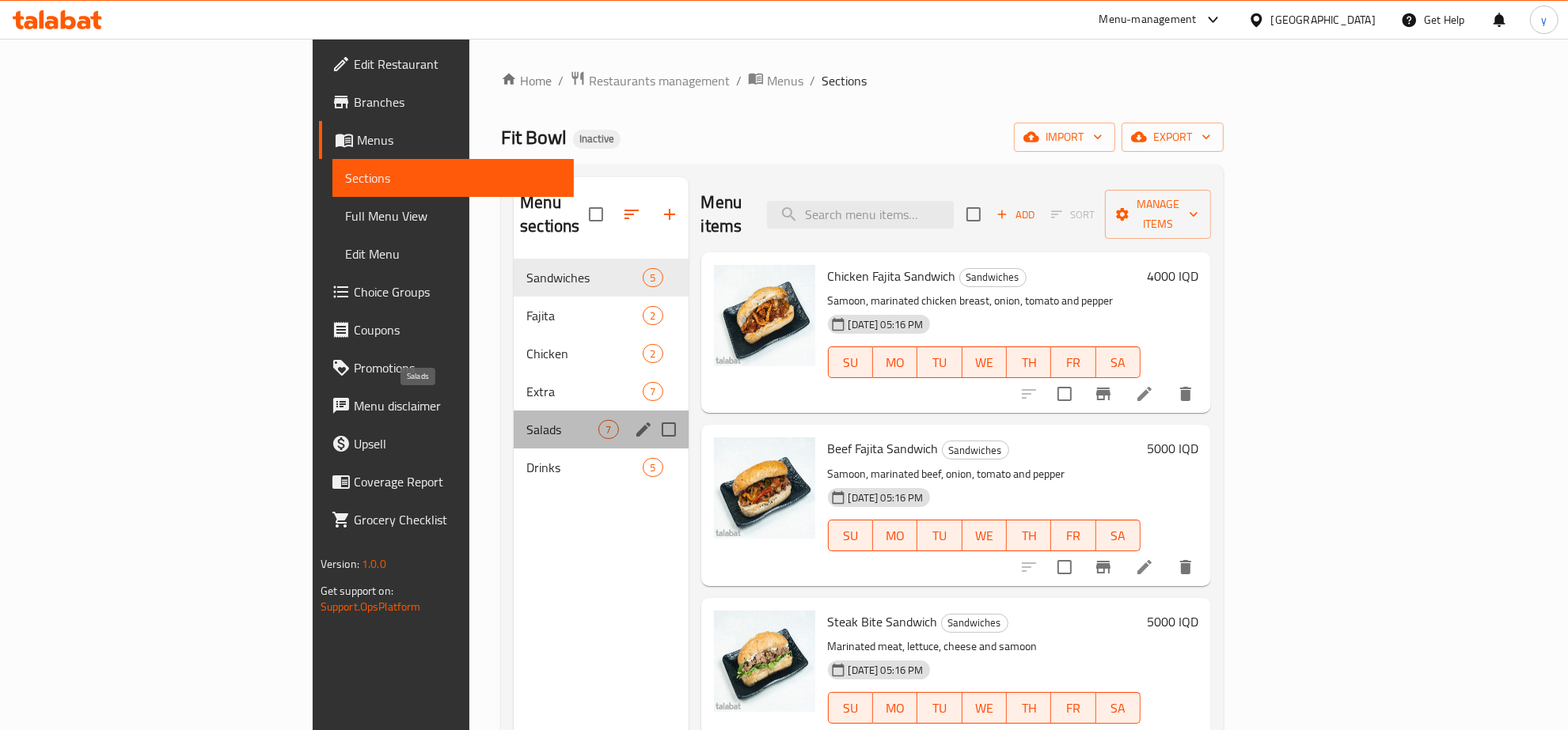
click at [526, 420] on span "Salads" at bounding box center [562, 429] width 72 height 19
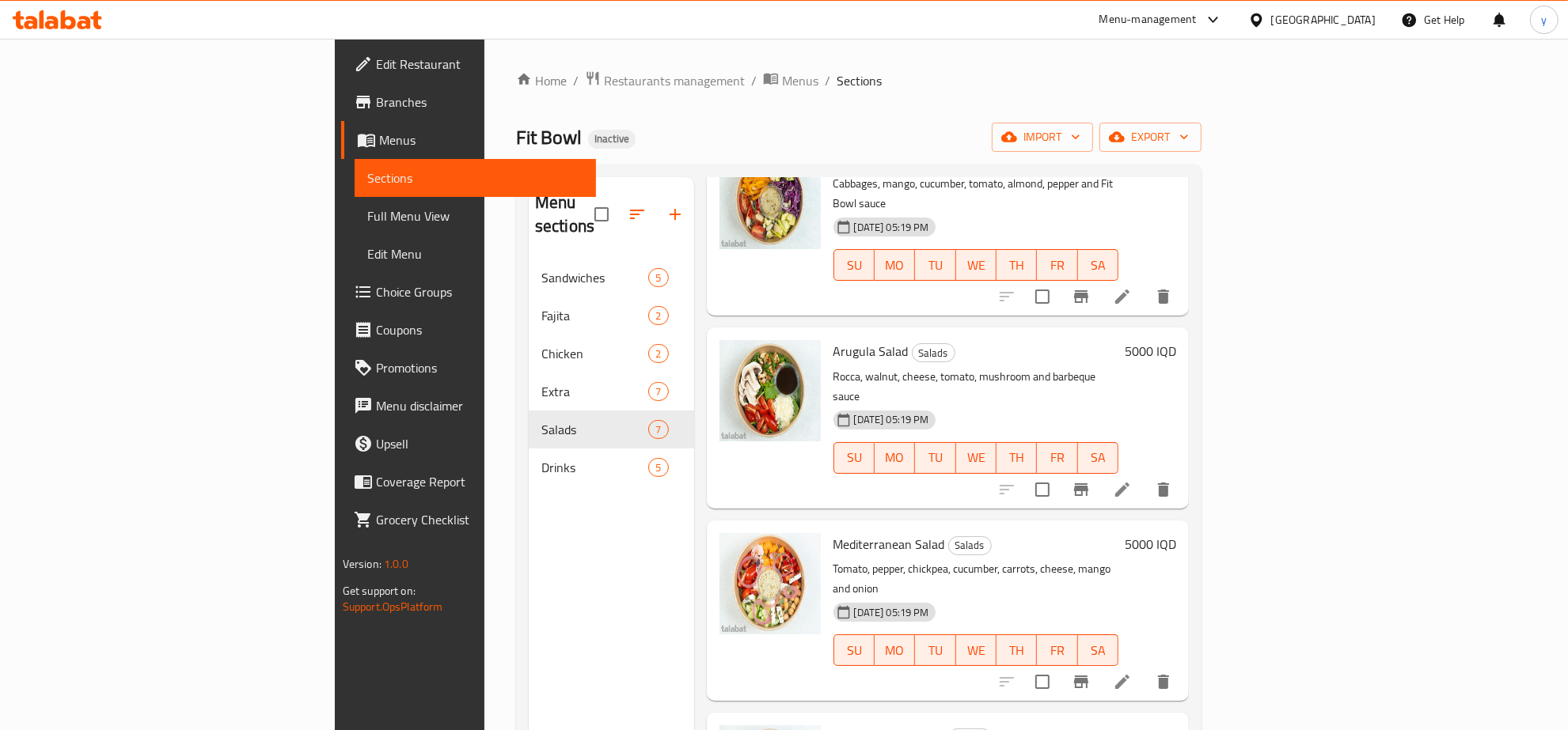
scroll to position [164, 0]
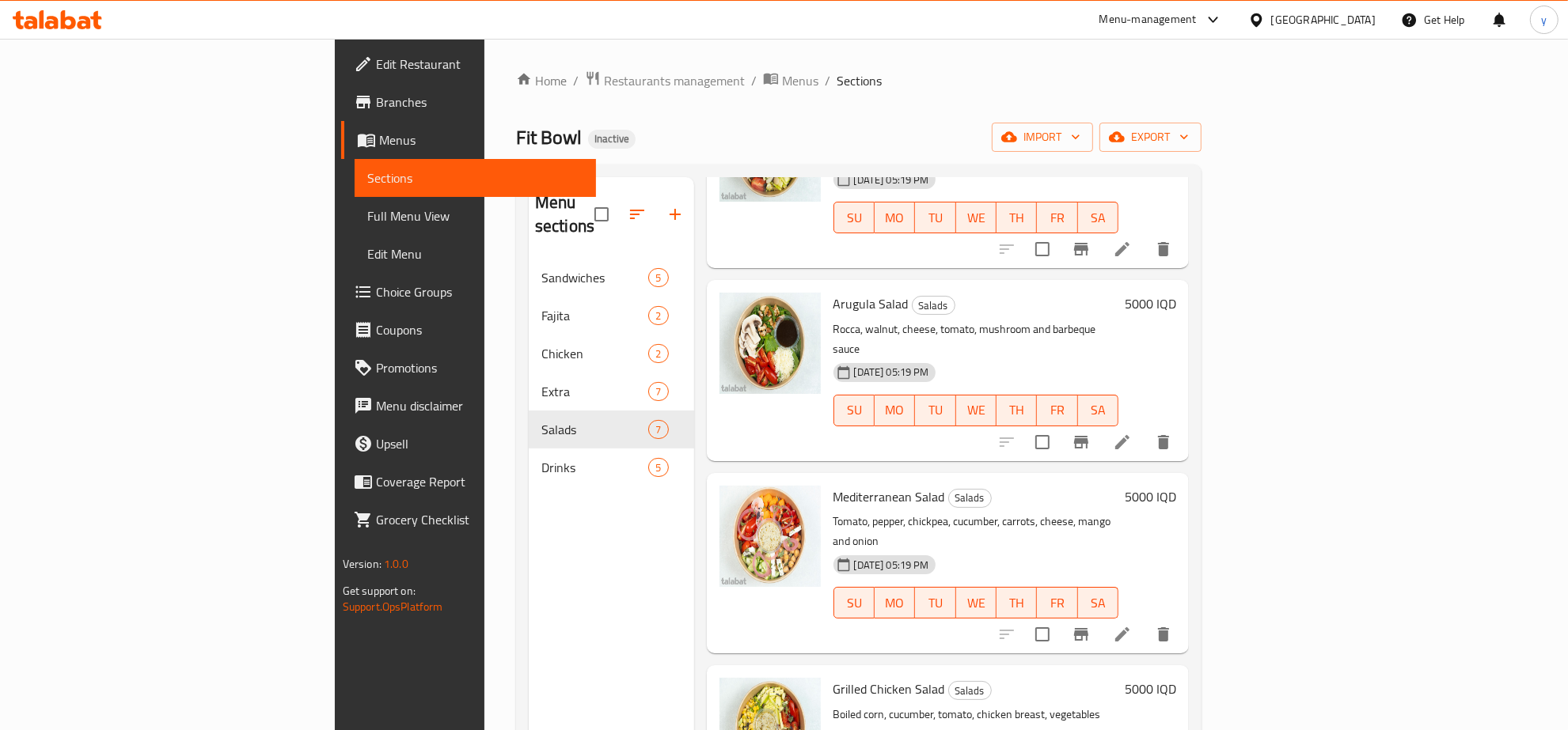
click at [1145, 620] on li at bounding box center [1123, 634] width 44 height 28
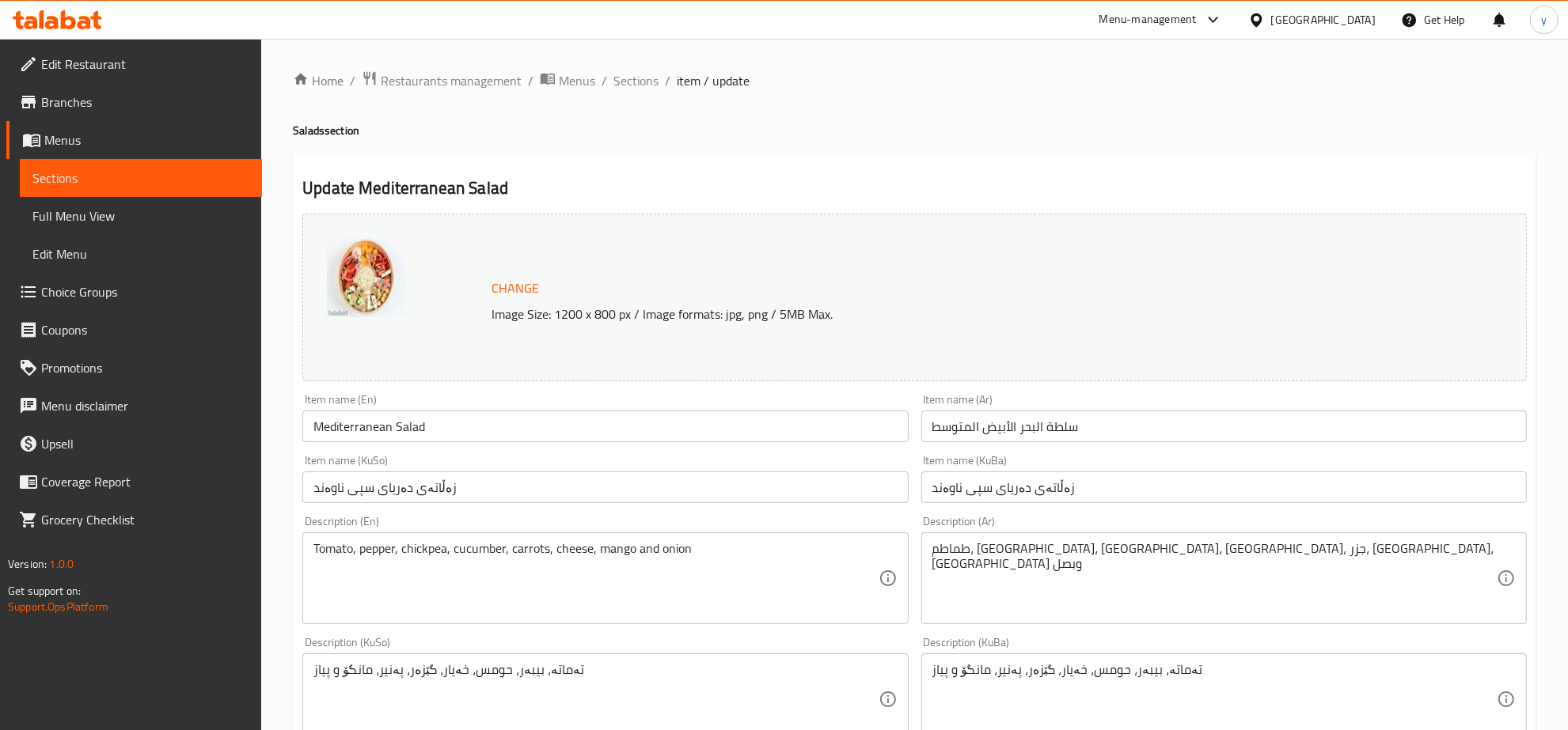
click at [1011, 428] on input "سلطة البحر الأبيض المتوسط" at bounding box center [1224, 427] width 605 height 32
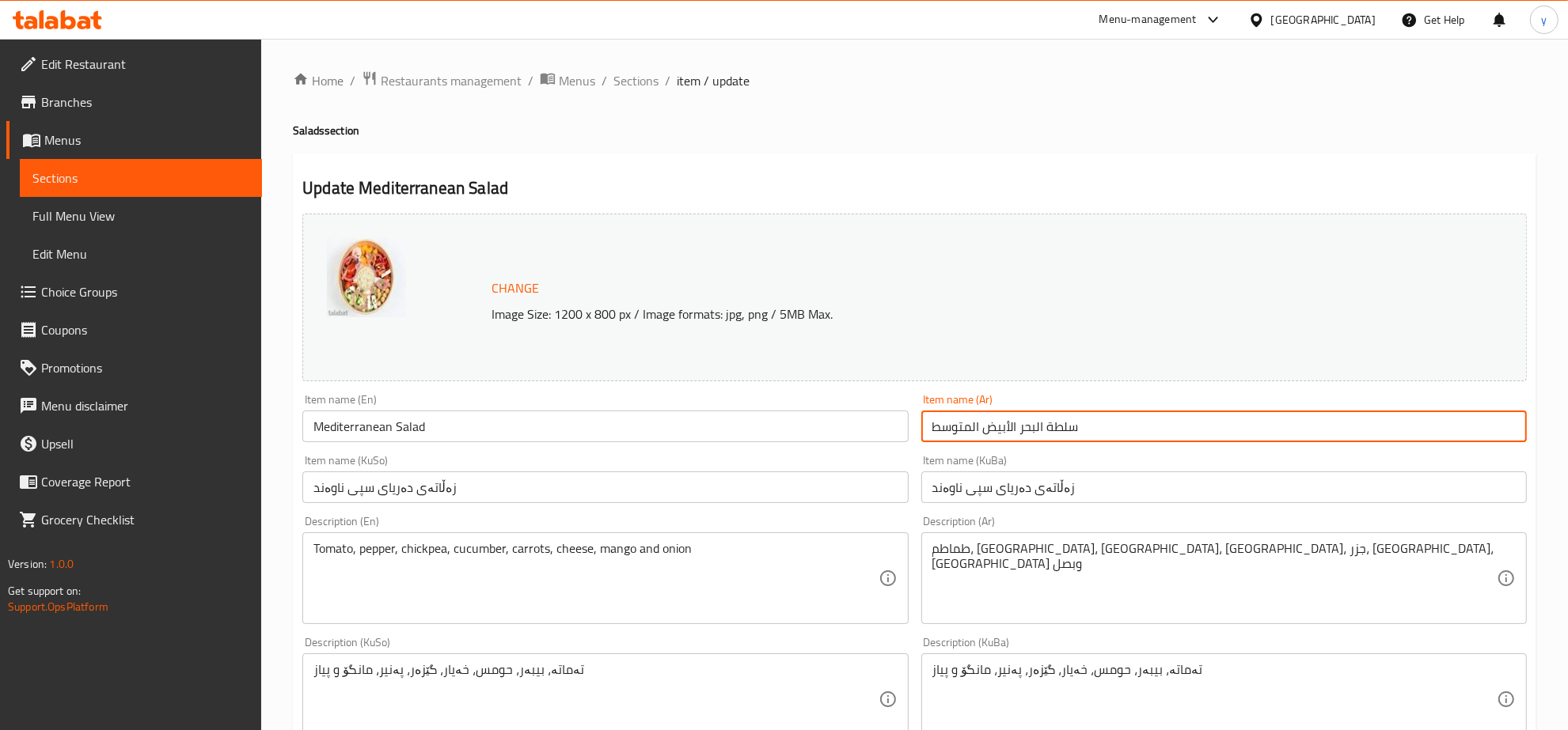
click at [1106, 483] on input "زەڵاتەی دەریای سپی ناوەند" at bounding box center [1224, 487] width 605 height 32
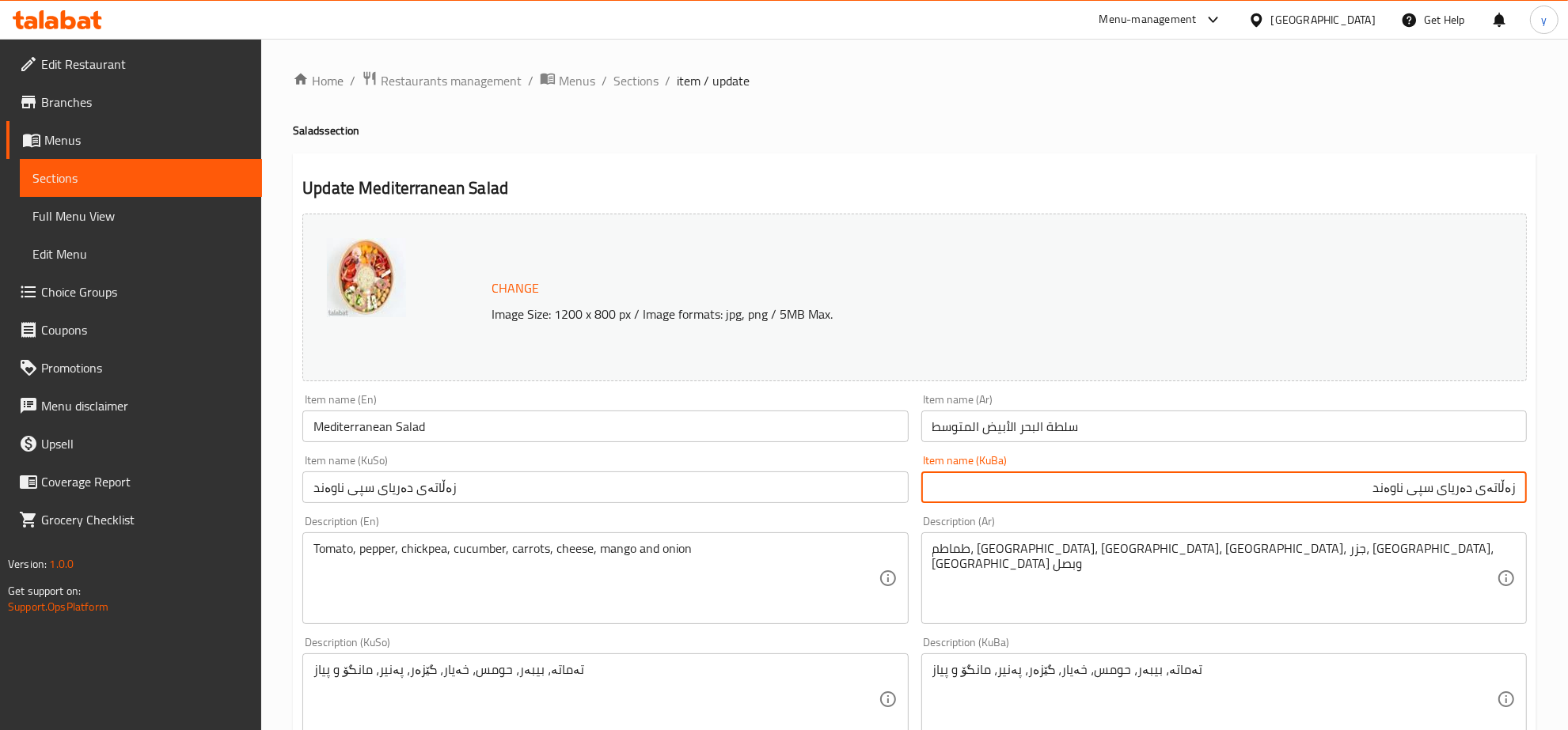
click at [1166, 434] on input "سلطة البحر الأبيض المتوسط" at bounding box center [1224, 427] width 605 height 32
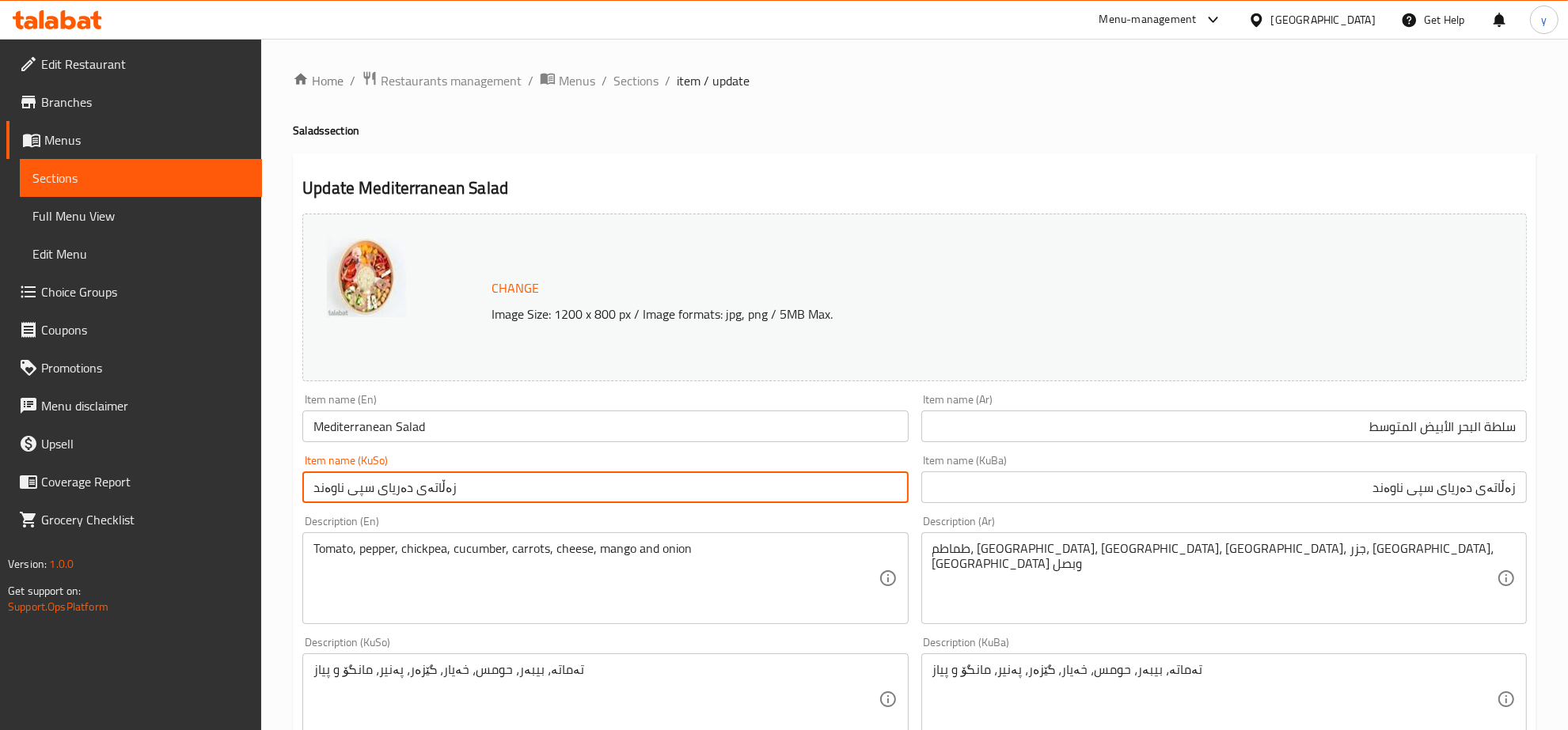
click at [754, 483] on input "زەڵاتەی دەریای سپی ناوەند" at bounding box center [605, 487] width 605 height 32
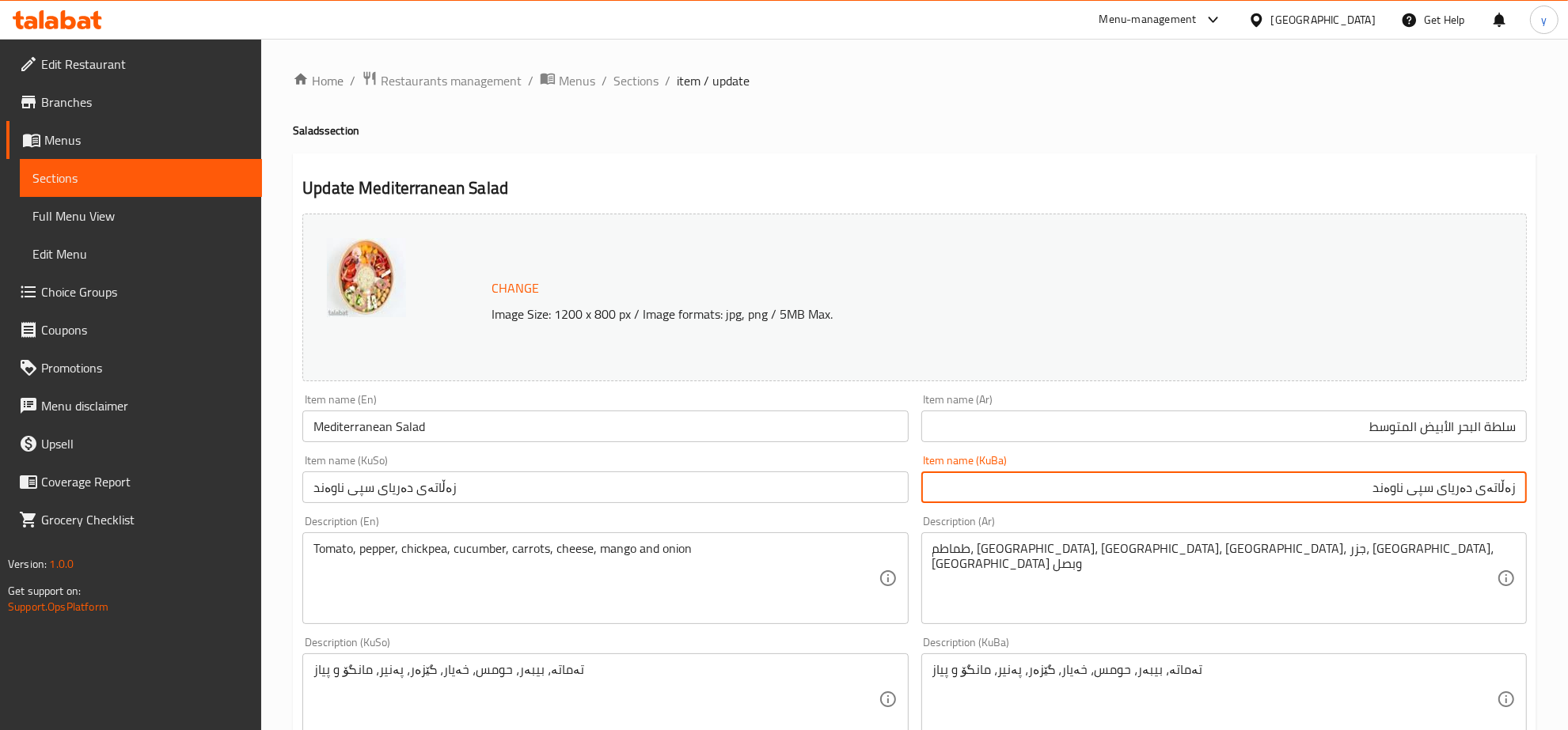
click at [1406, 481] on input "زەڵاتەی دەریای سپی ناوەند" at bounding box center [1224, 487] width 605 height 32
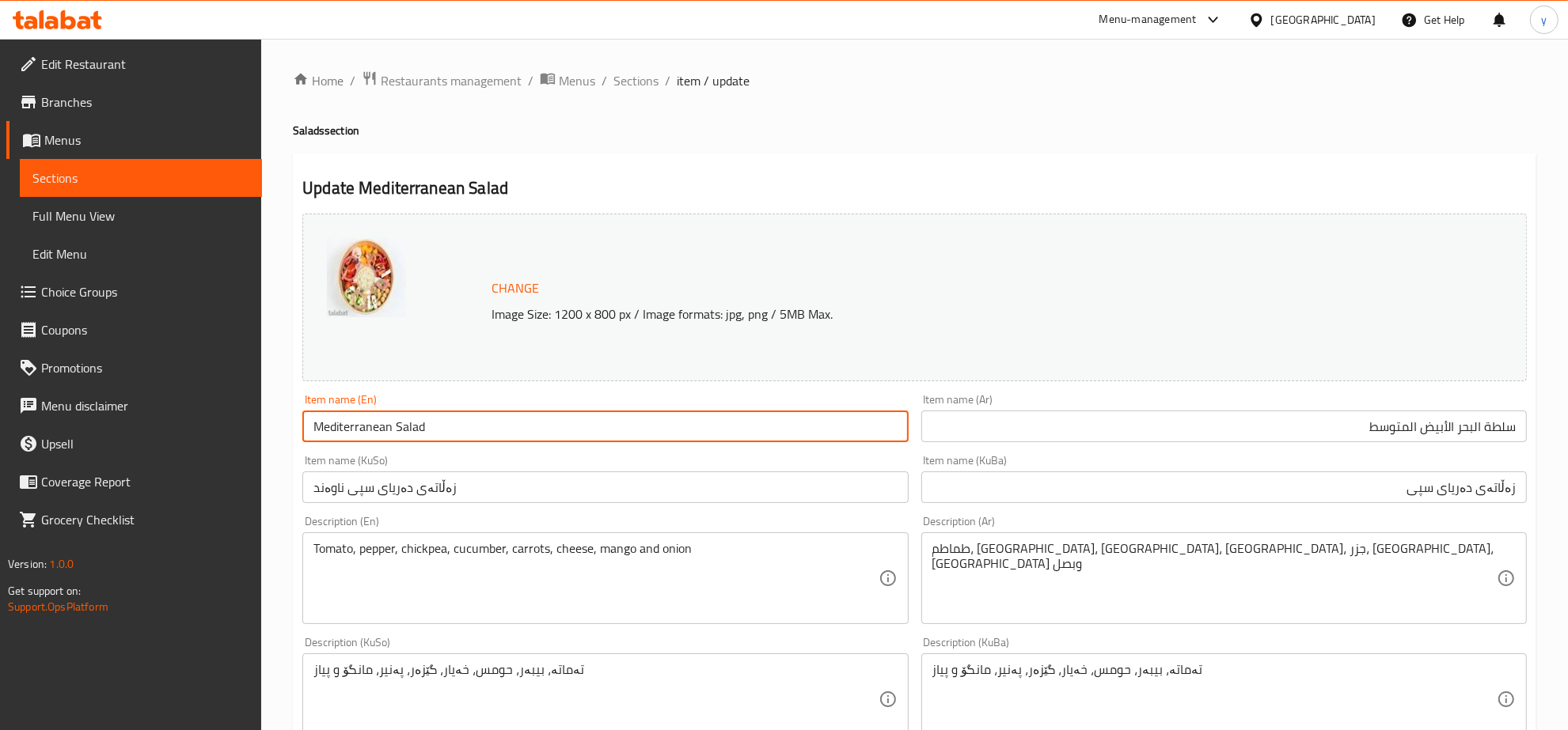
click at [390, 424] on input "Mediterranean Salad" at bounding box center [605, 427] width 605 height 32
click at [1347, 494] on input "زەڵاتەی دەریای سپی" at bounding box center [1224, 487] width 605 height 32
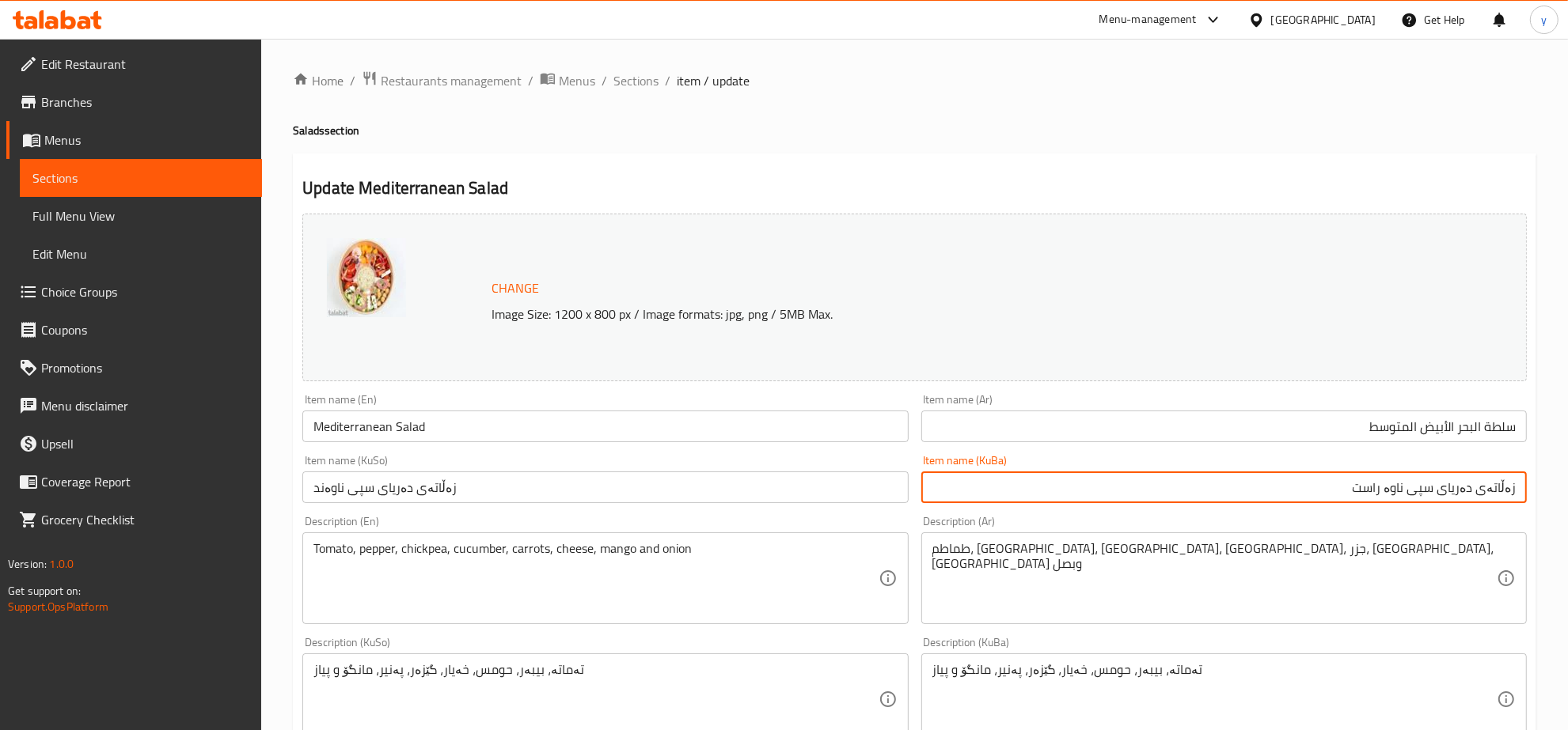
click at [1395, 484] on input "زەڵاتەی دەریای سپی ناوە راست" at bounding box center [1224, 487] width 605 height 32
drag, startPoint x: 1334, startPoint y: 489, endPoint x: 1581, endPoint y: 476, distance: 247.3
click at [1568, 476] on html "​ Menu-management Iraq Get Help y Edit Restaurant Branches Menus Sections Full …" at bounding box center [784, 365] width 1568 height 730
type input "زەڵاتەی دەریای سپی ناوە راست"
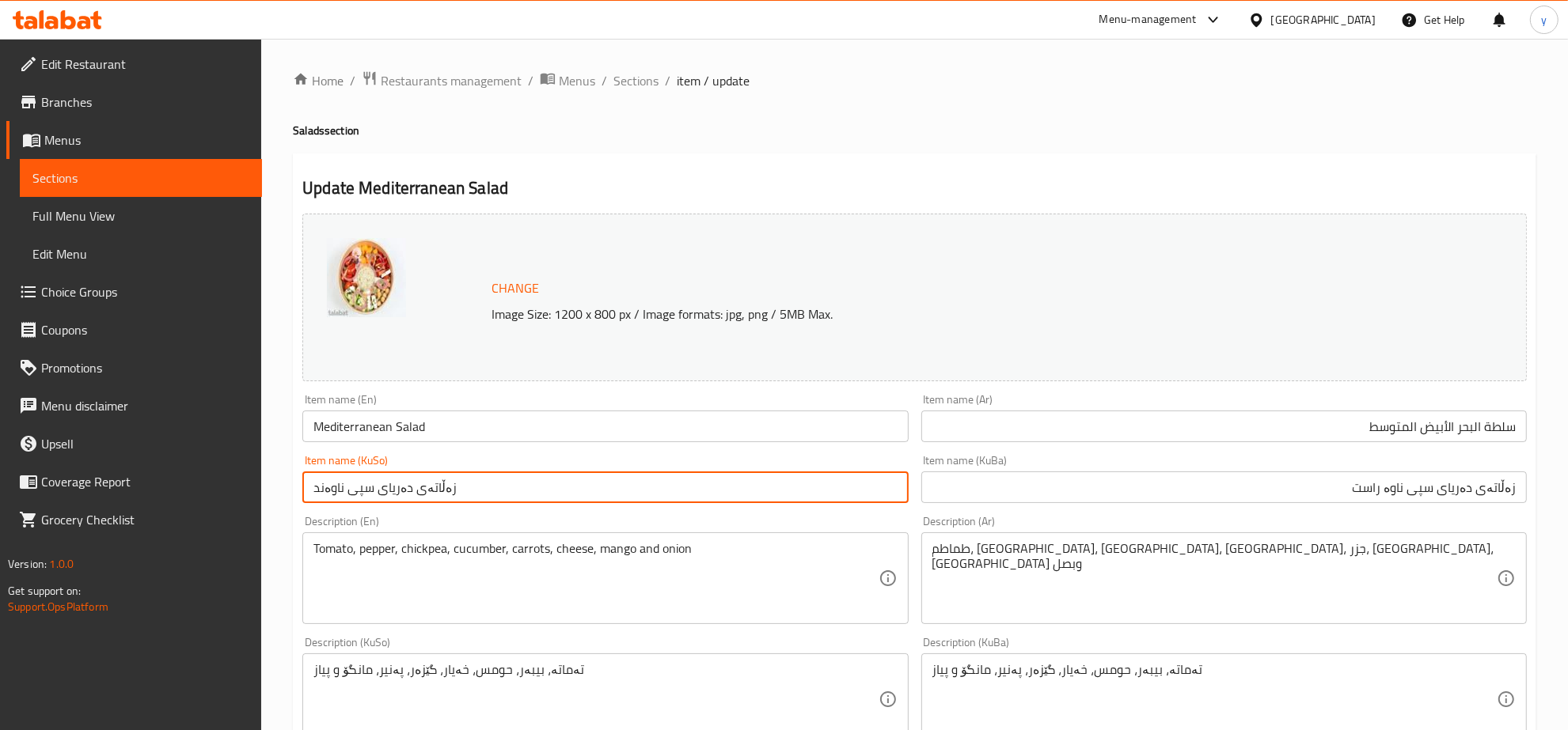
click at [650, 493] on input "زەڵاتەی دەریای سپی ناوەند" at bounding box center [605, 487] width 605 height 32
paste input "راست"
type input "زەڵاتەی دەریای سپی ناوە راست"
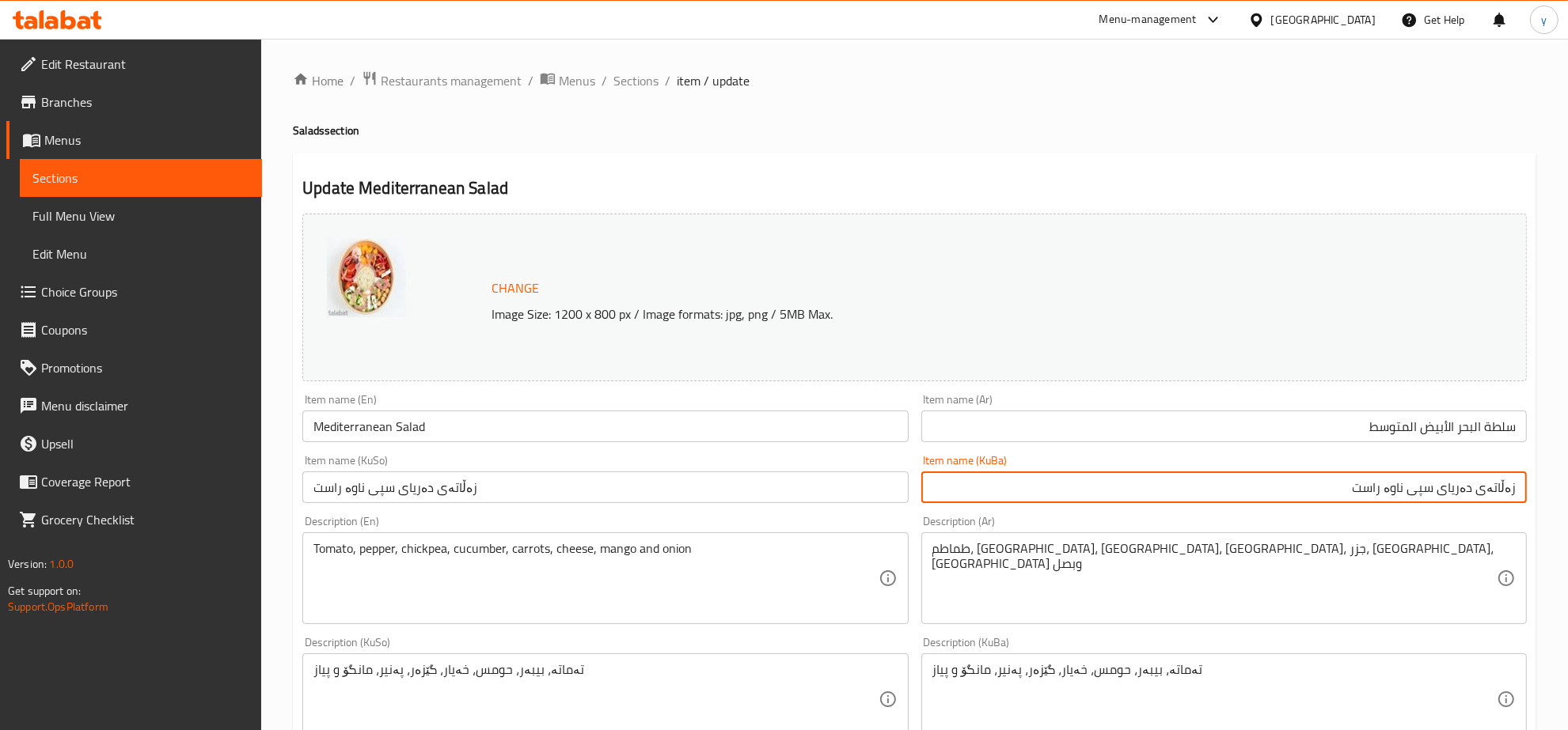
drag, startPoint x: 1398, startPoint y: 488, endPoint x: 1385, endPoint y: 488, distance: 13.0
click at [1385, 488] on input "زەڵاتەی دەریای سپی ناوە راست" at bounding box center [1224, 487] width 605 height 32
click at [1322, 497] on input "زەڵاتەی دەریای سپی ناوە راست" at bounding box center [1224, 487] width 605 height 32
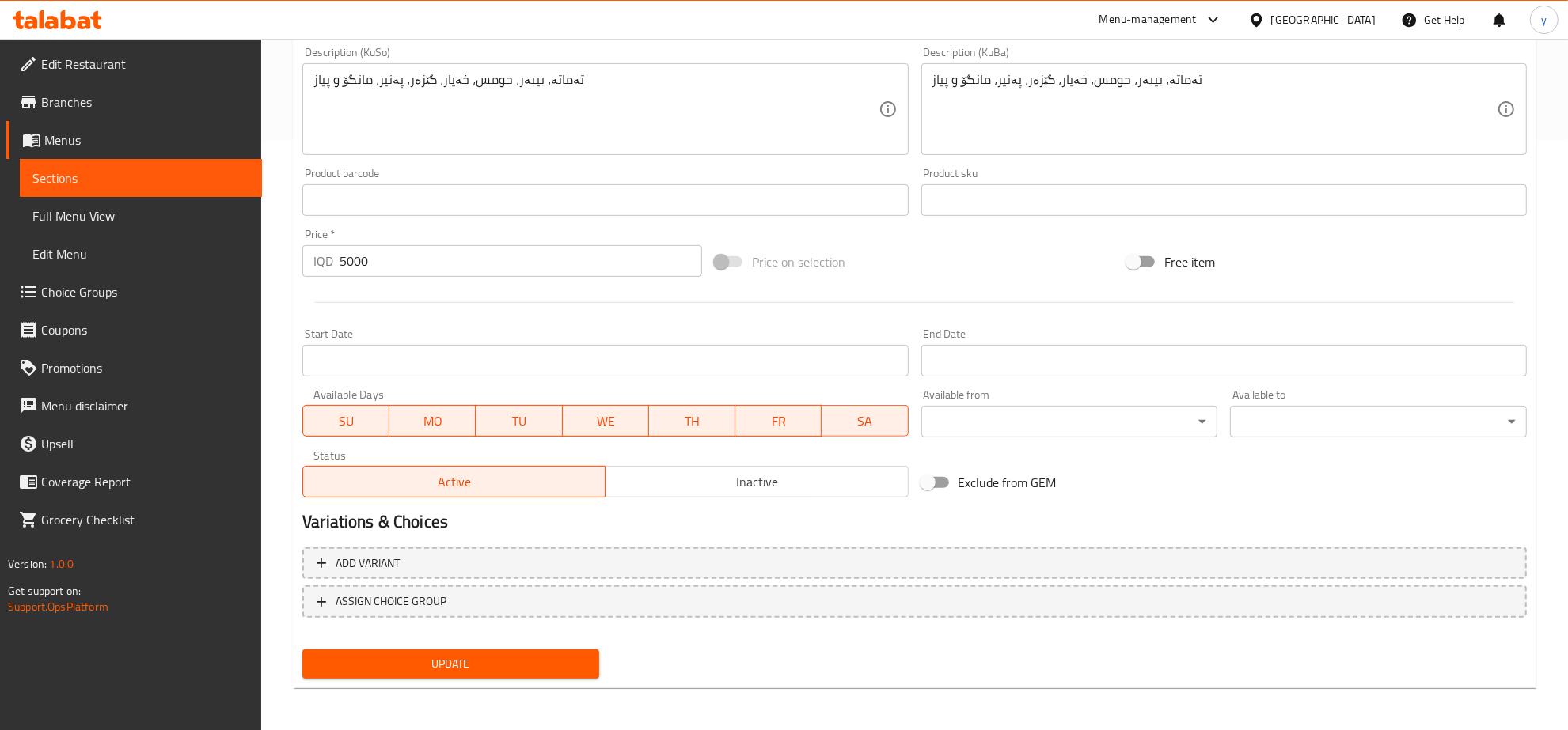
click at [495, 670] on span "Update" at bounding box center [451, 663] width 272 height 20
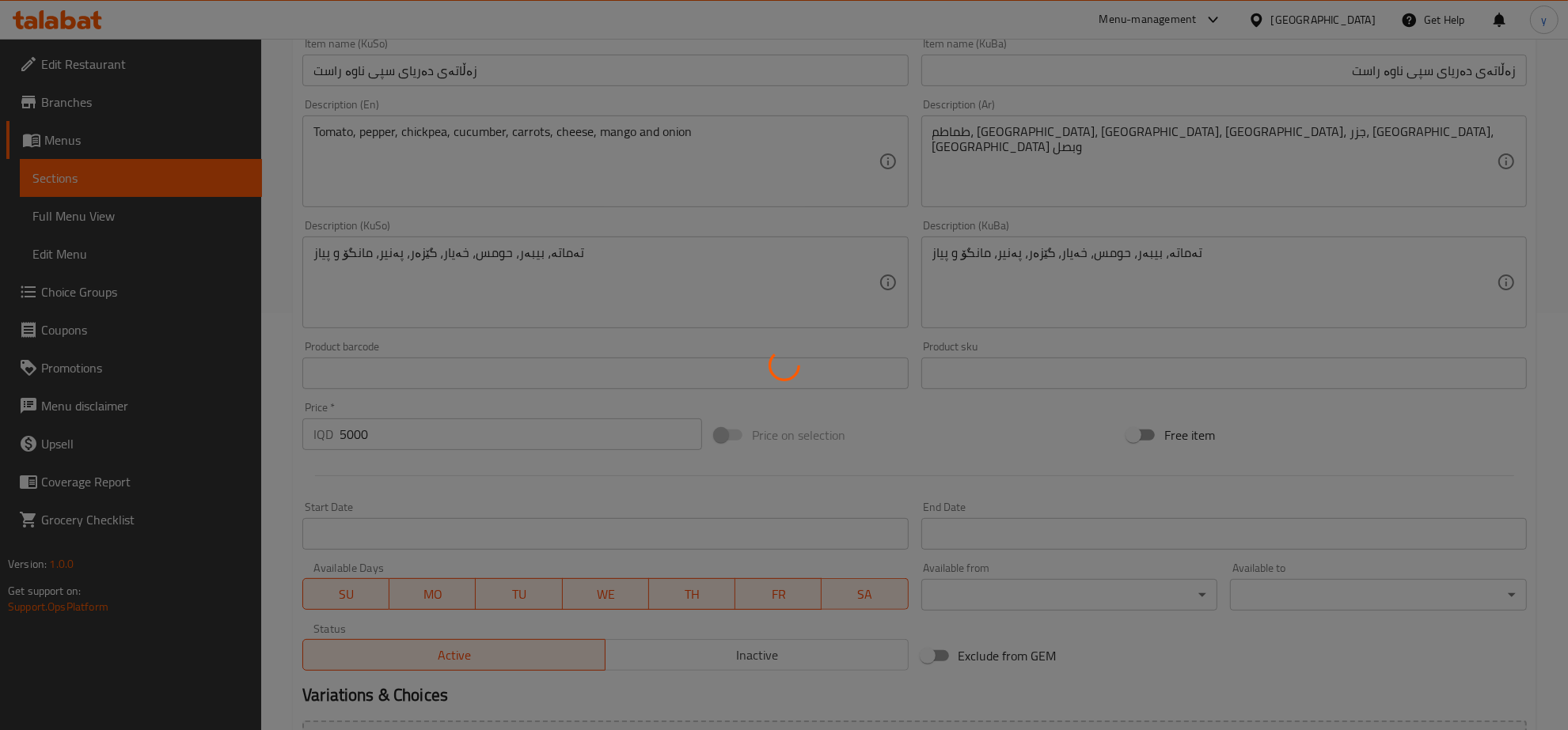
scroll to position [96, 0]
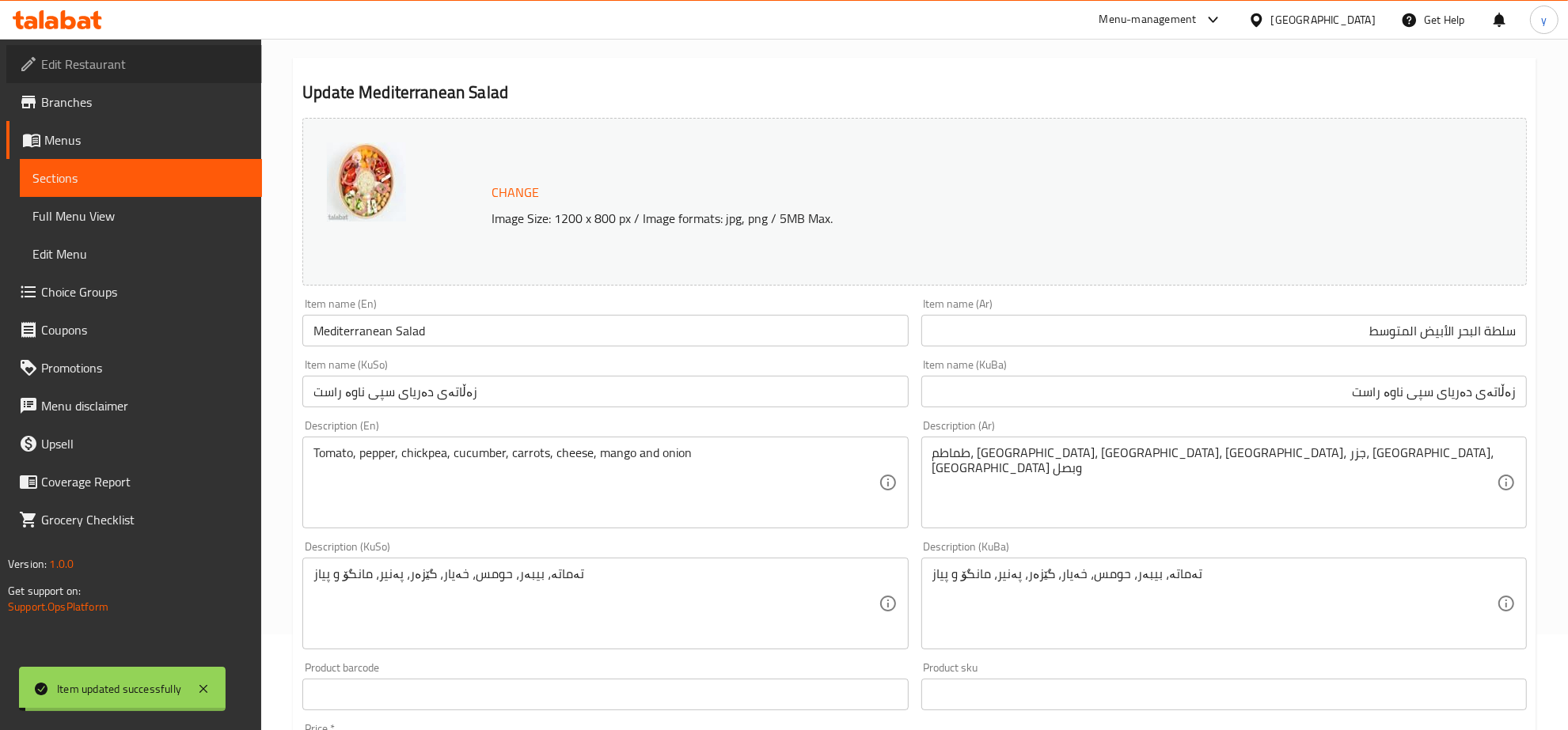
click at [129, 55] on span "Edit Restaurant" at bounding box center [145, 64] width 209 height 19
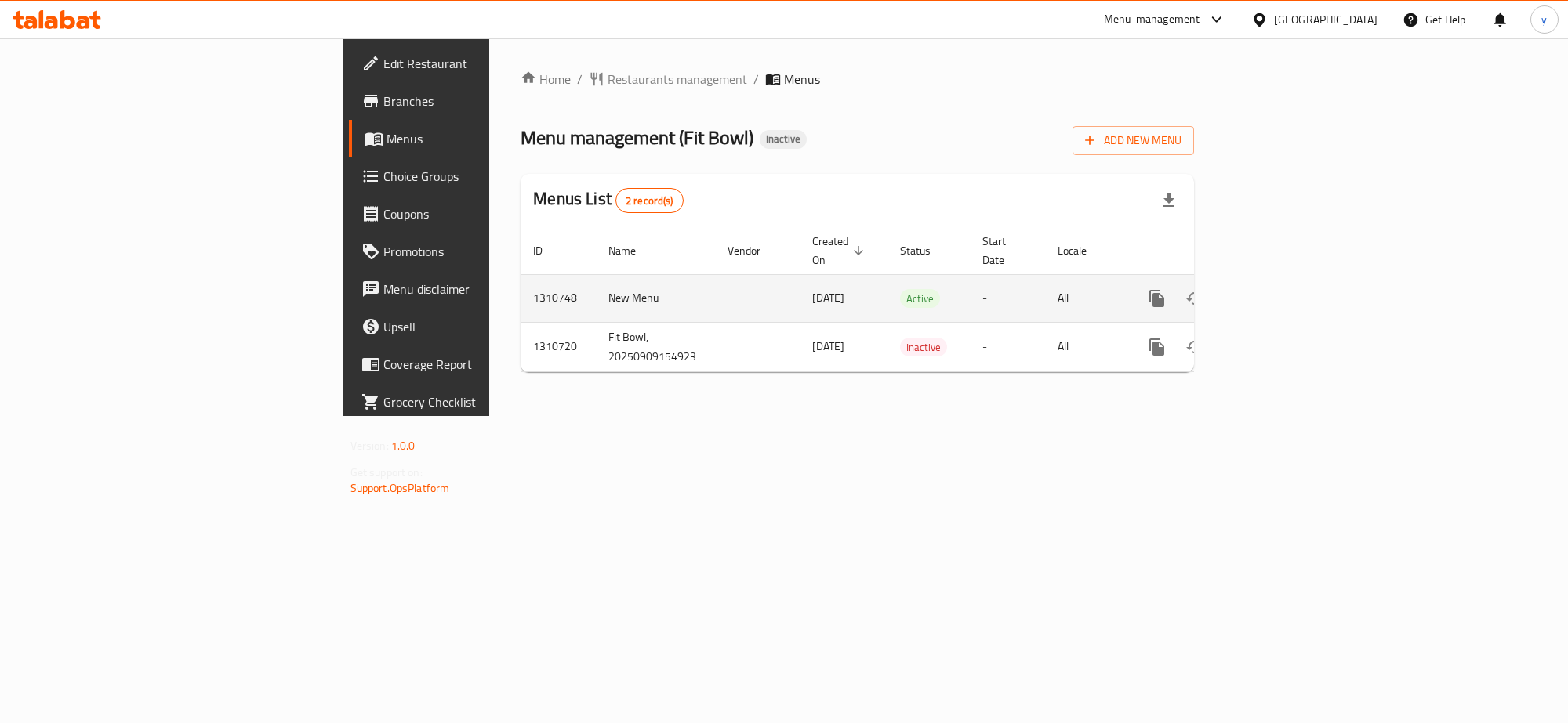
click at [1289, 279] on link "enhanced table" at bounding box center [1269, 298] width 38 height 38
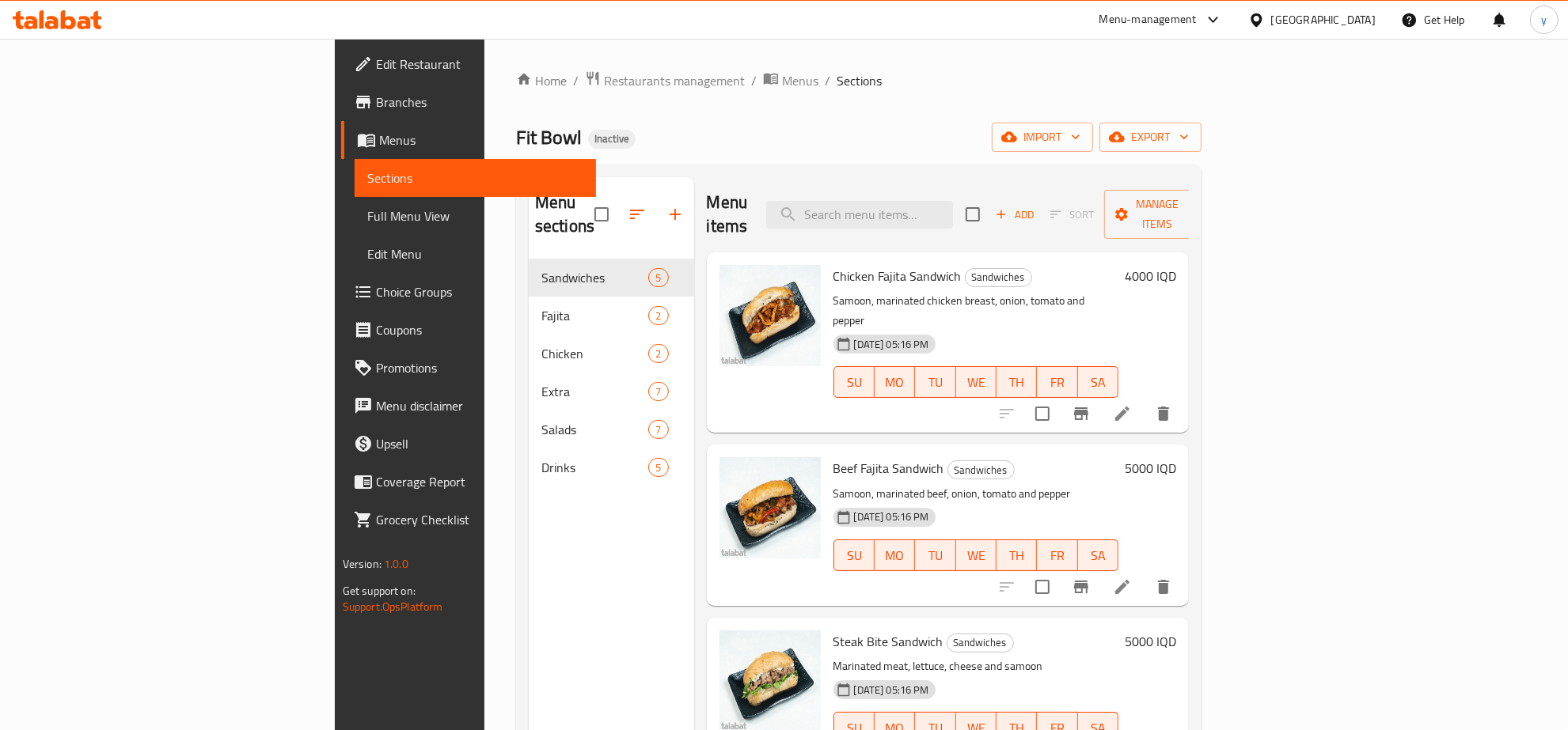
click at [367, 222] on span "Full Menu View" at bounding box center [476, 216] width 217 height 19
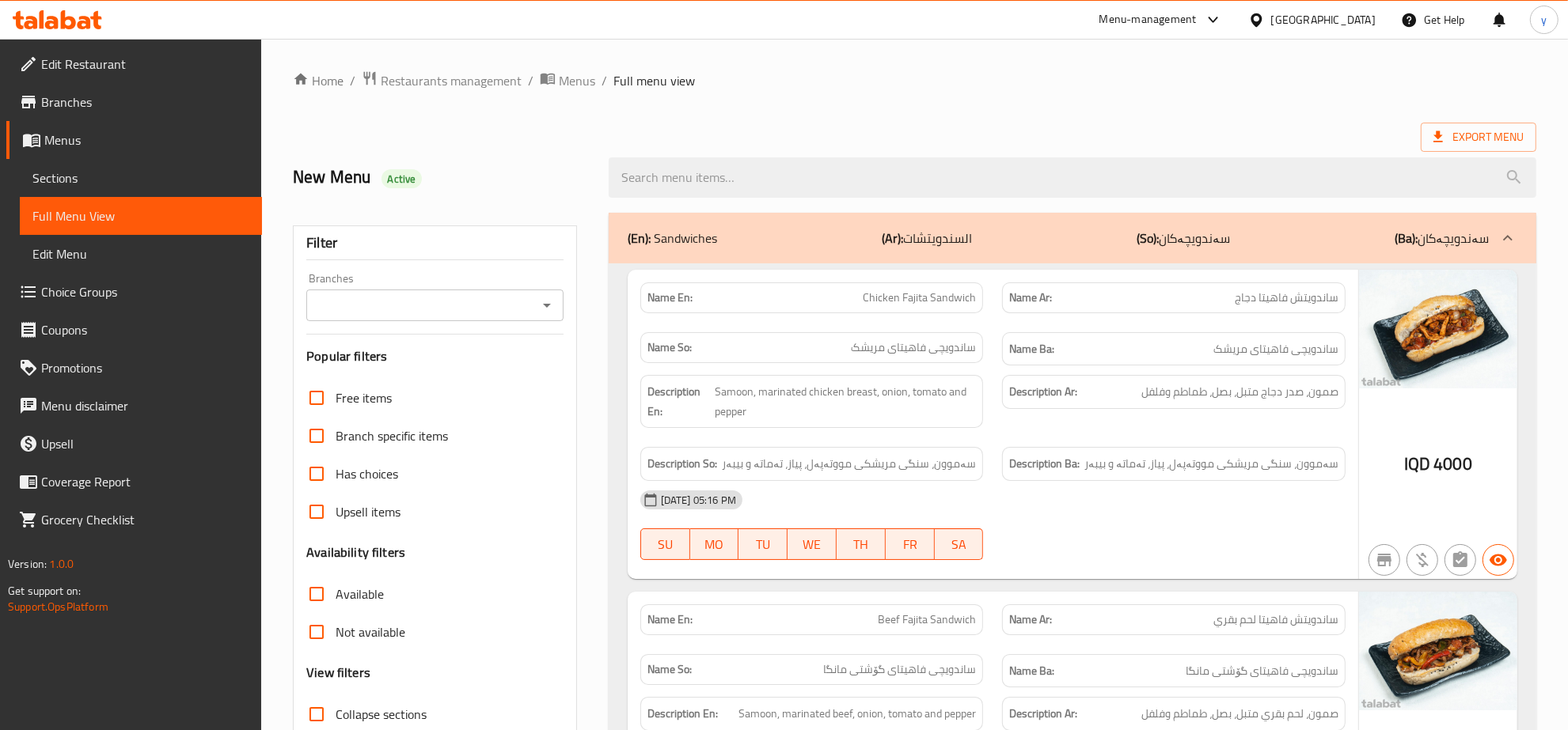
click at [551, 305] on icon "Open" at bounding box center [547, 305] width 19 height 19
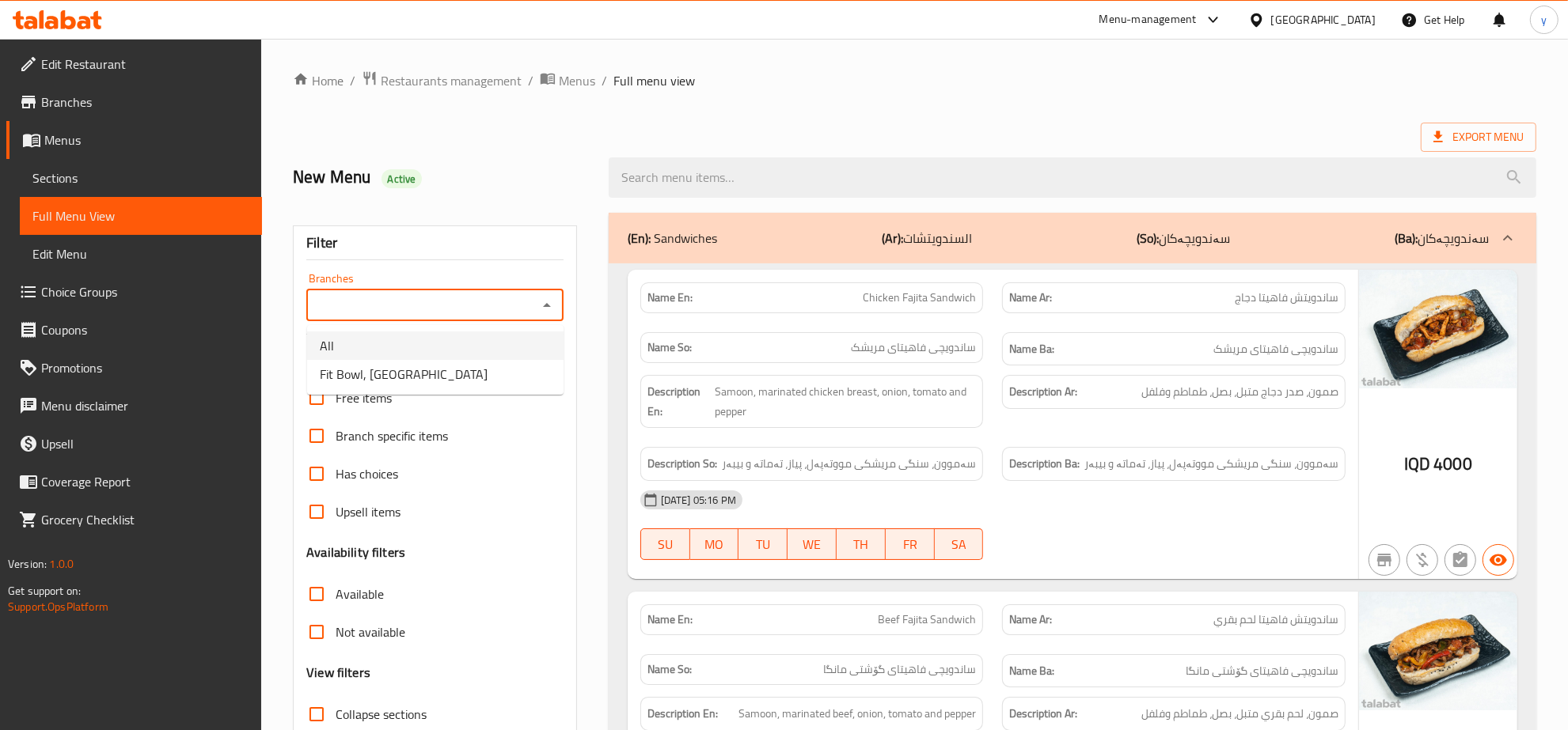
click at [443, 370] on li "Fit Bowl, [GEOGRAPHIC_DATA]" at bounding box center [435, 374] width 256 height 28
type input "Fit Bowl, [GEOGRAPHIC_DATA]"
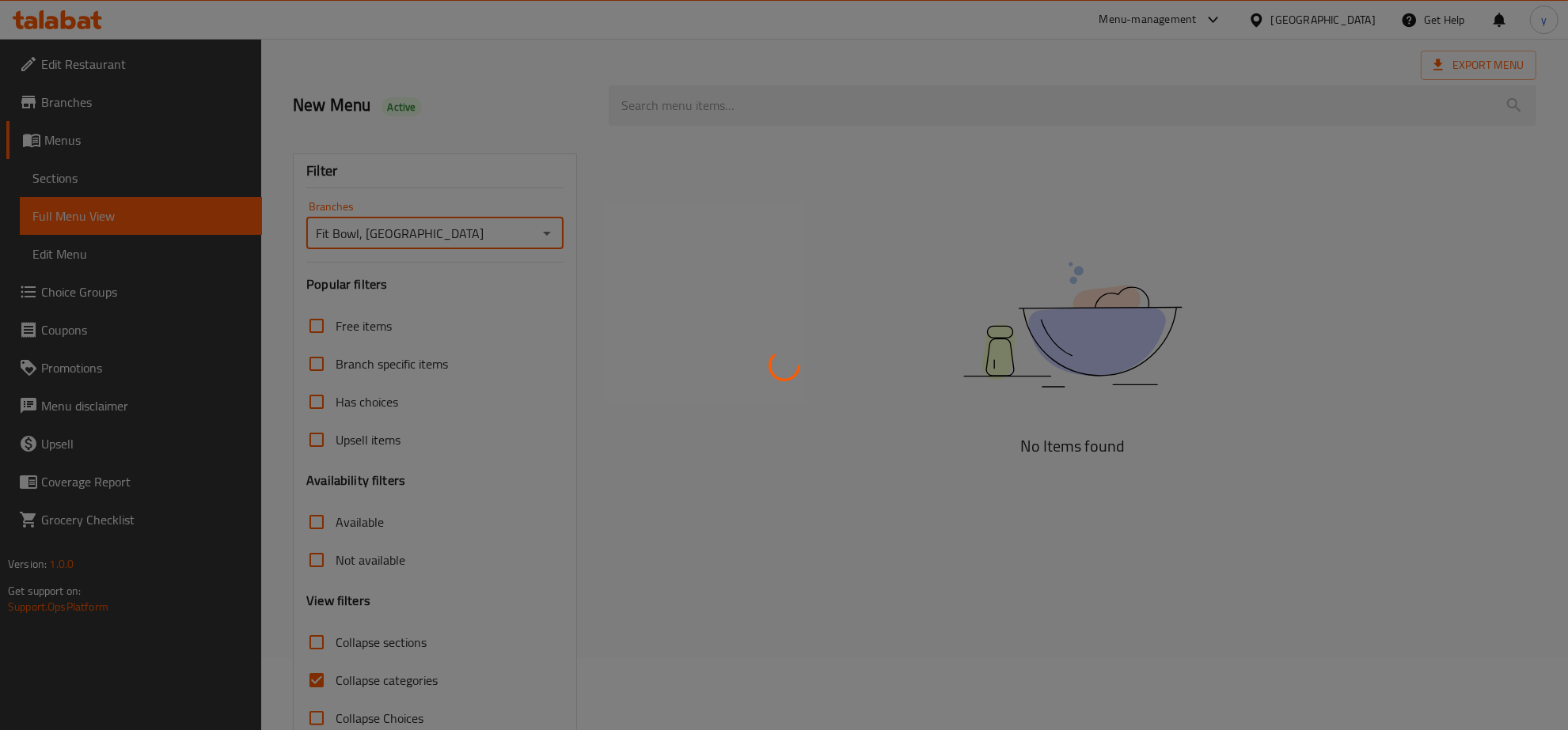
scroll to position [112, 0]
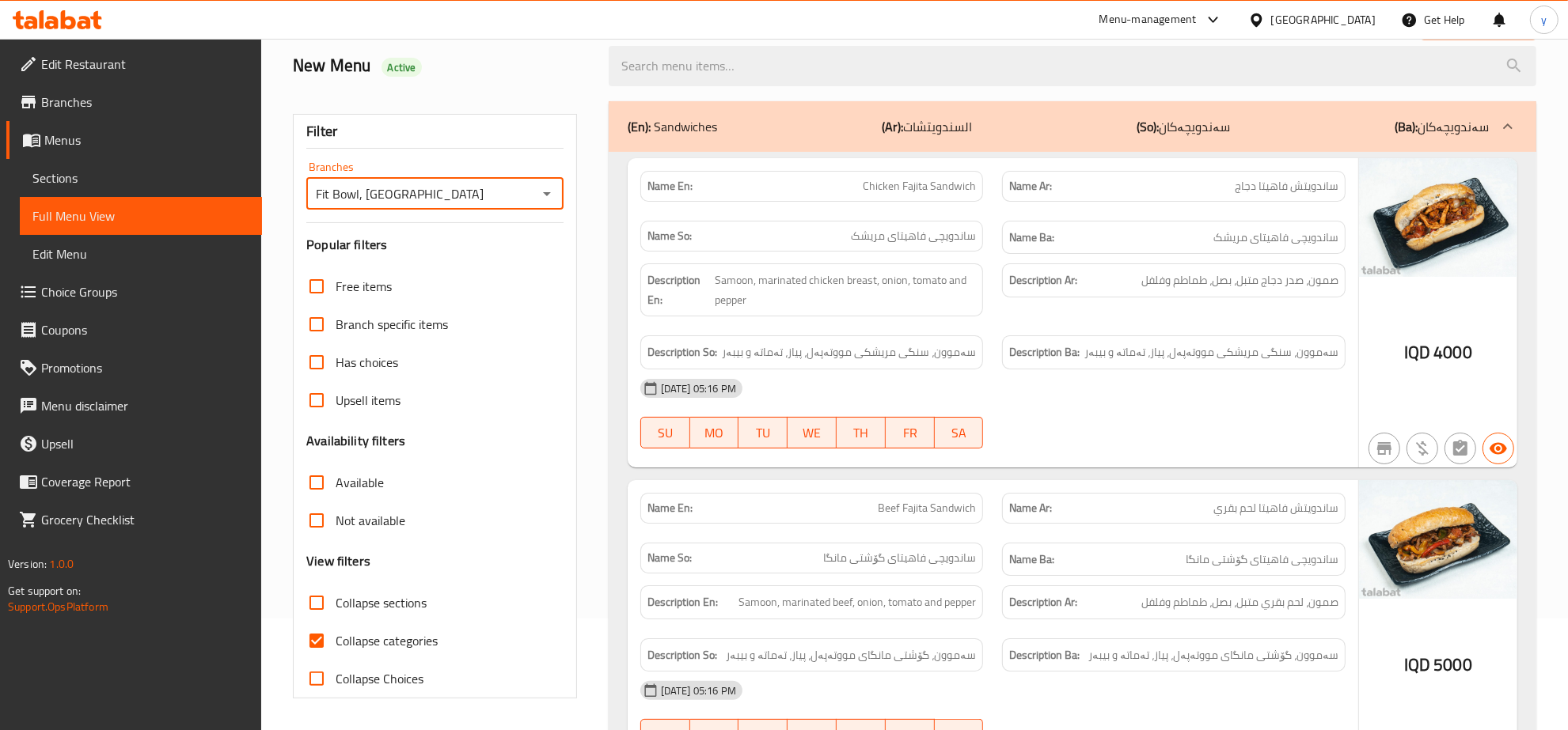
click at [320, 642] on input "Collapse categories" at bounding box center [316, 640] width 38 height 38
checkbox input "false"
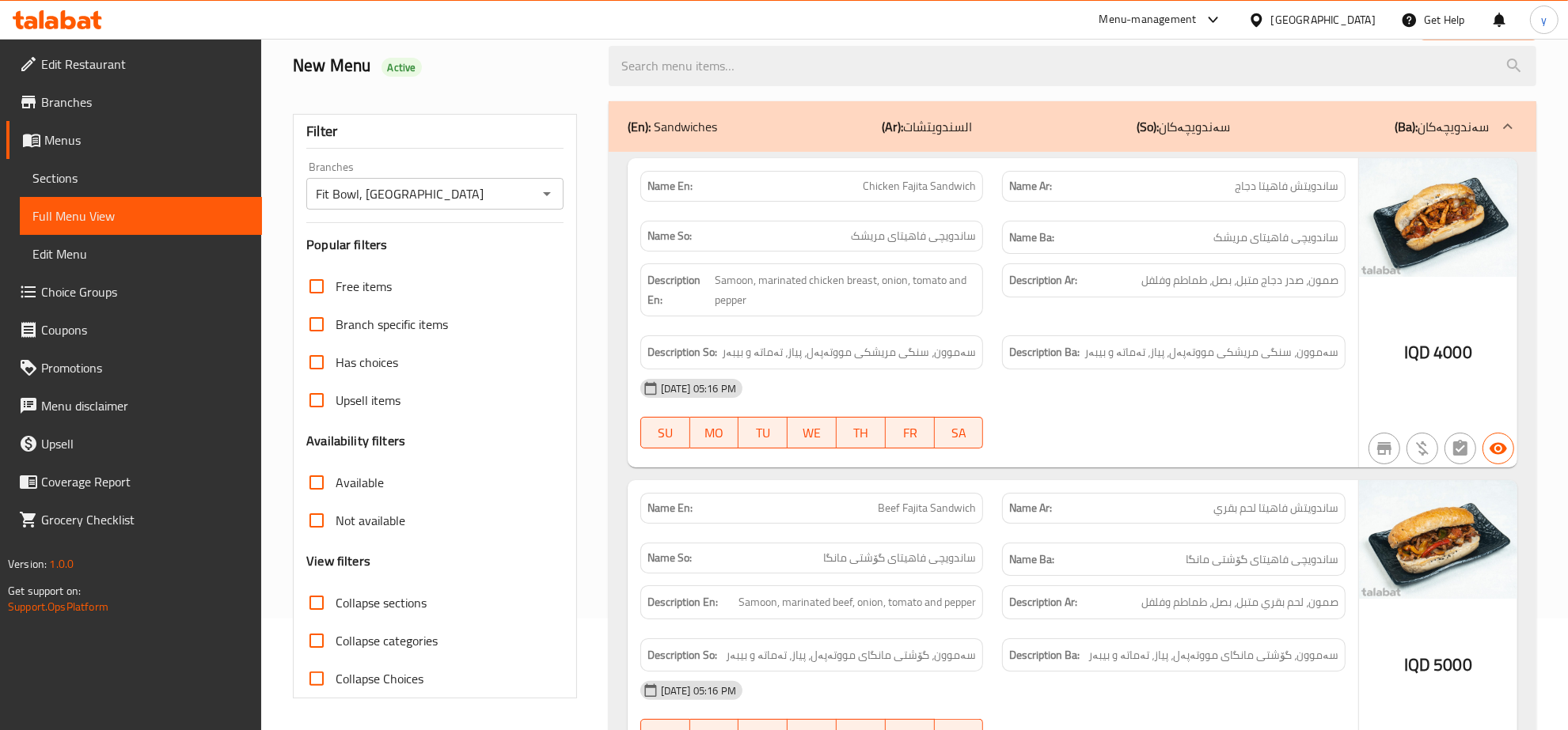
click at [333, 605] on input "Collapse sections" at bounding box center [316, 602] width 38 height 38
checkbox input "true"
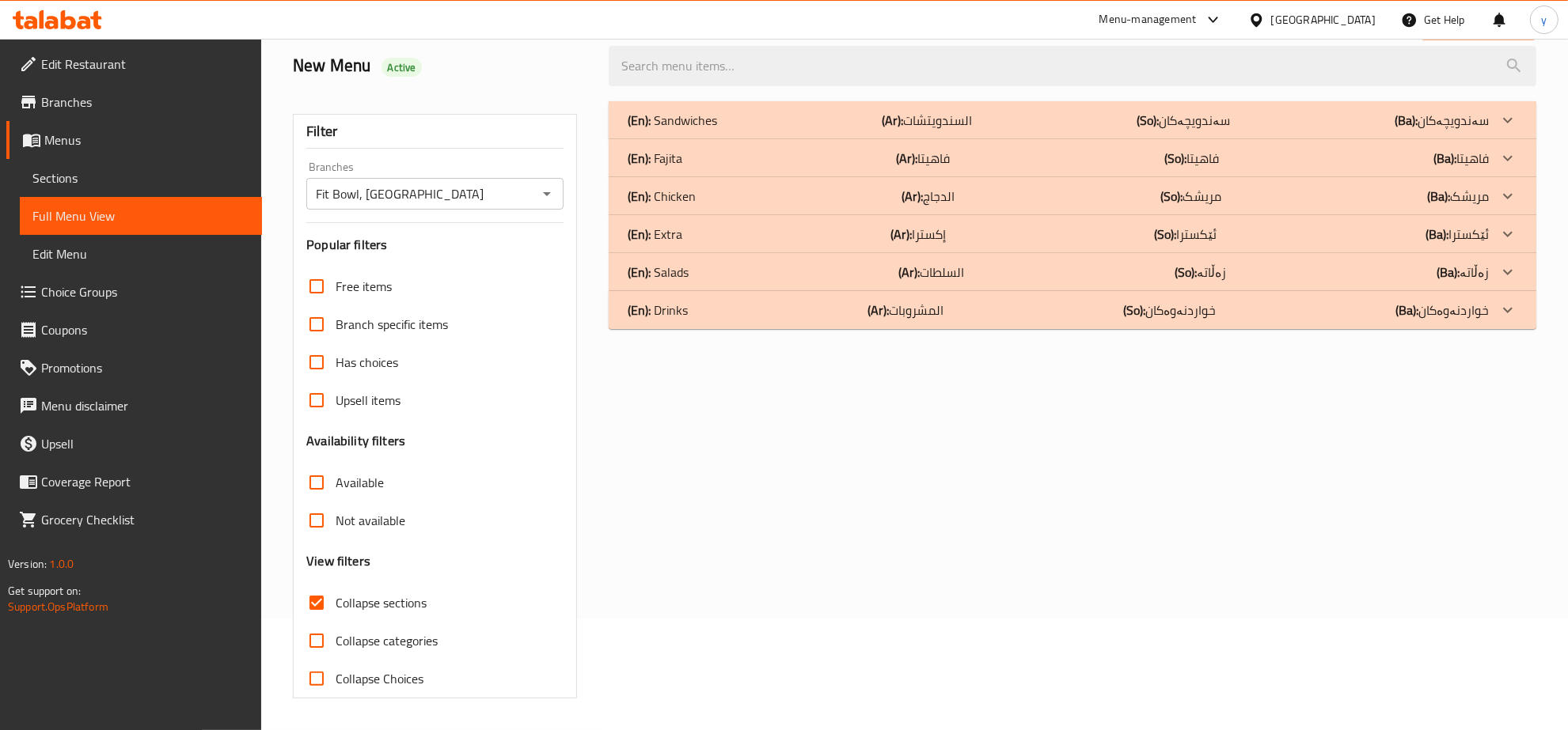
click at [697, 269] on div "(En): Salads (Ar): السلطات (So): زەڵاتە (Ba): زەڵاتە" at bounding box center [1058, 271] width 861 height 19
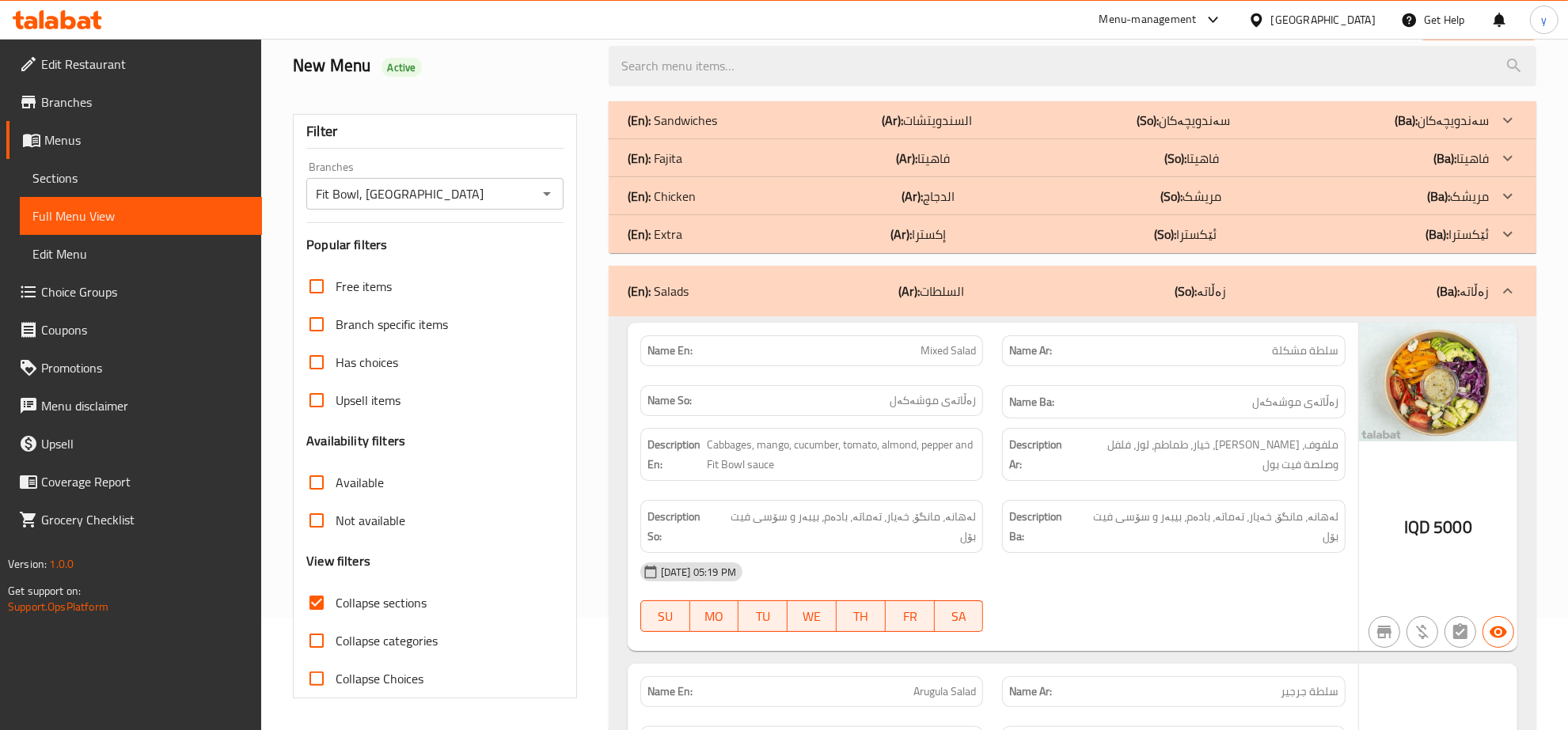
click at [705, 119] on p "(En): Sandwiches" at bounding box center [672, 120] width 90 height 19
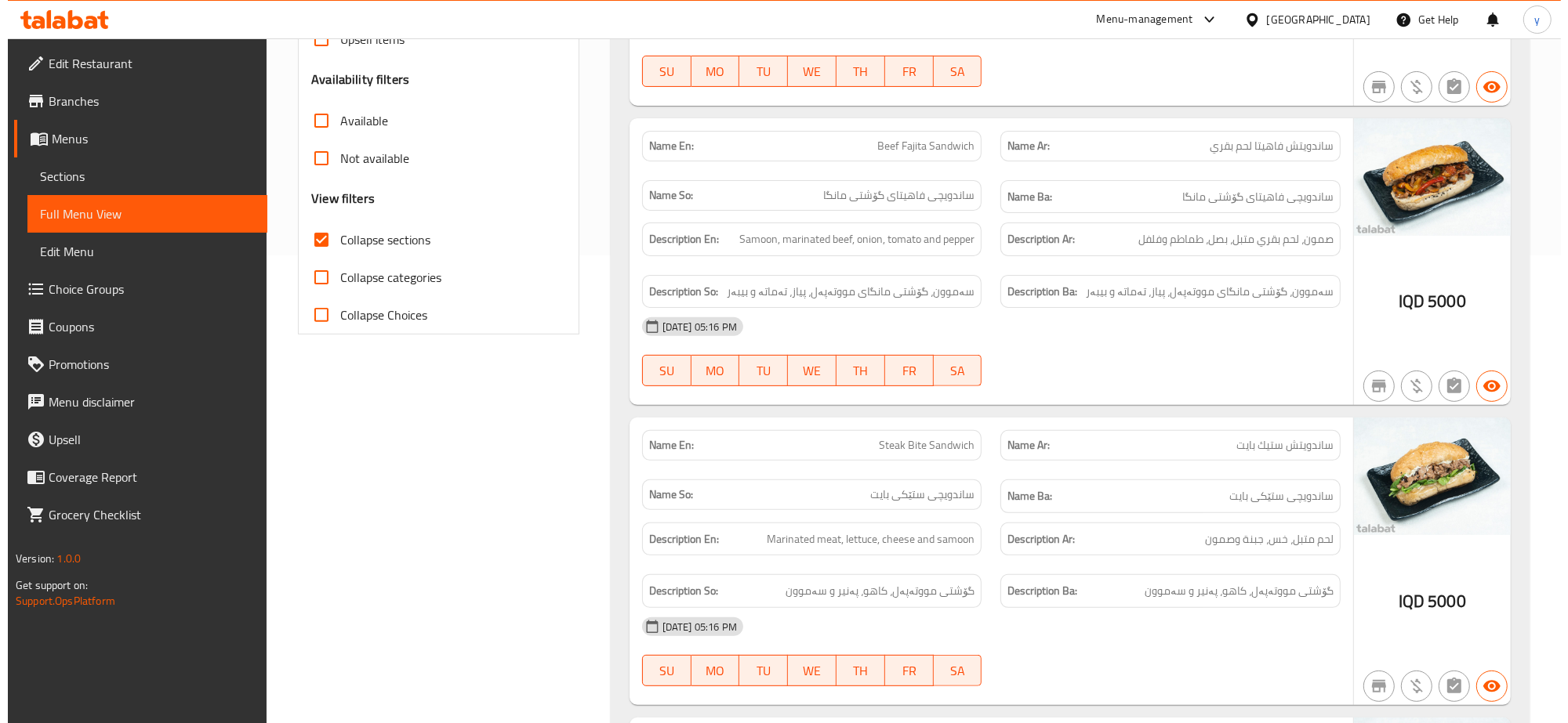
scroll to position [0, 0]
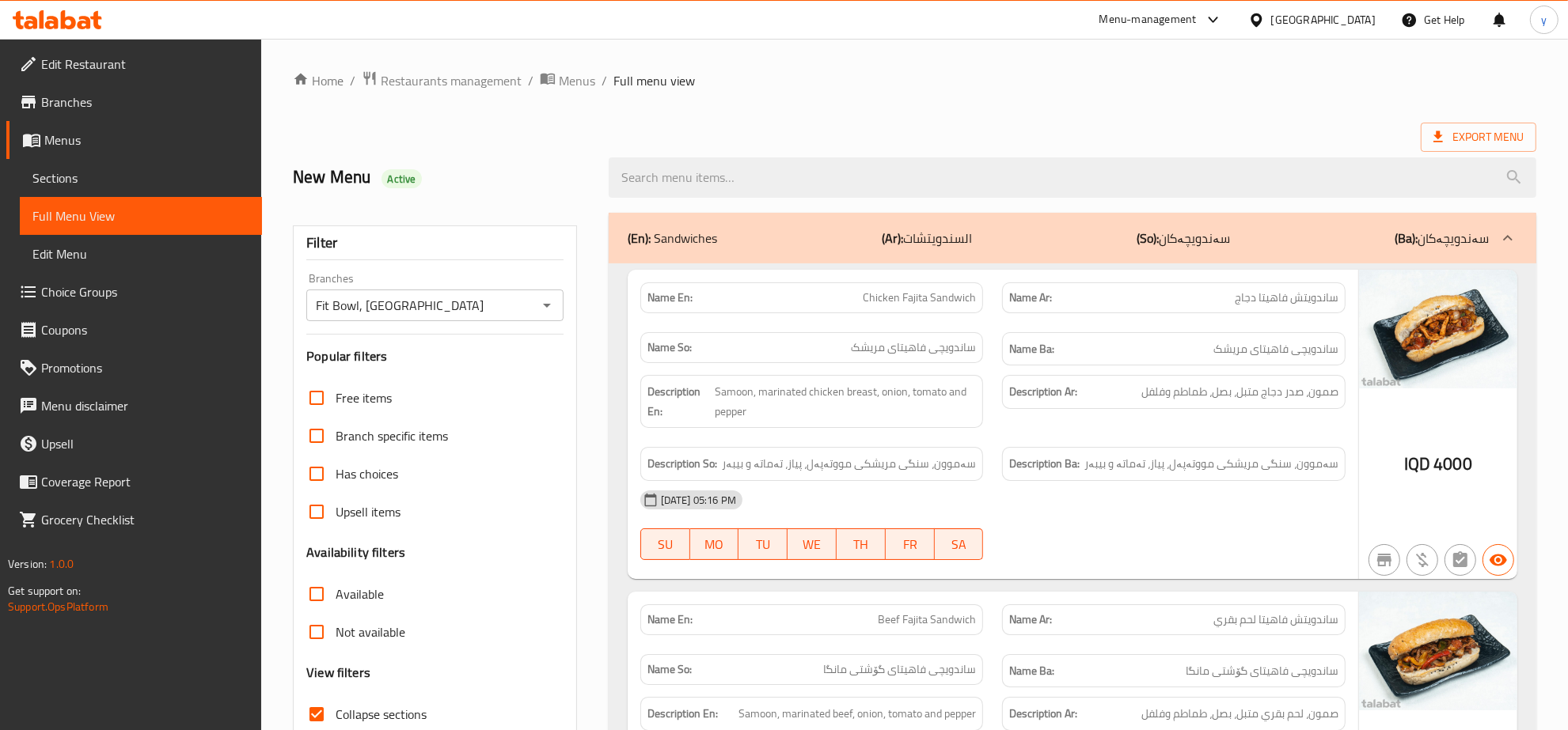
click at [698, 217] on div "(En): Sandwiches (Ar): السندويتشات (So): سەندویچەکان (Ba): سەندویچەکان" at bounding box center [1072, 238] width 927 height 51
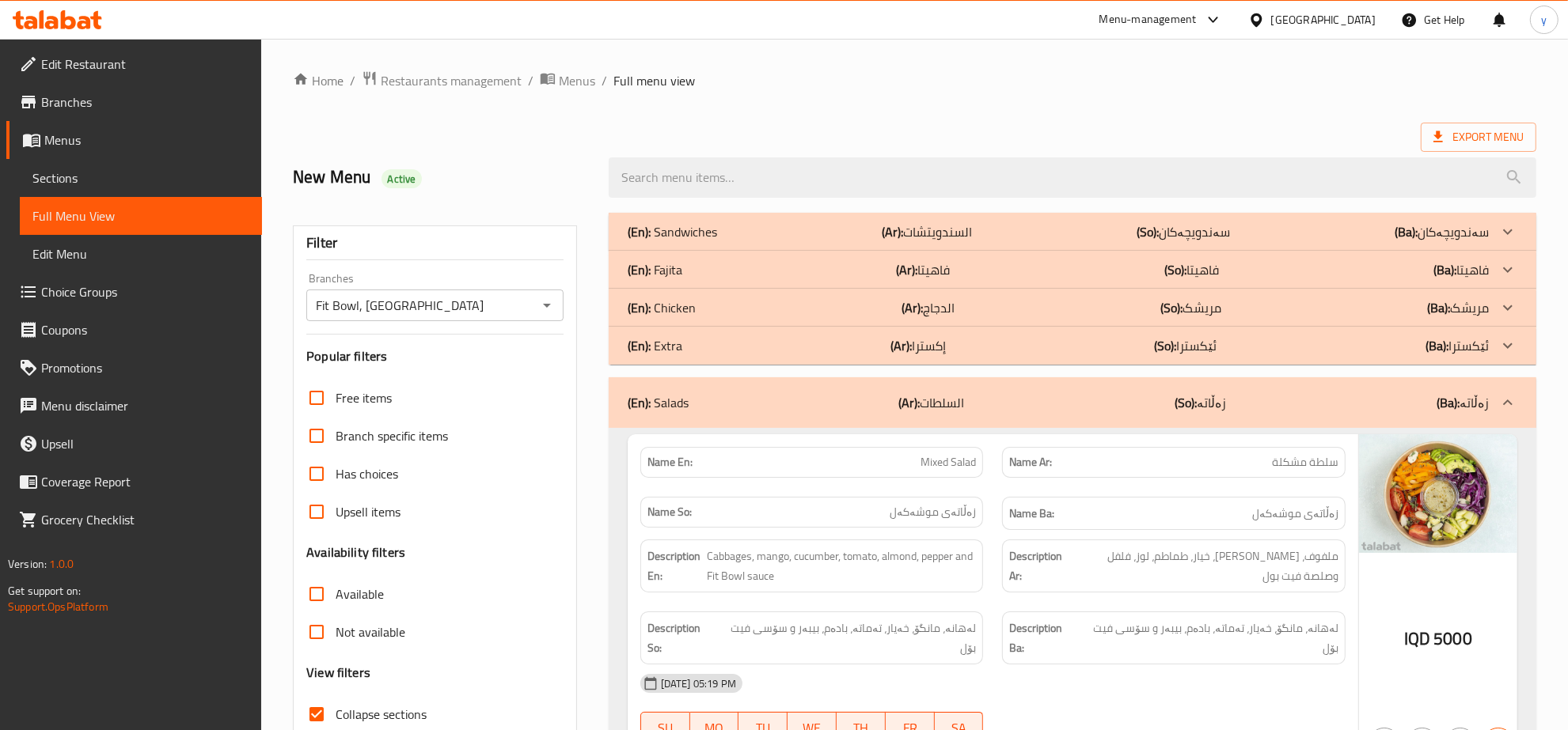
click at [708, 384] on div "(En): Salads (Ar): السلطات (So): زەڵاتە (Ba): زەڵاتە" at bounding box center [1072, 402] width 927 height 51
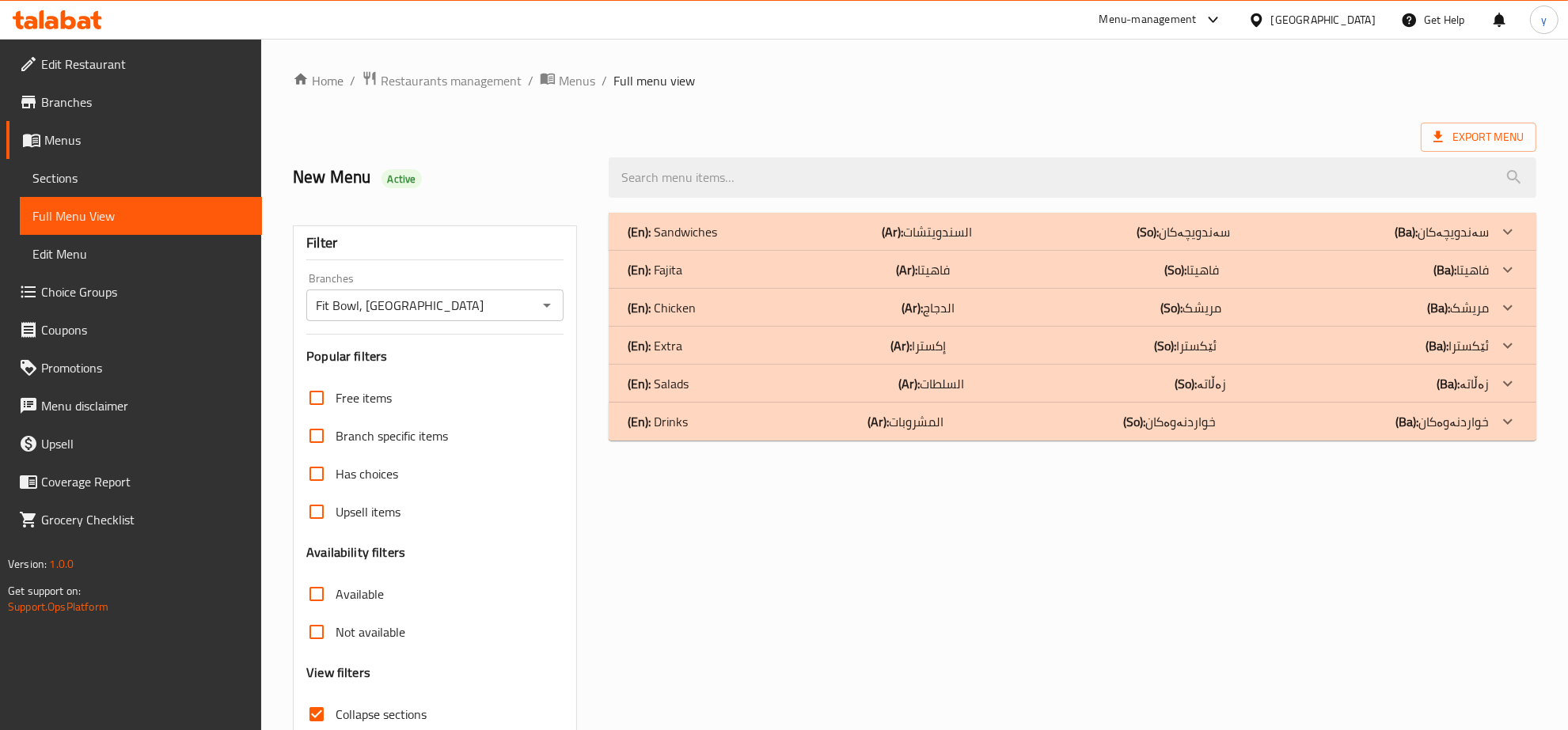
click at [683, 420] on p "(En): Drinks" at bounding box center [658, 421] width 60 height 19
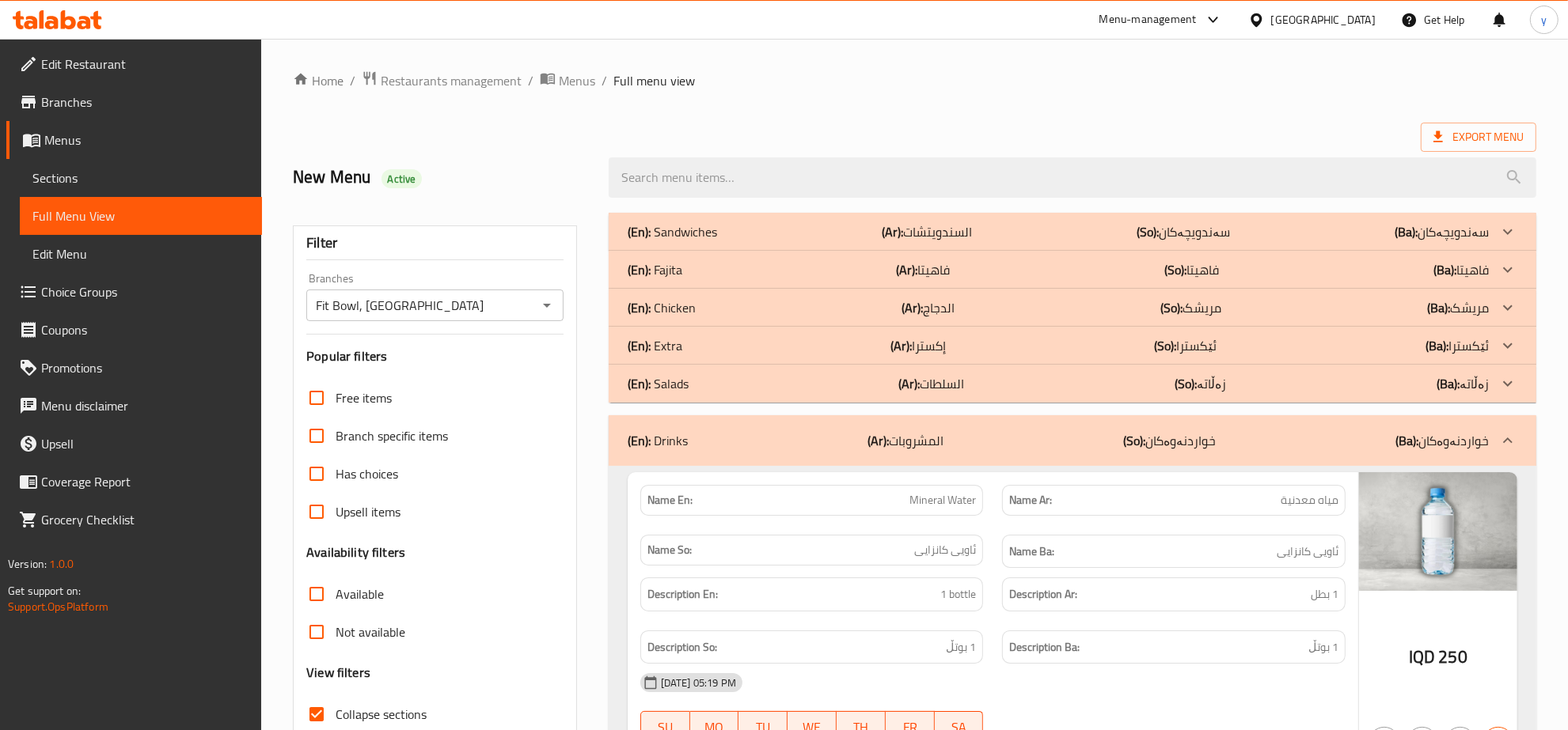
click at [687, 393] on p "(En): Salads" at bounding box center [658, 383] width 61 height 19
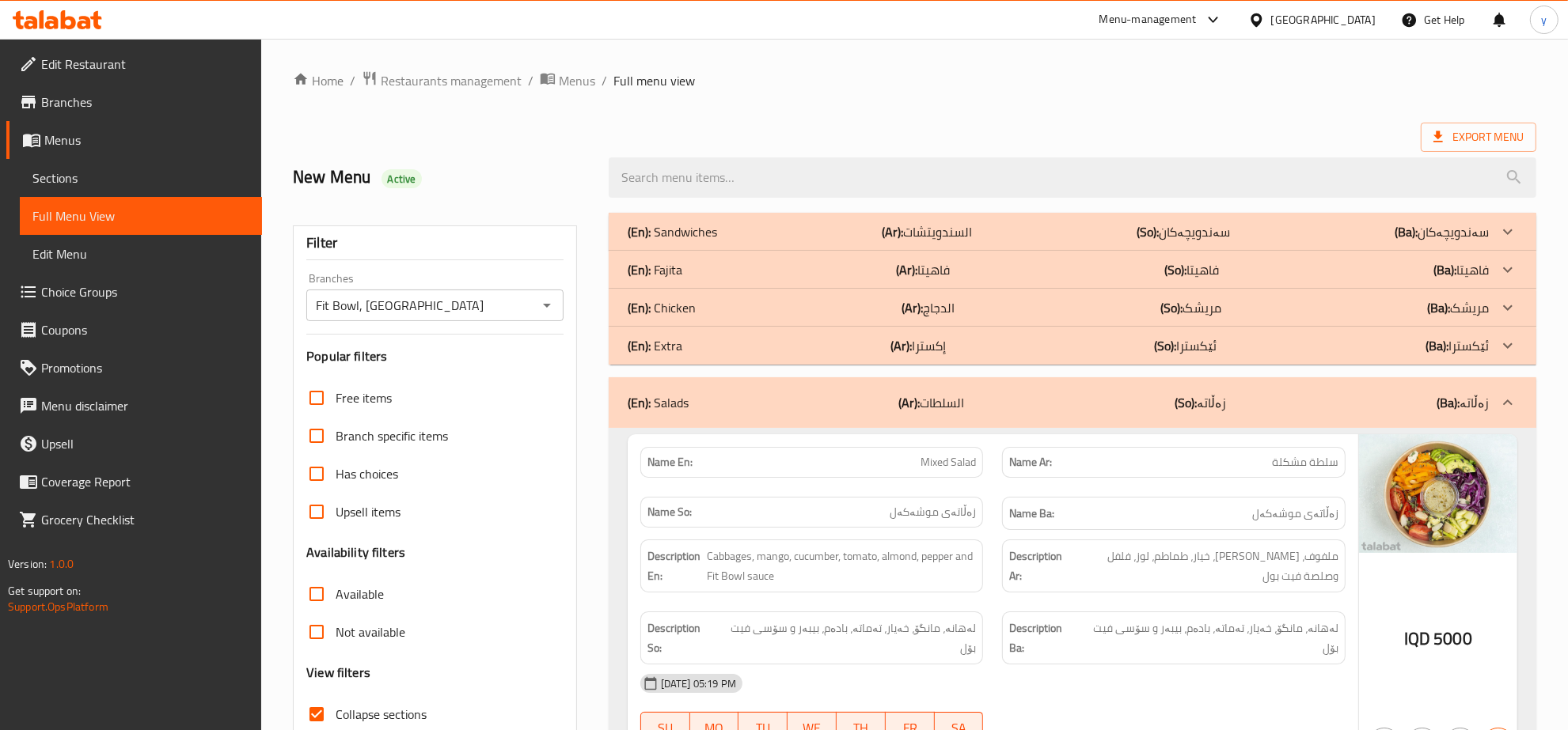
click at [703, 310] on div "(En): Chicken (Ar): الدجاج (So): مریشک (Ba): مریشک" at bounding box center [1058, 307] width 861 height 19
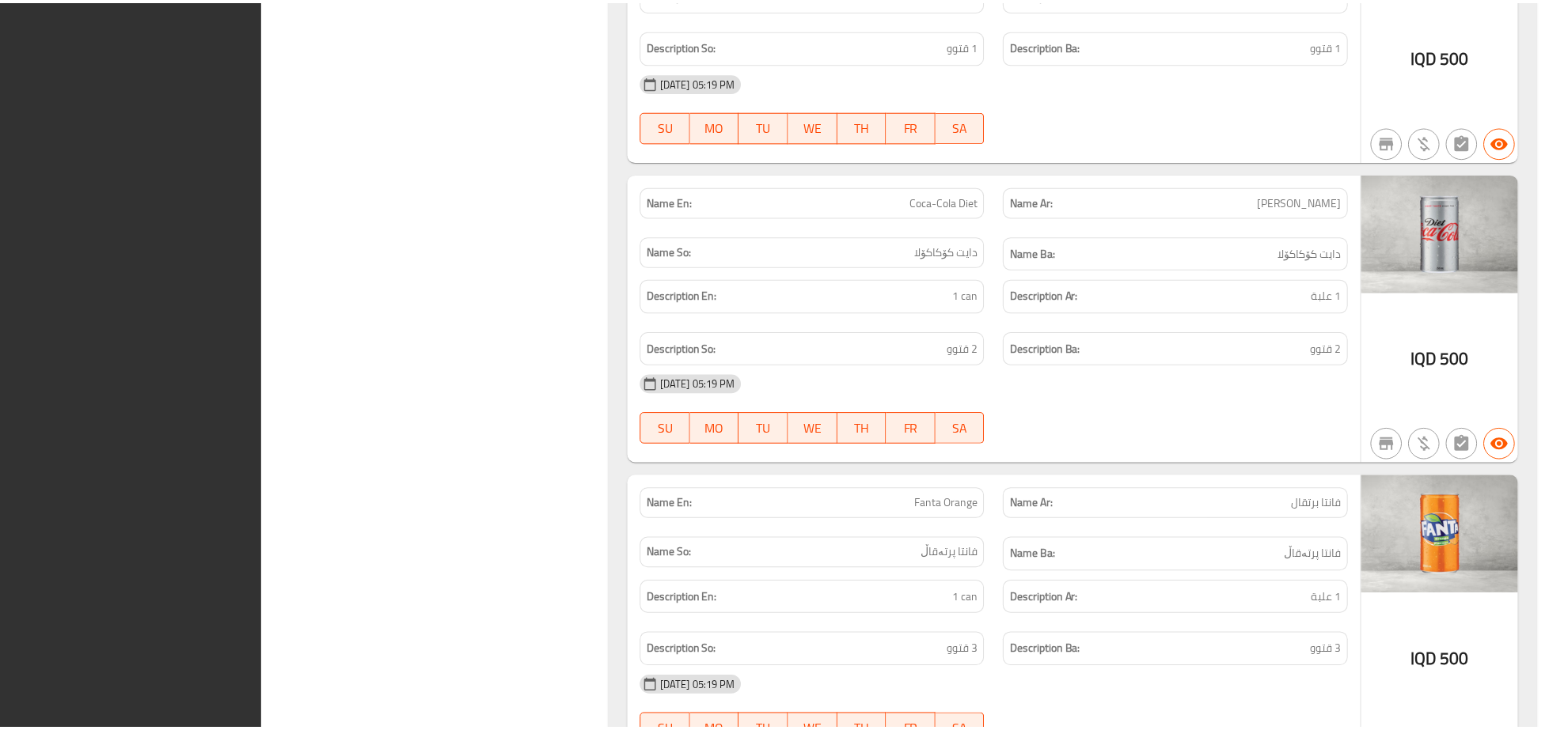
scroll to position [4355, 0]
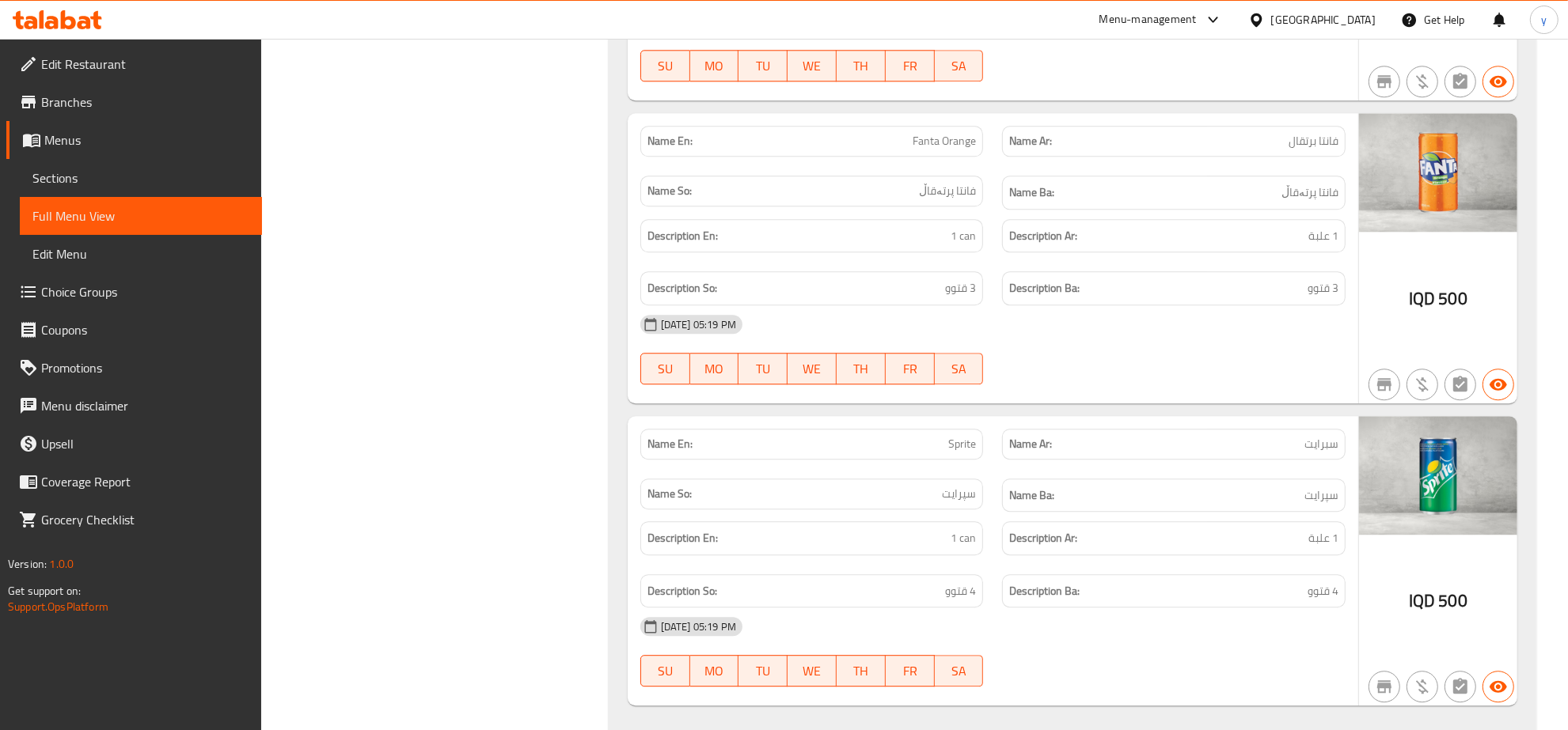
click at [96, 26] on icon at bounding box center [96, 20] width 11 height 19
